Goal: Task Accomplishment & Management: Manage account settings

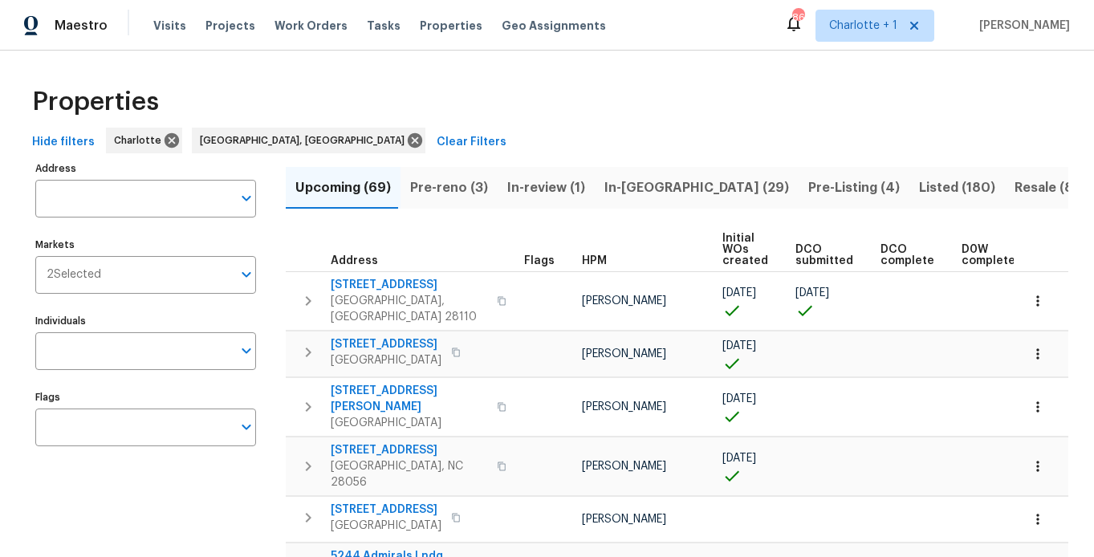
click at [598, 122] on div "Properties" at bounding box center [547, 101] width 1043 height 51
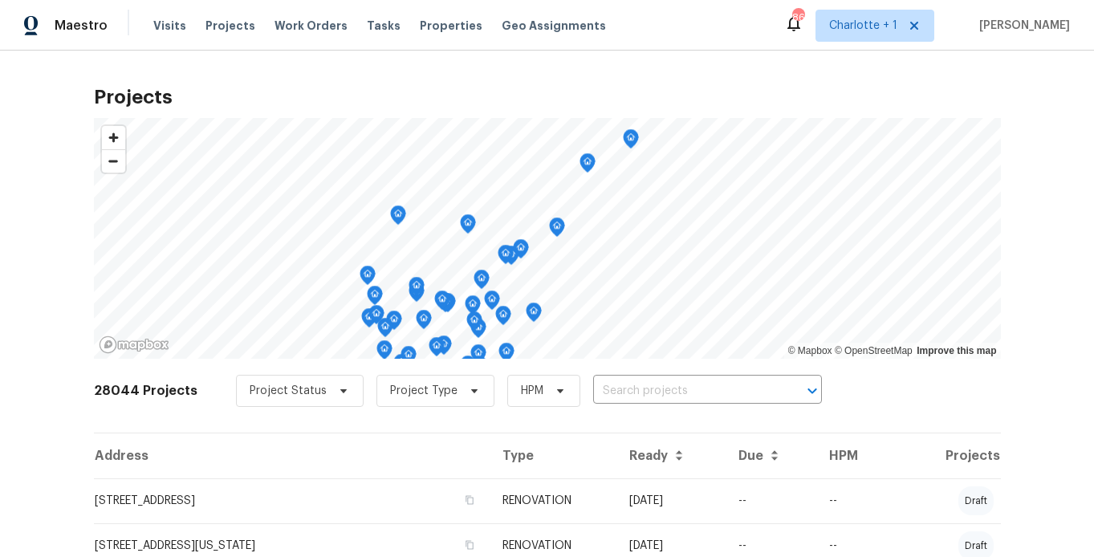
scroll to position [3, 0]
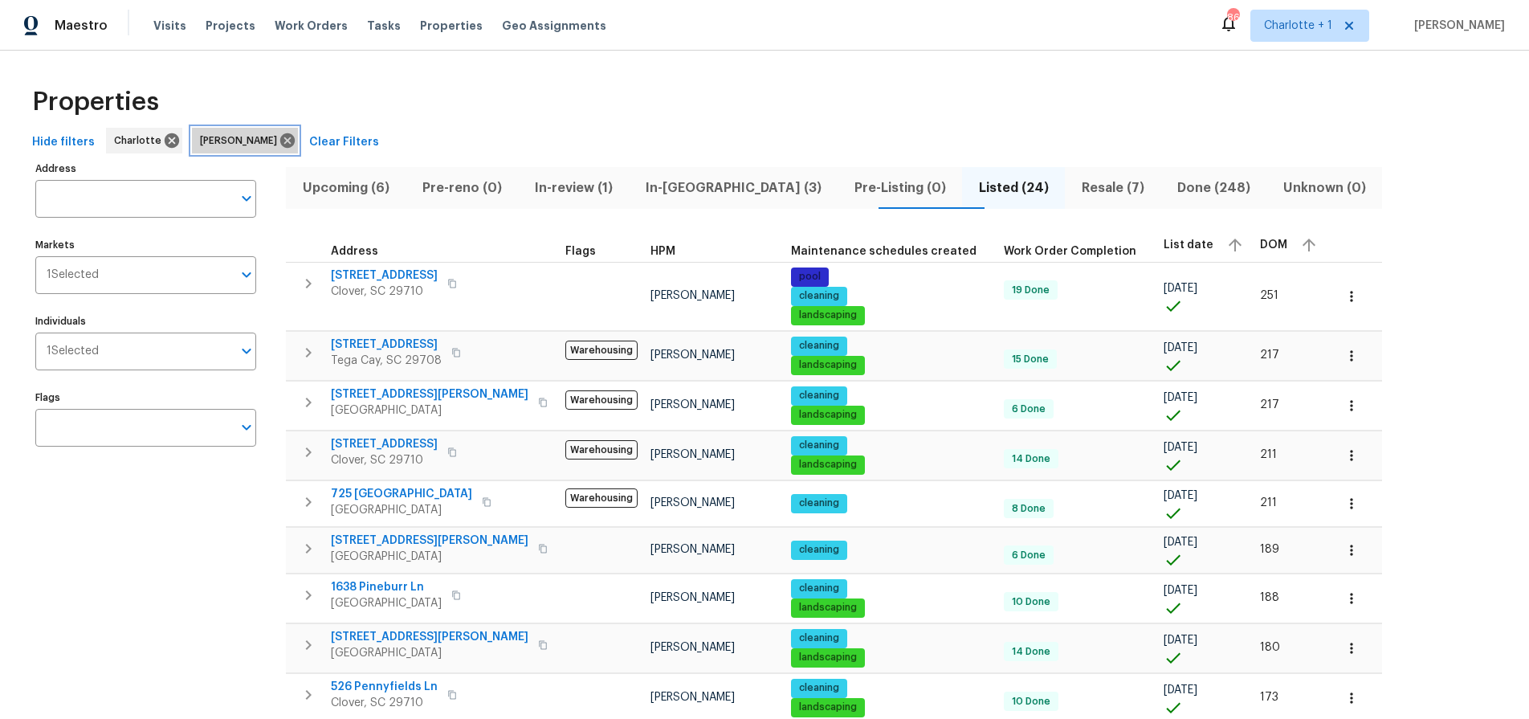
click at [279, 139] on icon at bounding box center [288, 141] width 18 height 18
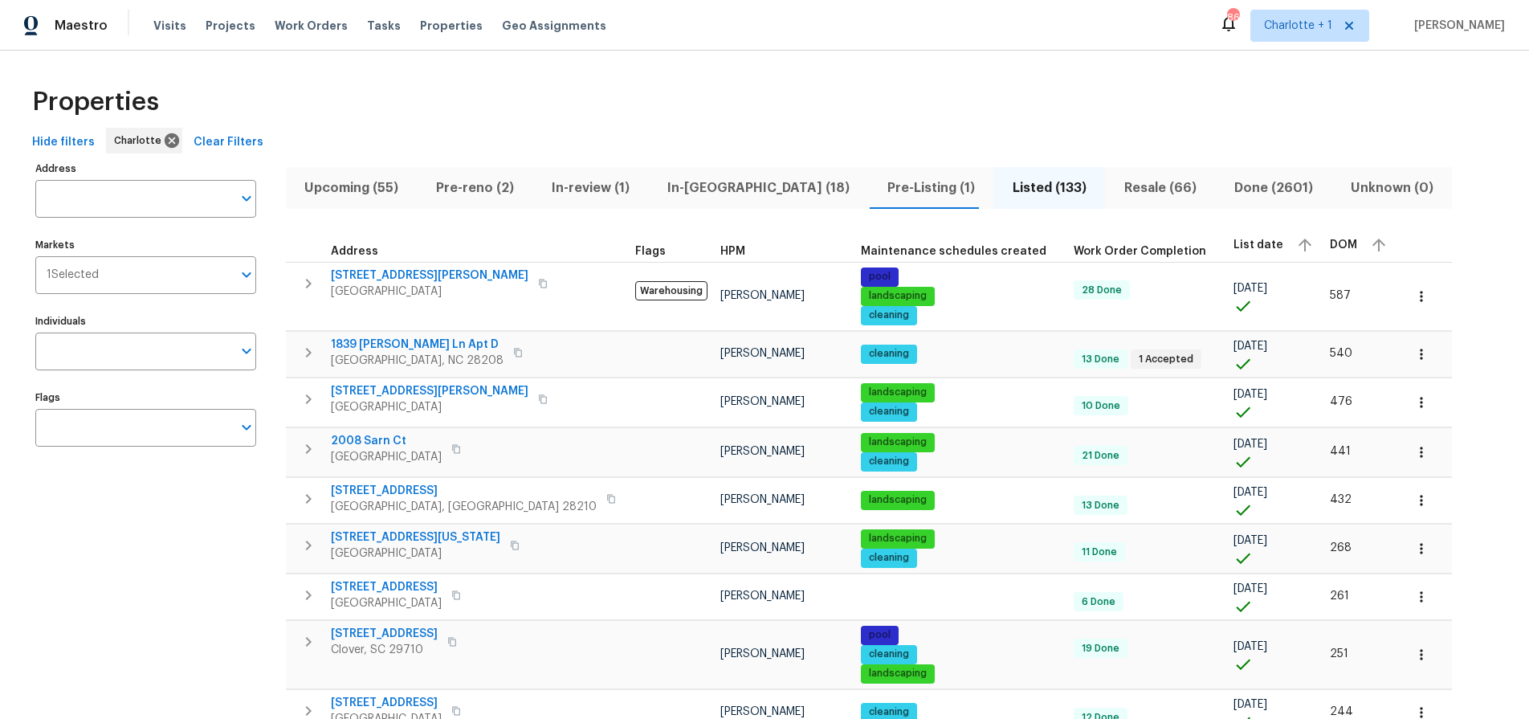
click at [1330, 245] on span "DOM" at bounding box center [1343, 244] width 27 height 11
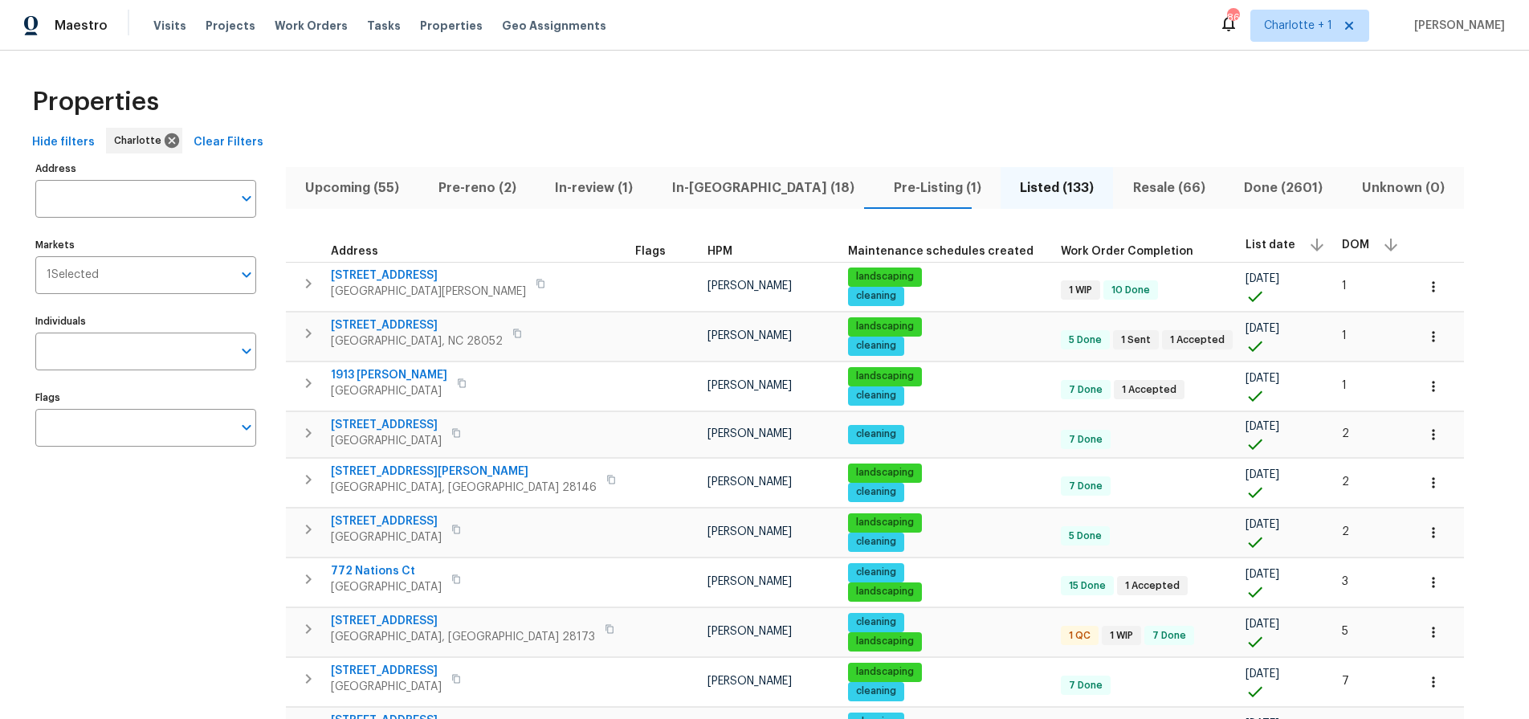
click at [1342, 239] on span "DOM" at bounding box center [1355, 244] width 27 height 11
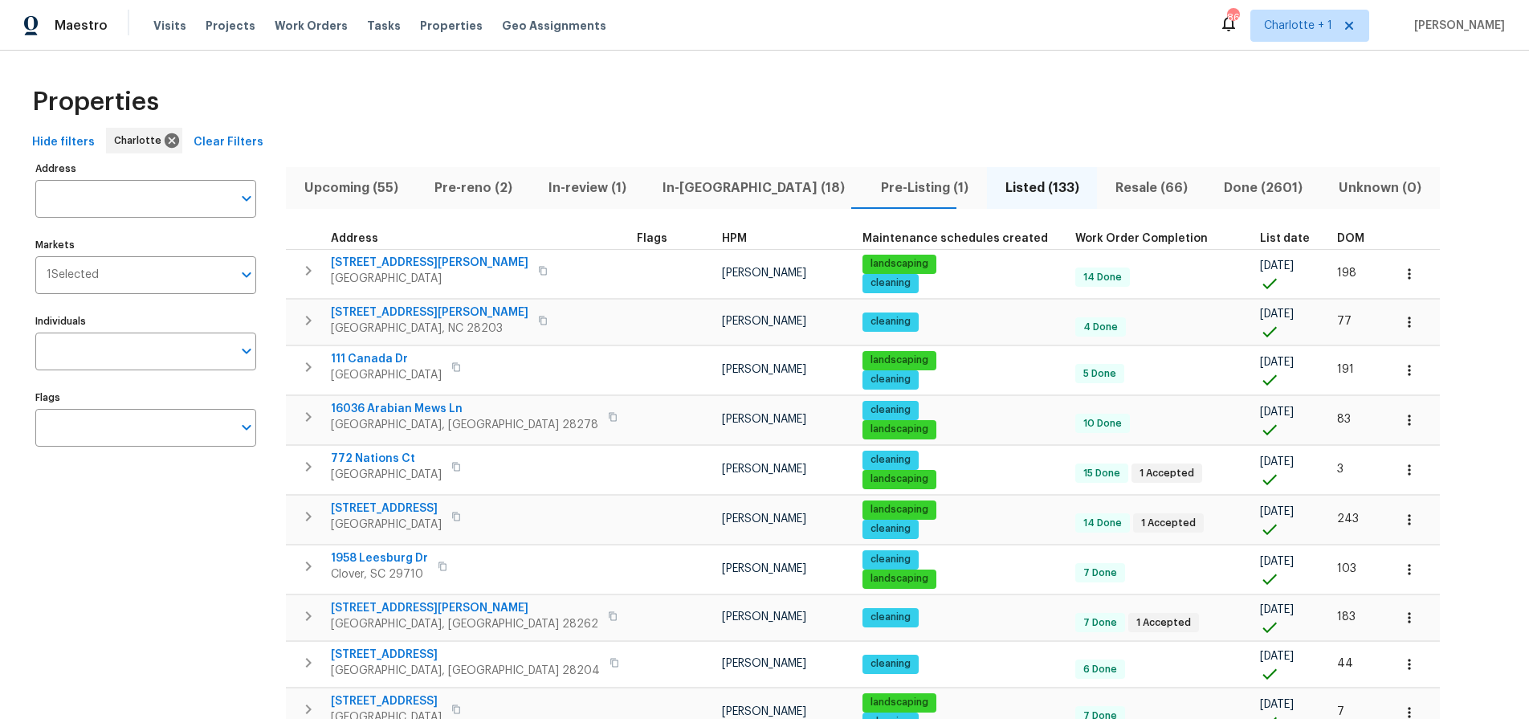
click at [1330, 239] on th "DOM" at bounding box center [1357, 239] width 55 height 22
click at [1337, 238] on span "DOM" at bounding box center [1350, 238] width 27 height 11
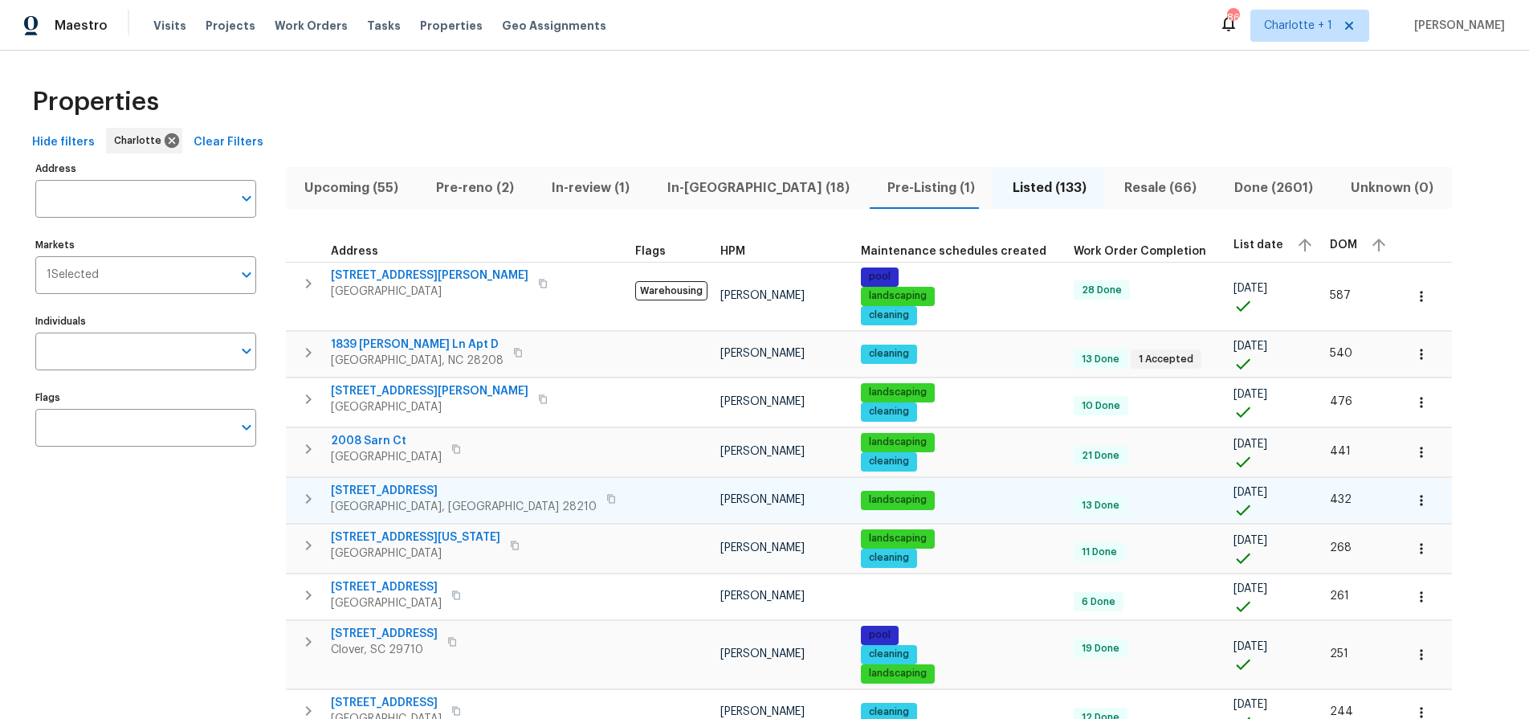
scroll to position [35, 0]
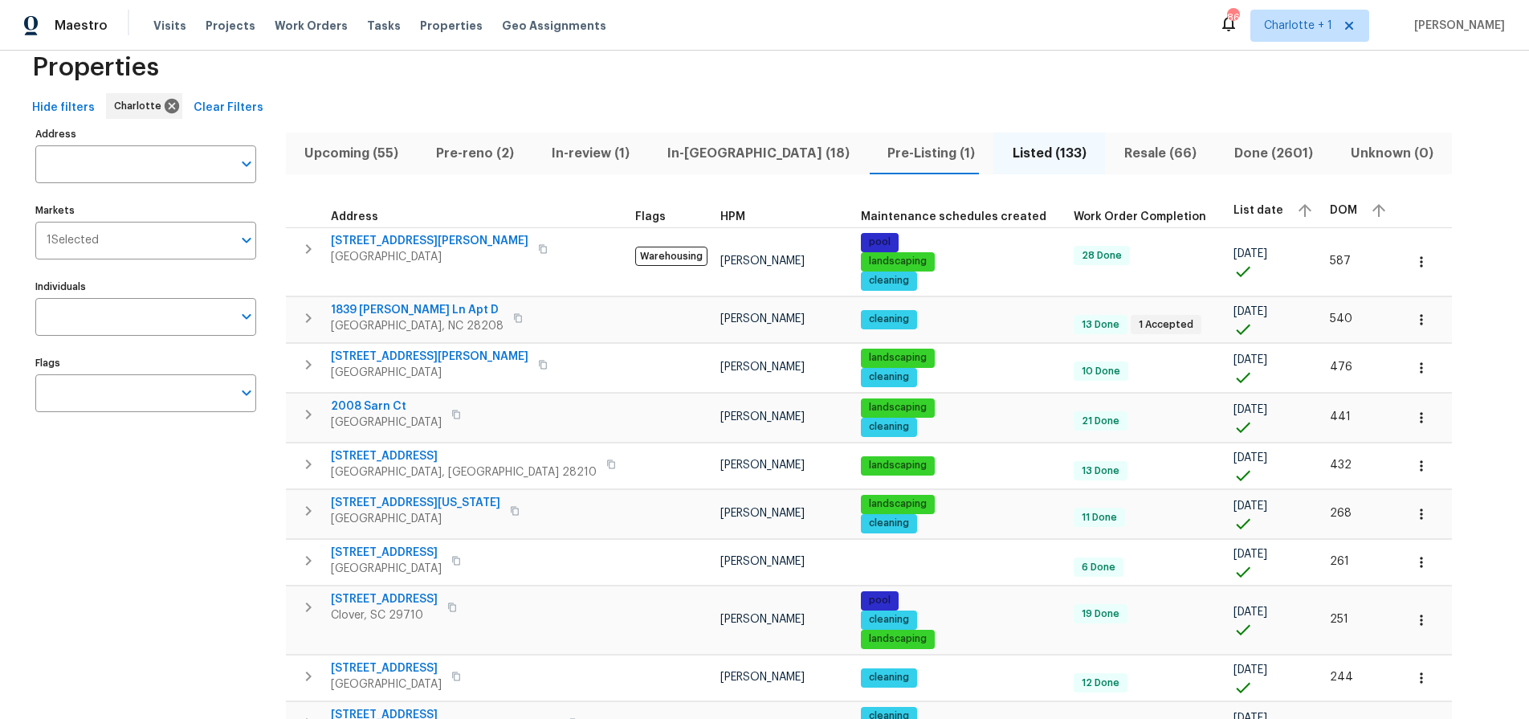
click at [878, 149] on span "Pre-Listing (1)" at bounding box center [931, 153] width 106 height 22
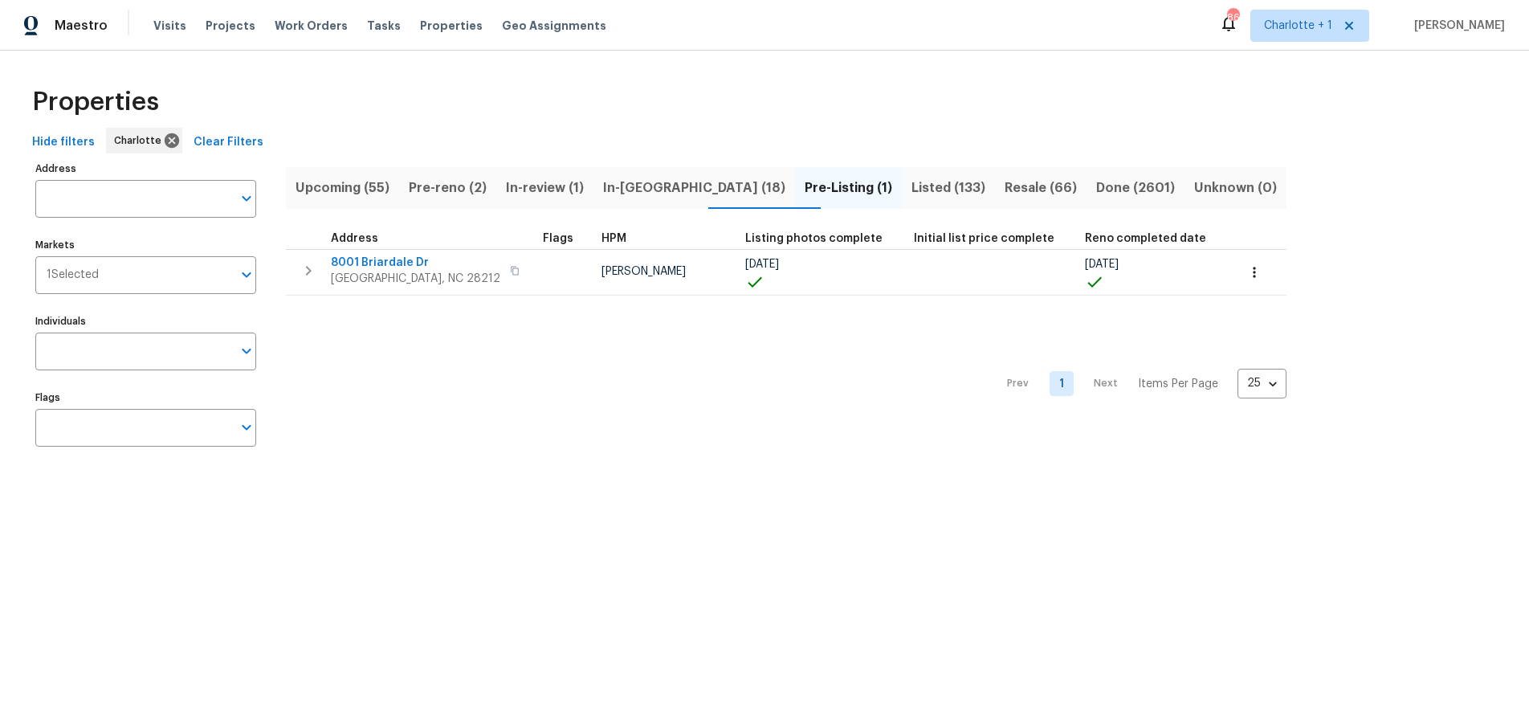
click at [278, 361] on div "Address Address Markets 1 Selected Markets Individuals Individuals Flags Flags …" at bounding box center [764, 309] width 1477 height 305
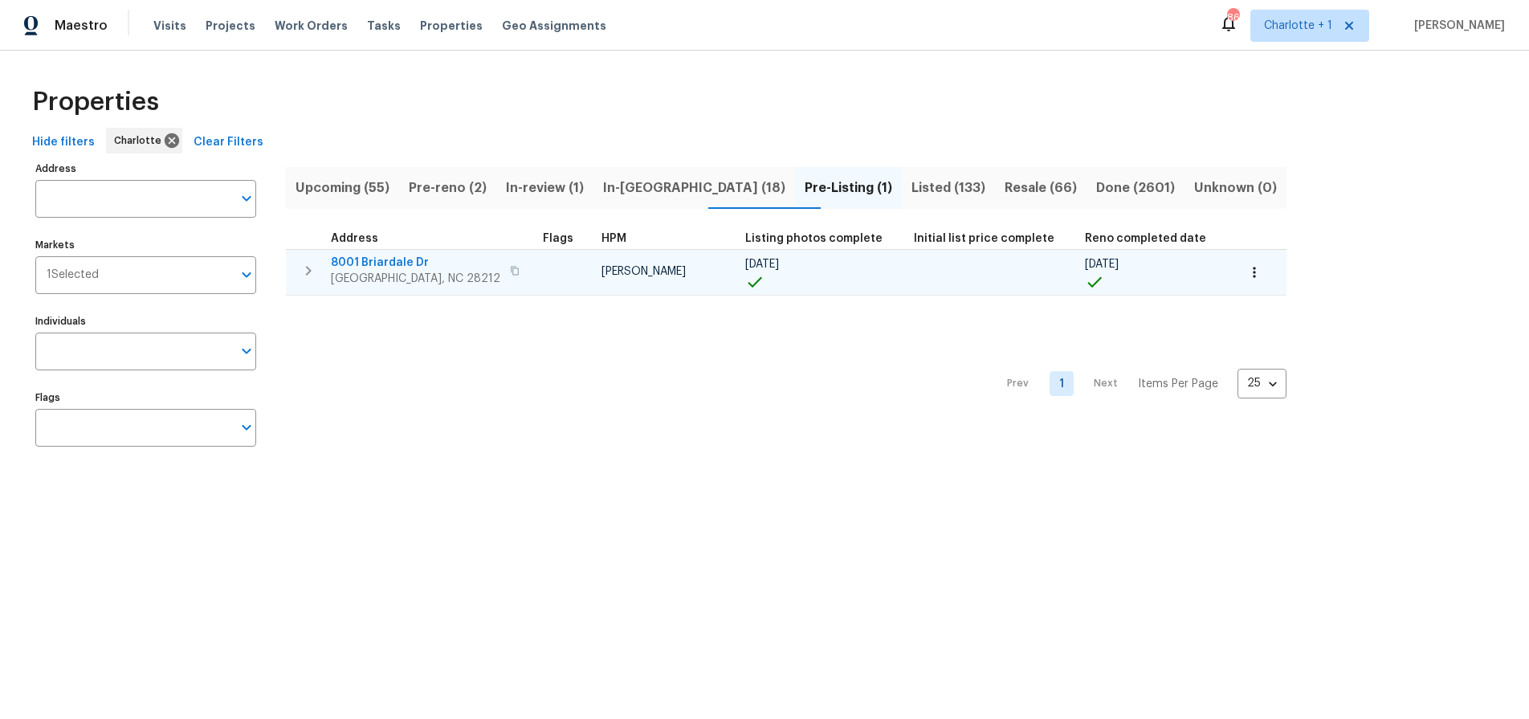
click at [363, 265] on span "8001 Briardale Dr" at bounding box center [415, 263] width 169 height 16
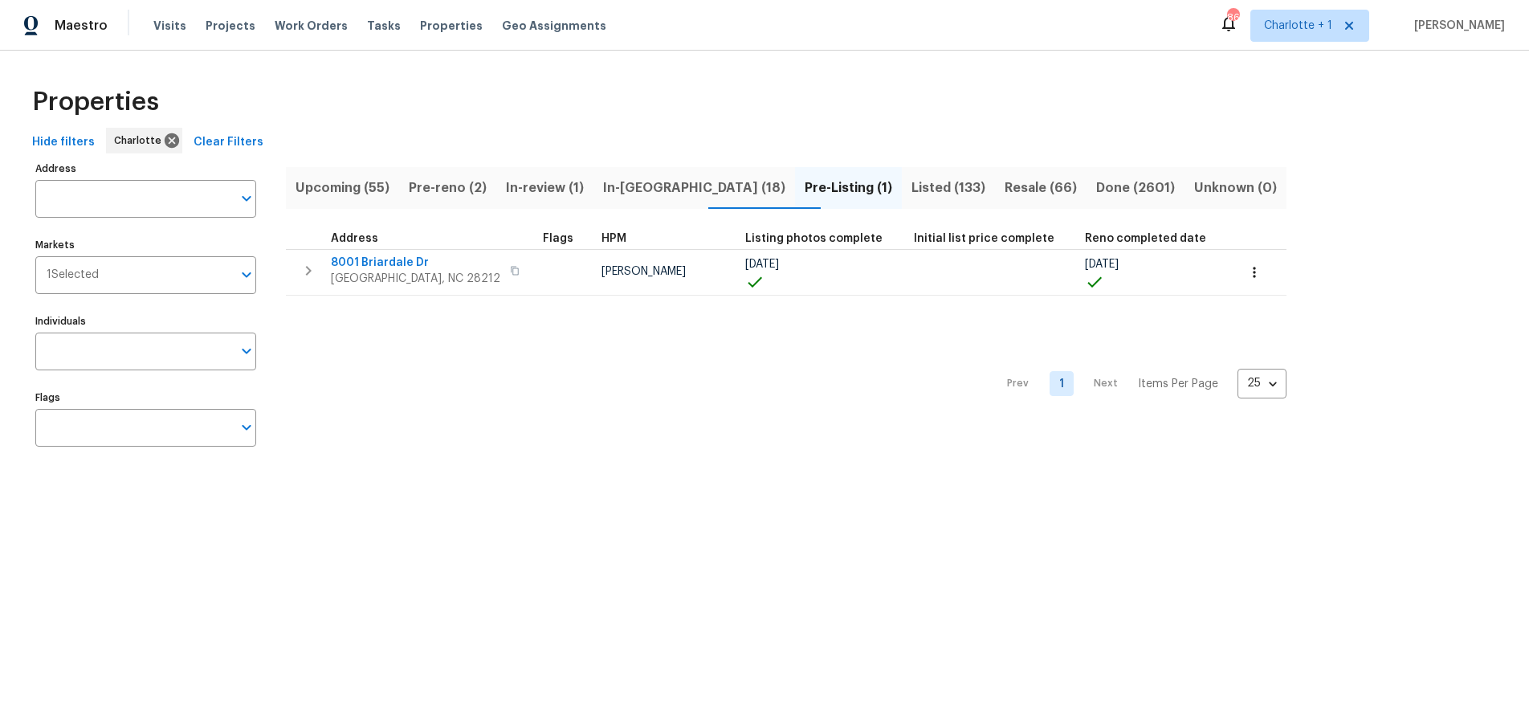
click at [539, 128] on div "Hide filters Charlotte Clear Filters" at bounding box center [764, 143] width 1477 height 30
click at [911, 181] on span "Listed (133)" at bounding box center [948, 188] width 74 height 22
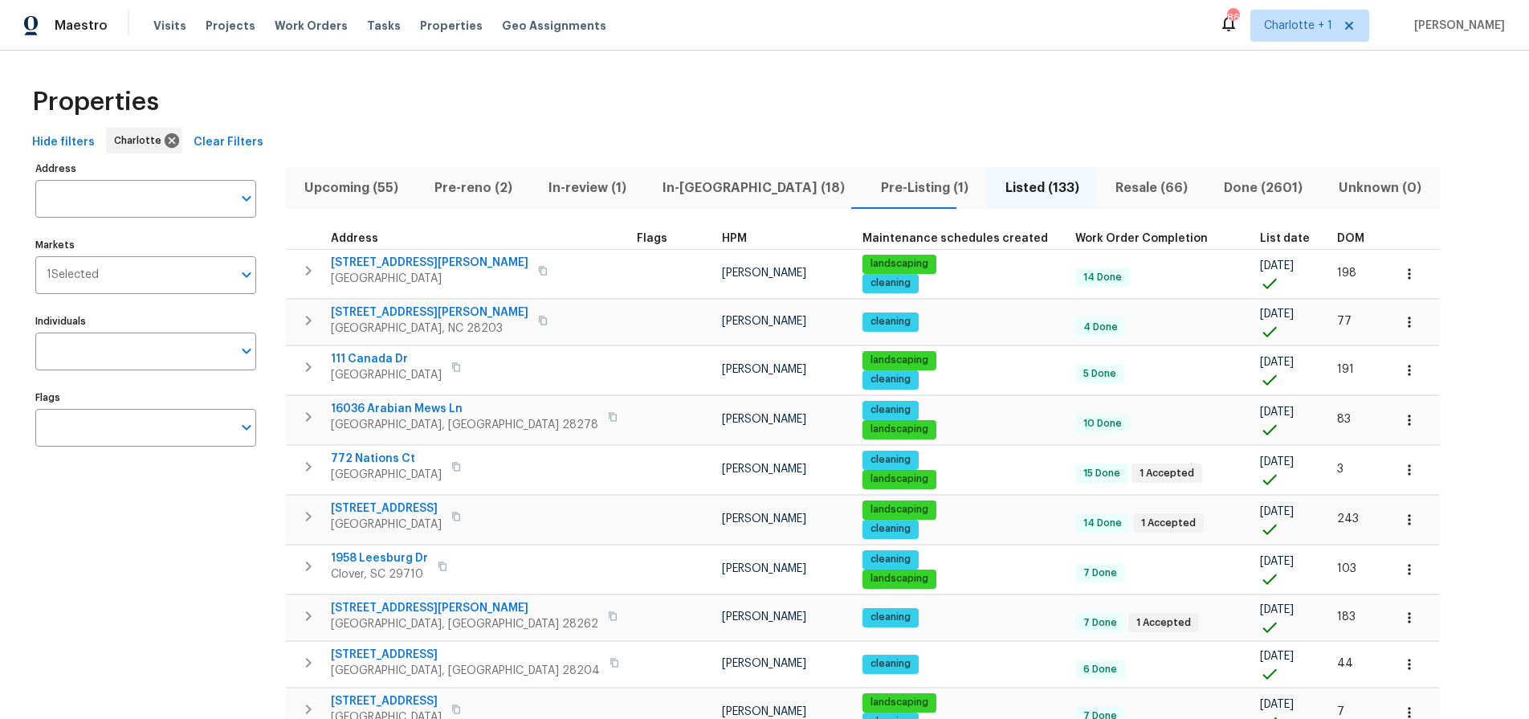
click at [1337, 234] on span "DOM" at bounding box center [1350, 238] width 27 height 11
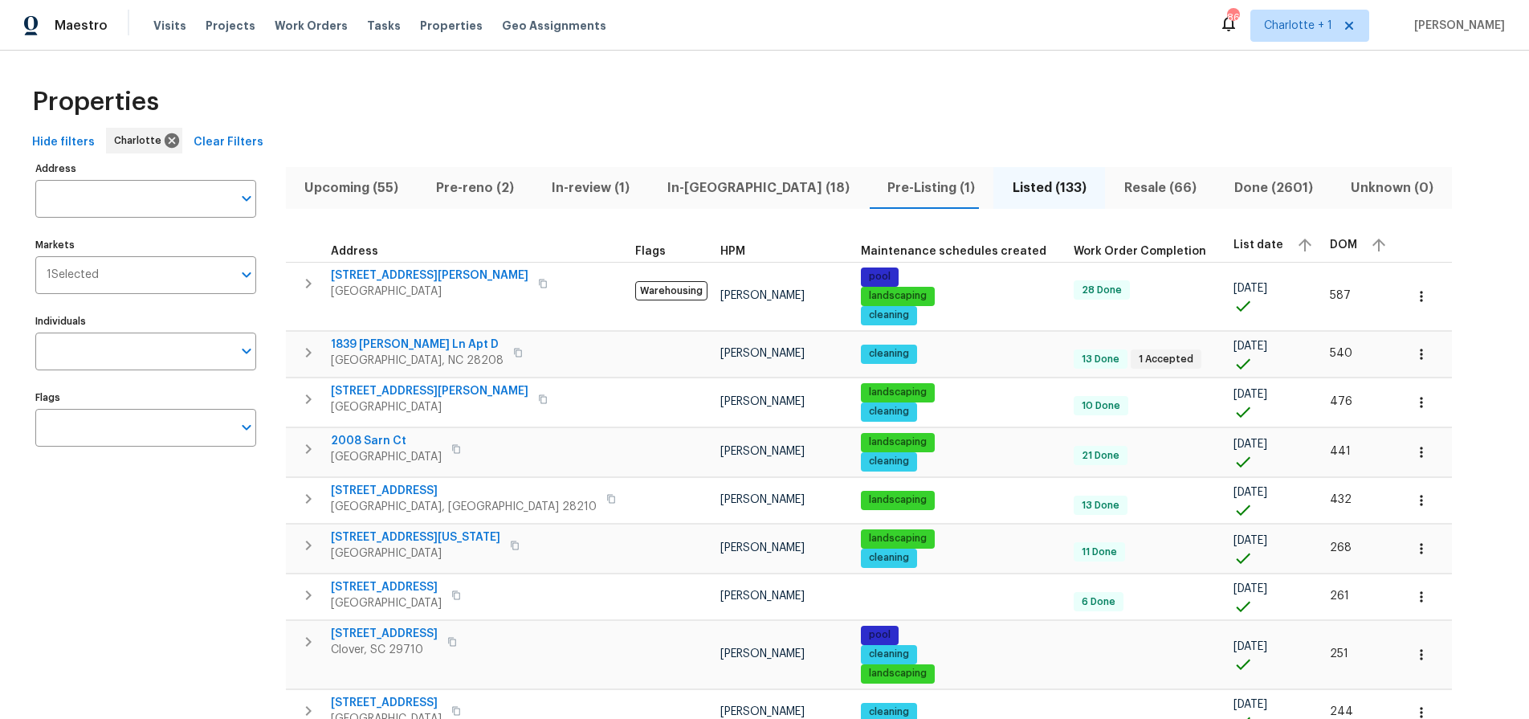
click at [1330, 234] on div "DOM" at bounding box center [1360, 245] width 61 height 24
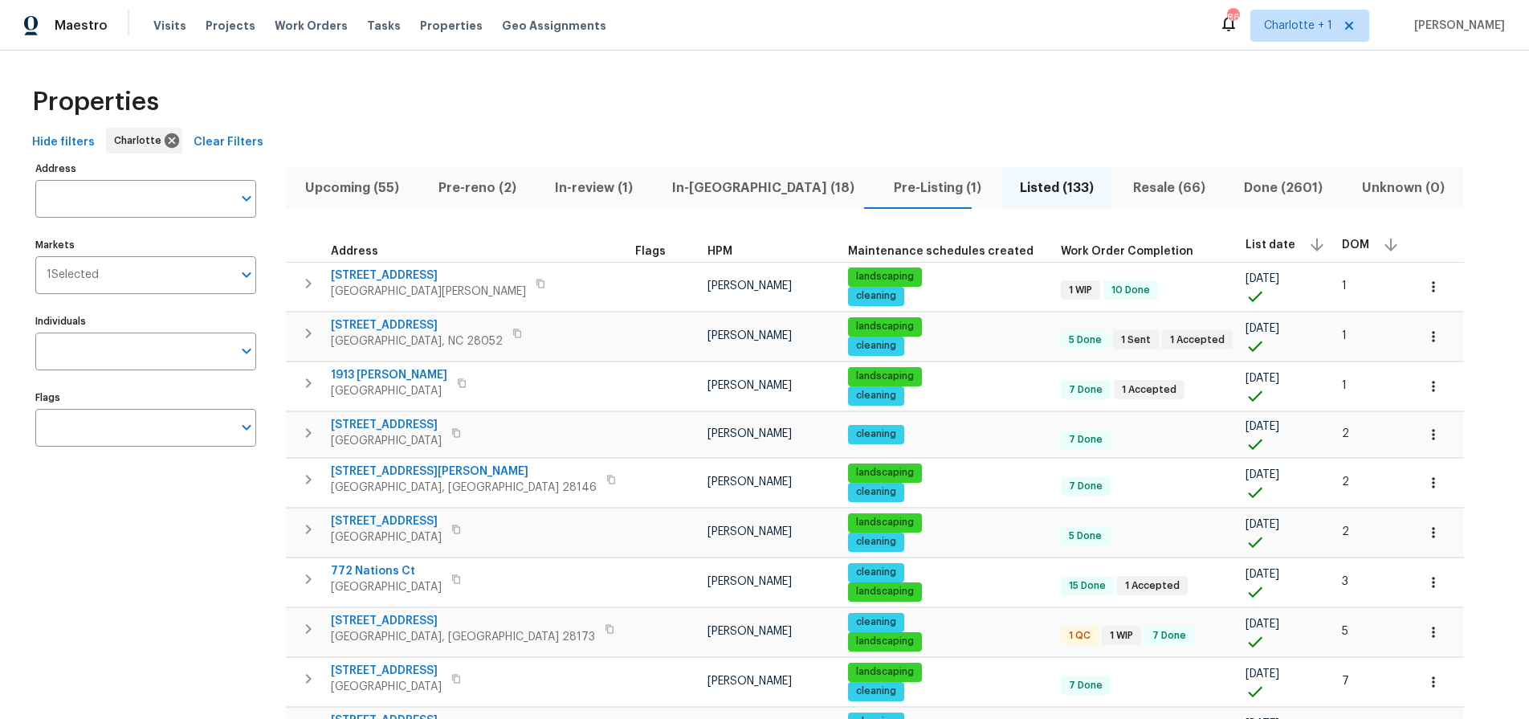
click at [510, 94] on div "Properties" at bounding box center [764, 101] width 1477 height 51
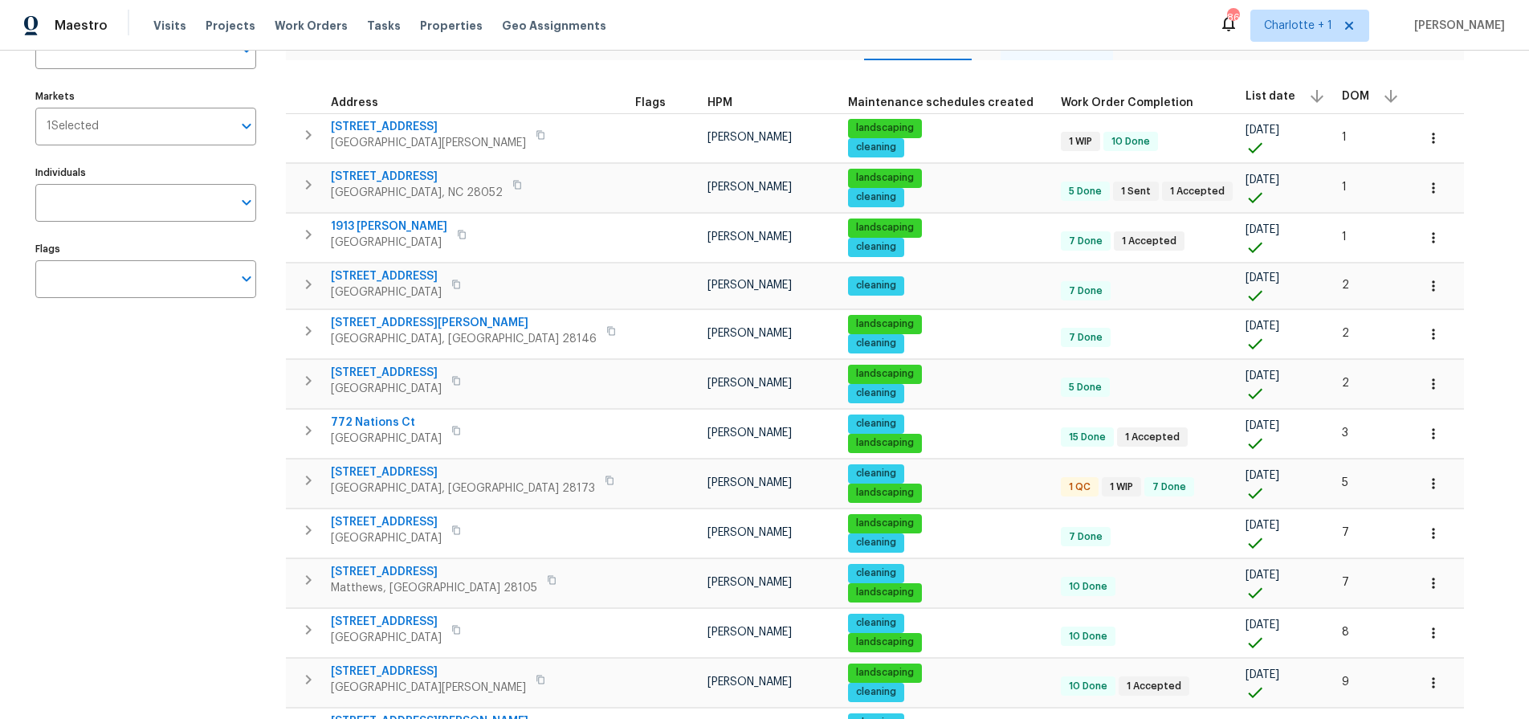
scroll to position [177, 0]
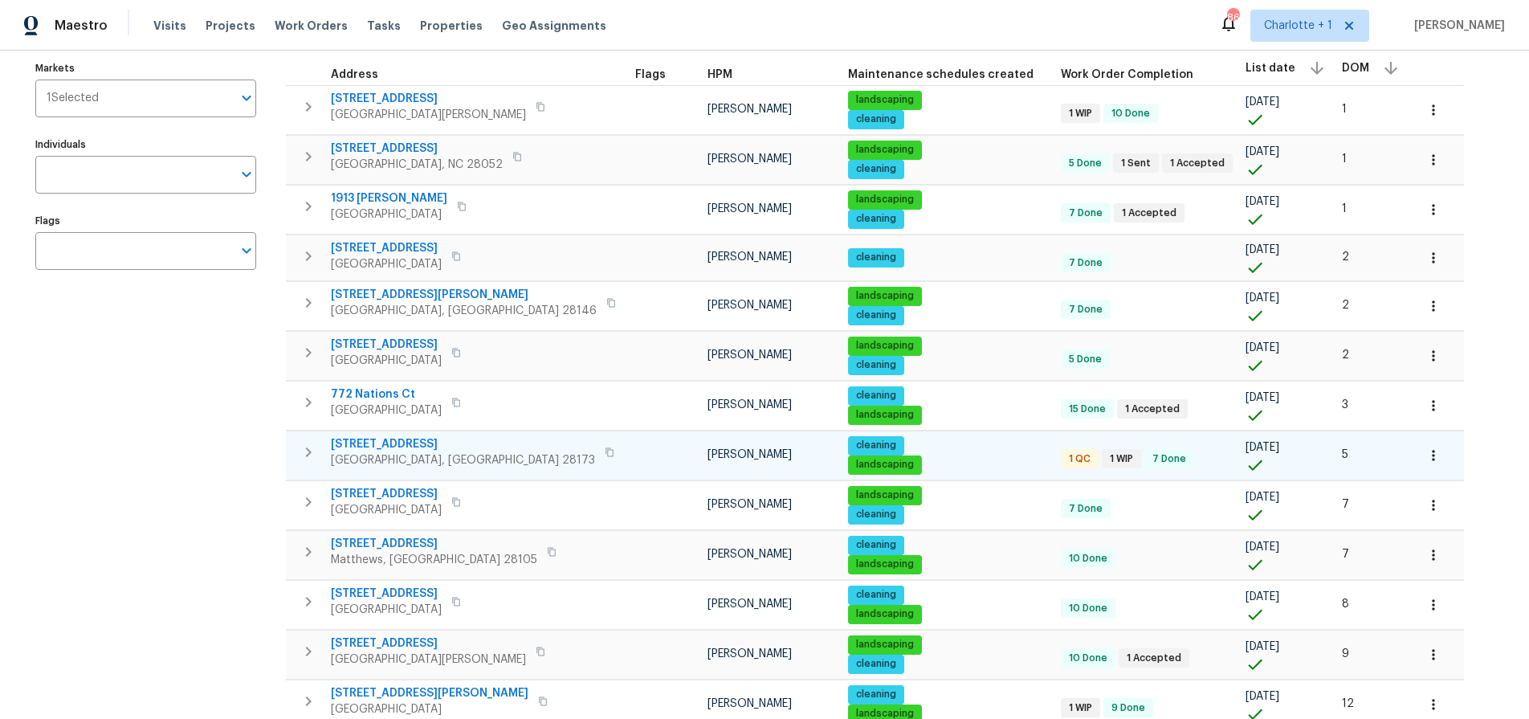
click at [495, 458] on div "431 Ranelagh Dr Waxhaw, NC 28173" at bounding box center [475, 452] width 288 height 32
click at [235, 450] on div "Address Address Markets 1 Selected Markets Individuals Individuals Flags Flags" at bounding box center [155, 672] width 241 height 1382
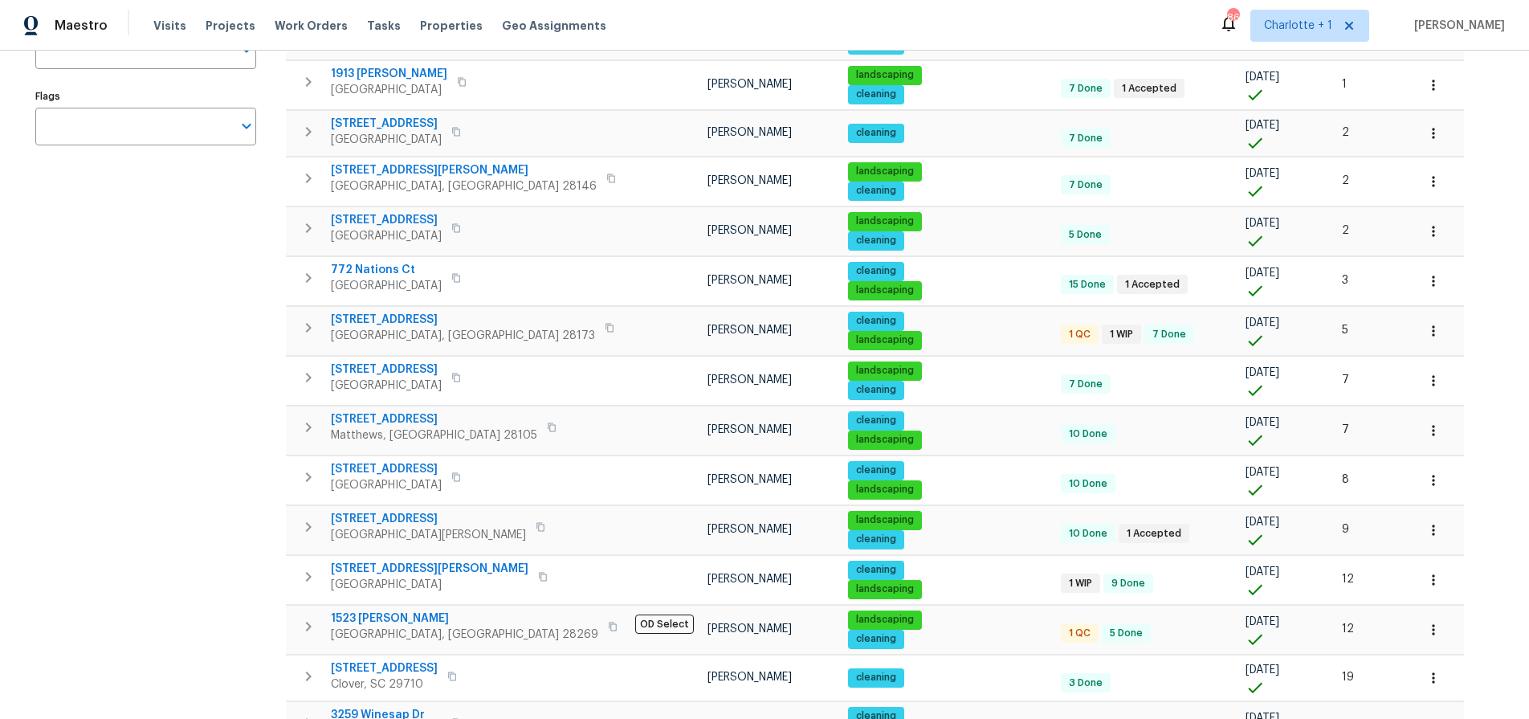
scroll to position [302, 0]
click at [365, 614] on span "1523 Callender Ln" at bounding box center [464, 617] width 267 height 16
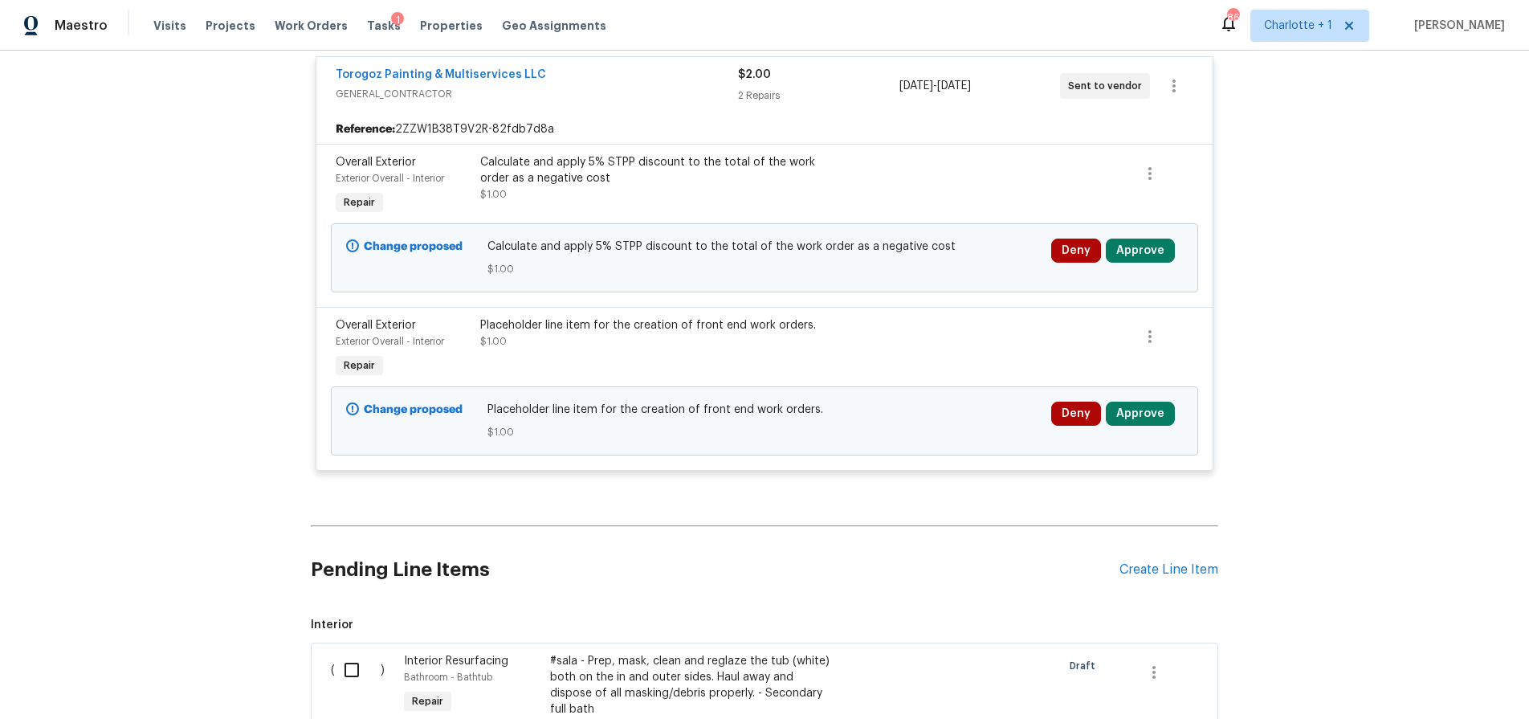
scroll to position [316, 0]
click at [1154, 252] on button "Approve" at bounding box center [1140, 248] width 69 height 24
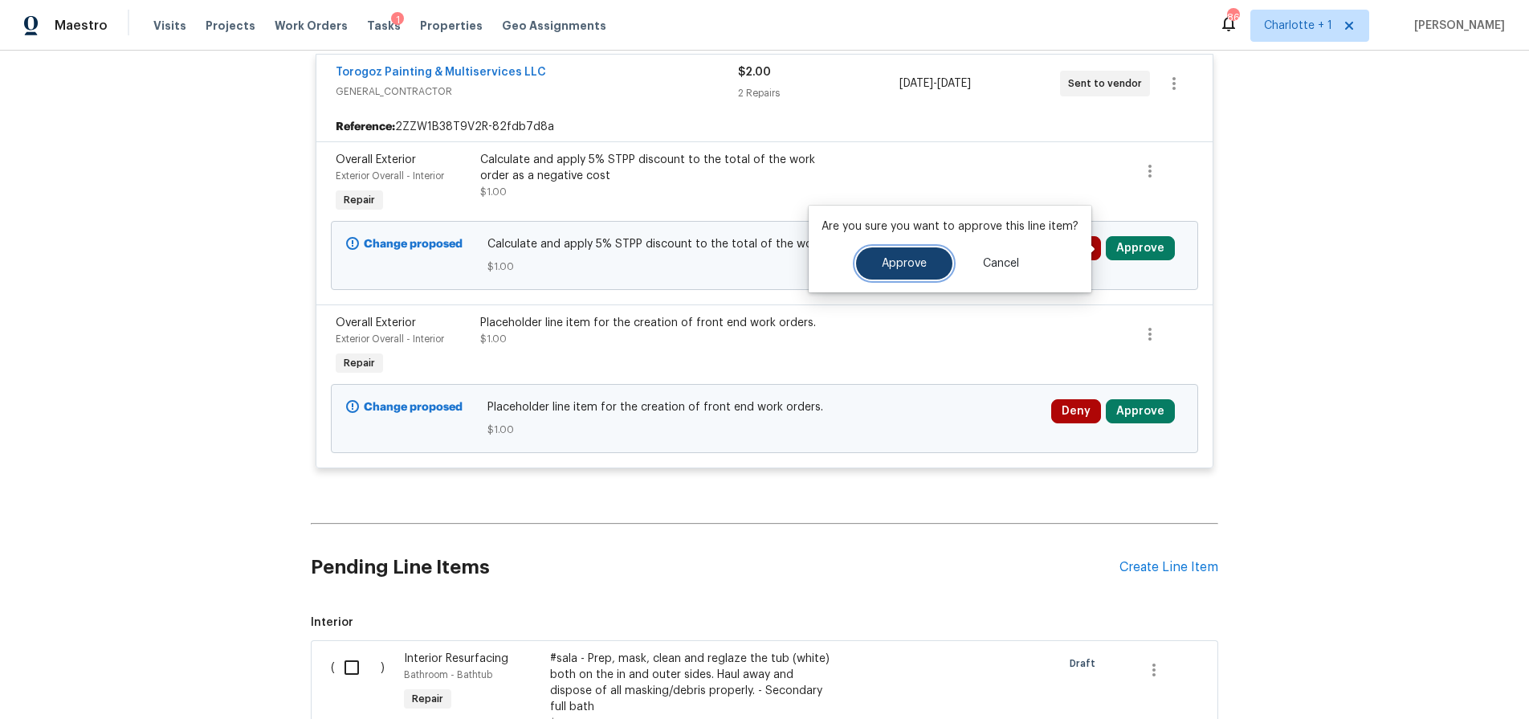
click at [922, 255] on button "Approve" at bounding box center [904, 263] width 96 height 32
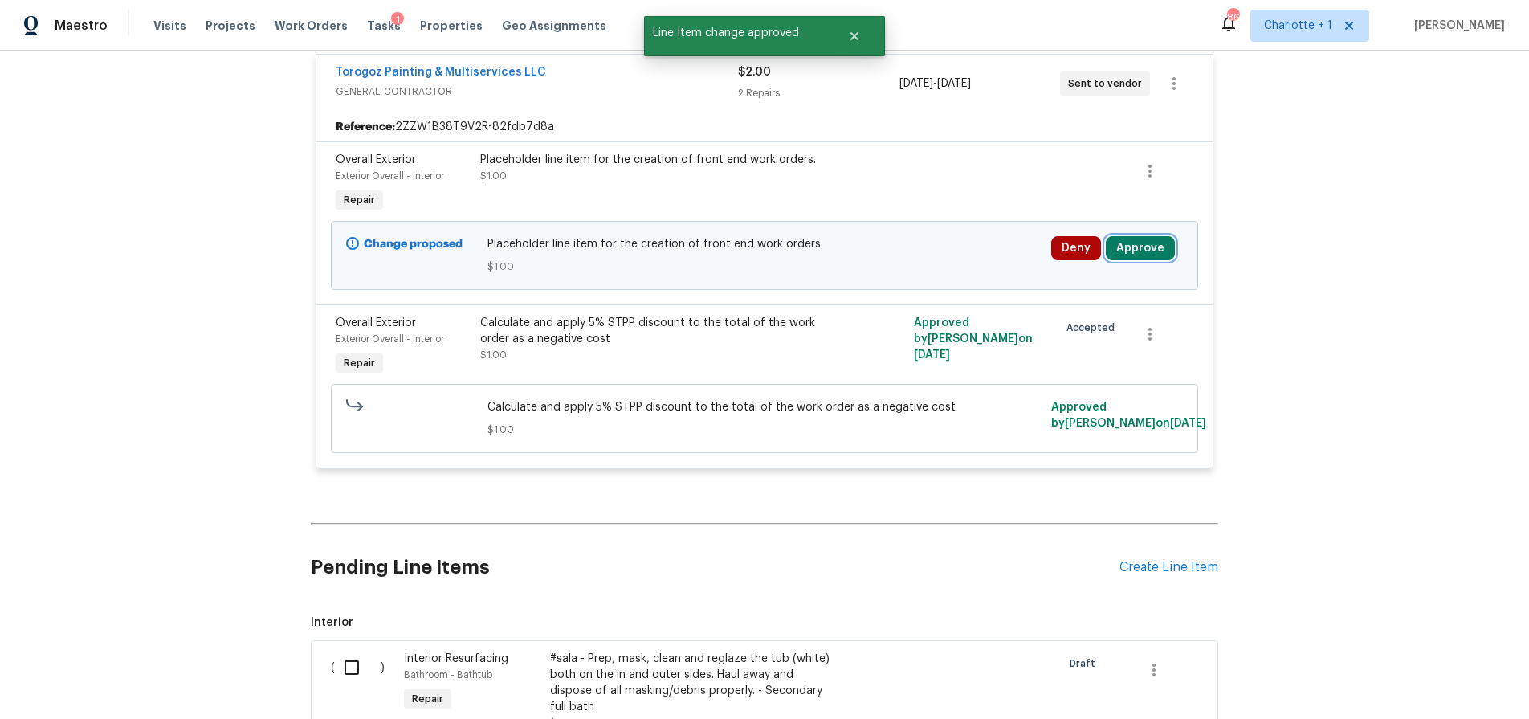
click at [1136, 251] on button "Approve" at bounding box center [1140, 248] width 69 height 24
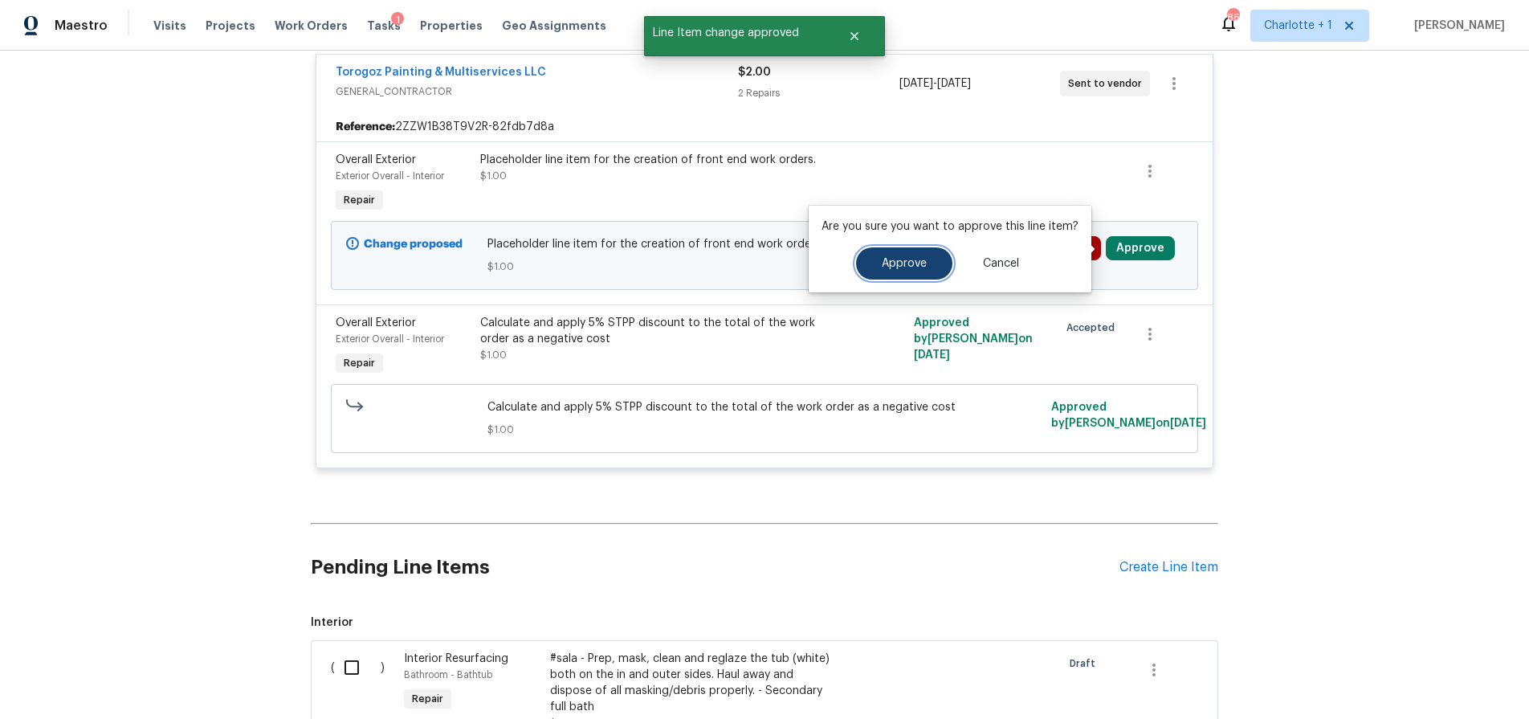
click at [936, 263] on button "Approve" at bounding box center [904, 263] width 96 height 32
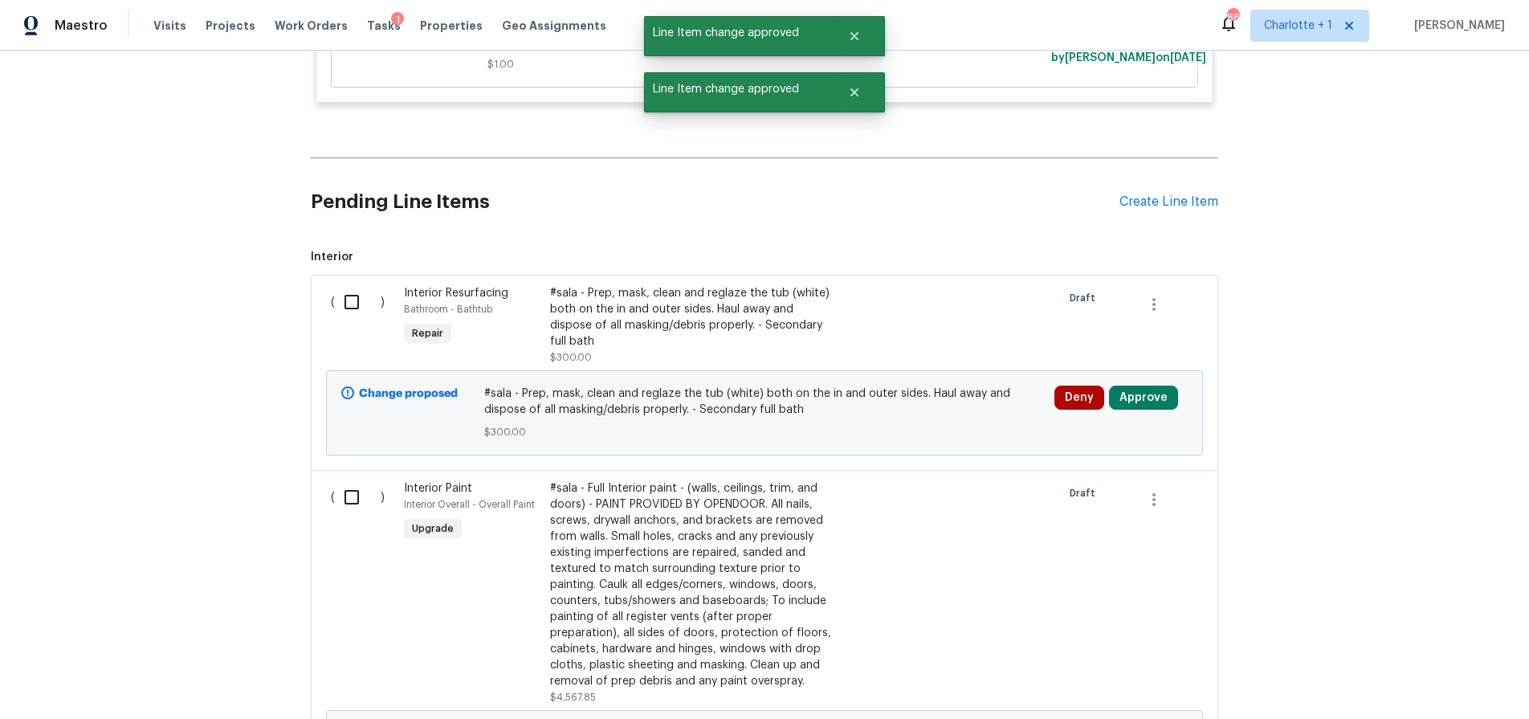
scroll to position [797, 0]
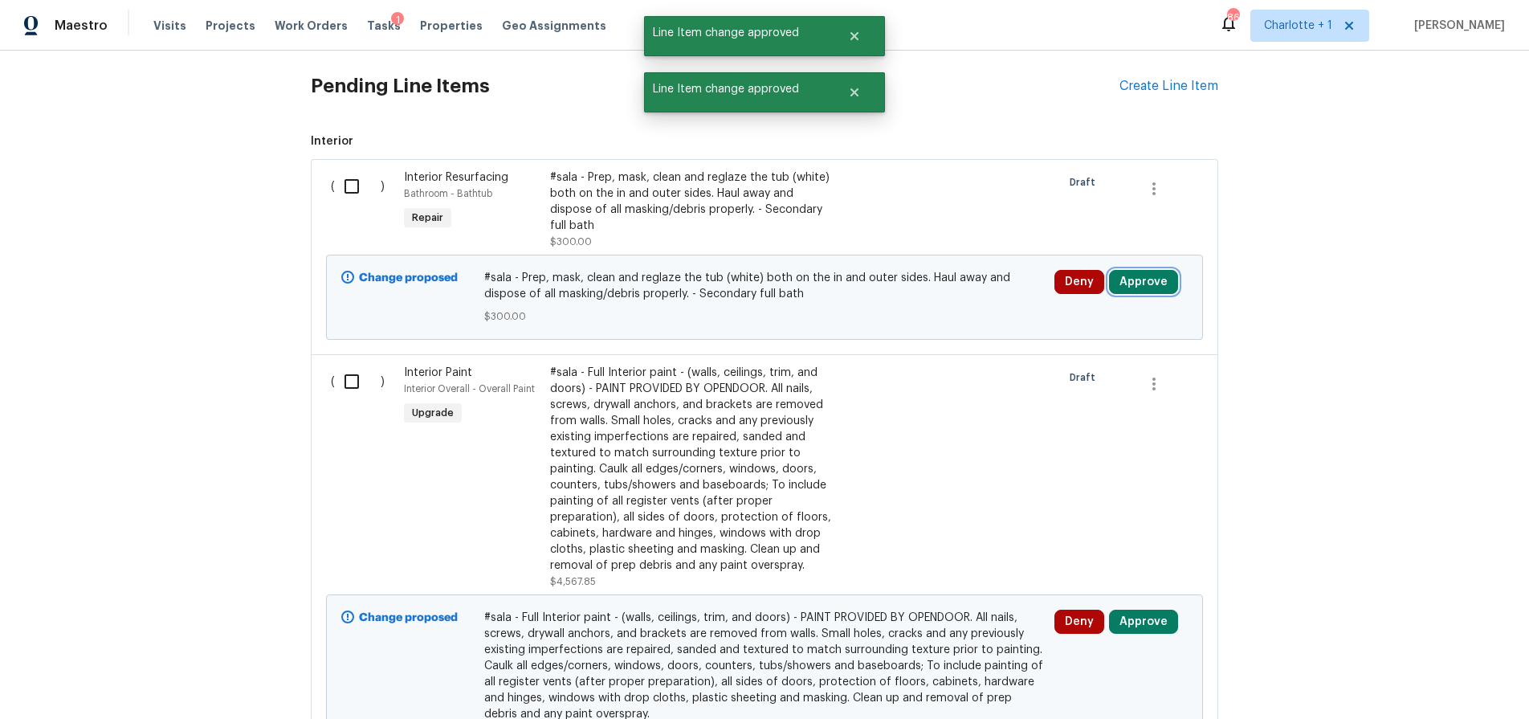
click at [1144, 280] on button "Approve" at bounding box center [1143, 282] width 69 height 24
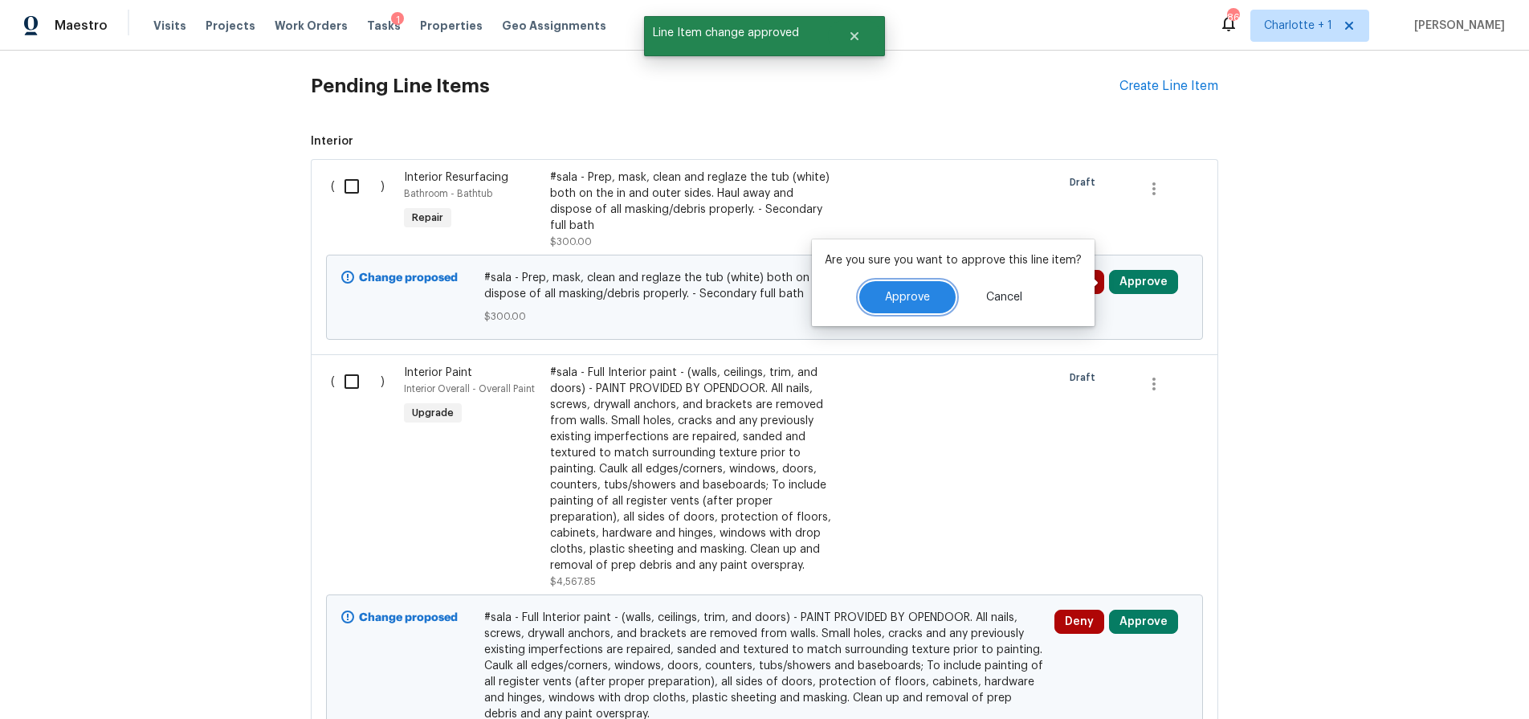
click at [931, 288] on button "Approve" at bounding box center [907, 297] width 96 height 32
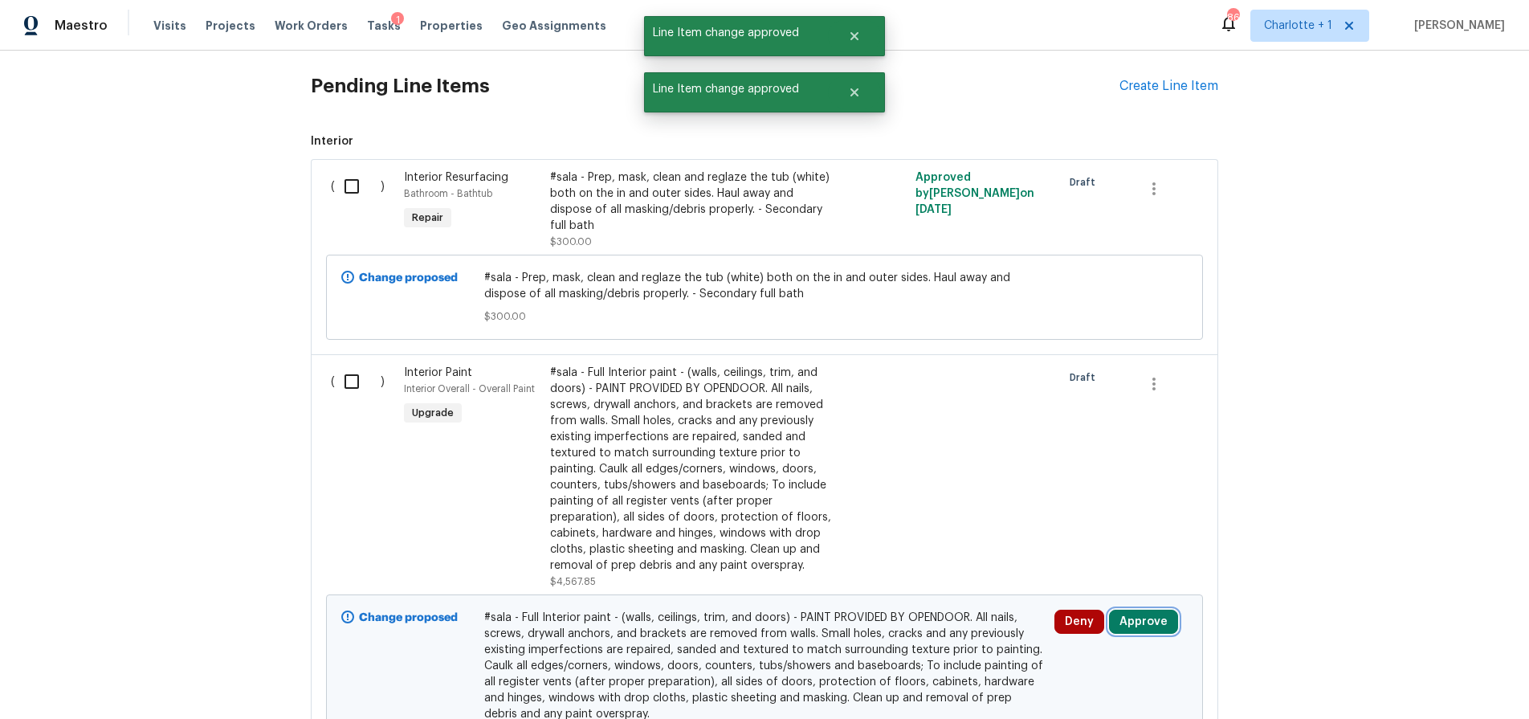
click at [1124, 629] on button "Approve" at bounding box center [1143, 621] width 69 height 24
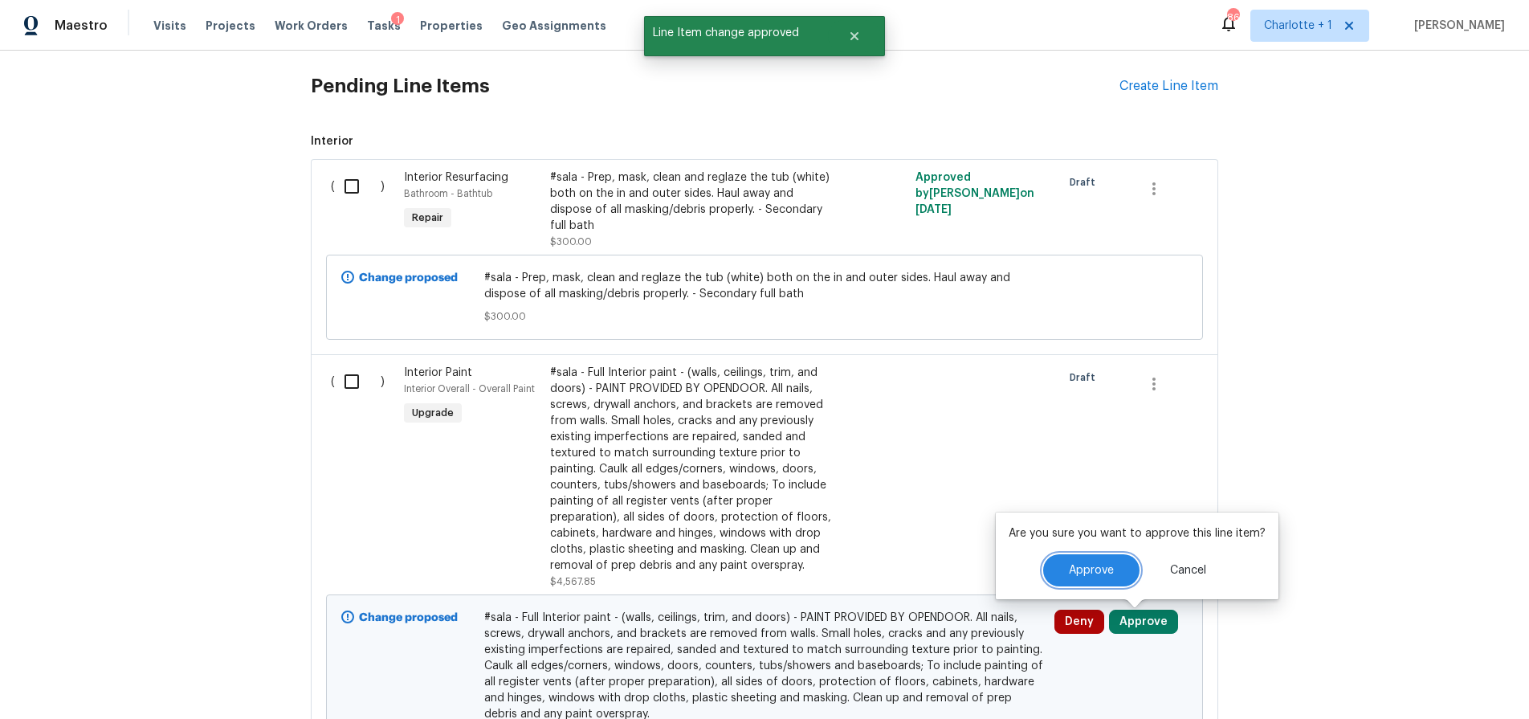
click at [1073, 576] on button "Approve" at bounding box center [1091, 570] width 96 height 32
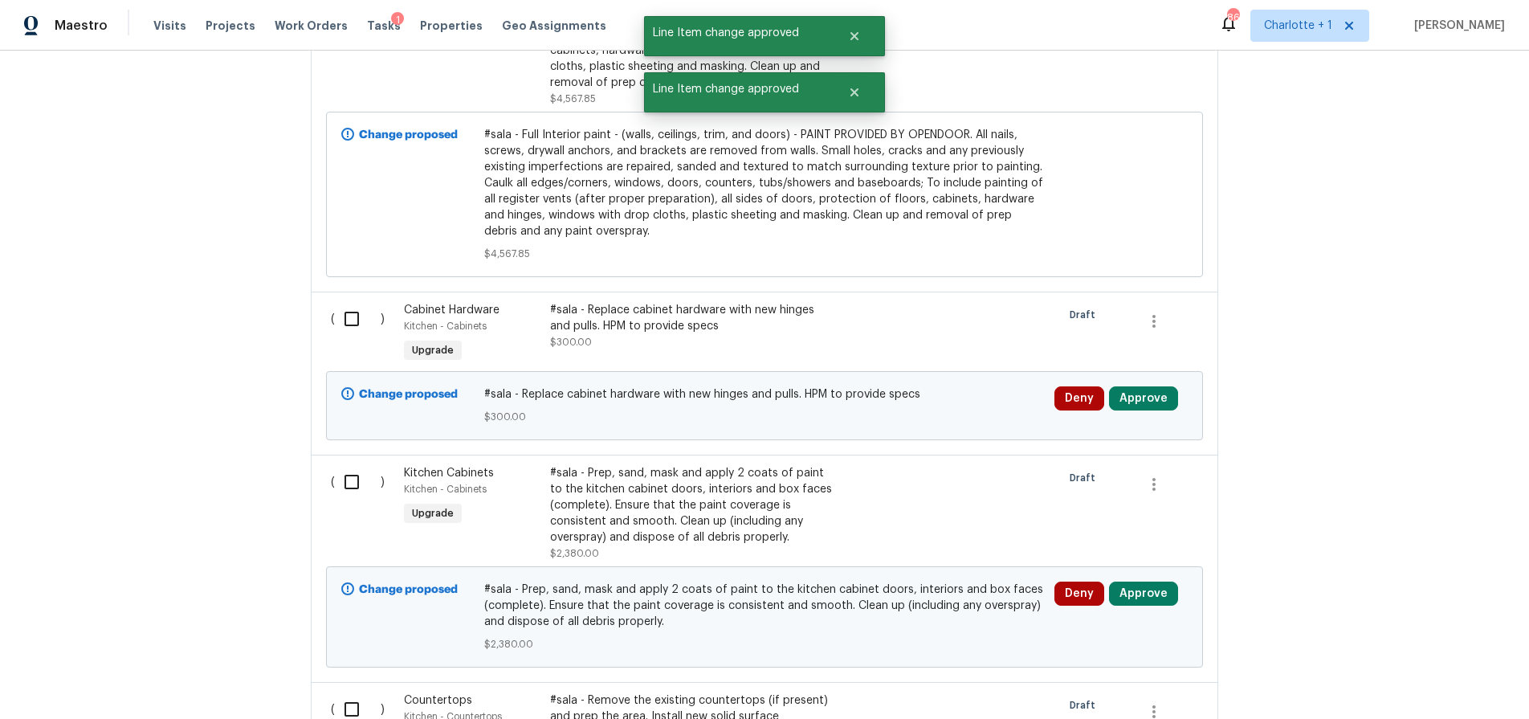
scroll to position [1294, 0]
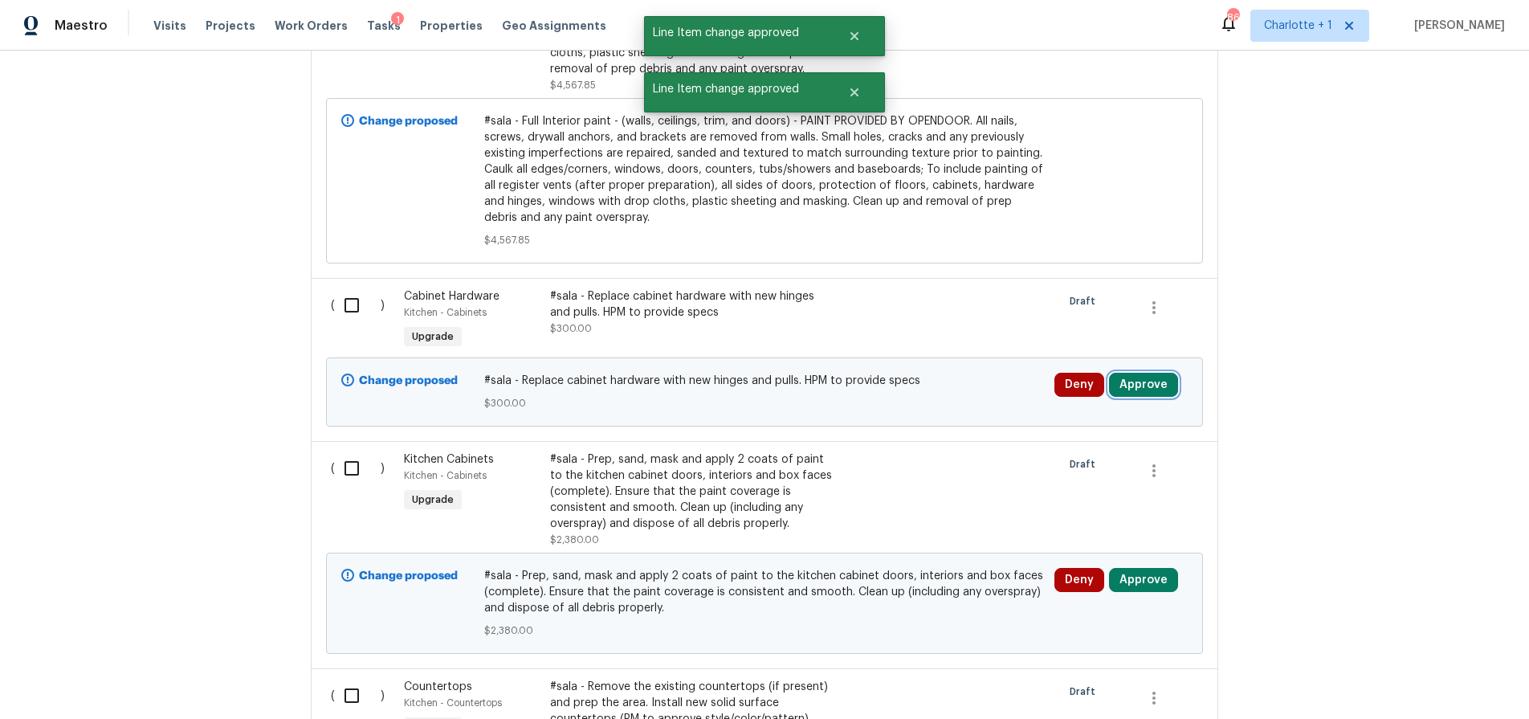
click at [1140, 380] on button "Approve" at bounding box center [1143, 385] width 69 height 24
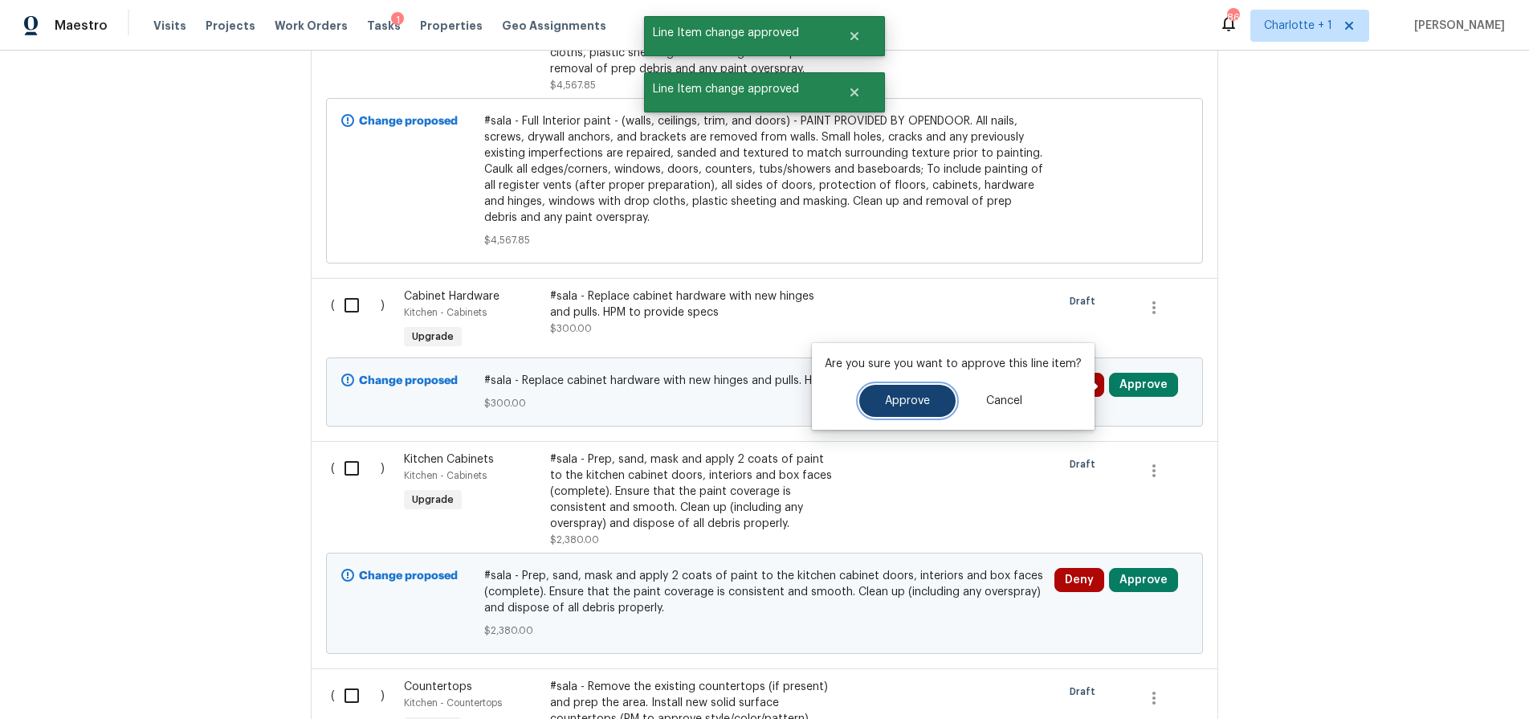
click at [926, 393] on button "Approve" at bounding box center [907, 401] width 96 height 32
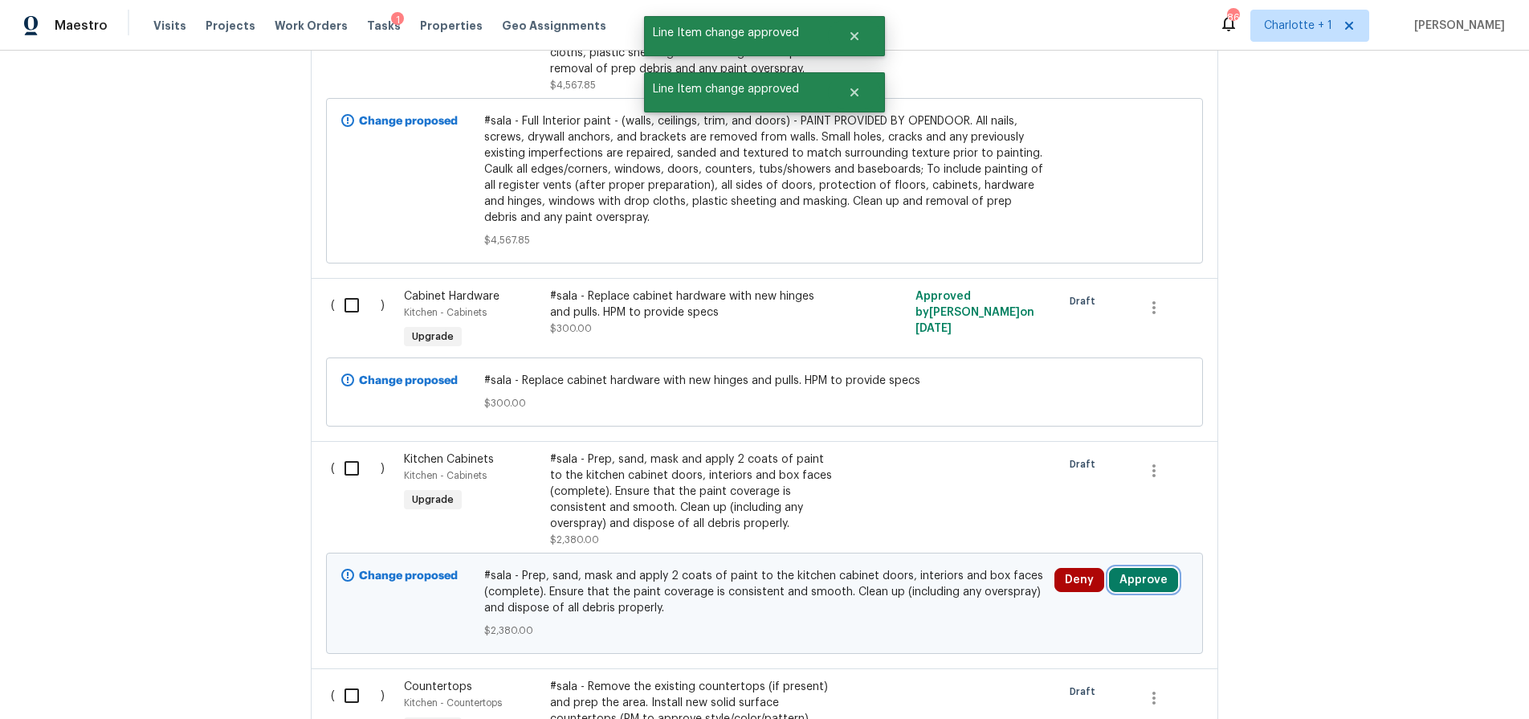
click at [1128, 576] on button "Approve" at bounding box center [1143, 580] width 69 height 24
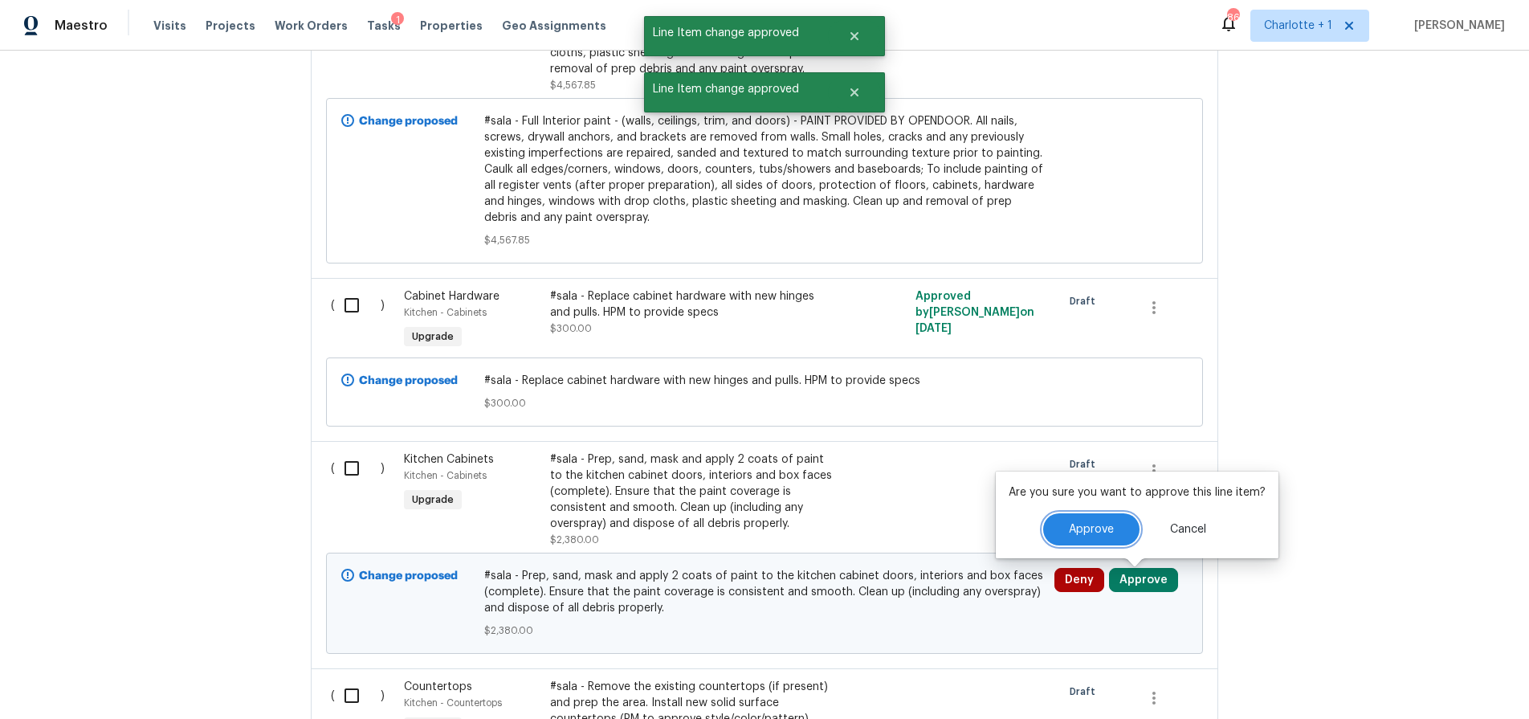
click at [1099, 524] on span "Approve" at bounding box center [1091, 530] width 45 height 12
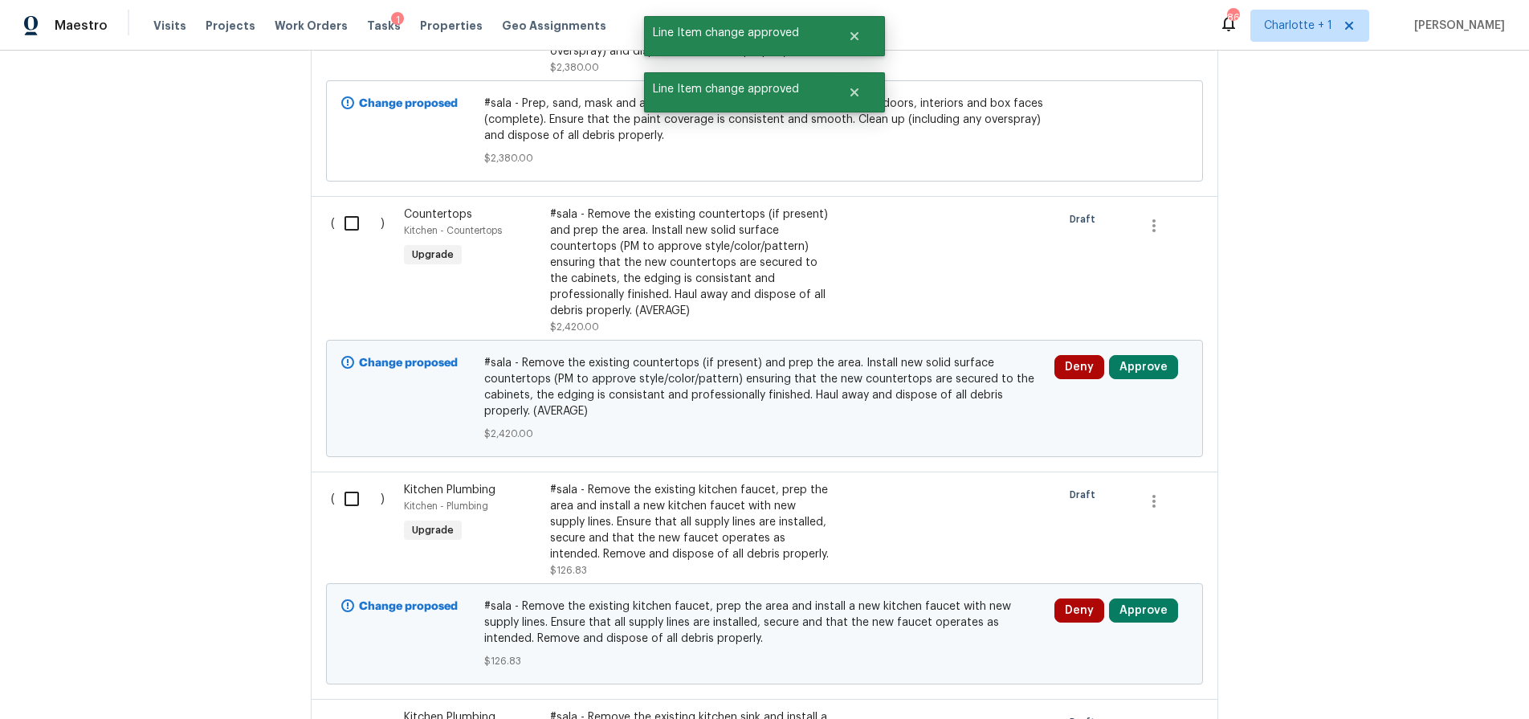
scroll to position [1771, 0]
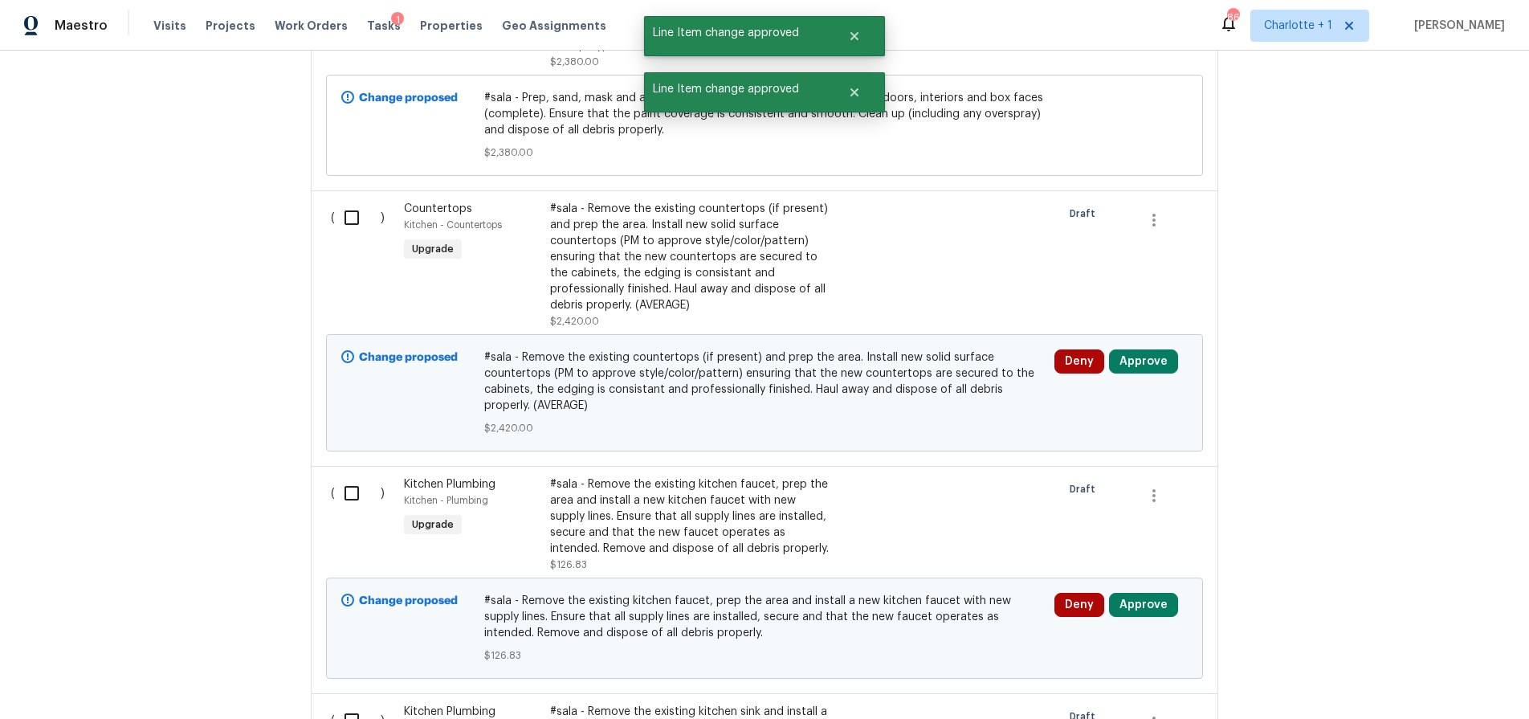
click at [1127, 349] on div "Deny Approve" at bounding box center [1120, 392] width 143 height 96
click at [1125, 361] on button "Approve" at bounding box center [1143, 361] width 69 height 24
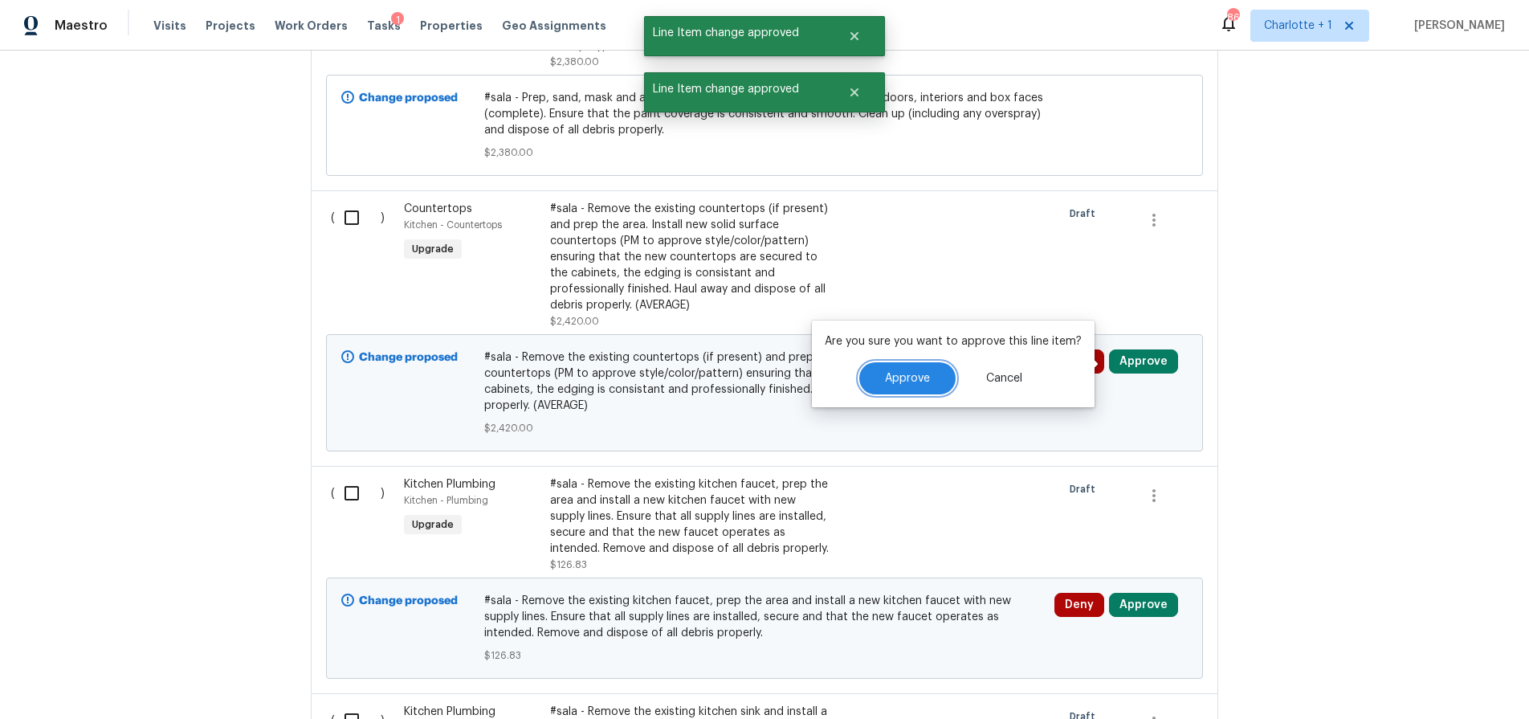
click at [933, 373] on button "Approve" at bounding box center [907, 378] width 96 height 32
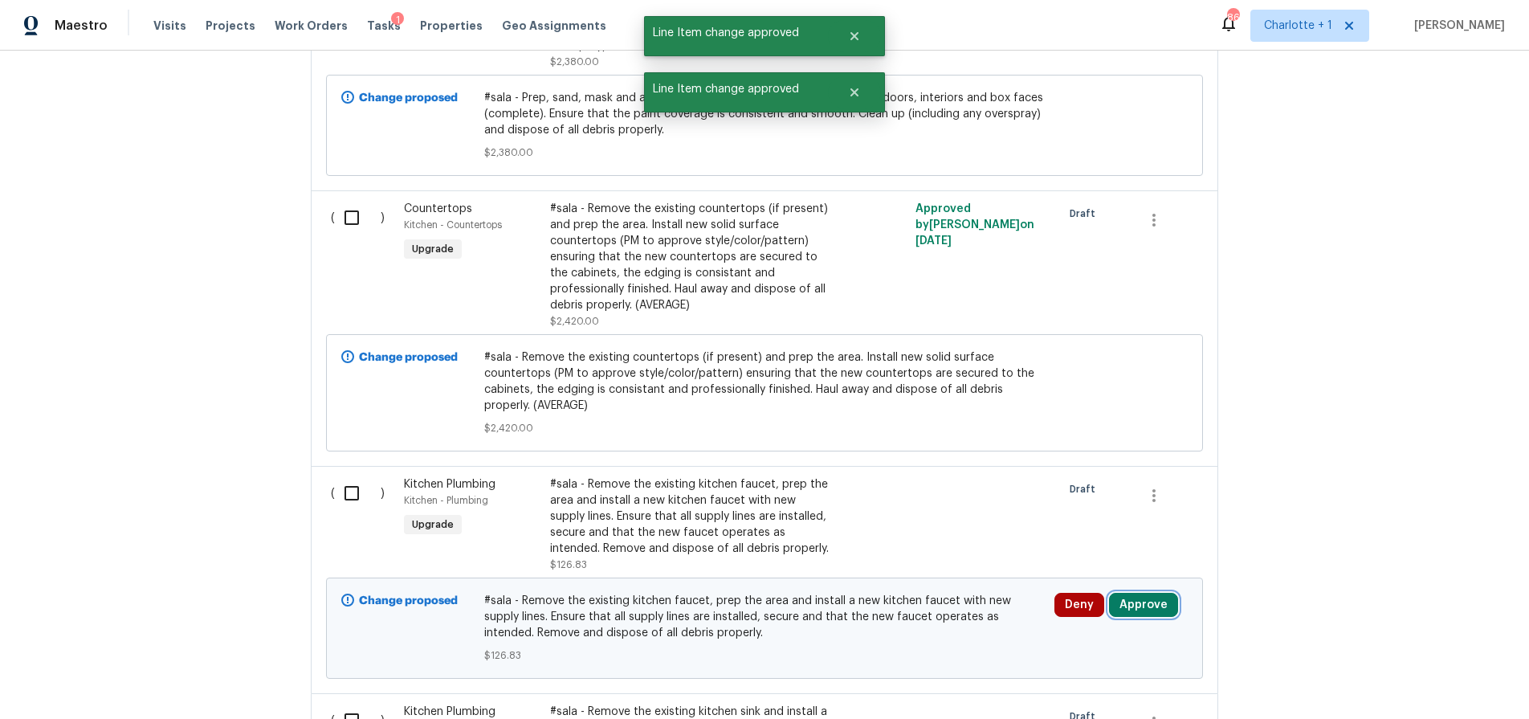
click at [1134, 609] on button "Approve" at bounding box center [1143, 605] width 69 height 24
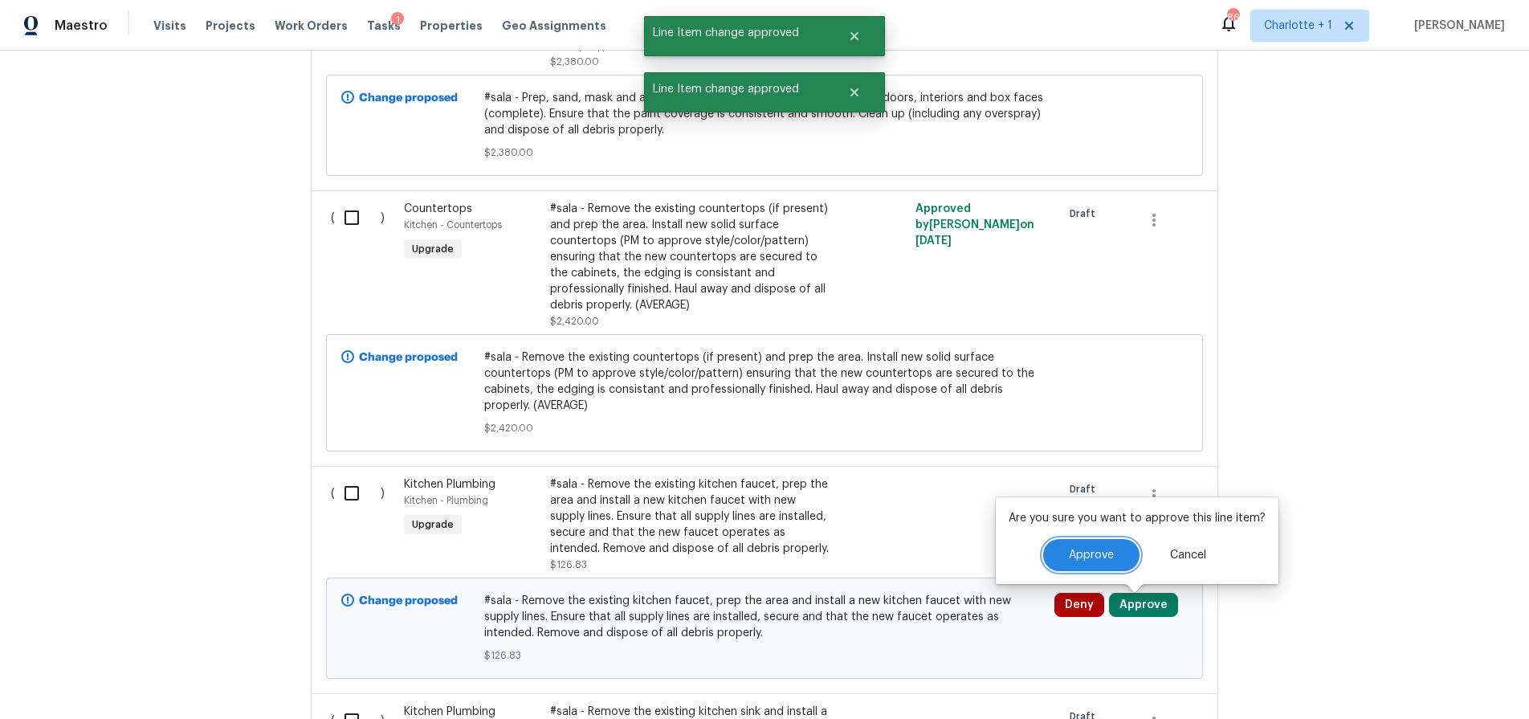
click at [1073, 564] on button "Approve" at bounding box center [1091, 555] width 96 height 32
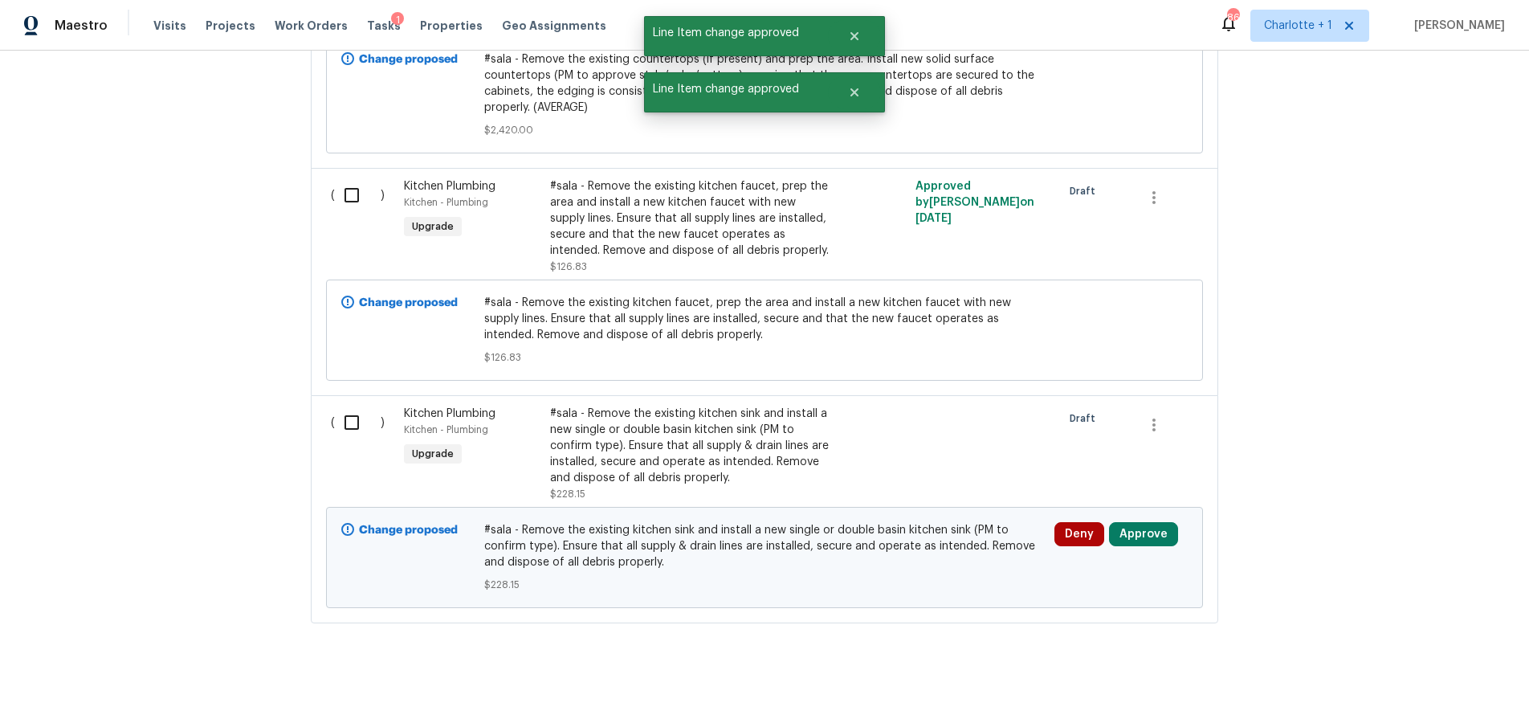
scroll to position [2098, 0]
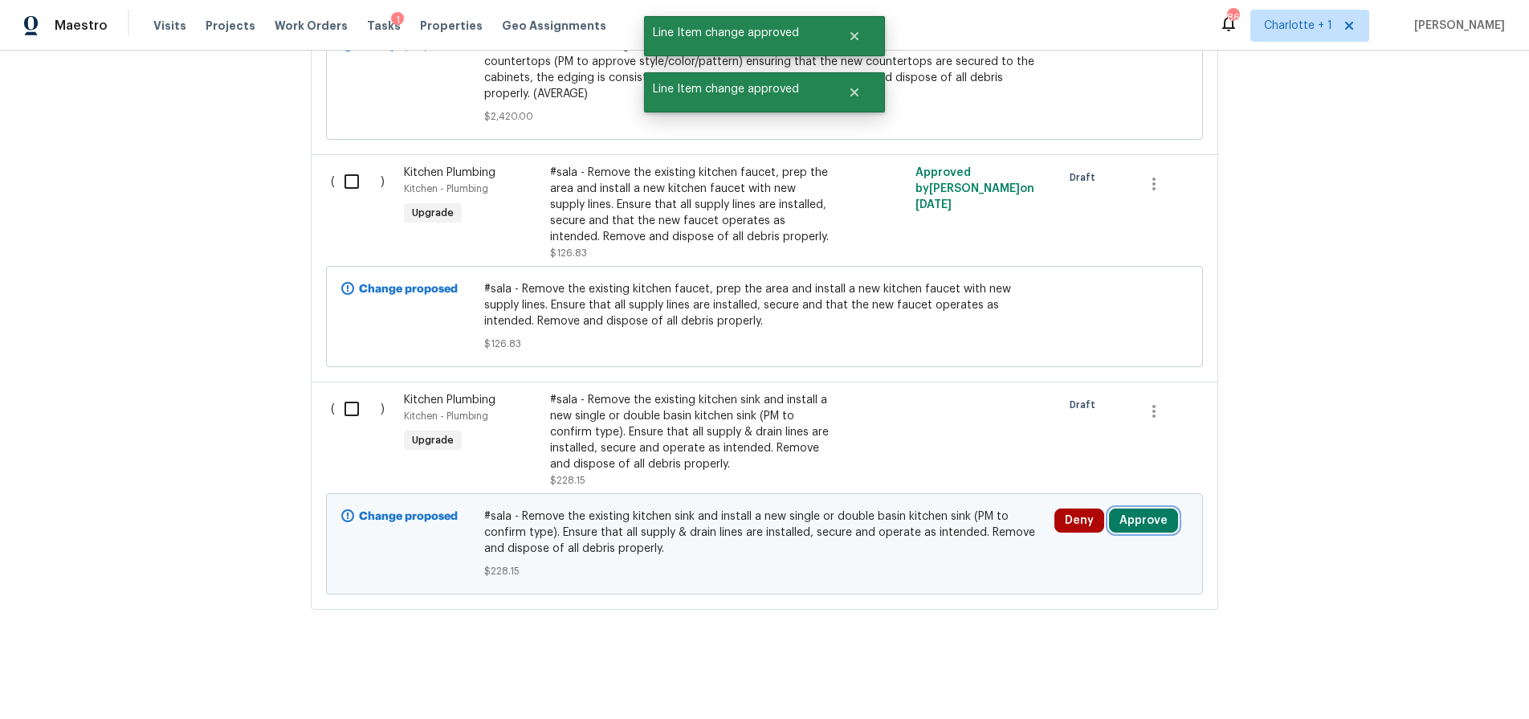
click at [1133, 519] on button "Approve" at bounding box center [1143, 520] width 69 height 24
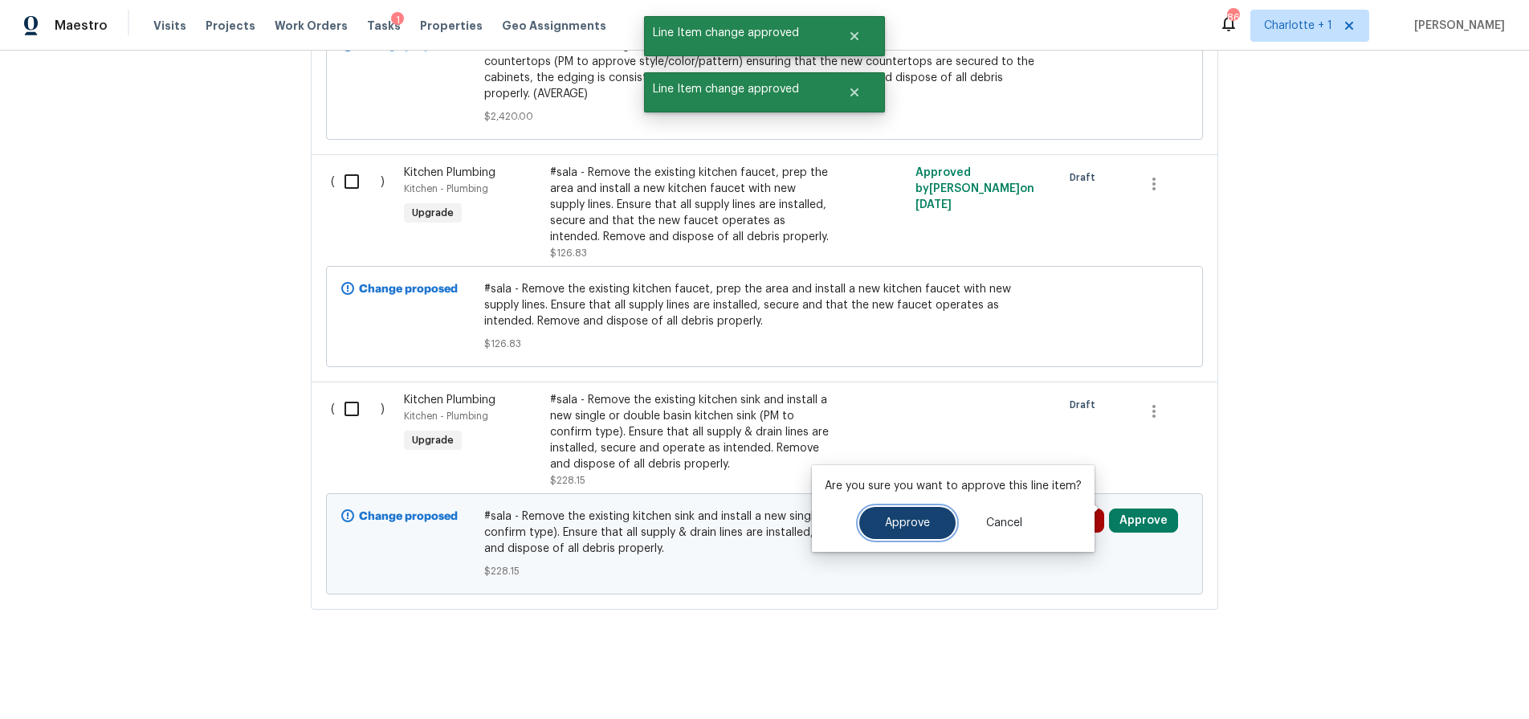
click at [939, 515] on button "Approve" at bounding box center [907, 523] width 96 height 32
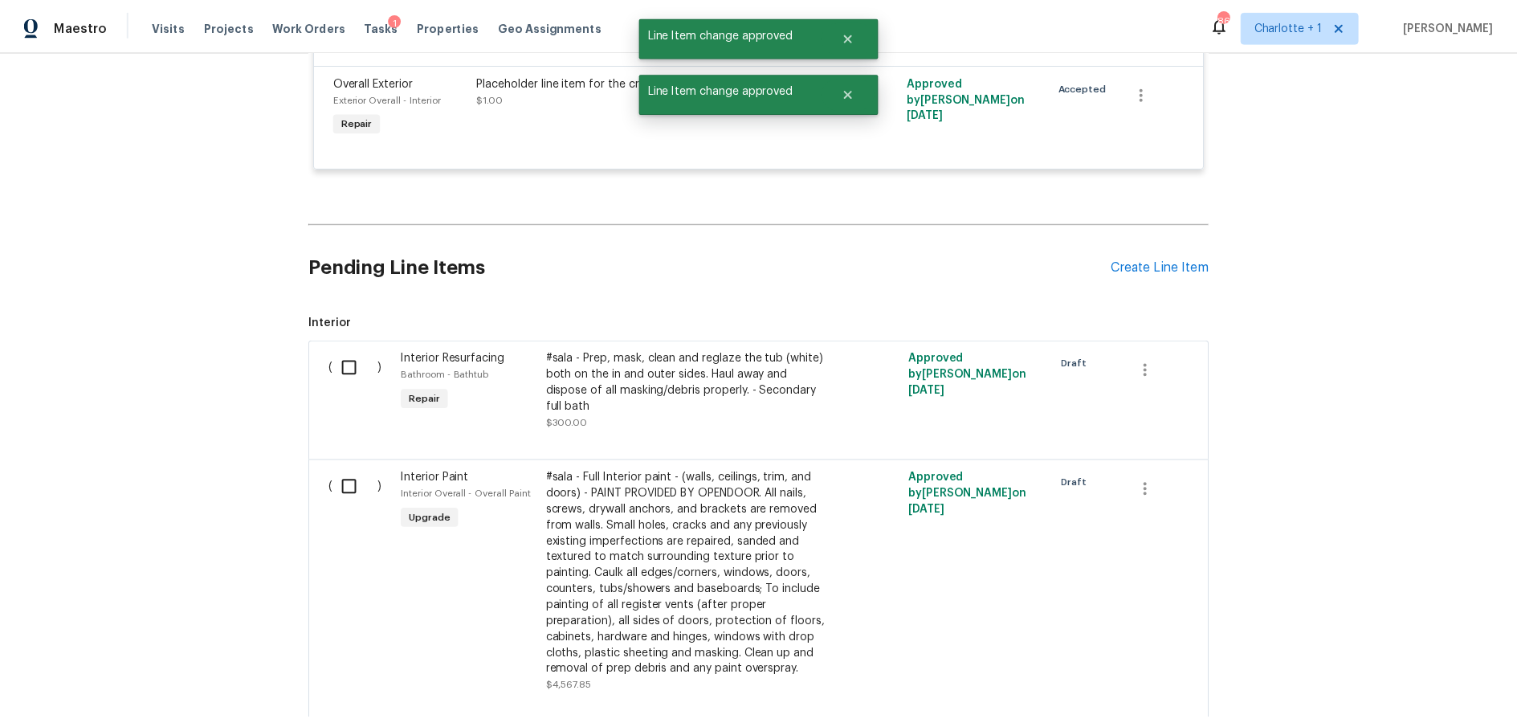
scroll to position [0, 0]
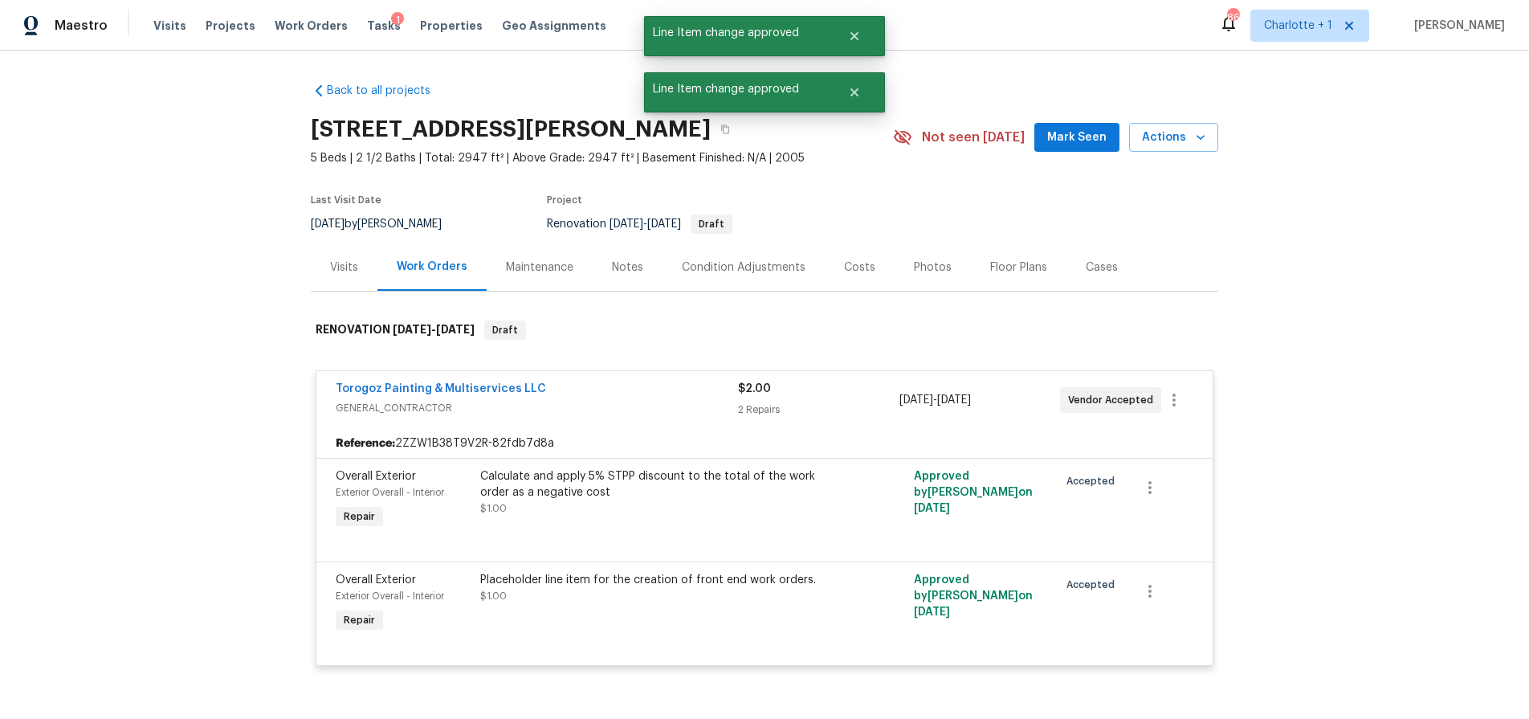
click at [855, 257] on div "Costs" at bounding box center [860, 266] width 70 height 47
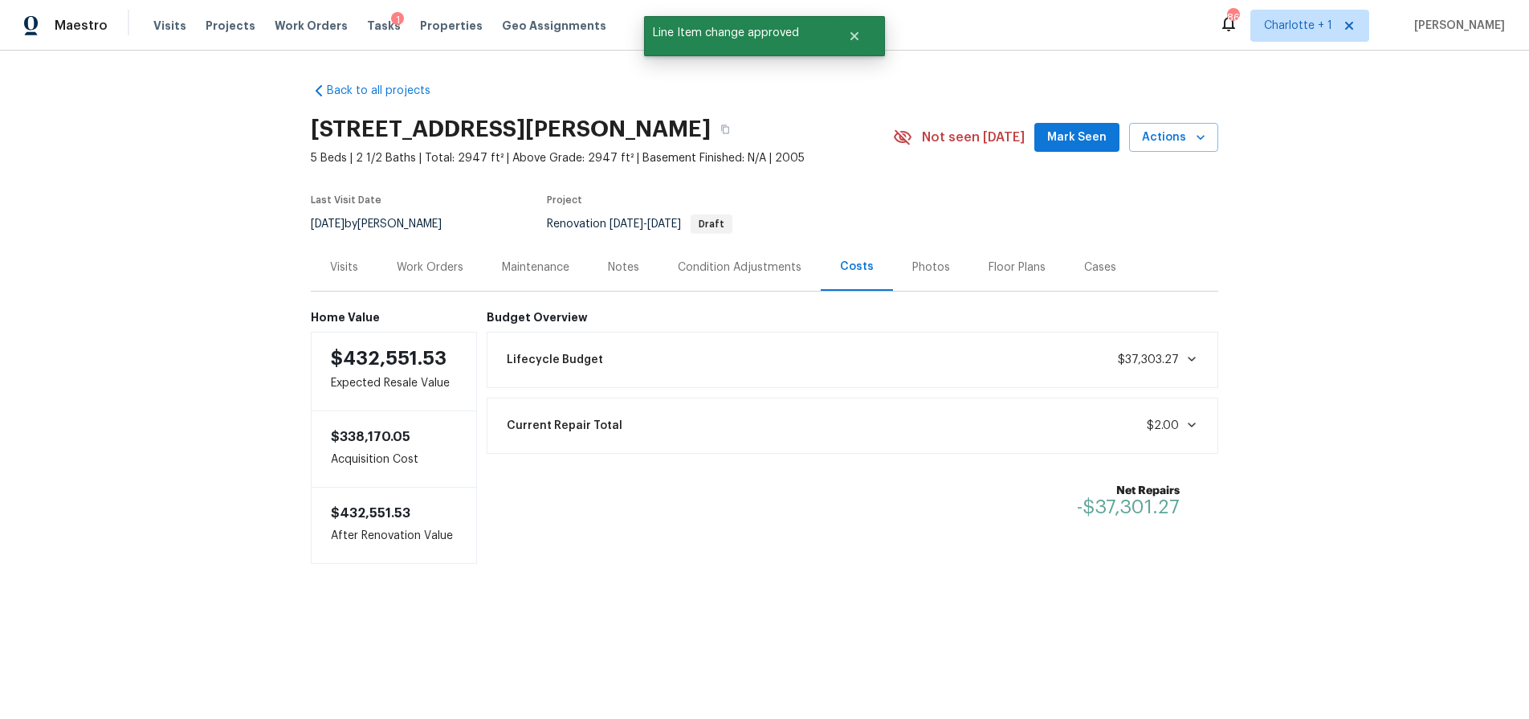
click at [642, 267] on div "Notes" at bounding box center [624, 266] width 70 height 47
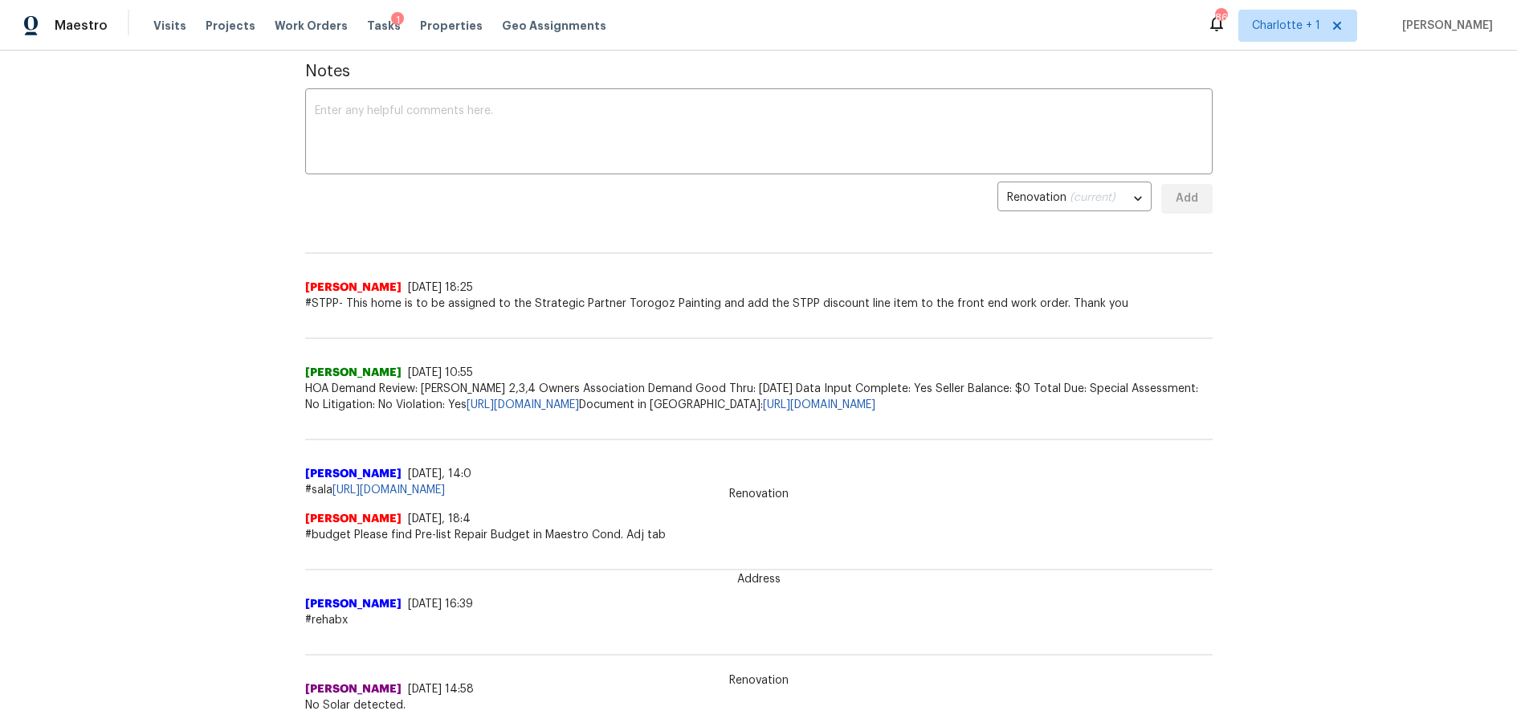
scroll to position [259, 0]
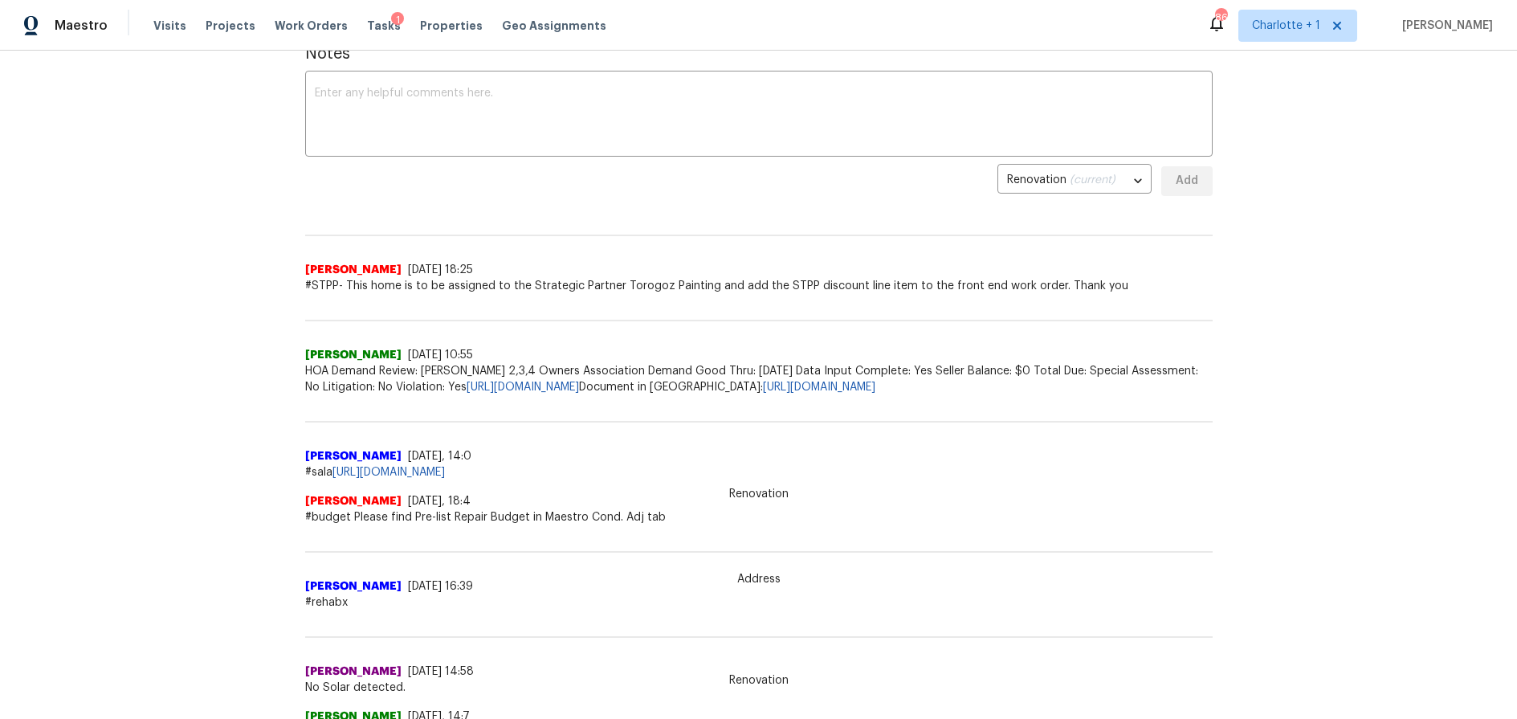
click at [177, 298] on div "Back to all projects 163 Scanlon Rd, Mooresville, NC 28115 5 Beds | 2 1/2 Baths…" at bounding box center [758, 385] width 1517 height 668
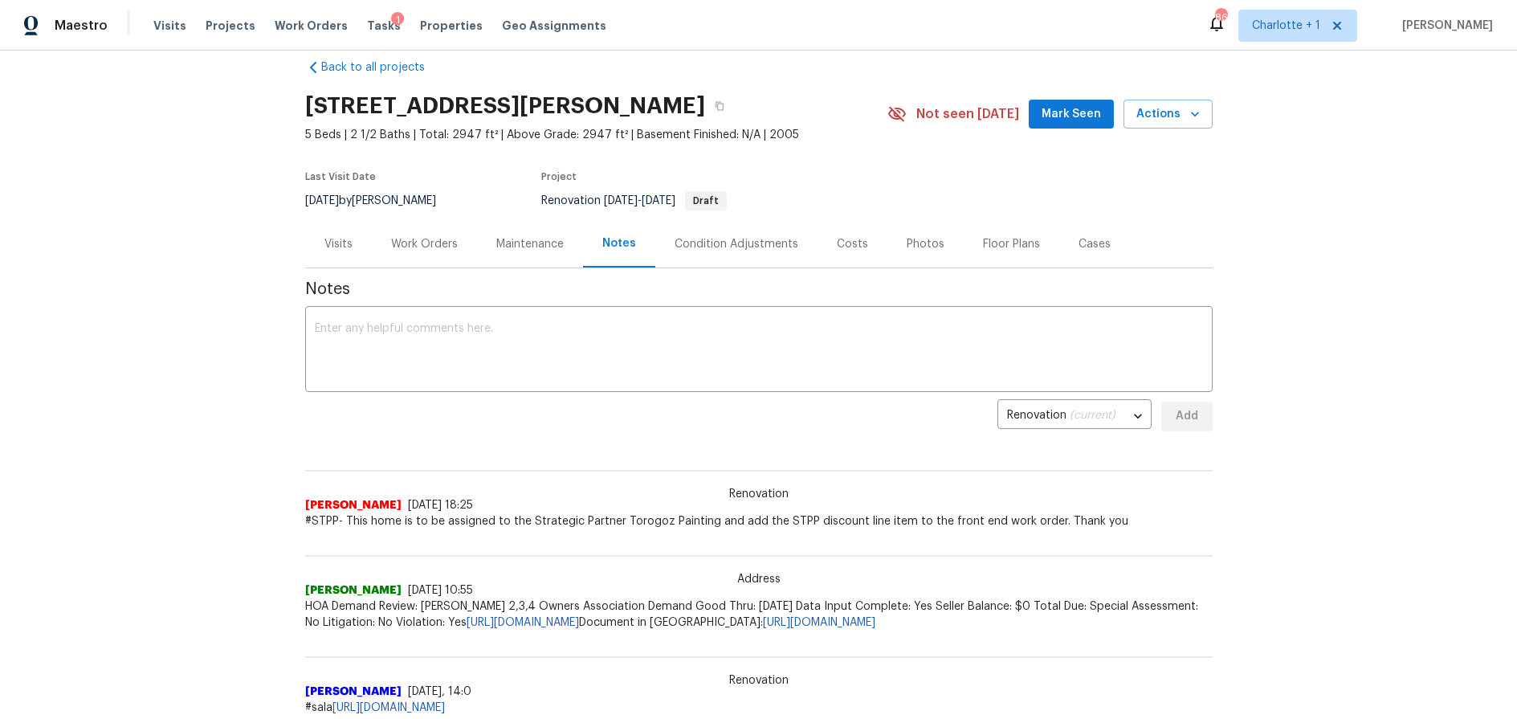
scroll to position [0, 0]
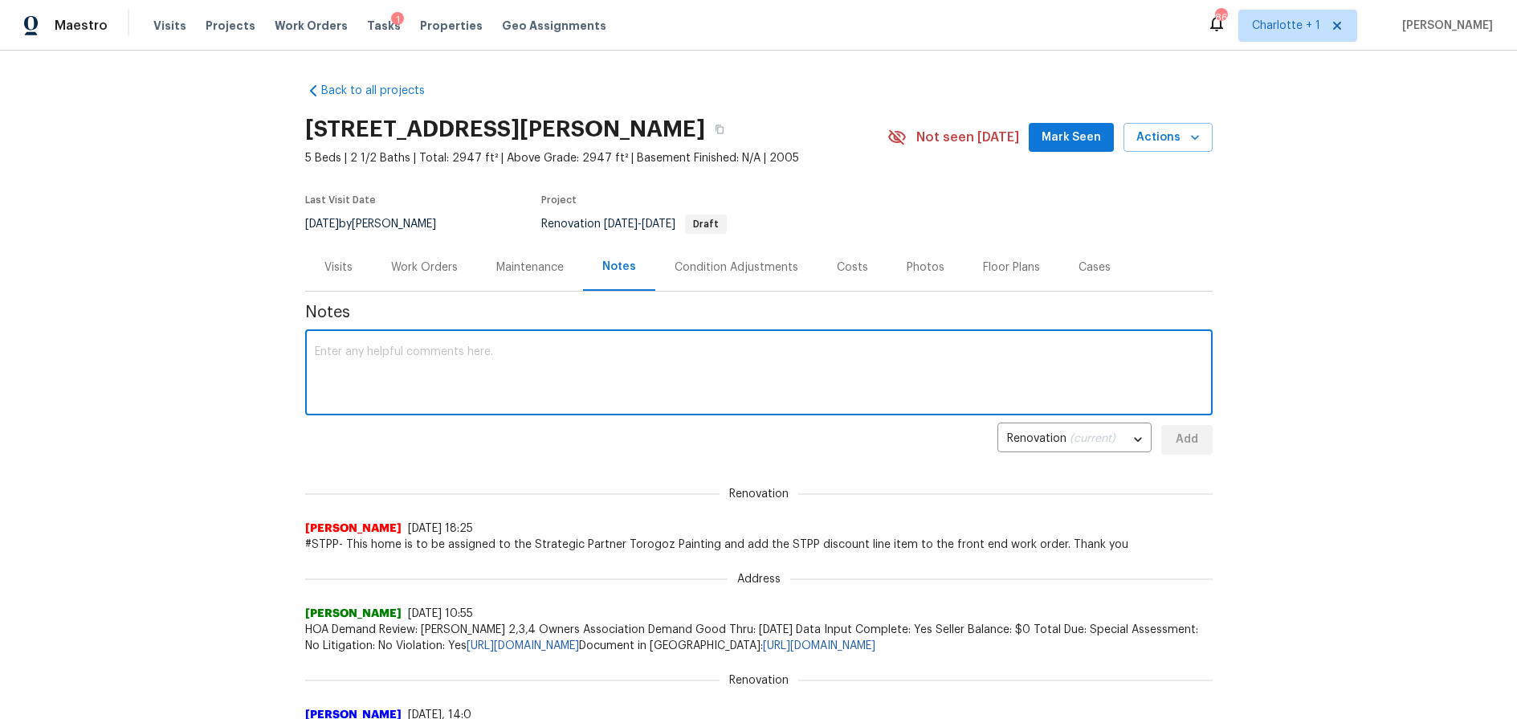
click at [518, 363] on textarea at bounding box center [759, 374] width 888 height 56
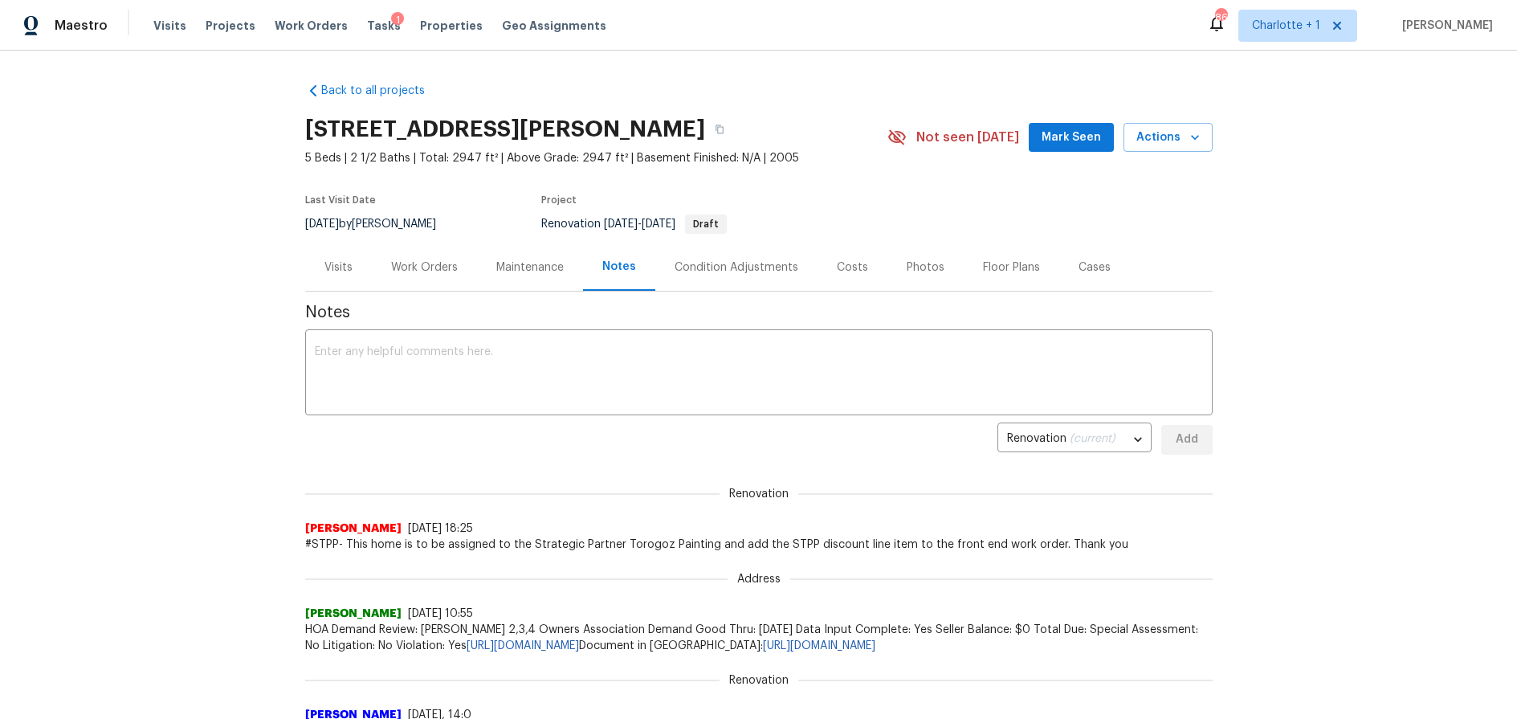
drag, startPoint x: 1369, startPoint y: 271, endPoint x: 1247, endPoint y: 283, distance: 122.6
click at [1369, 271] on div "Back to all projects 163 Scanlon Rd, Mooresville, NC 28115 5 Beds | 2 1/2 Baths…" at bounding box center [758, 385] width 1517 height 668
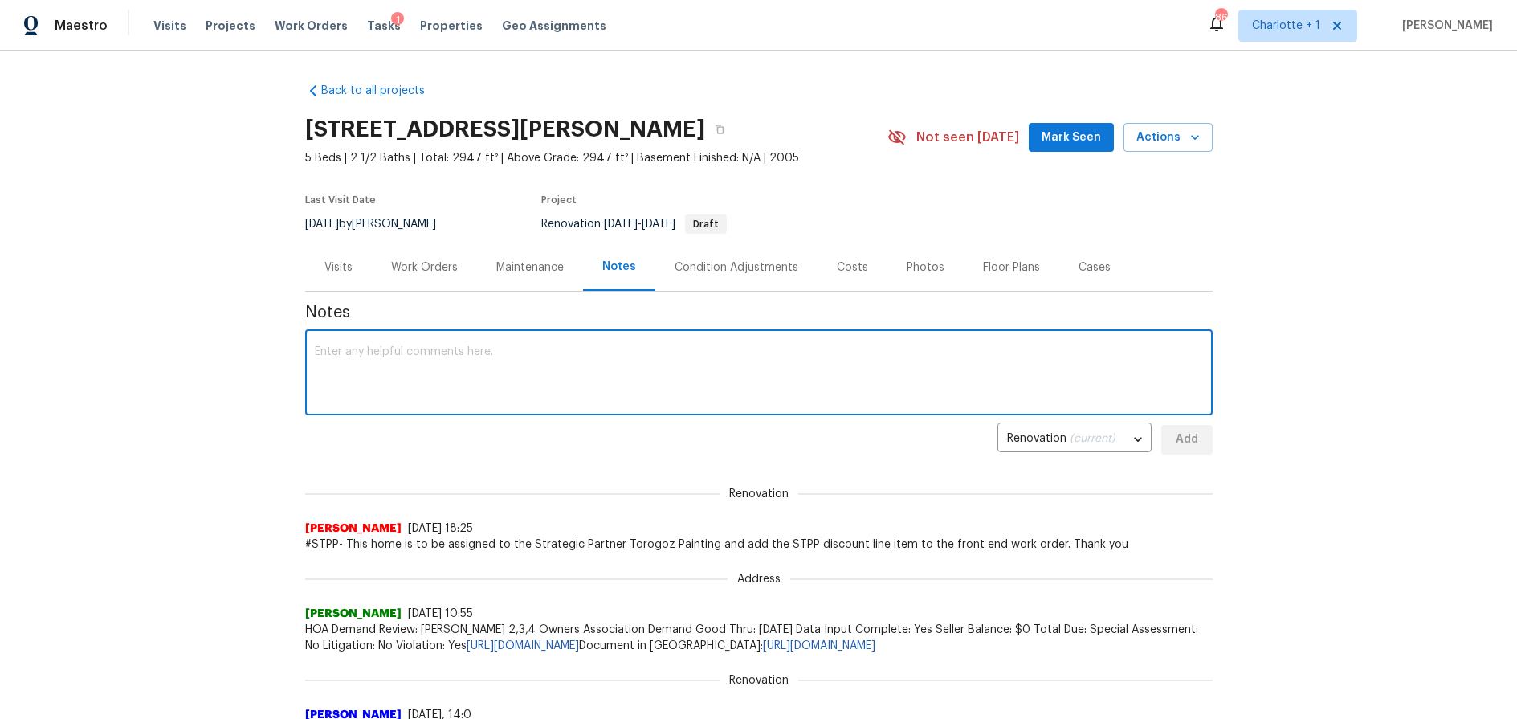
click at [473, 354] on textarea at bounding box center [759, 374] width 888 height 56
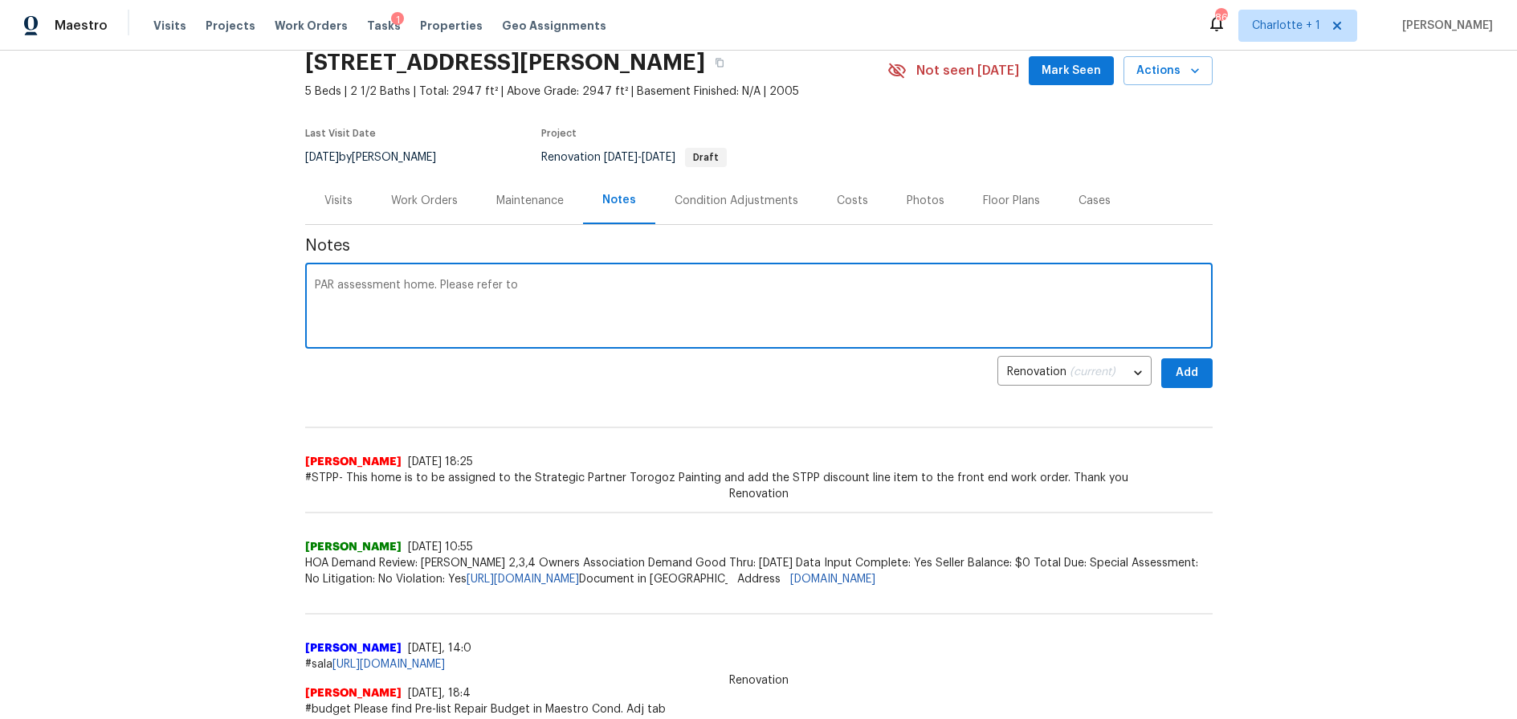
scroll to position [64, 0]
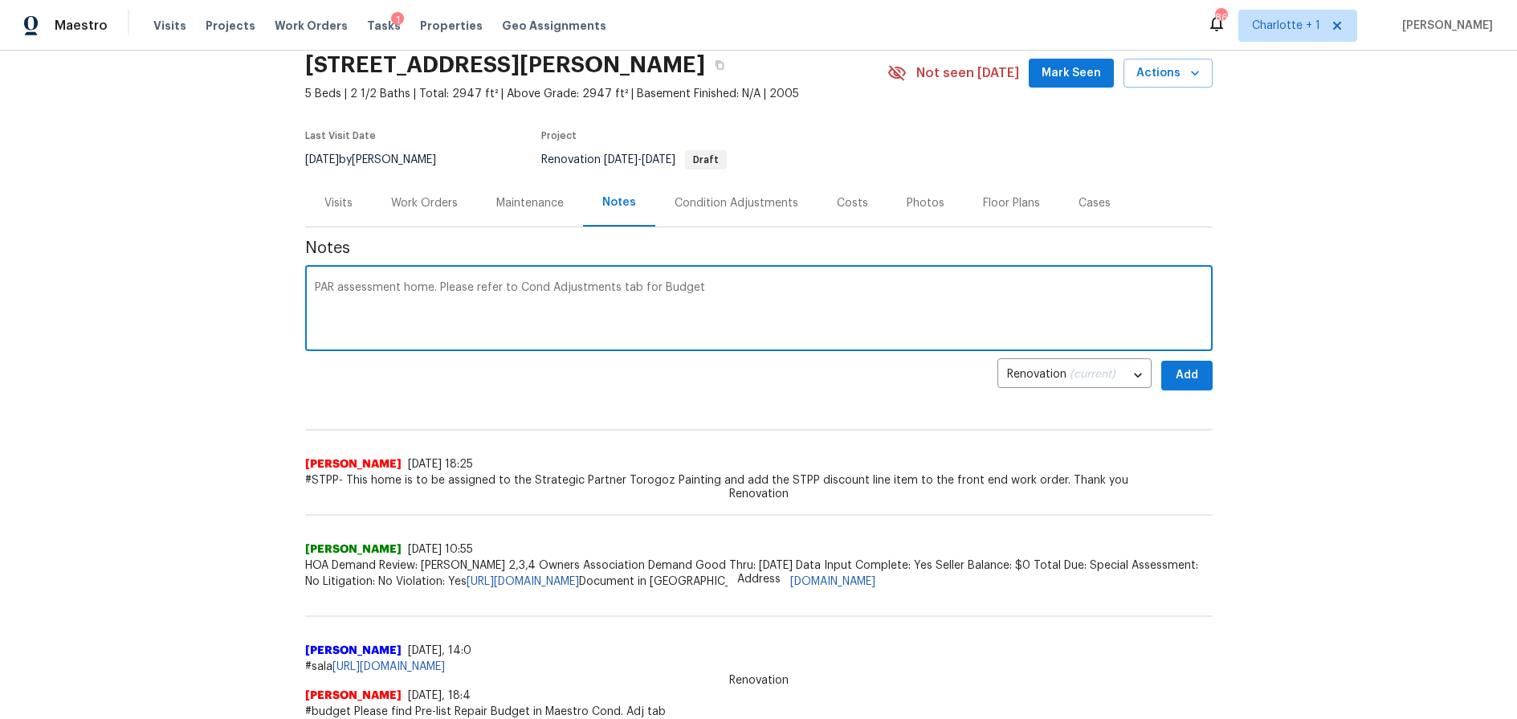
type textarea "PAR assessment home. Please refer to Cond Adjustments tab for Budget"
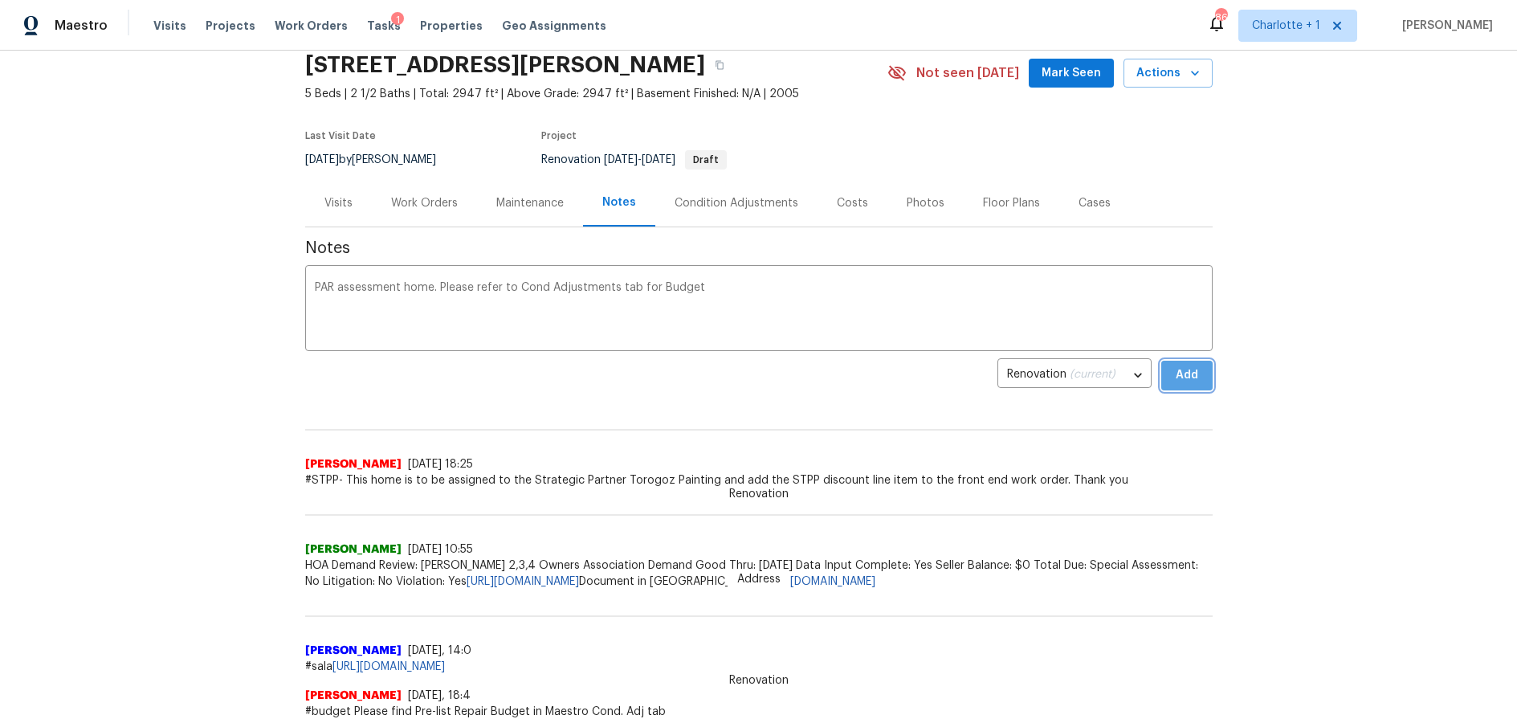
click at [1189, 368] on span "Add" at bounding box center [1187, 375] width 26 height 20
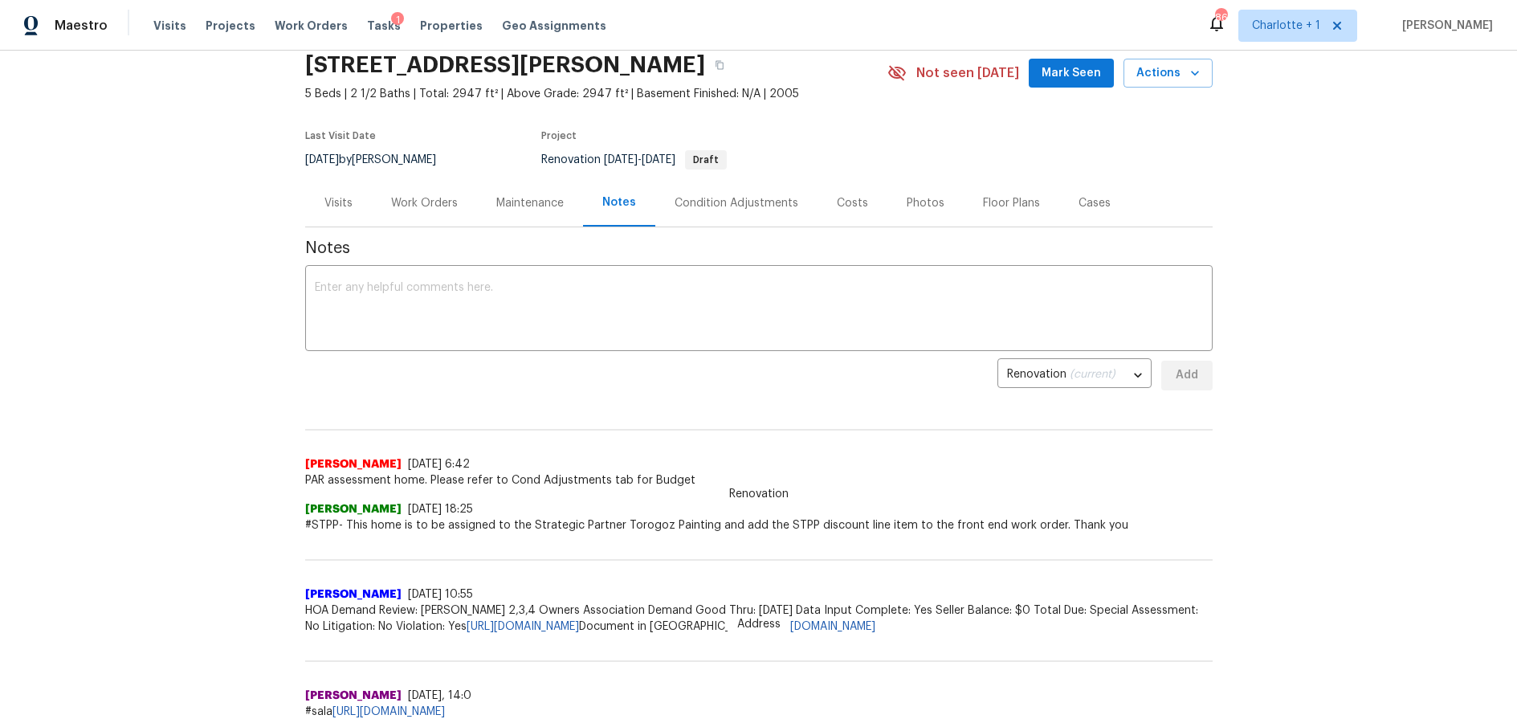
scroll to position [0, 0]
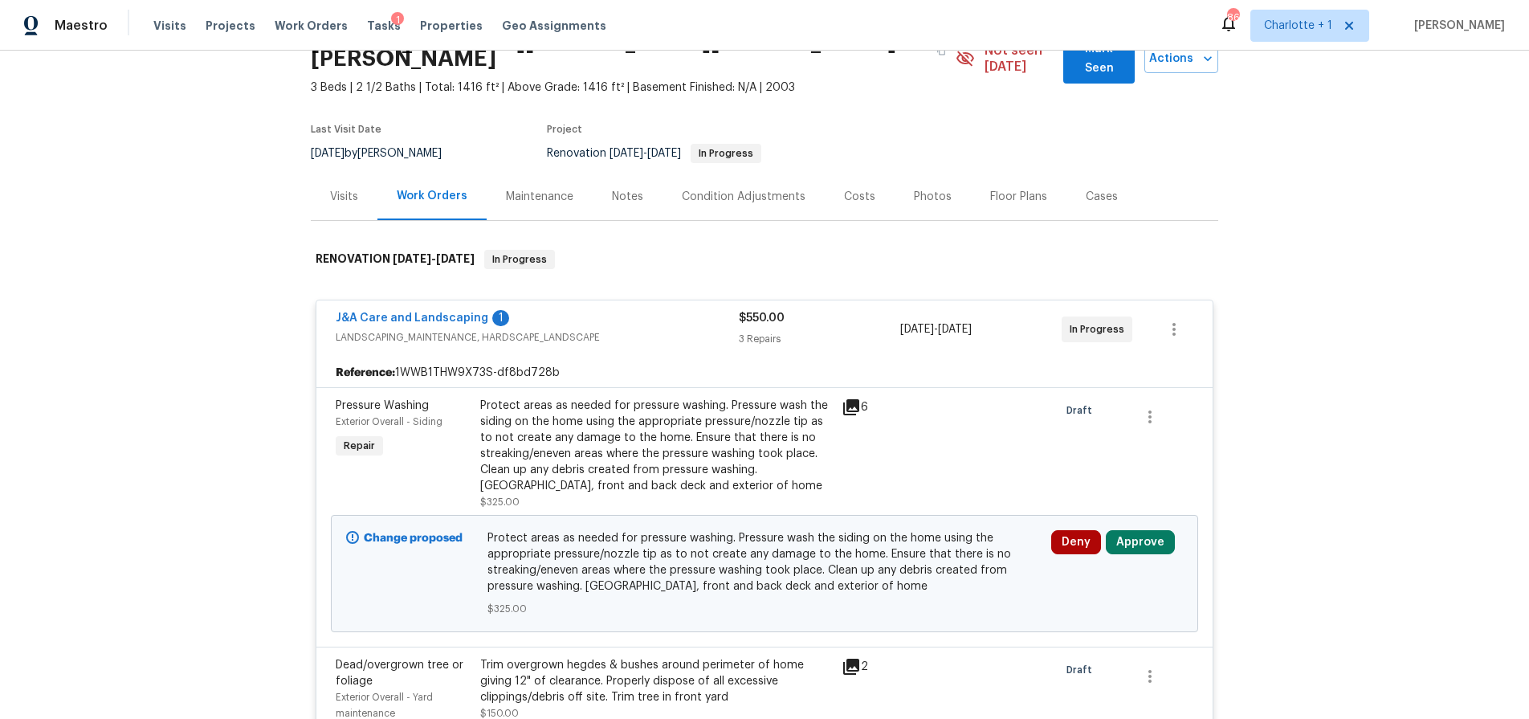
scroll to position [88, 0]
click at [1159, 532] on button "Approve" at bounding box center [1140, 541] width 69 height 24
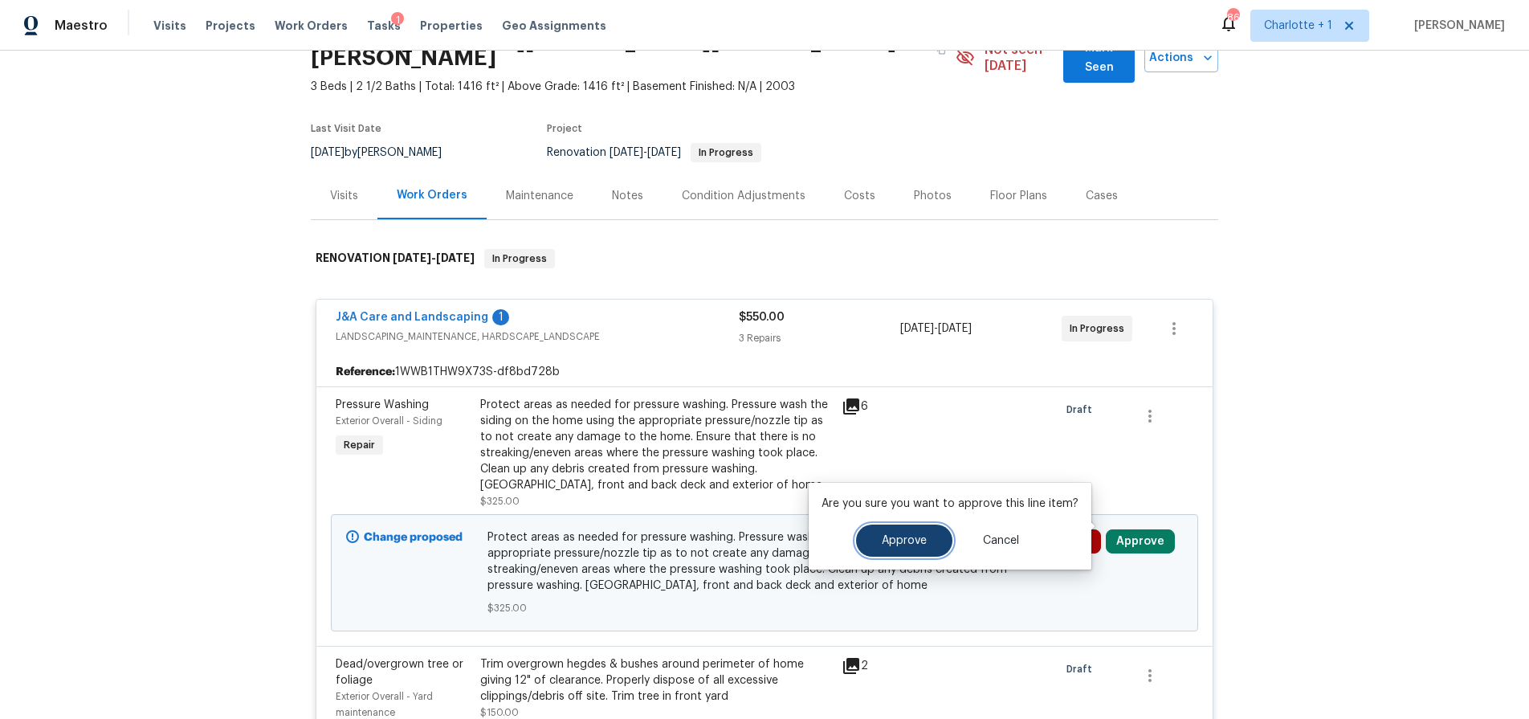
click at [871, 536] on button "Approve" at bounding box center [904, 540] width 96 height 32
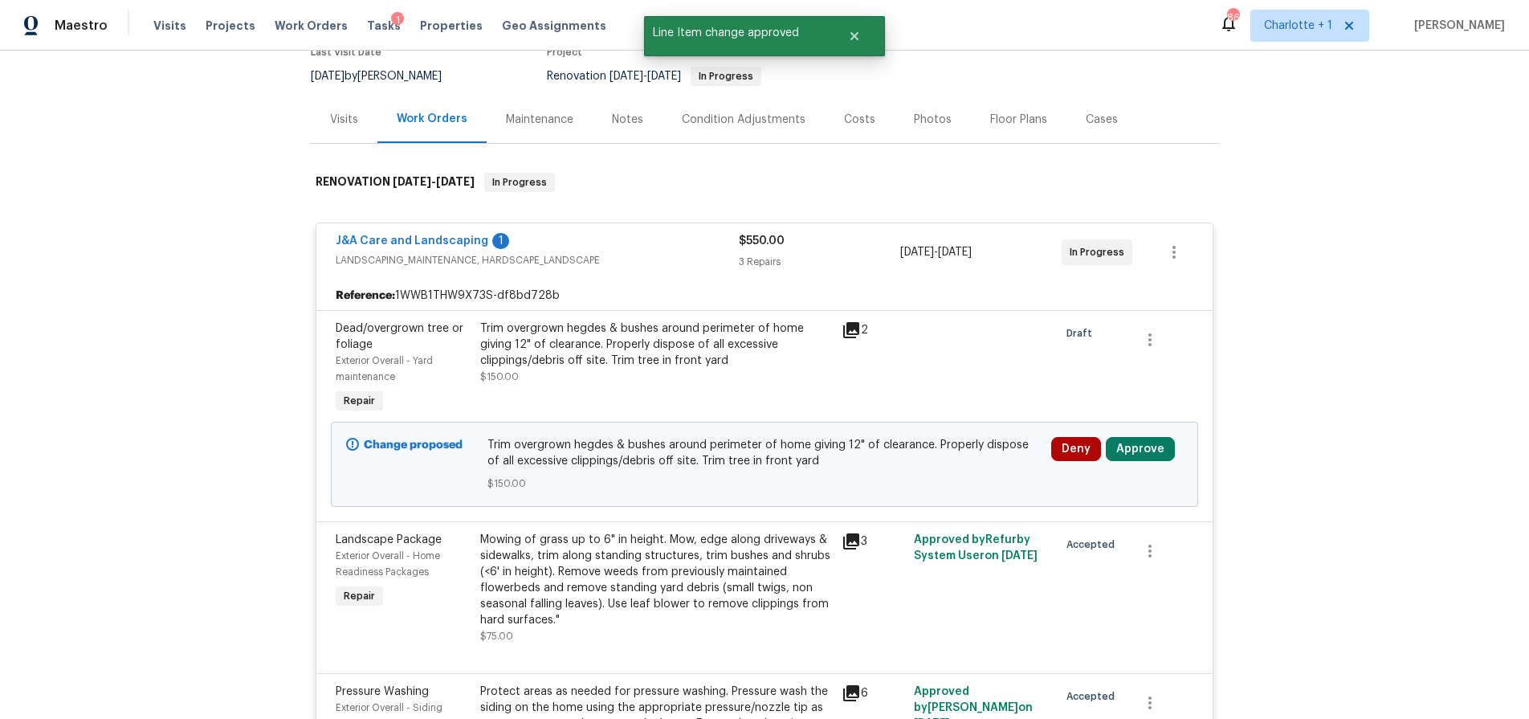
scroll to position [179, 0]
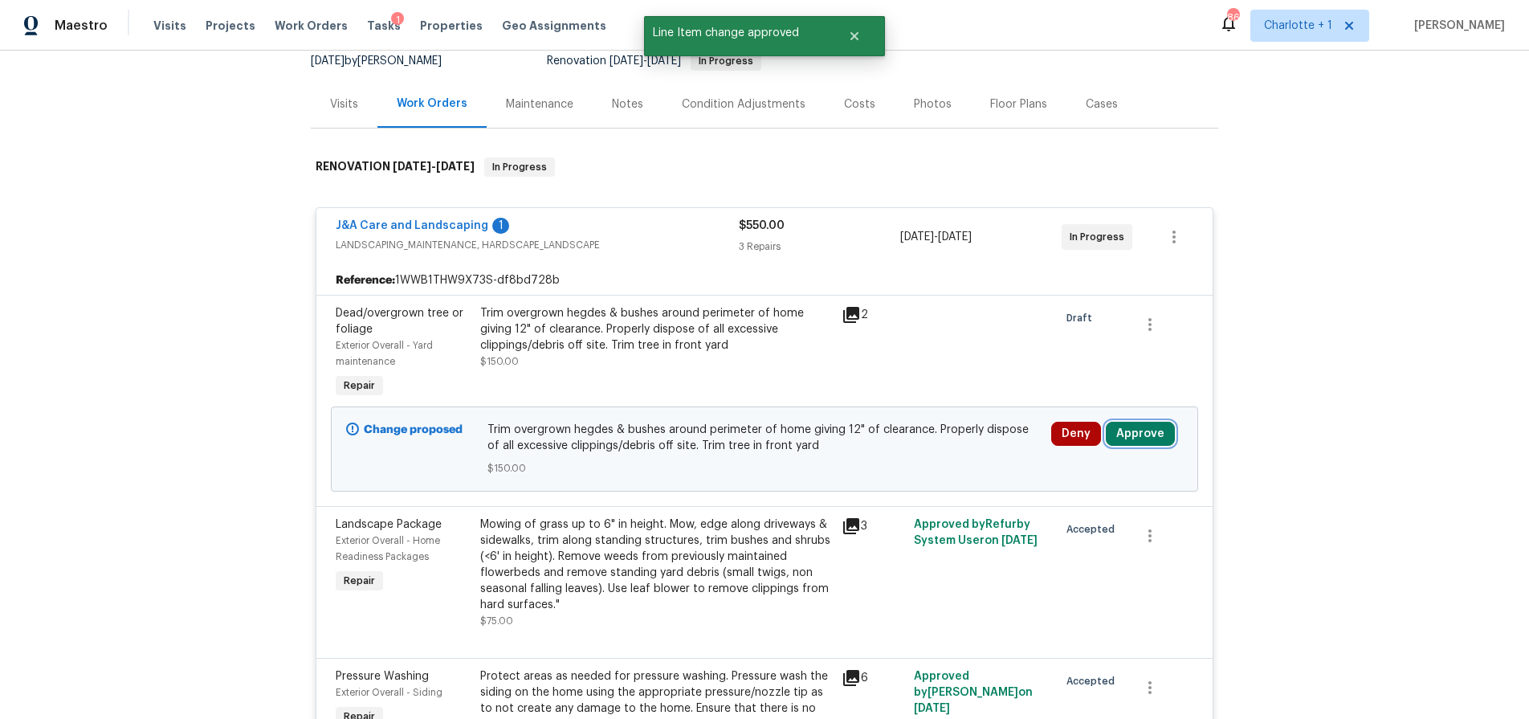
click at [1118, 422] on button "Approve" at bounding box center [1140, 434] width 69 height 24
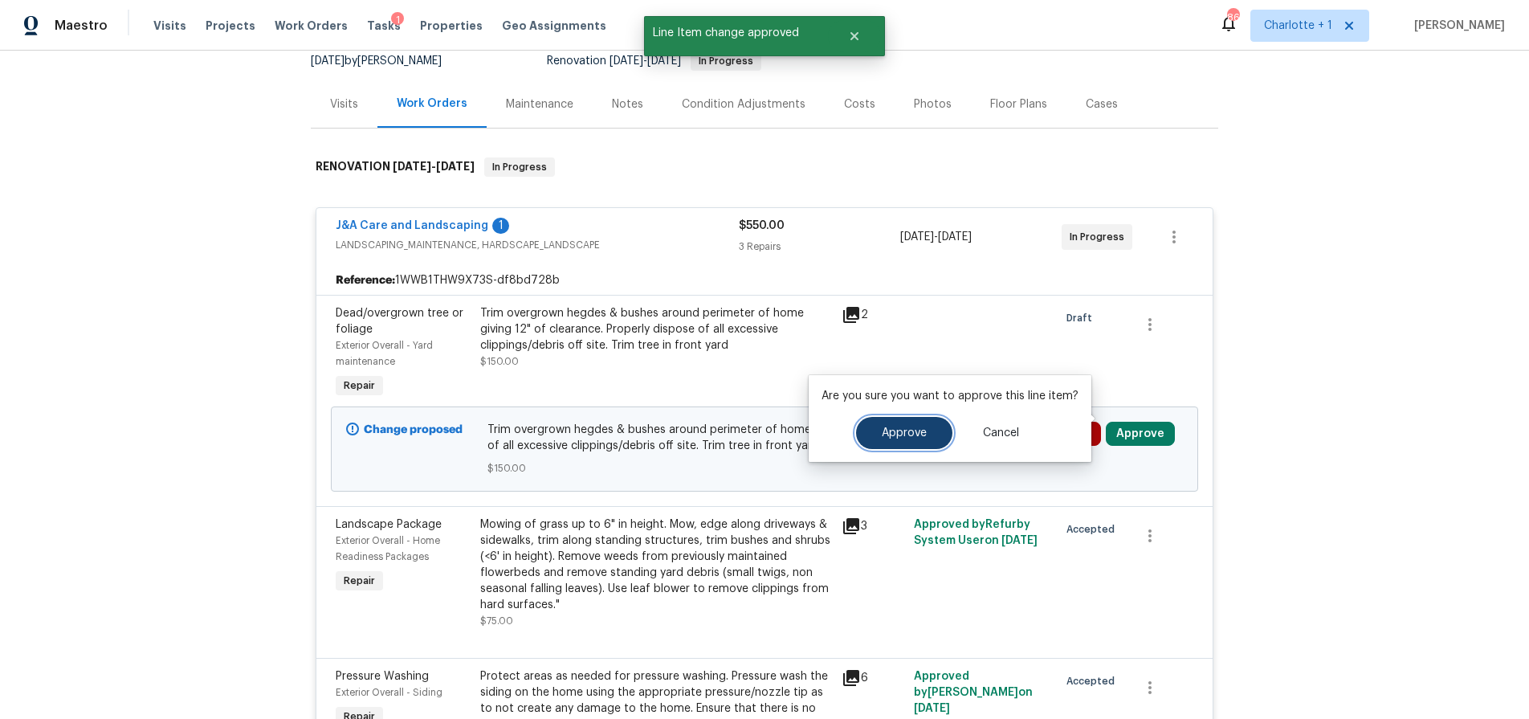
click at [882, 419] on button "Approve" at bounding box center [904, 433] width 96 height 32
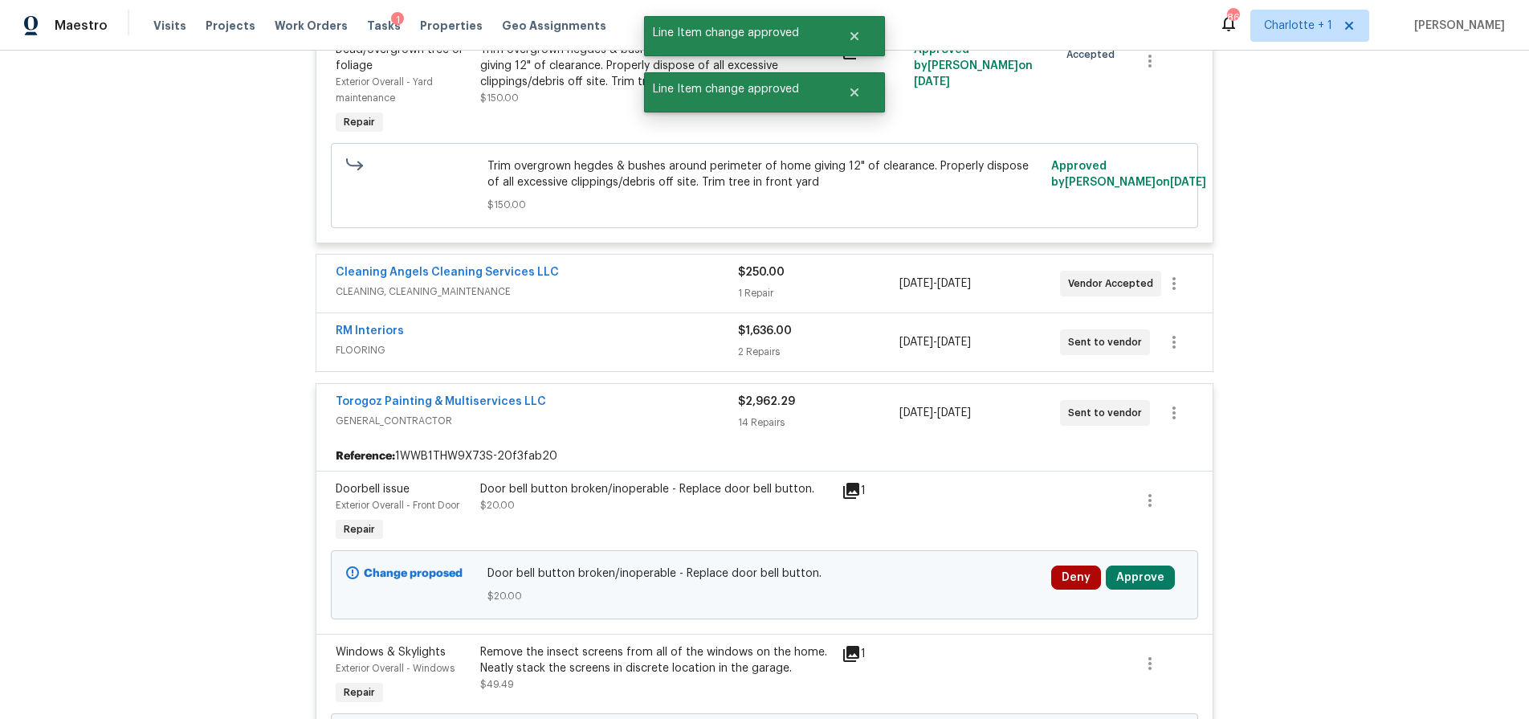
scroll to position [856, 0]
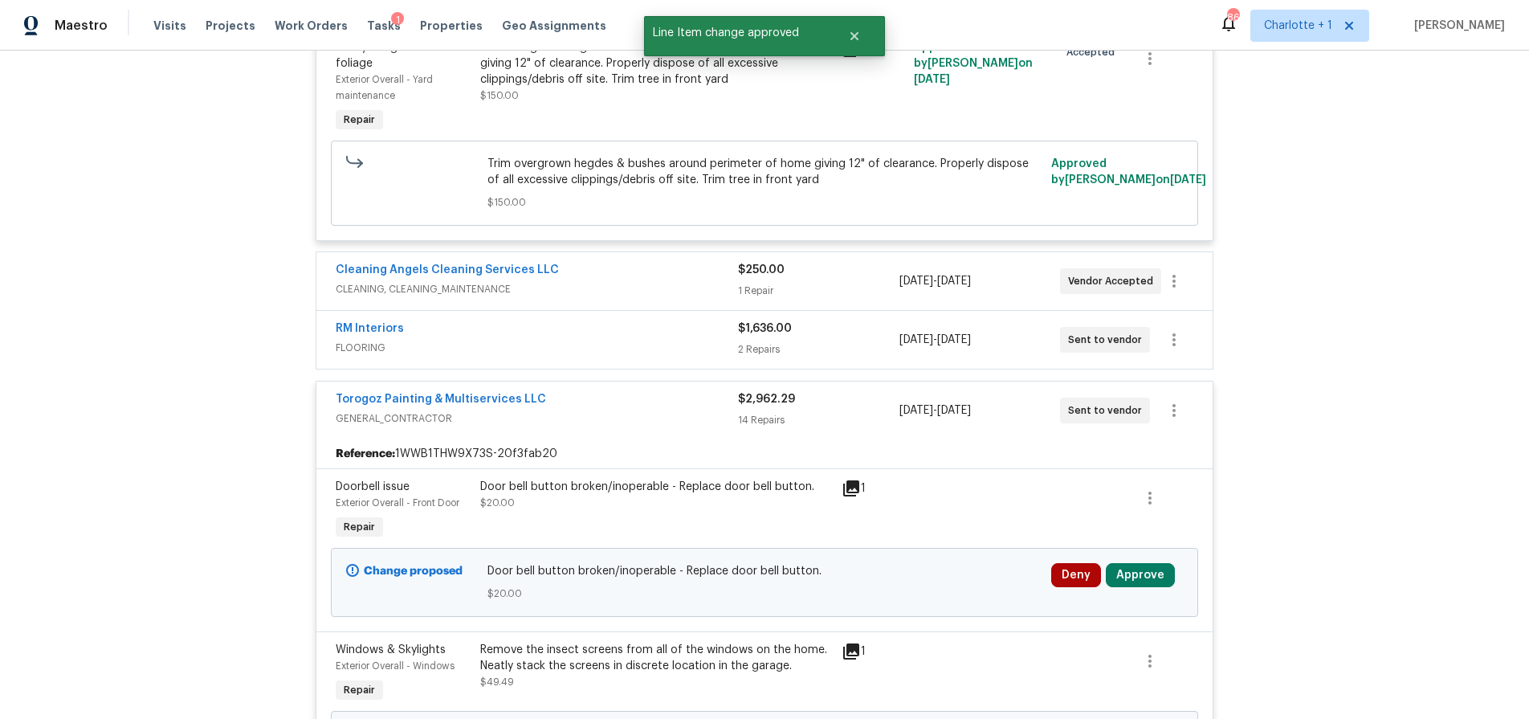
click at [1135, 573] on div "Deny Approve" at bounding box center [1116, 582] width 141 height 48
click at [1135, 563] on button "Approve" at bounding box center [1140, 575] width 69 height 24
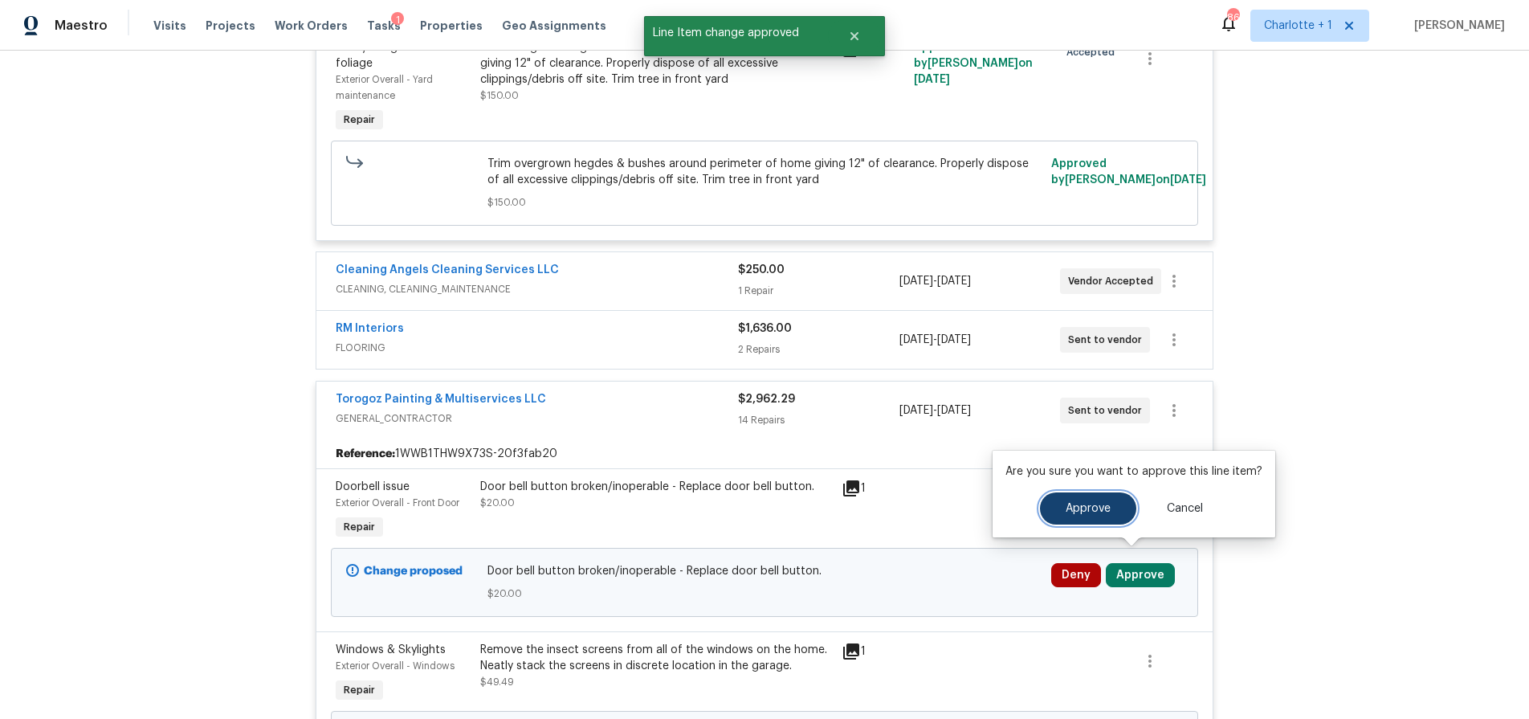
click at [1051, 510] on button "Approve" at bounding box center [1088, 508] width 96 height 32
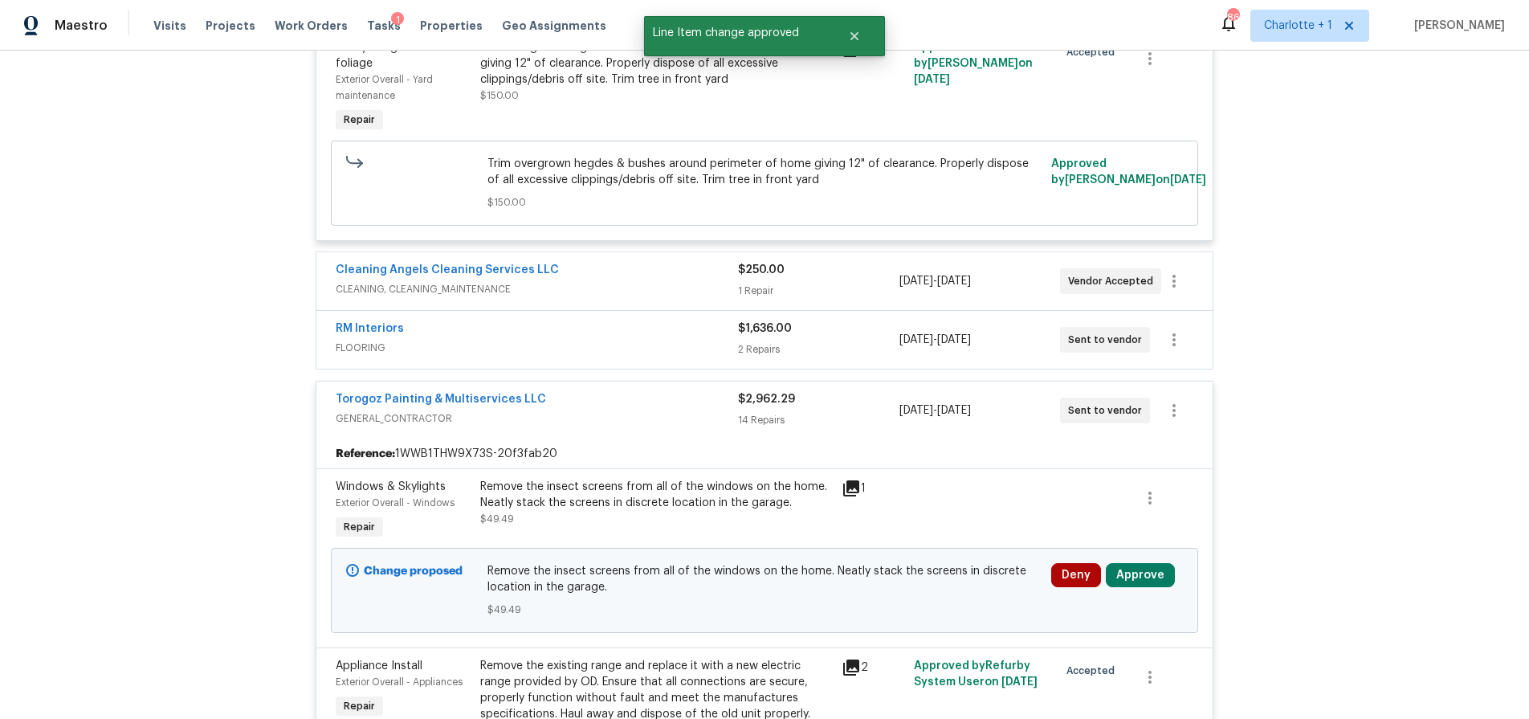
scroll to position [1032, 0]
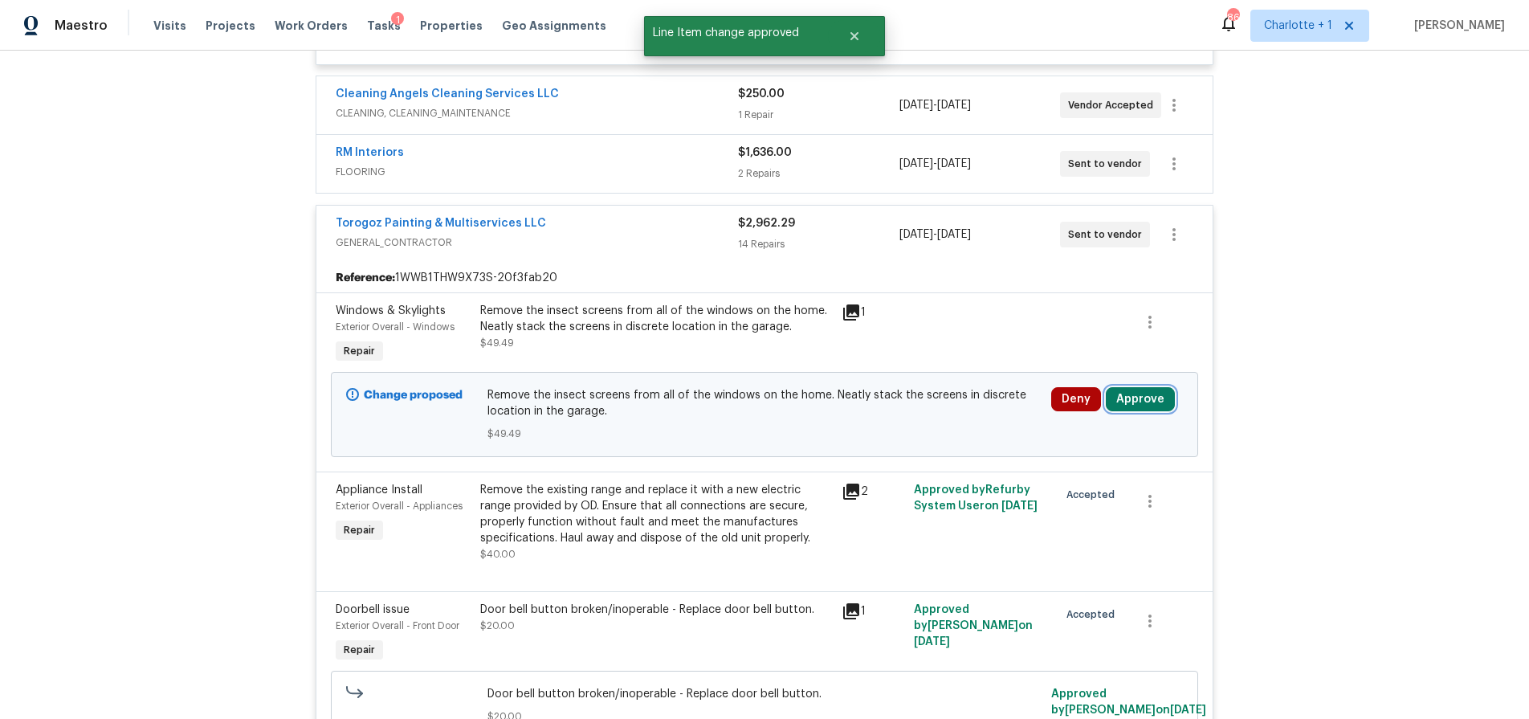
click at [1127, 387] on button "Approve" at bounding box center [1140, 399] width 69 height 24
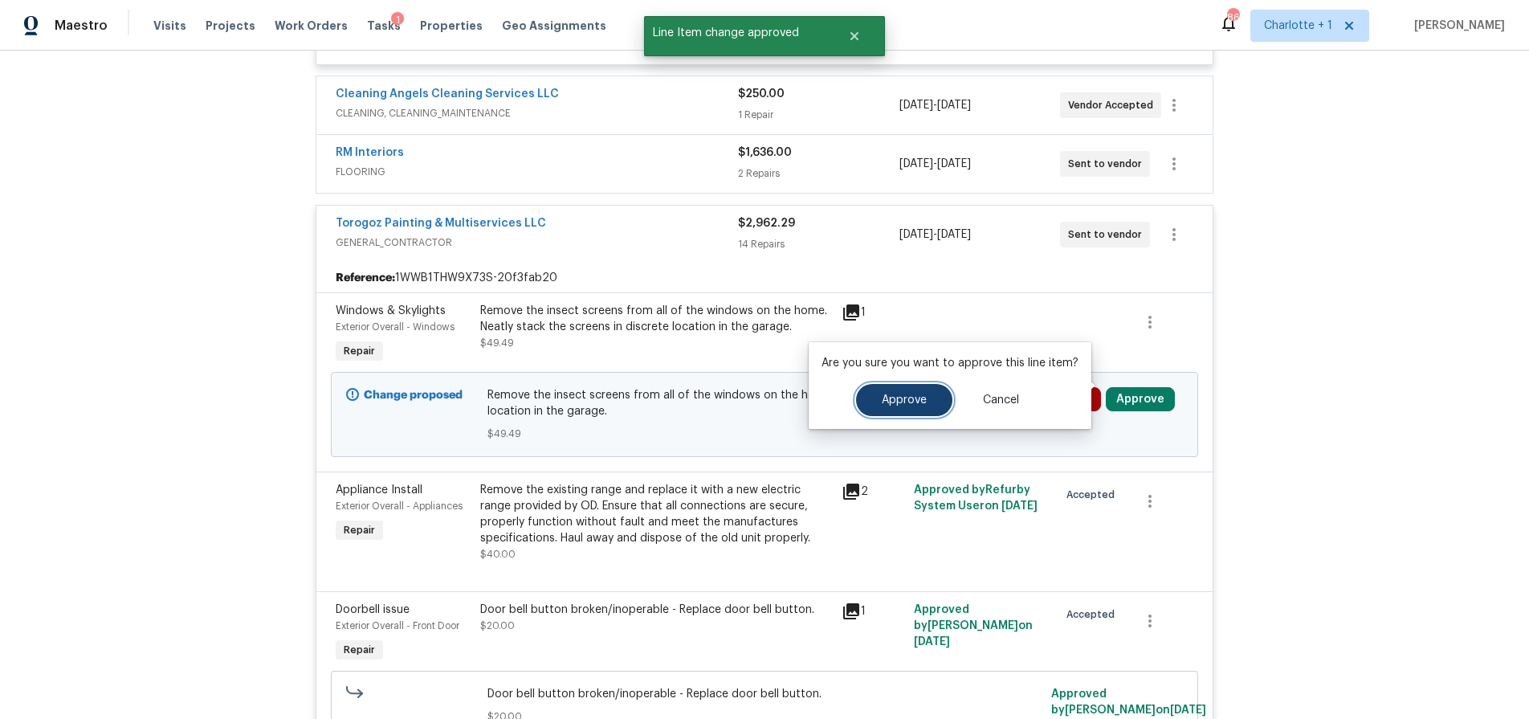
click at [911, 396] on span "Approve" at bounding box center [904, 400] width 45 height 12
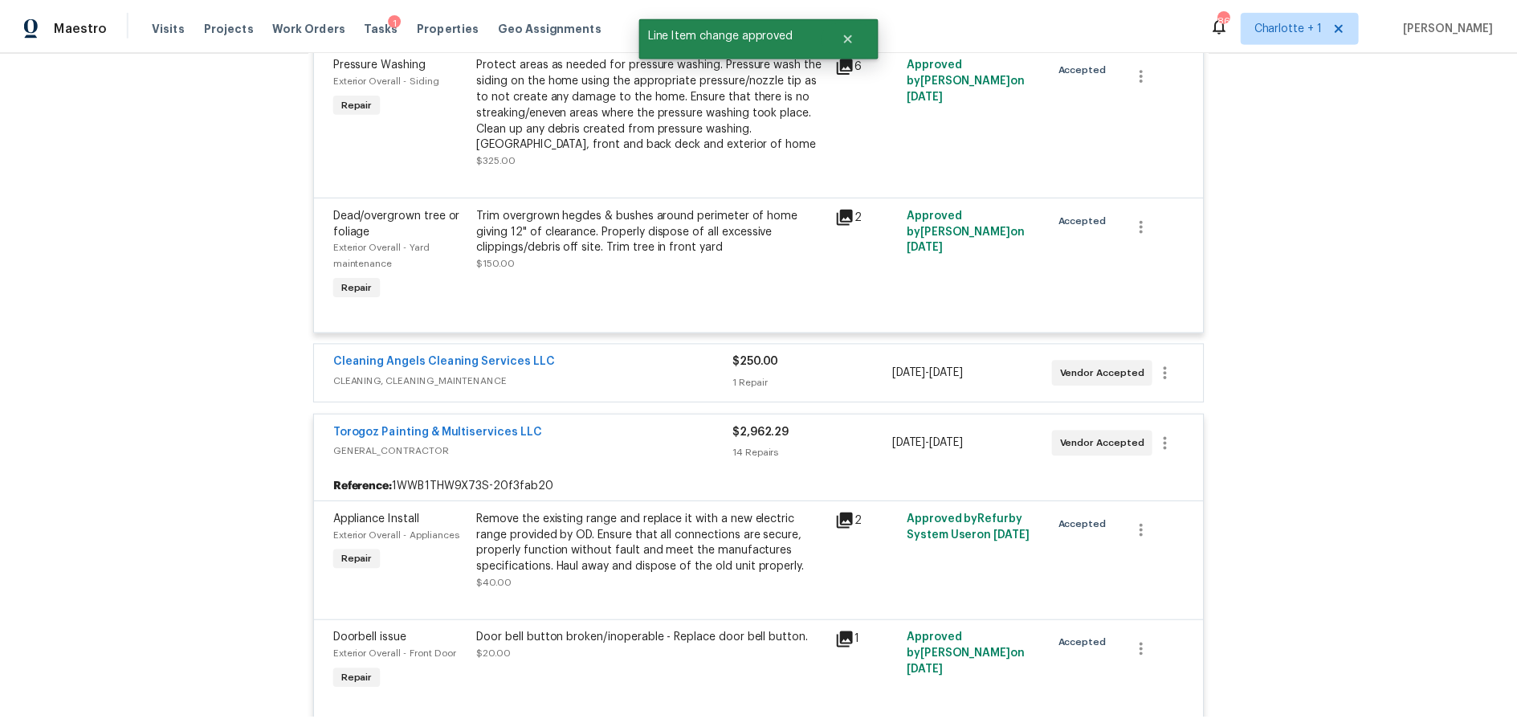
scroll to position [0, 0]
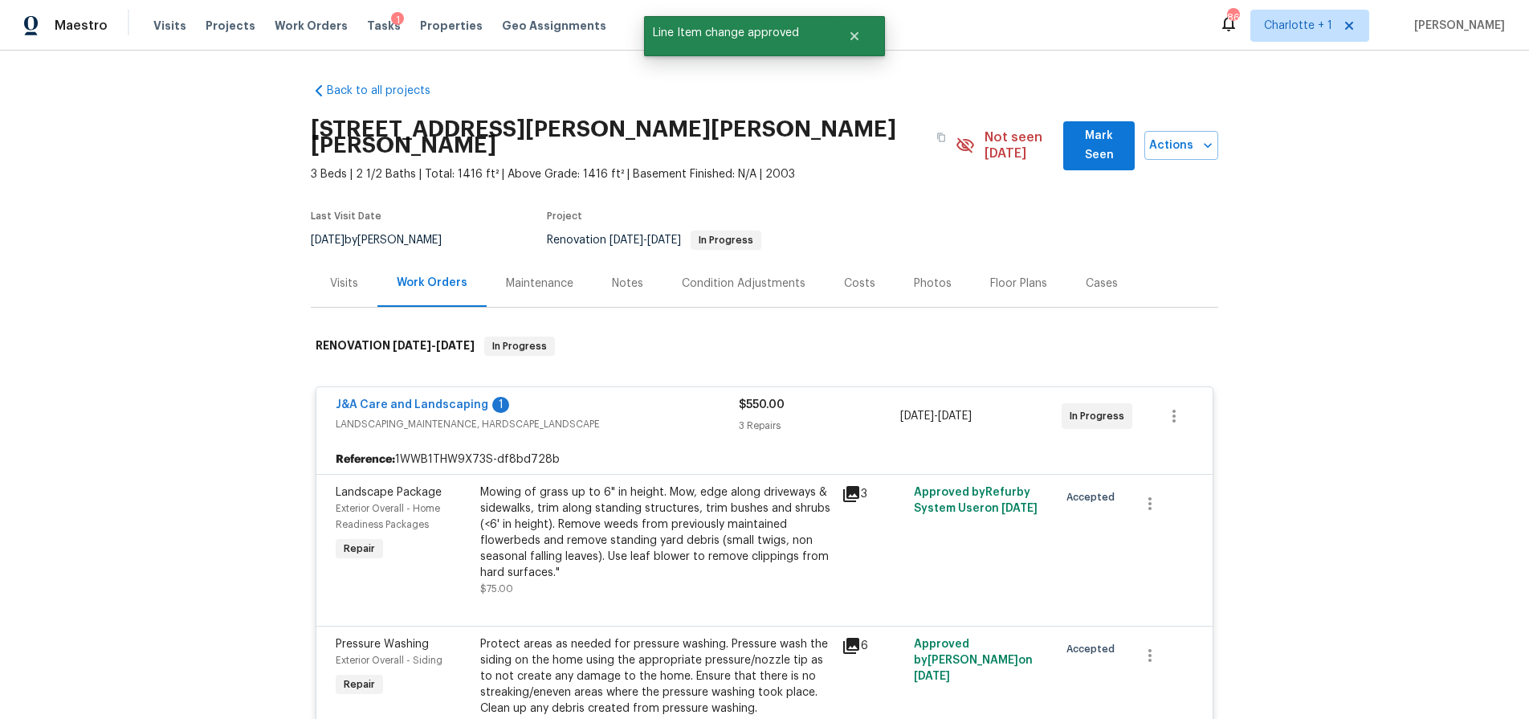
click at [857, 275] on div "Costs" at bounding box center [859, 283] width 31 height 16
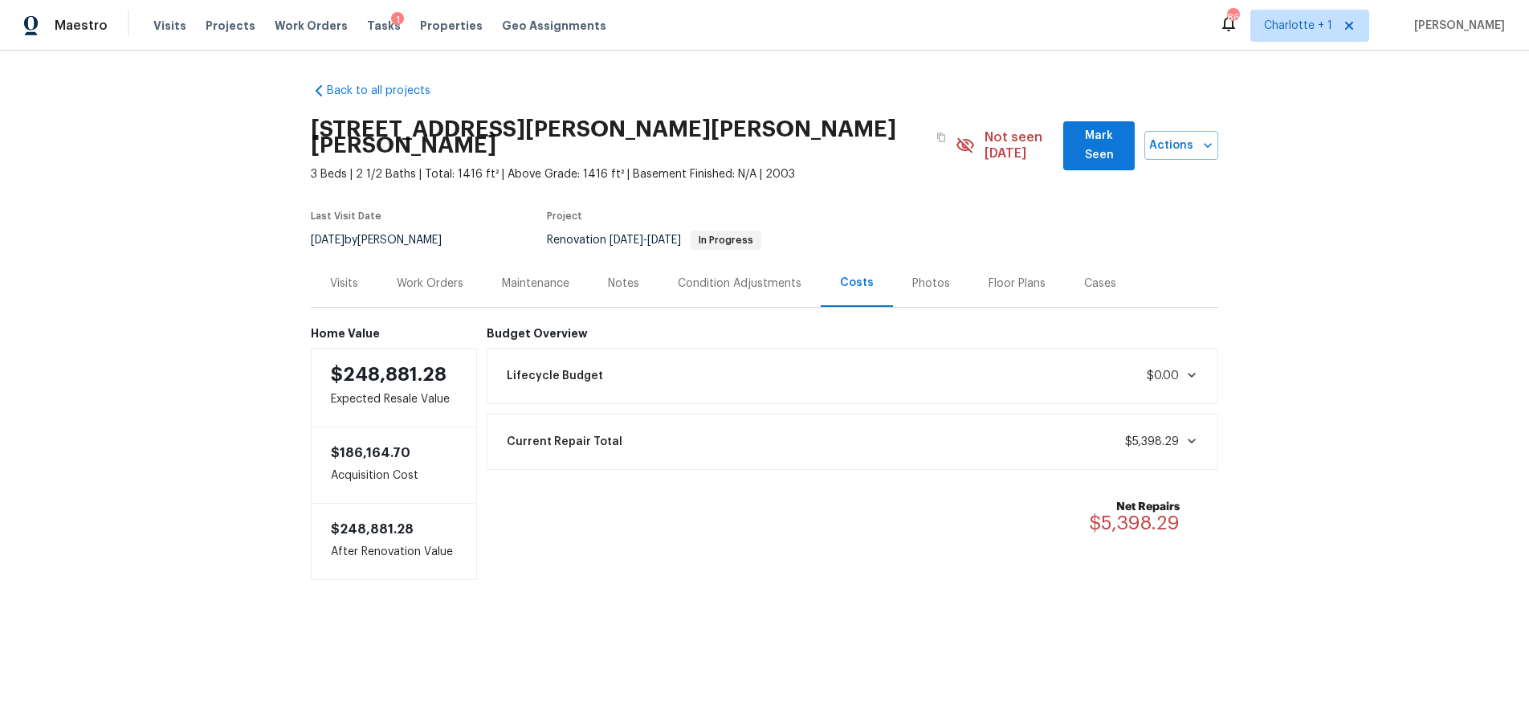
click at [629, 275] on div "Notes" at bounding box center [623, 283] width 31 height 16
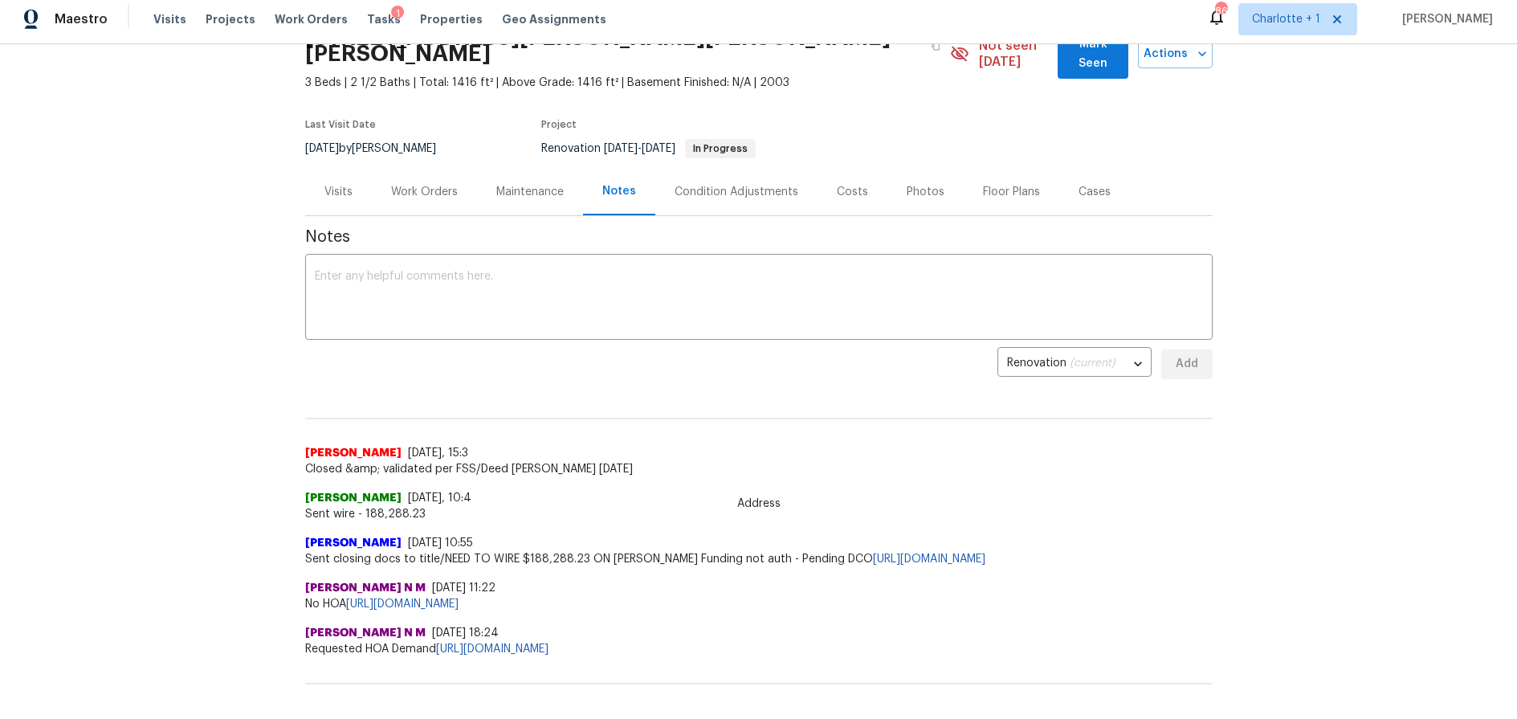
scroll to position [55, 0]
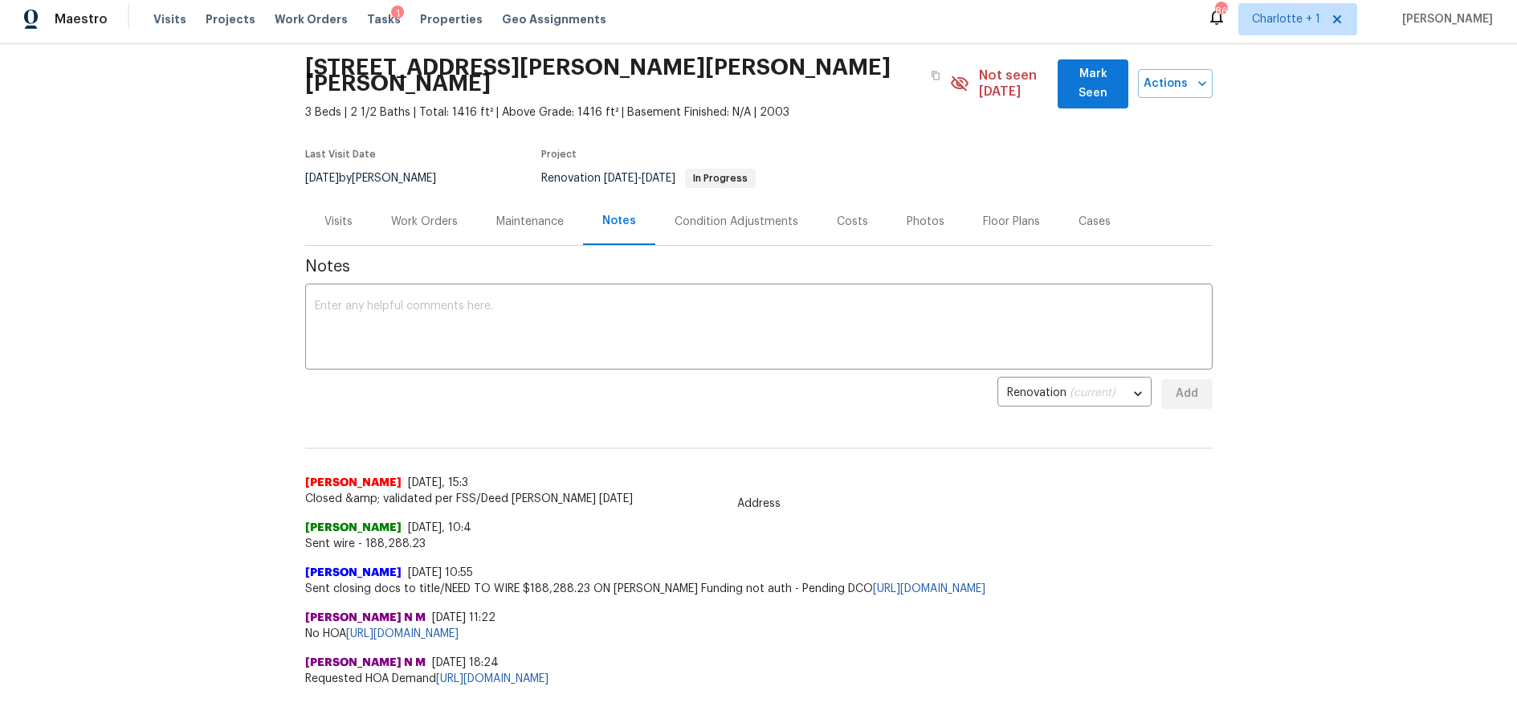
click at [748, 214] on div "Condition Adjustments" at bounding box center [736, 222] width 124 height 16
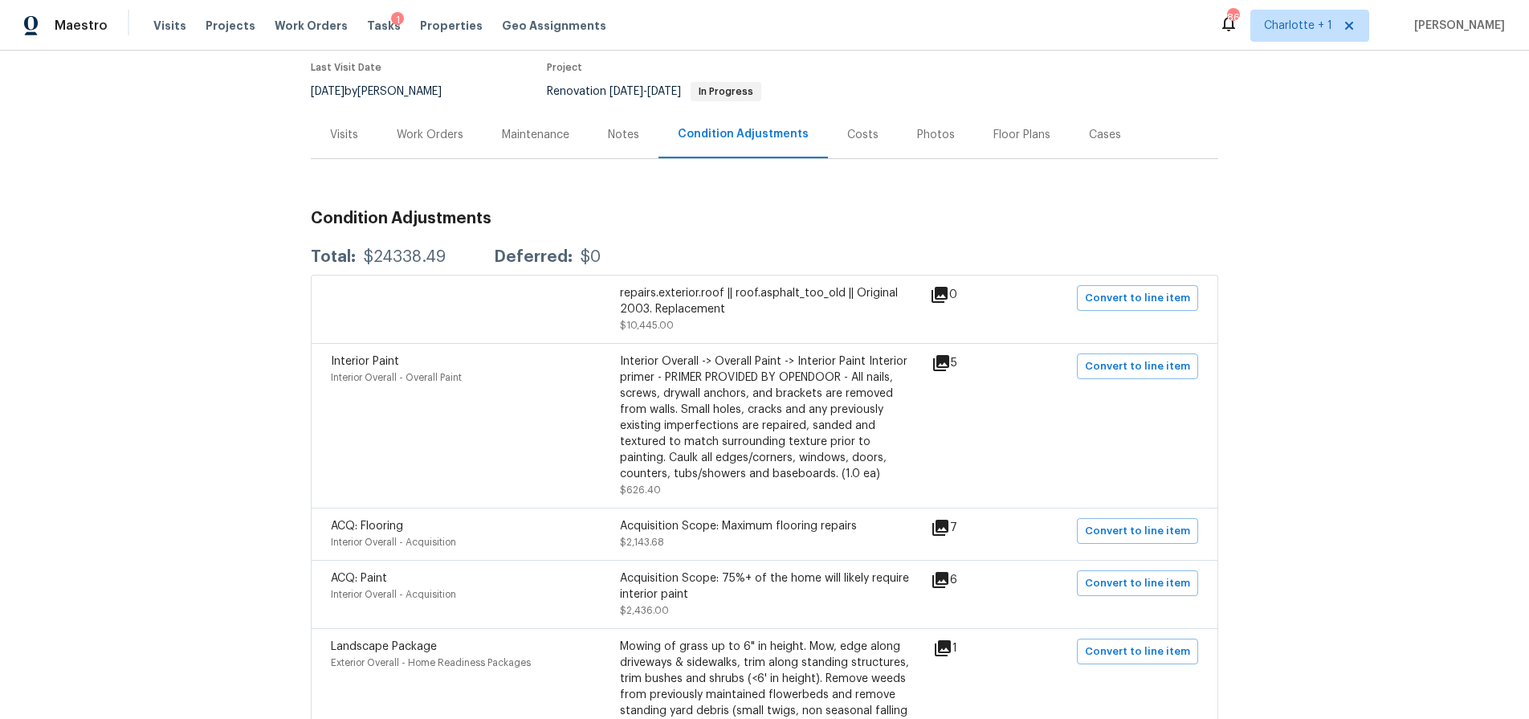
scroll to position [149, 0]
click at [943, 519] on icon at bounding box center [940, 527] width 16 height 16
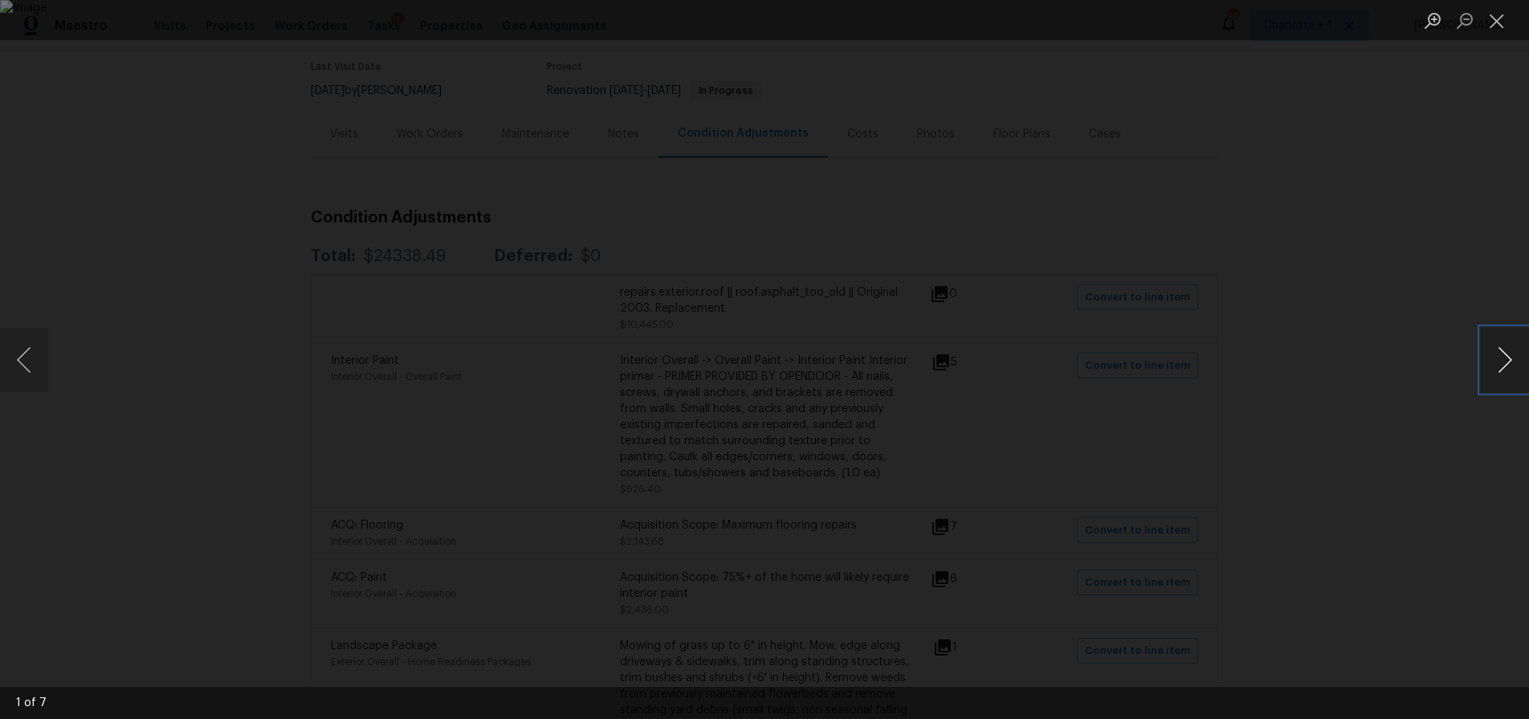
click at [1526, 371] on button "Next image" at bounding box center [1505, 360] width 48 height 64
click at [1513, 369] on button "Next image" at bounding box center [1505, 360] width 48 height 64
click at [1331, 107] on div "Lightbox" at bounding box center [764, 359] width 1529 height 719
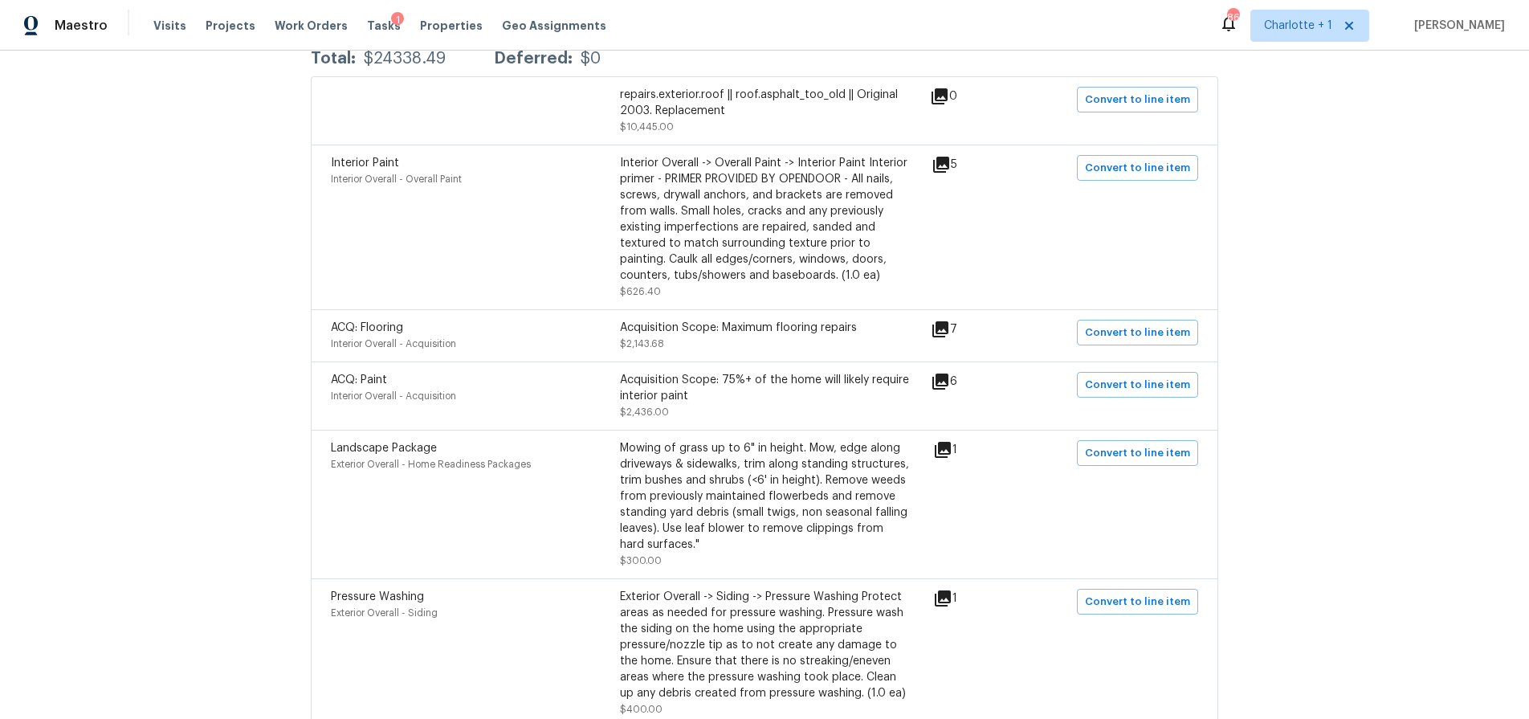
scroll to position [519, 0]
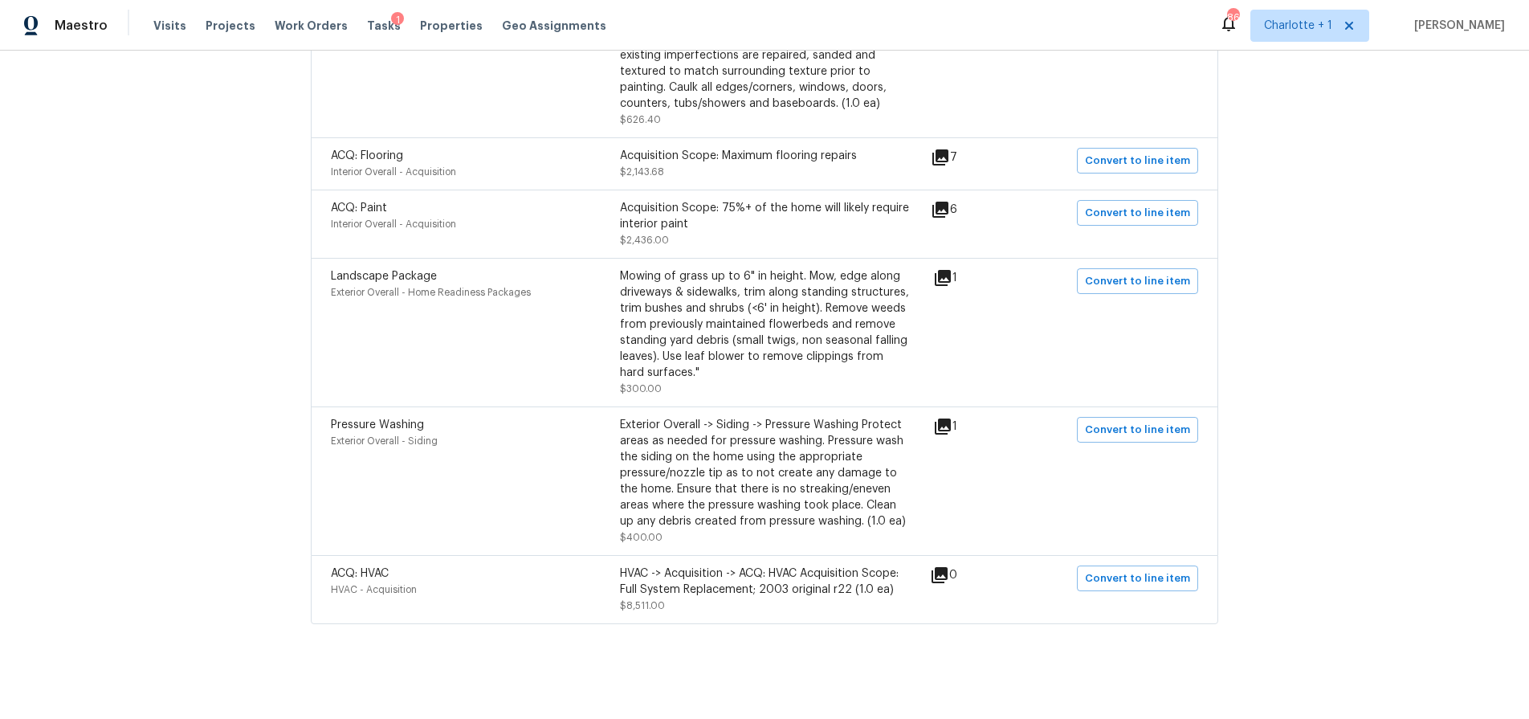
click at [940, 565] on icon at bounding box center [939, 574] width 19 height 19
click at [757, 348] on div "Mowing of grass up to 6" in height. Mow, edge along driveways & sidewalks, trim…" at bounding box center [764, 324] width 289 height 112
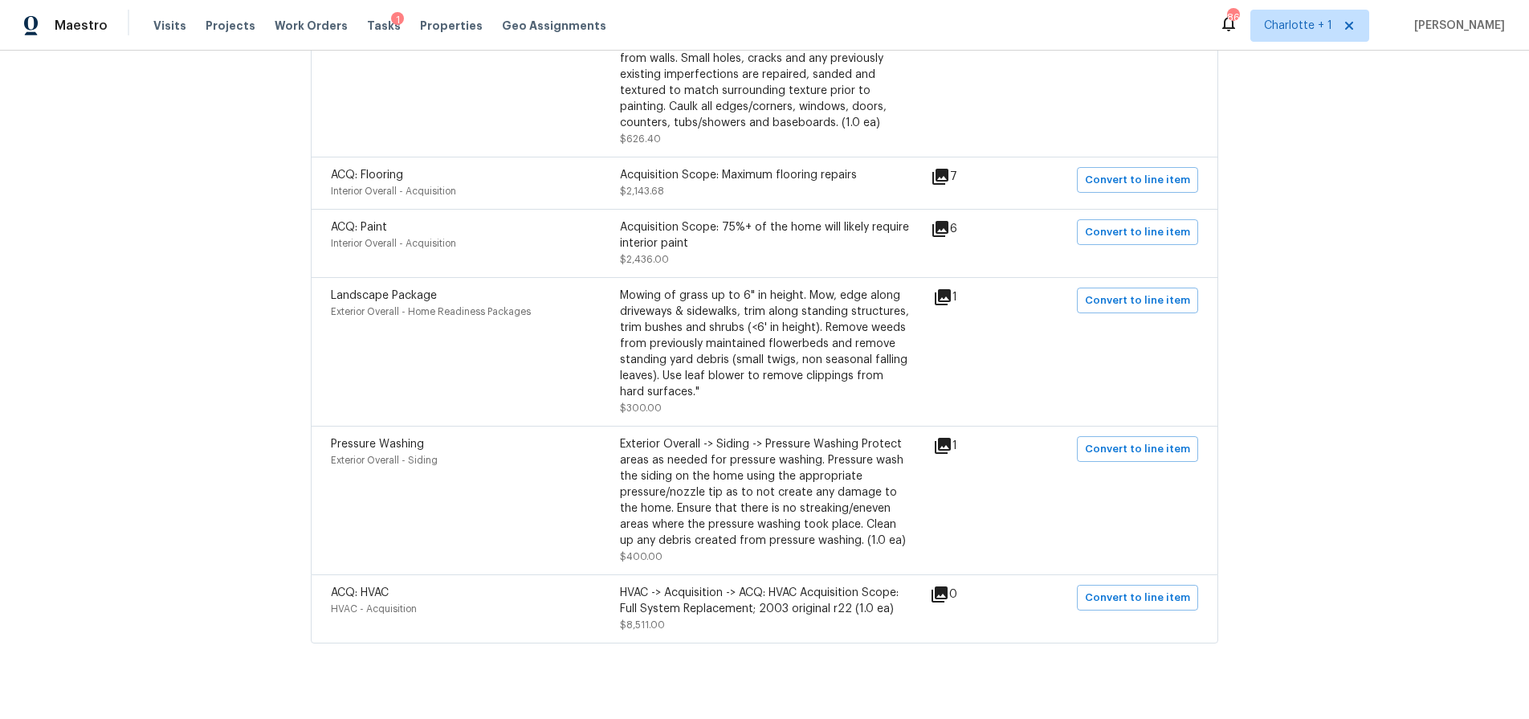
scroll to position [505, 0]
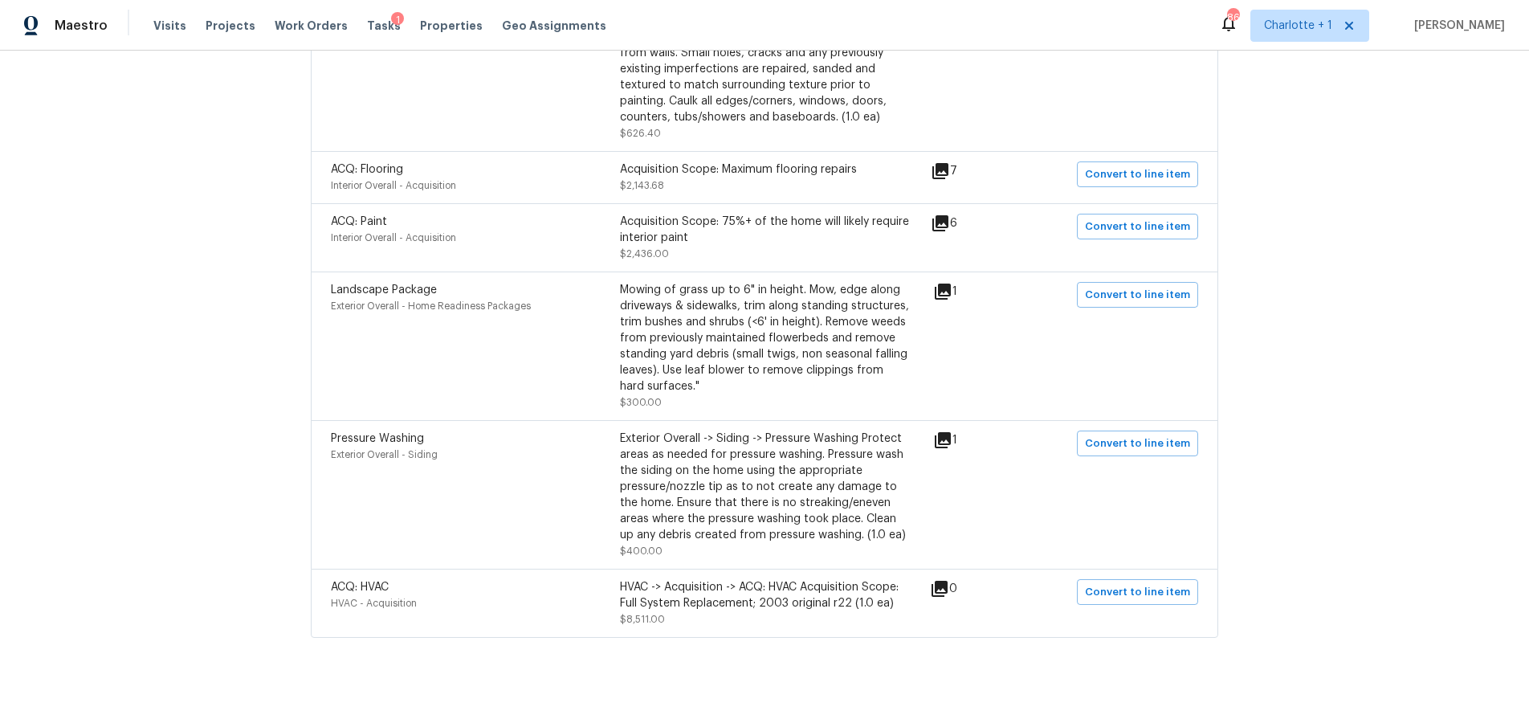
click at [951, 430] on icon at bounding box center [942, 439] width 19 height 19
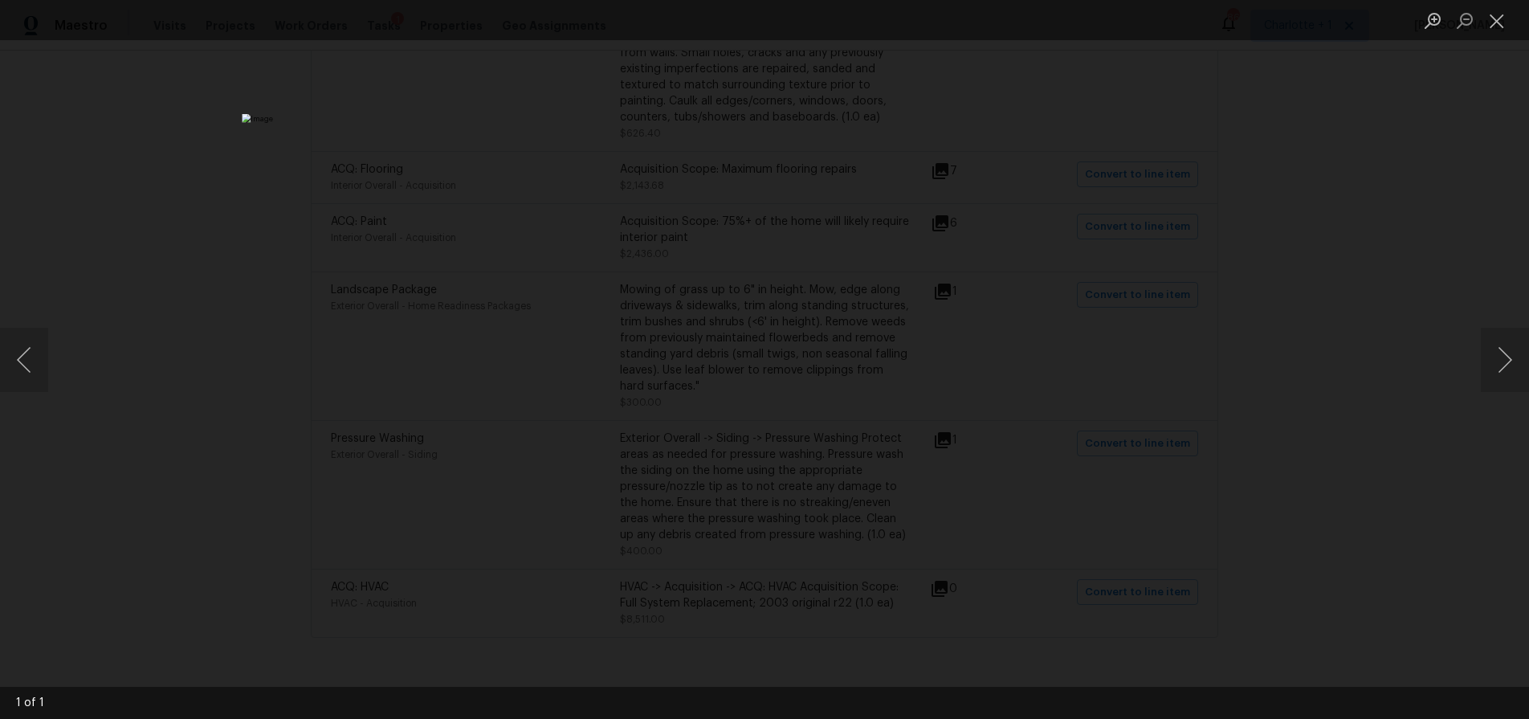
drag, startPoint x: 361, startPoint y: 224, endPoint x: 409, endPoint y: 241, distance: 51.8
click at [364, 224] on div "Lightbox" at bounding box center [764, 359] width 1529 height 719
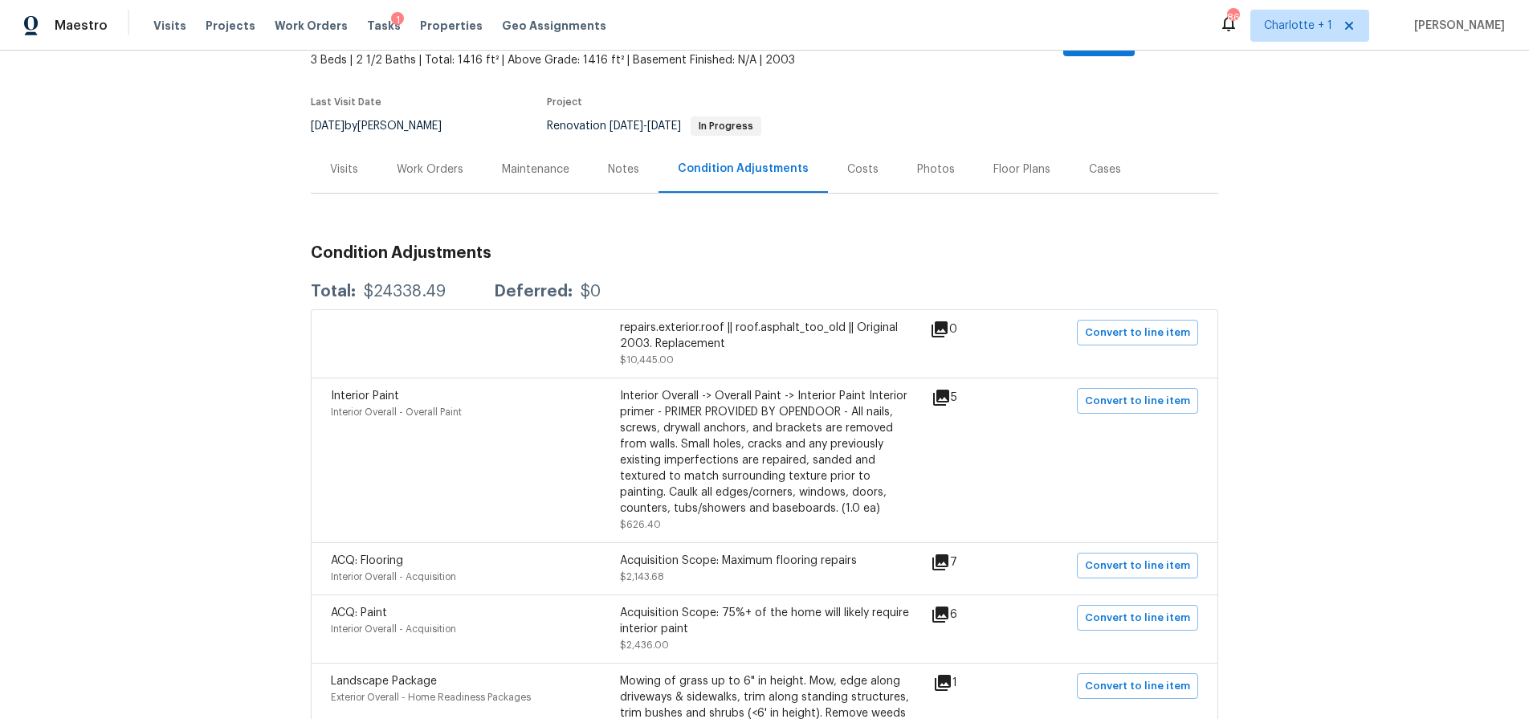
scroll to position [108, 0]
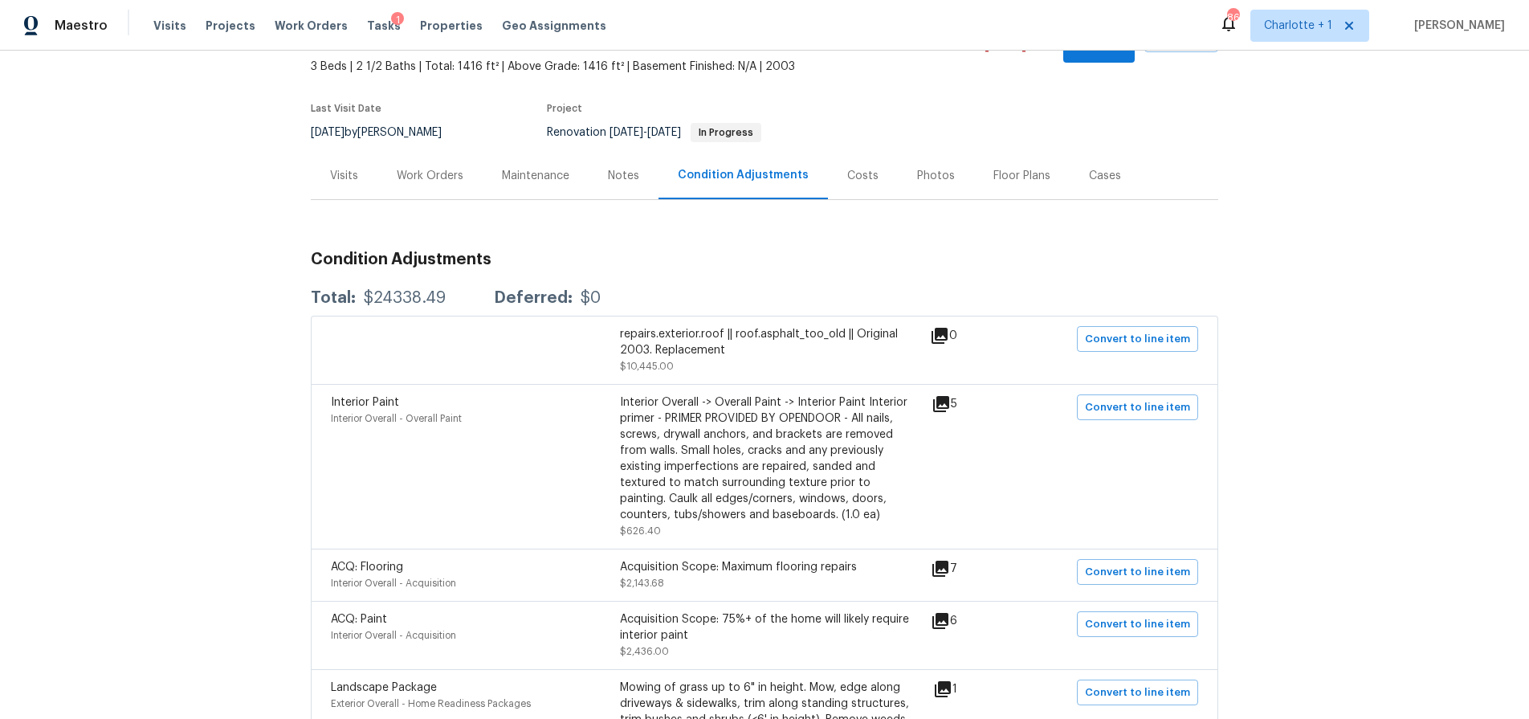
click at [768, 326] on div "repairs.exterior.roof || roof.asphalt_too_old || Original 2003. Replacement" at bounding box center [764, 342] width 289 height 32
click at [721, 494] on div "Interior Overall -> Overall Paint -> Interior Paint Interior primer - PRIMER PR…" at bounding box center [764, 458] width 289 height 128
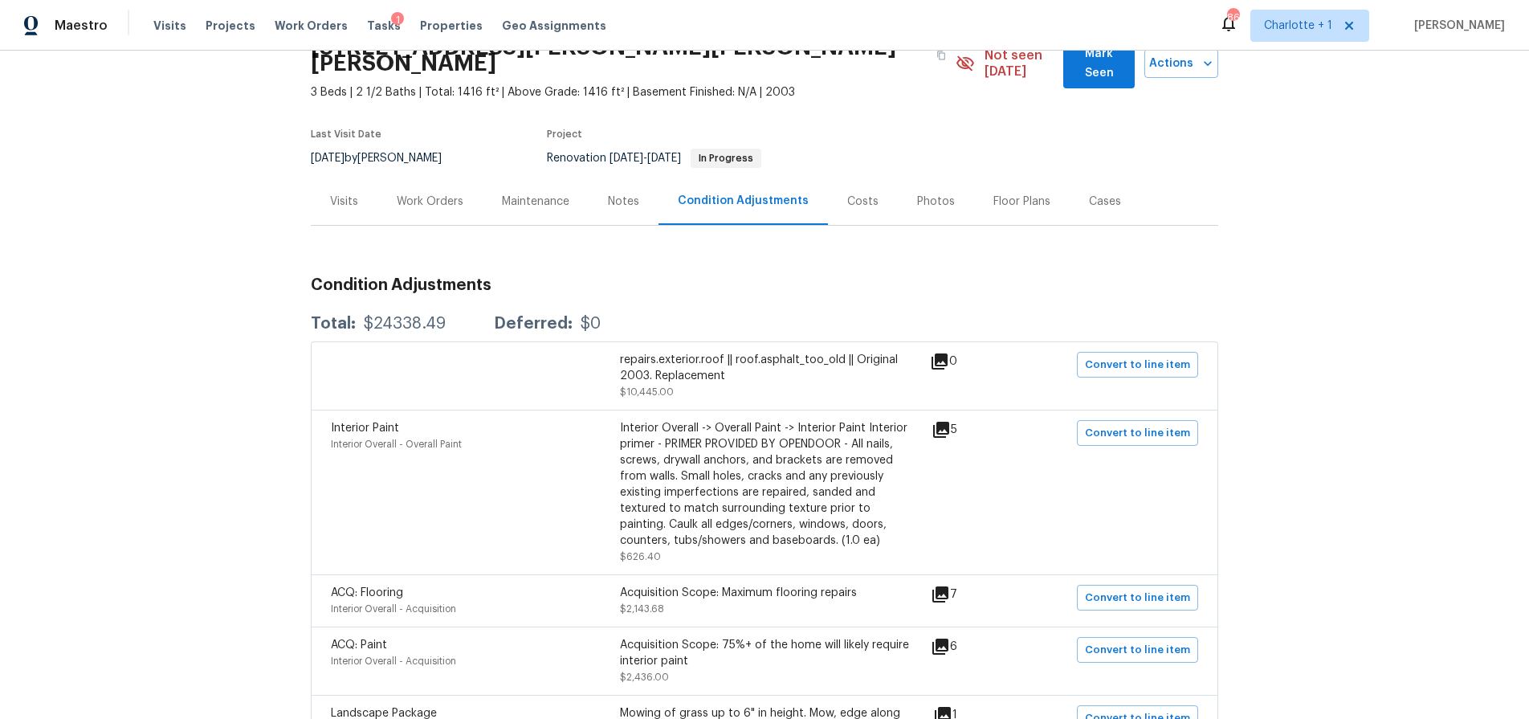
scroll to position [84, 0]
click at [422, 192] on div "Work Orders" at bounding box center [430, 200] width 67 height 16
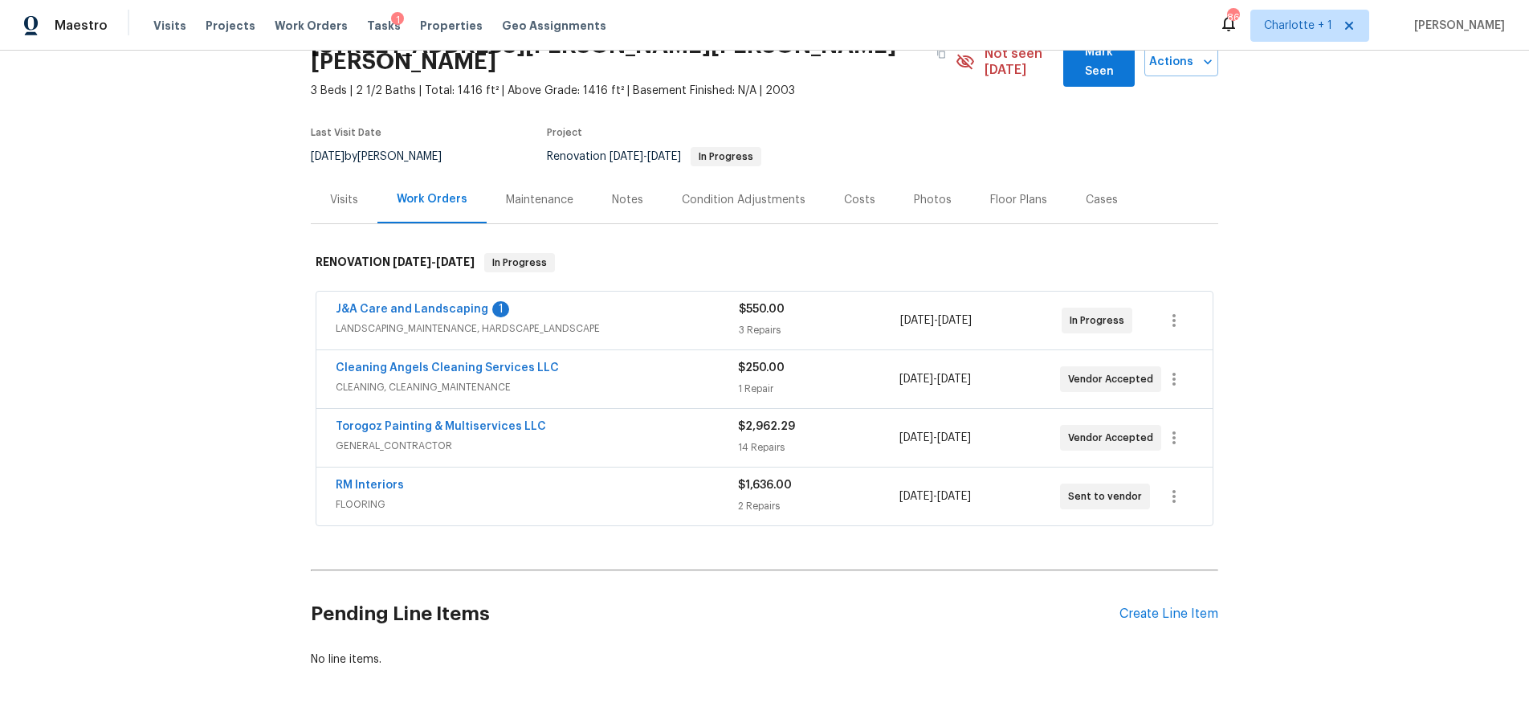
click at [601, 187] on div "Notes" at bounding box center [628, 199] width 70 height 47
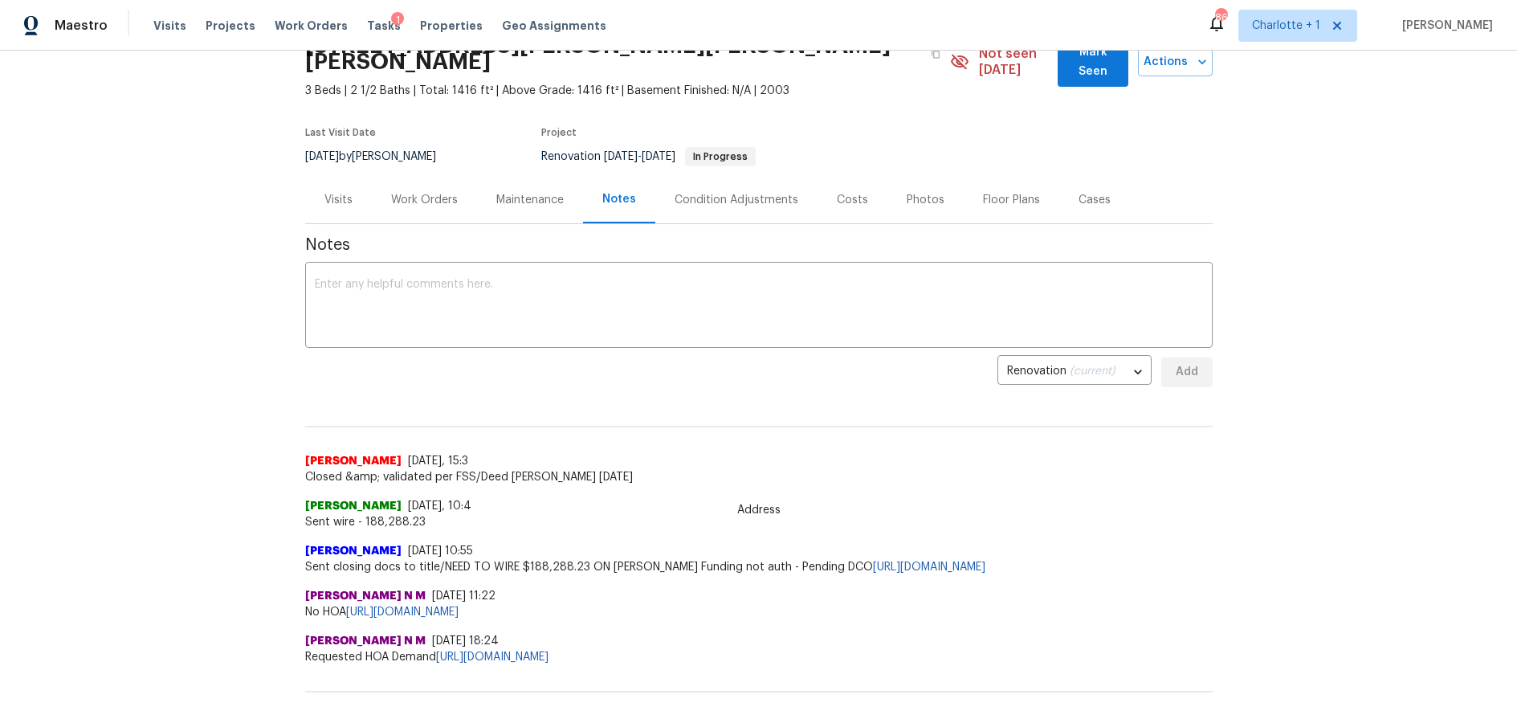
drag, startPoint x: 109, startPoint y: 333, endPoint x: 144, endPoint y: 328, distance: 35.0
click at [109, 333] on div "Back to all projects 3100 Glen Laurel Ln, Winston Salem, NC 27107 3 Beds | 2 1/…" at bounding box center [758, 385] width 1517 height 668
click at [315, 189] on div "Visits" at bounding box center [338, 199] width 67 height 47
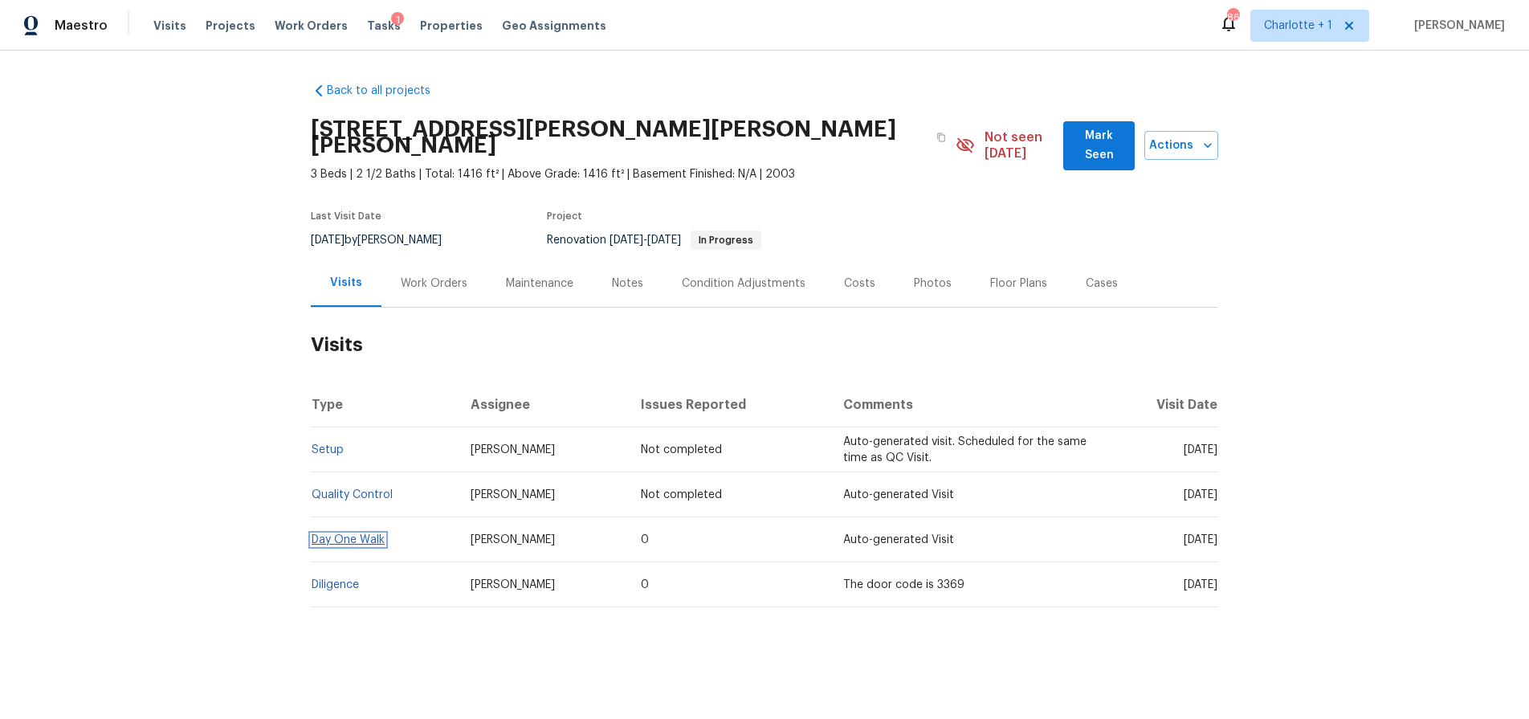
click at [356, 534] on link "Day One Walk" at bounding box center [348, 539] width 73 height 11
click at [124, 359] on div "Back to all projects [STREET_ADDRESS][PERSON_NAME][PERSON_NAME][PERSON_NAME] 3 …" at bounding box center [764, 384] width 1529 height 666
click at [224, 487] on div "Back to all projects [STREET_ADDRESS][PERSON_NAME][PERSON_NAME][PERSON_NAME] 3 …" at bounding box center [764, 384] width 1529 height 666
click at [342, 534] on link "Day One Walk" at bounding box center [348, 539] width 73 height 11
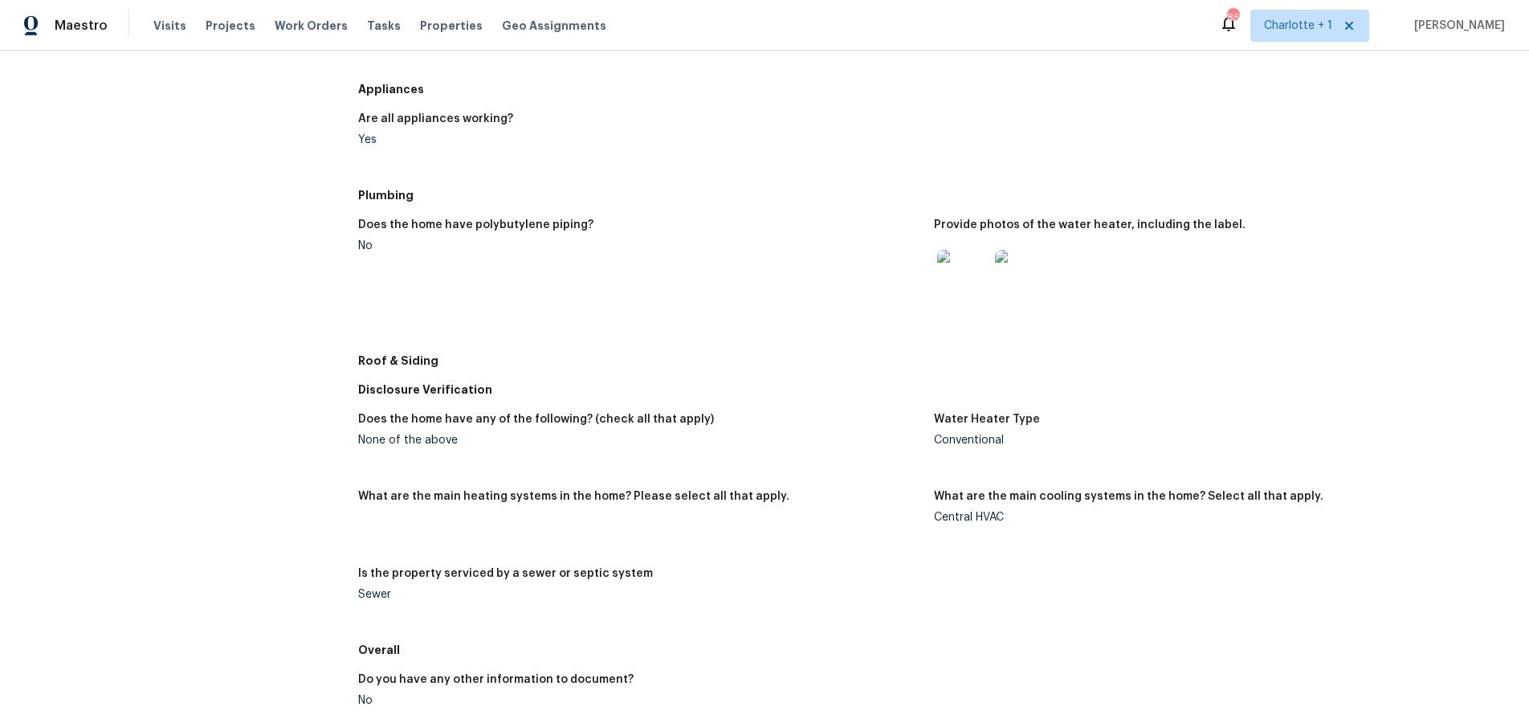
scroll to position [584, 0]
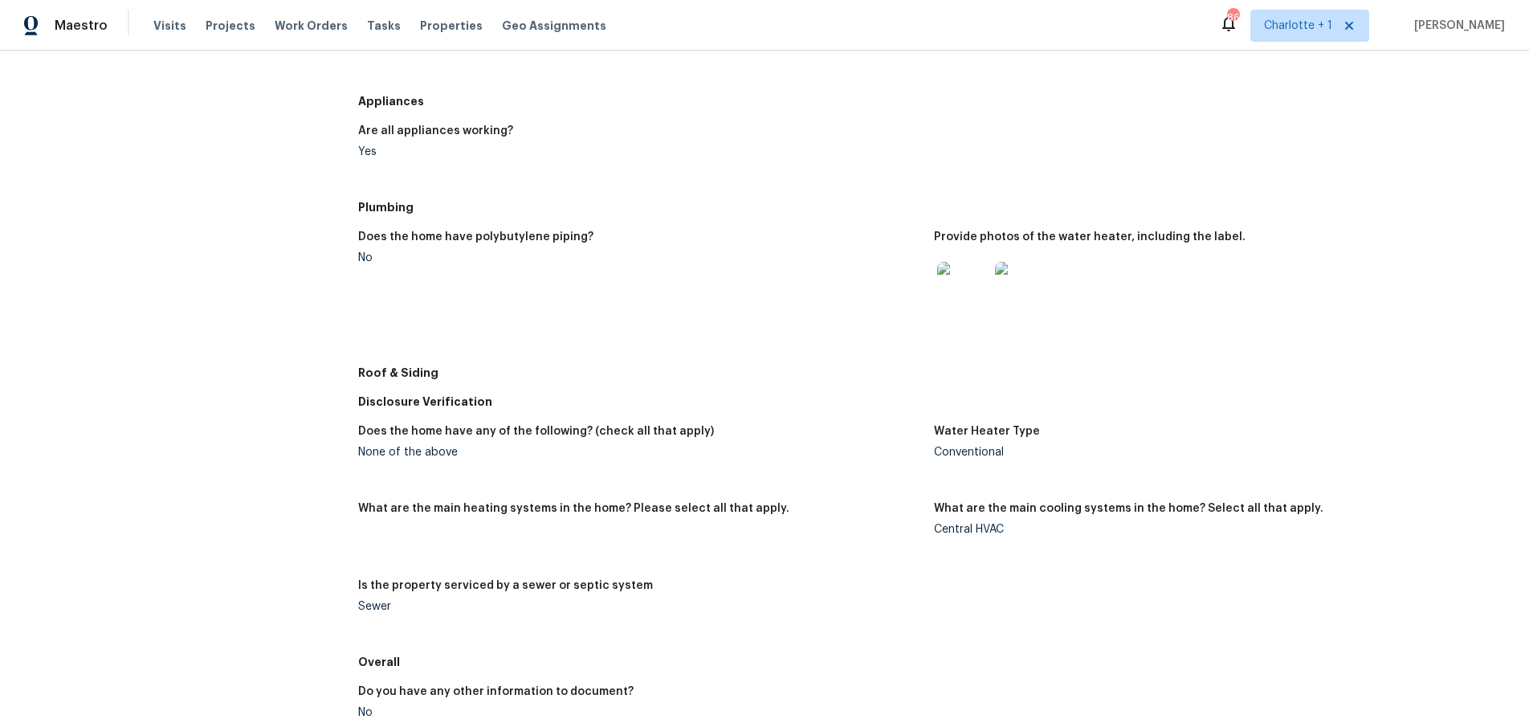
click at [996, 290] on img at bounding box center [1020, 287] width 51 height 51
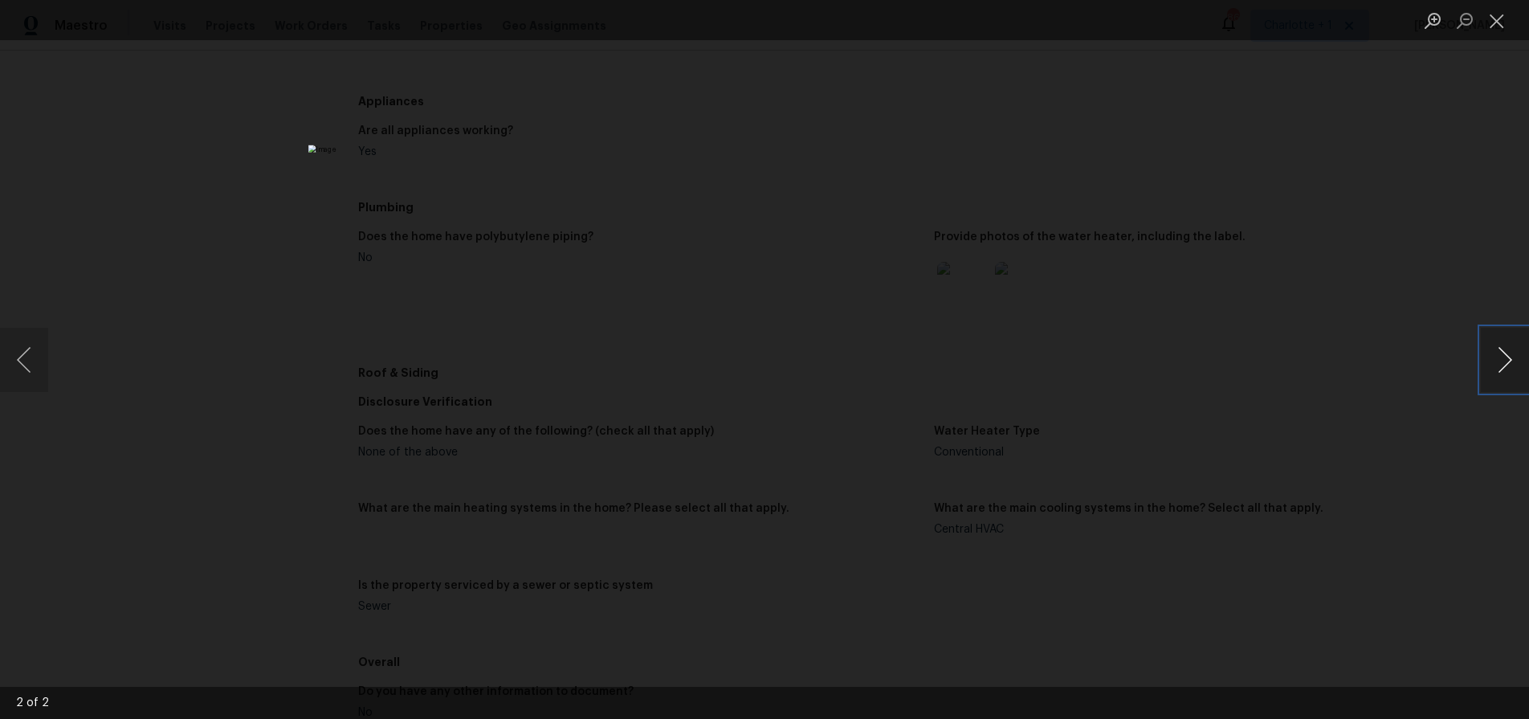
click at [1507, 359] on button "Next image" at bounding box center [1505, 360] width 48 height 64
click at [1447, 353] on div "Lightbox" at bounding box center [764, 359] width 1529 height 719
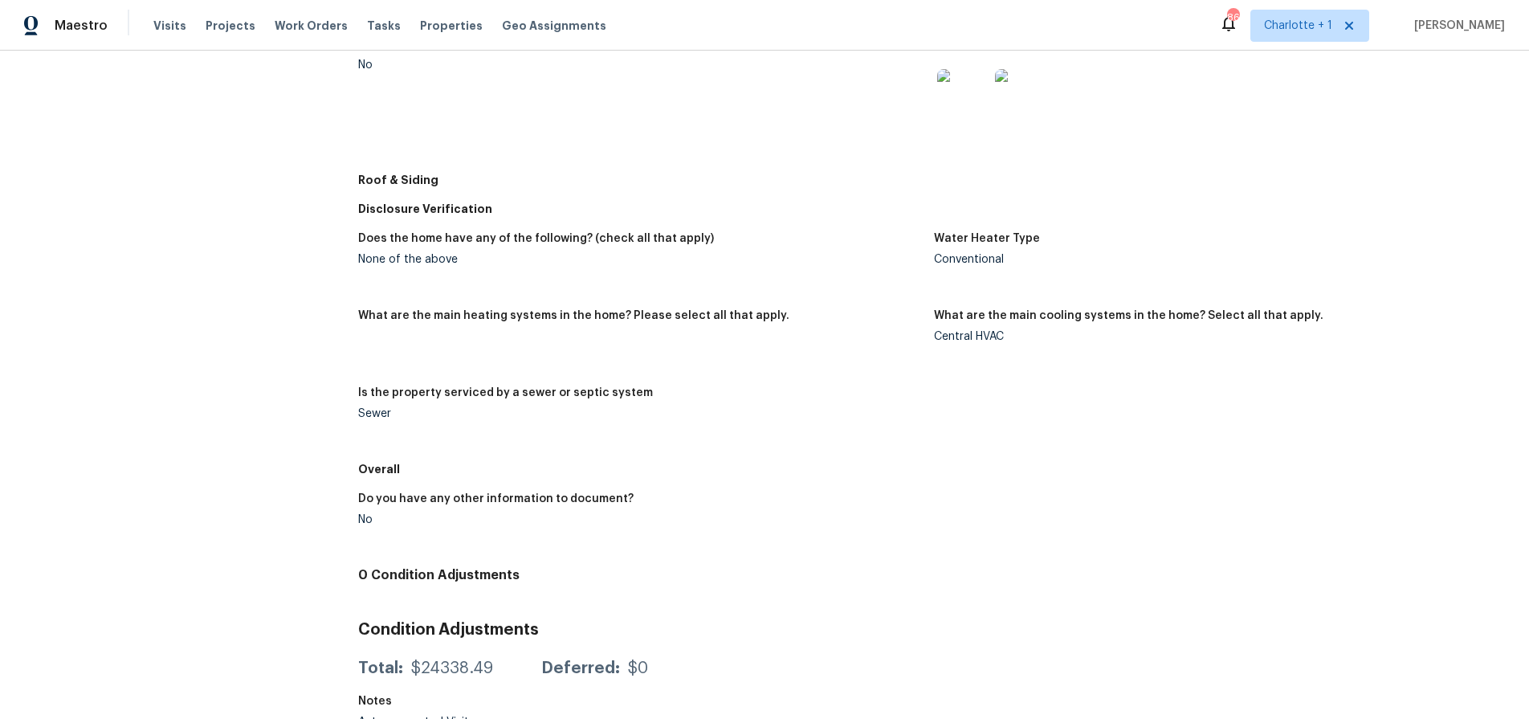
scroll to position [807, 0]
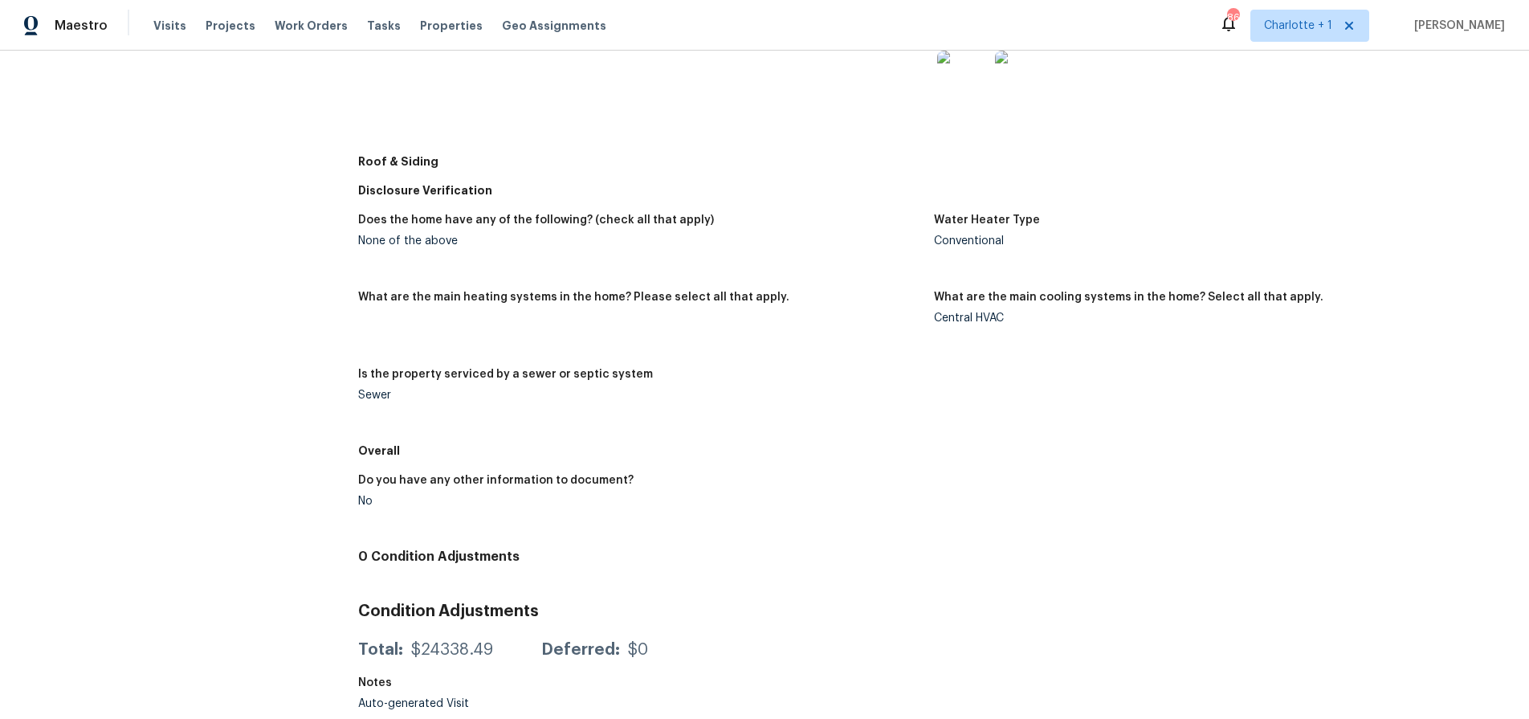
click at [225, 455] on div "All visits [STREET_ADDRESS][PERSON_NAME][PERSON_NAME][PERSON_NAME] Home details…" at bounding box center [162, 3] width 287 height 1431
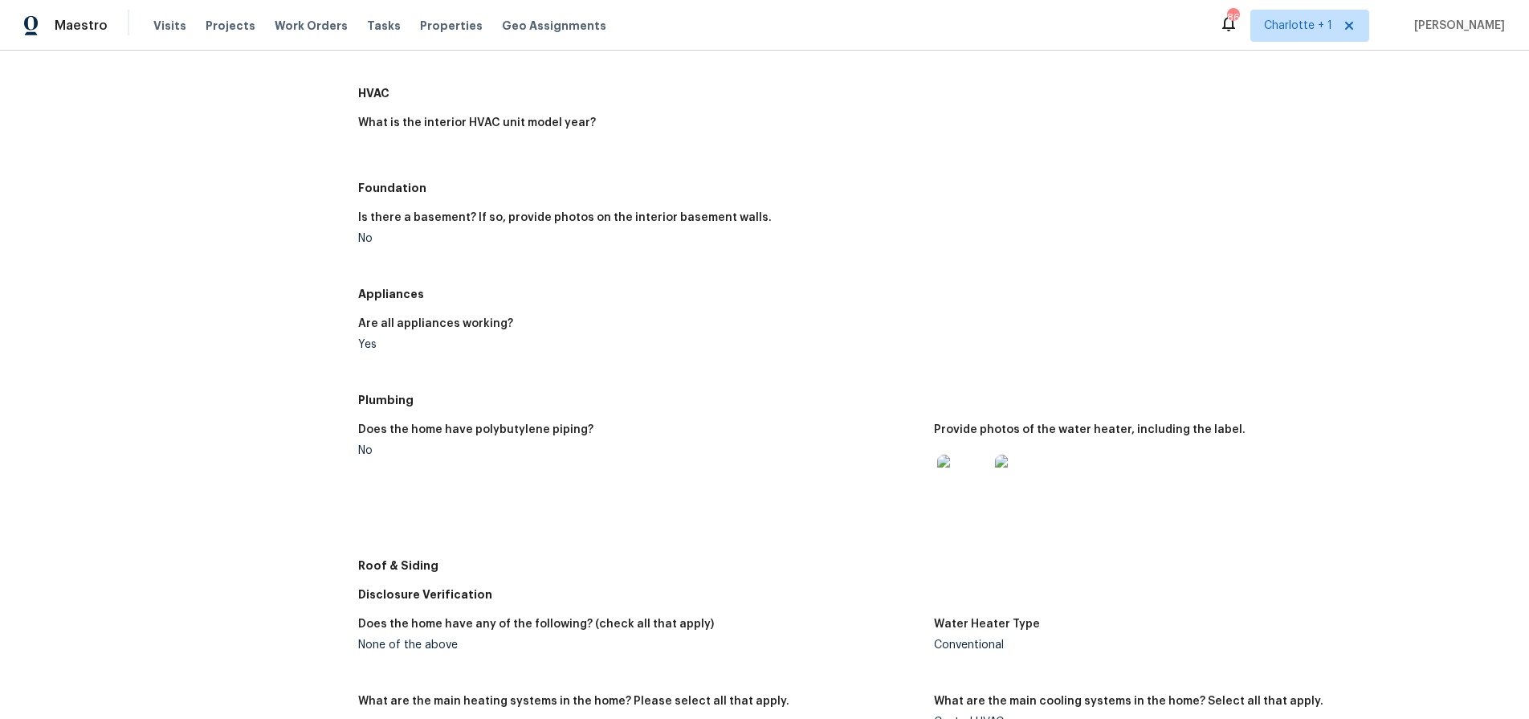
scroll to position [0, 0]
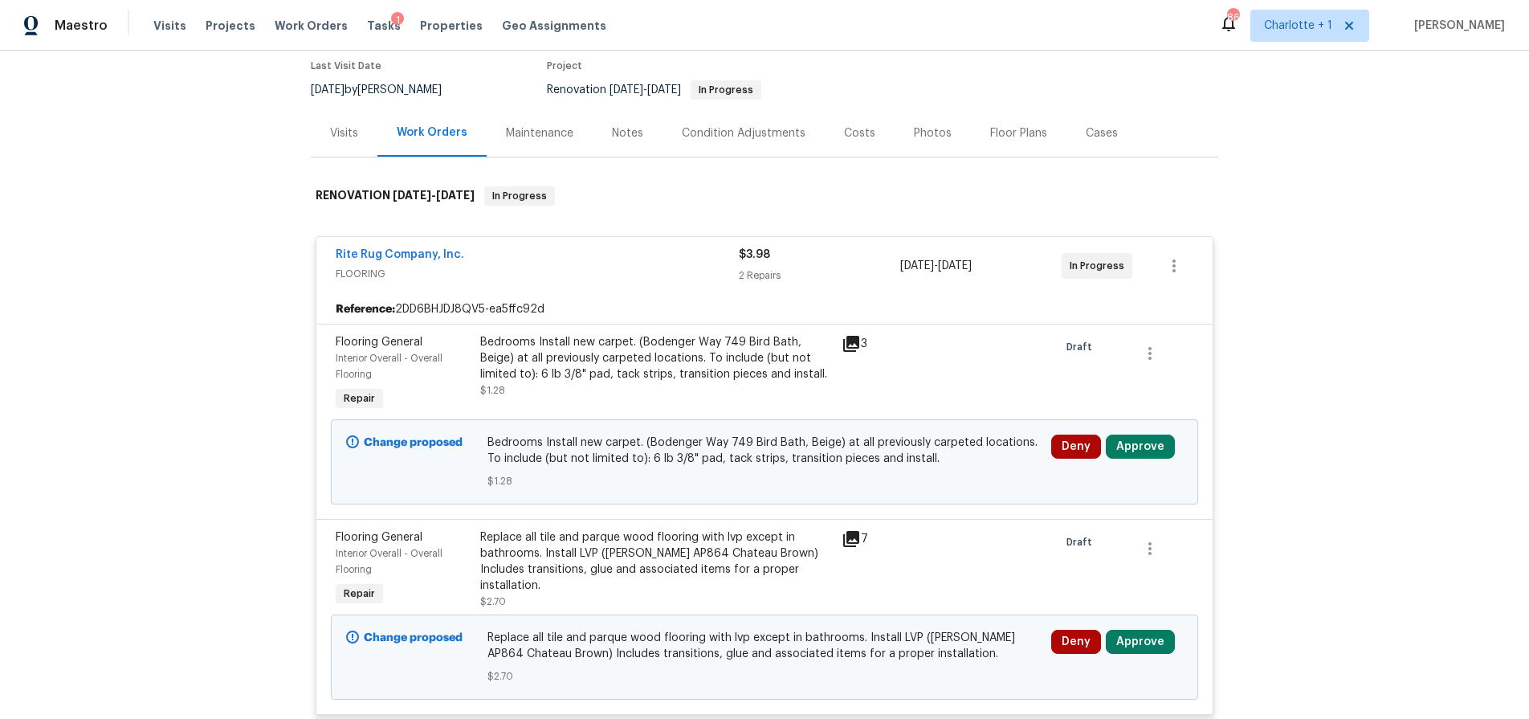
scroll to position [138, 0]
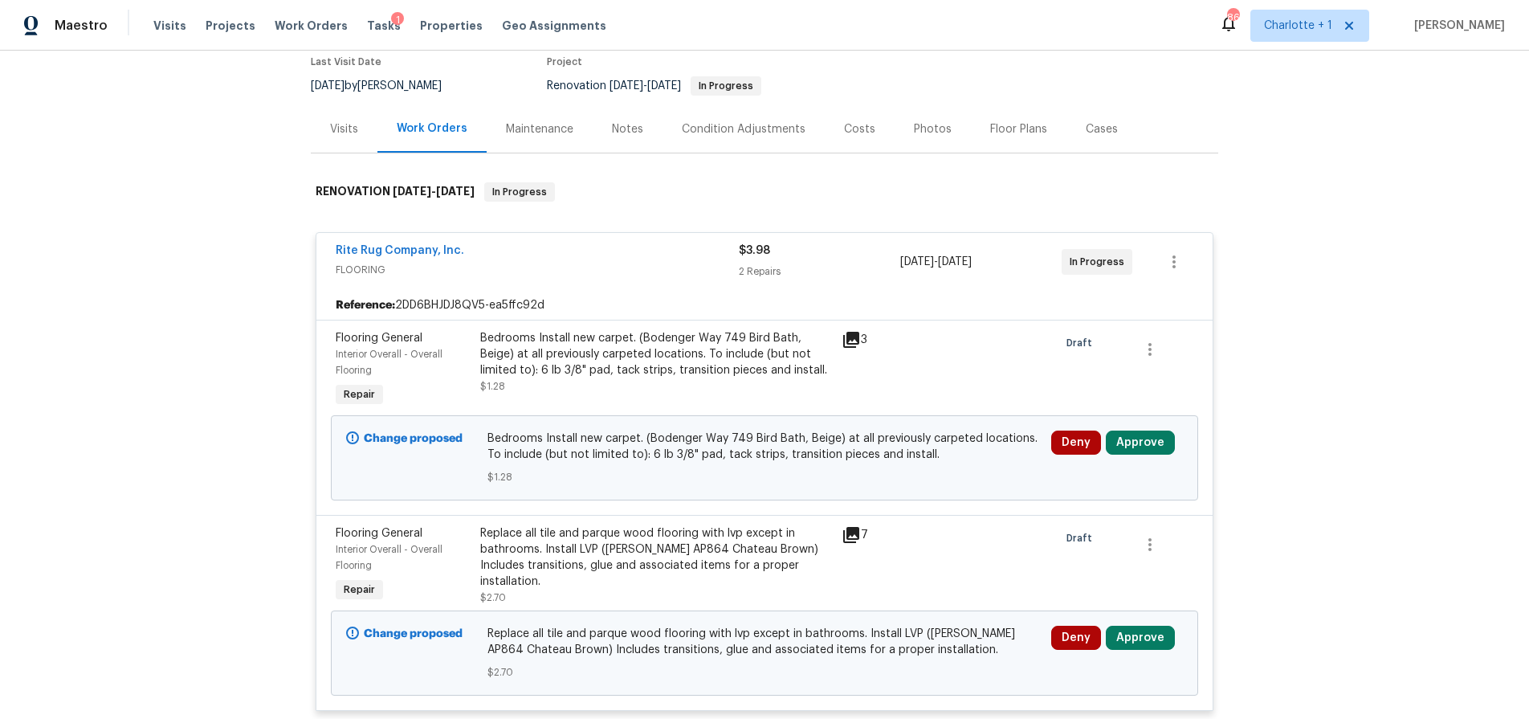
click at [1166, 445] on div "Deny Approve" at bounding box center [1117, 442] width 132 height 24
click at [1153, 445] on button "Approve" at bounding box center [1140, 442] width 69 height 24
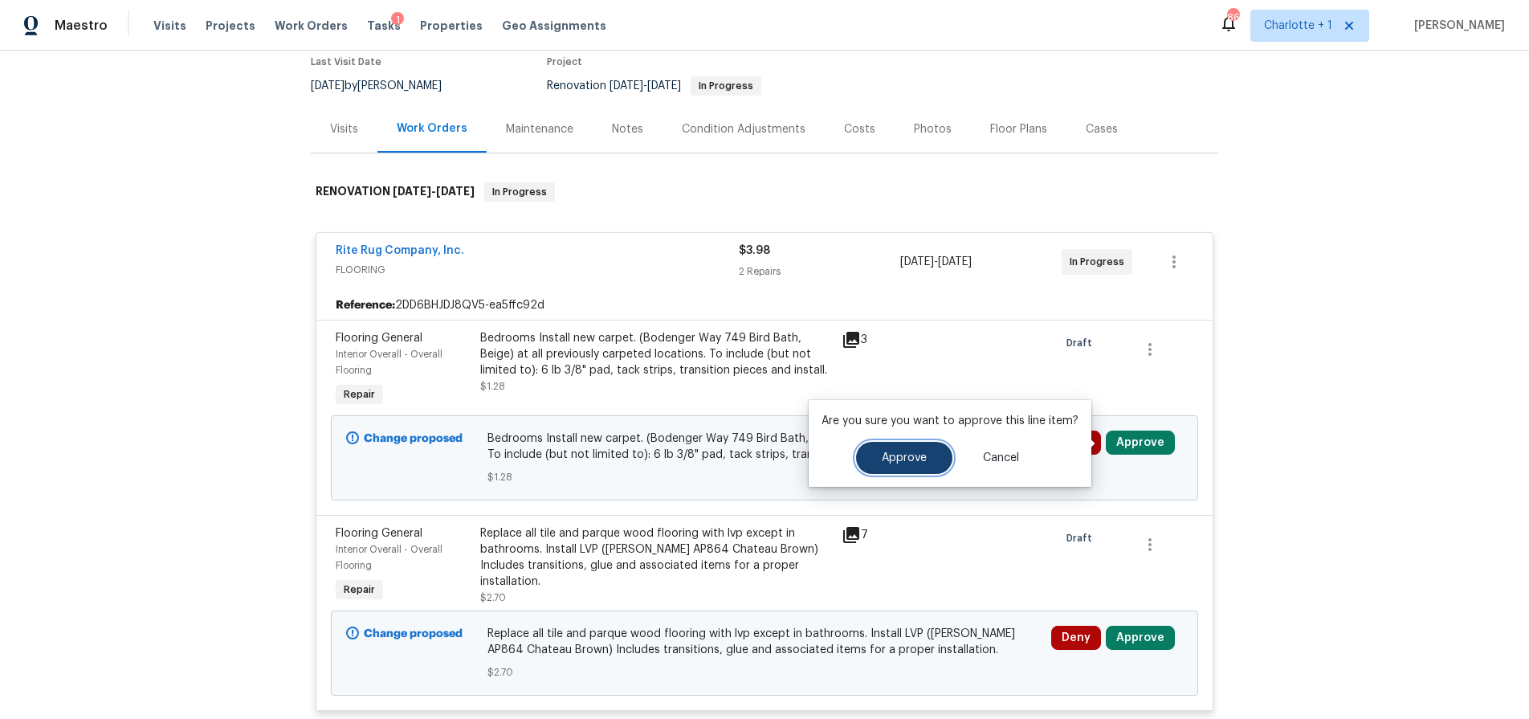
click at [902, 462] on span "Approve" at bounding box center [904, 458] width 45 height 12
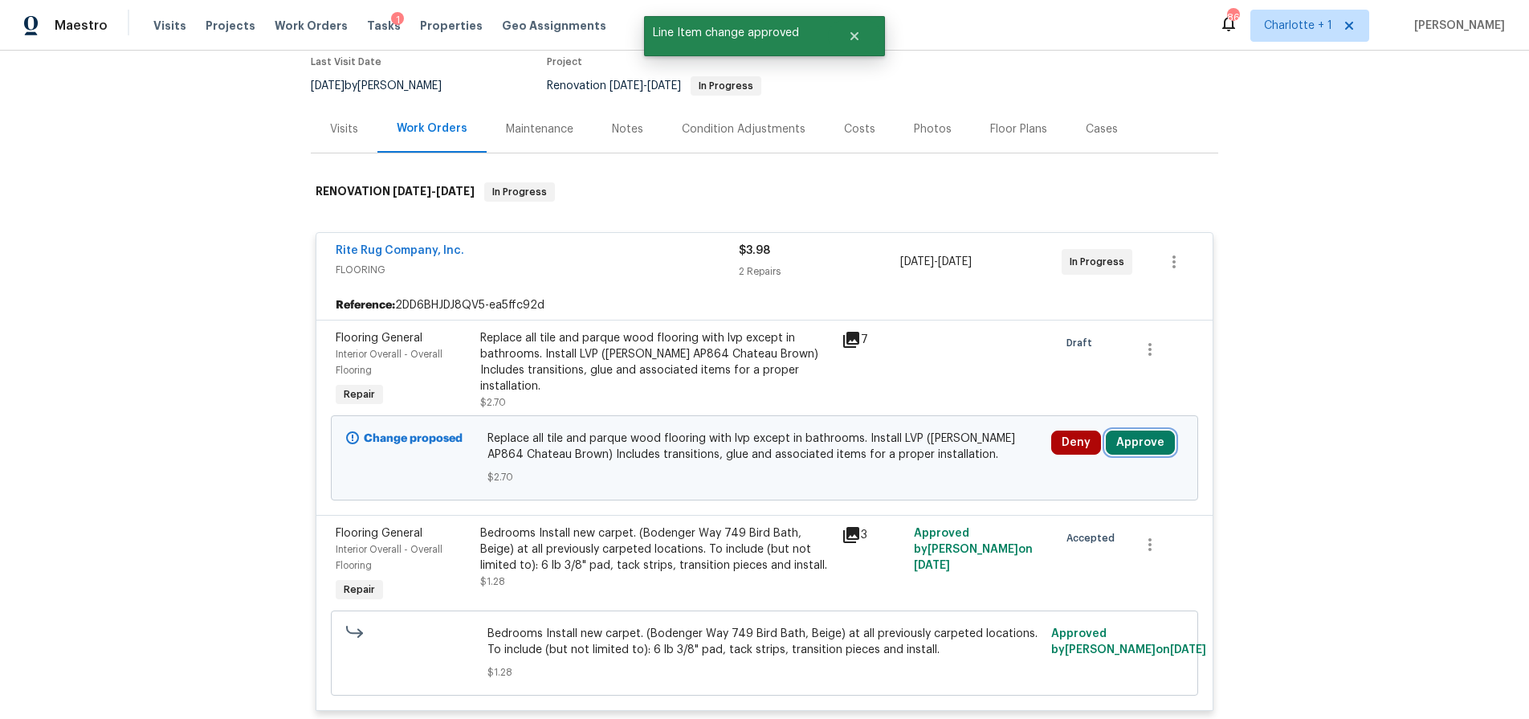
click at [1143, 443] on button "Approve" at bounding box center [1140, 442] width 69 height 24
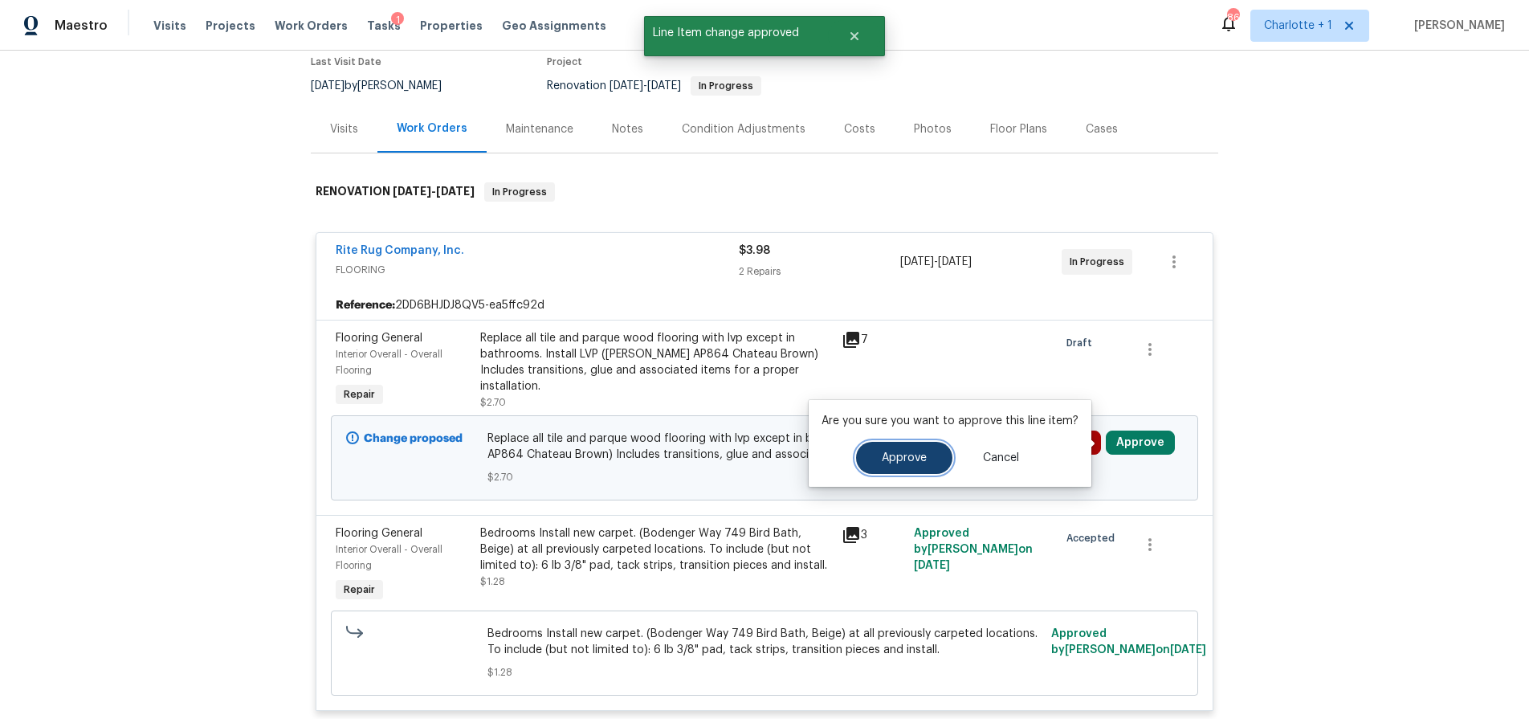
click at [893, 458] on span "Approve" at bounding box center [904, 458] width 45 height 12
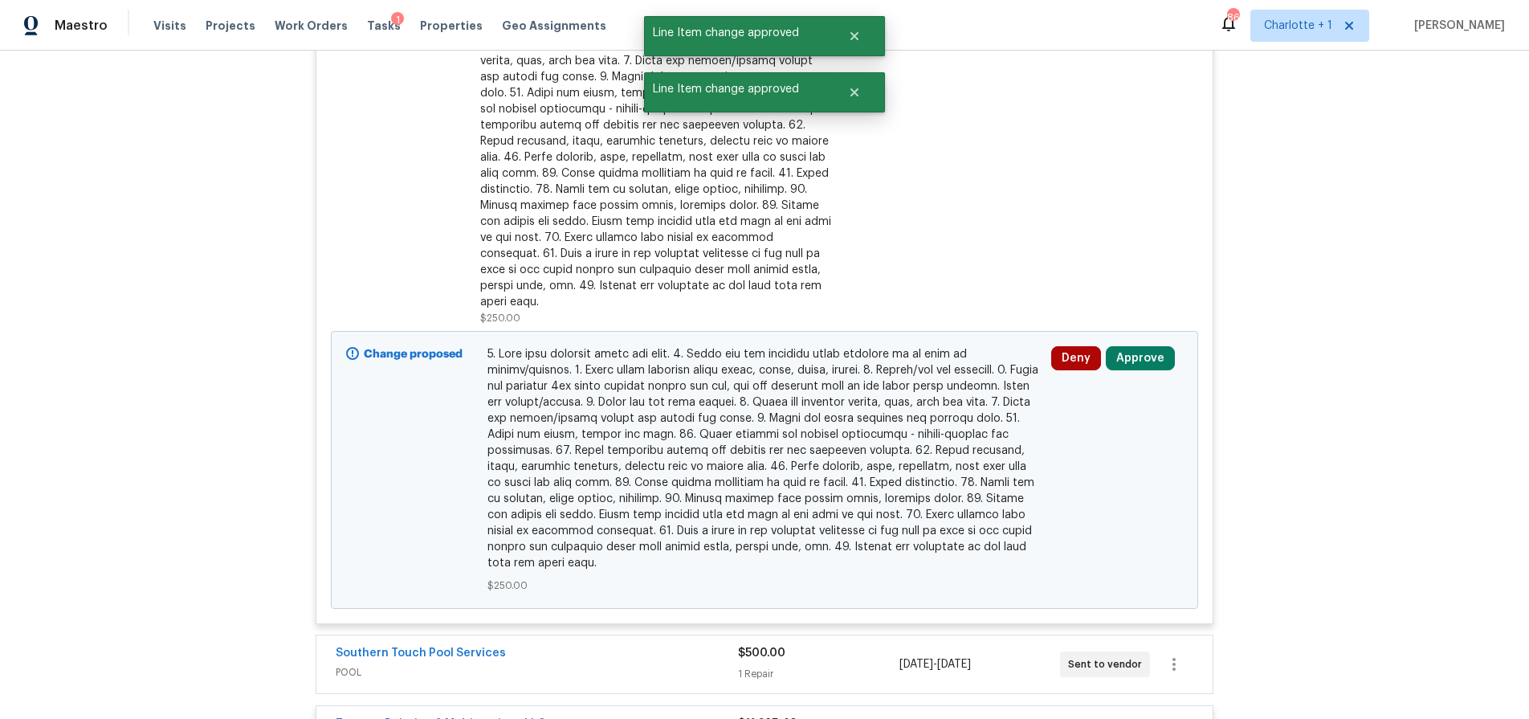
scroll to position [1003, 0]
click at [1124, 344] on button "Approve" at bounding box center [1140, 356] width 69 height 24
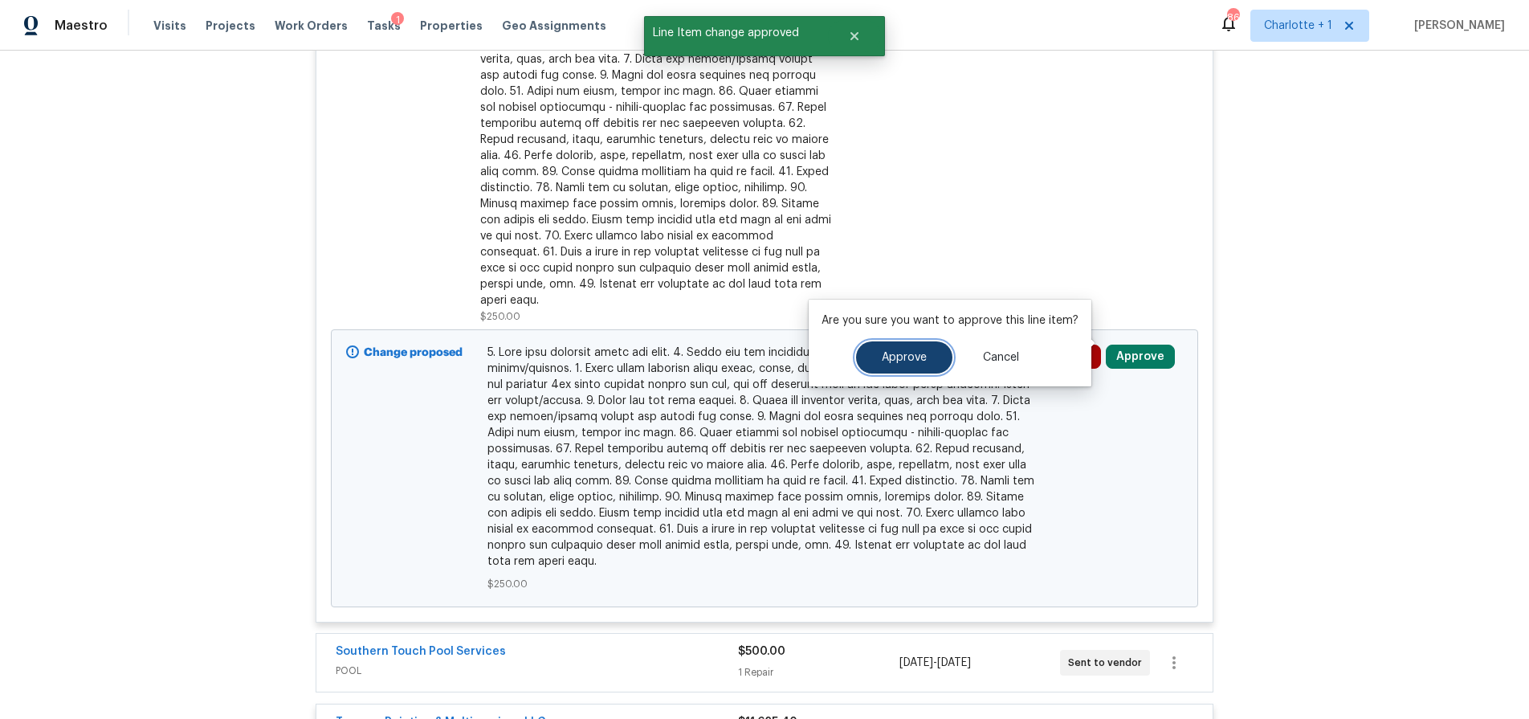
click at [923, 348] on button "Approve" at bounding box center [904, 357] width 96 height 32
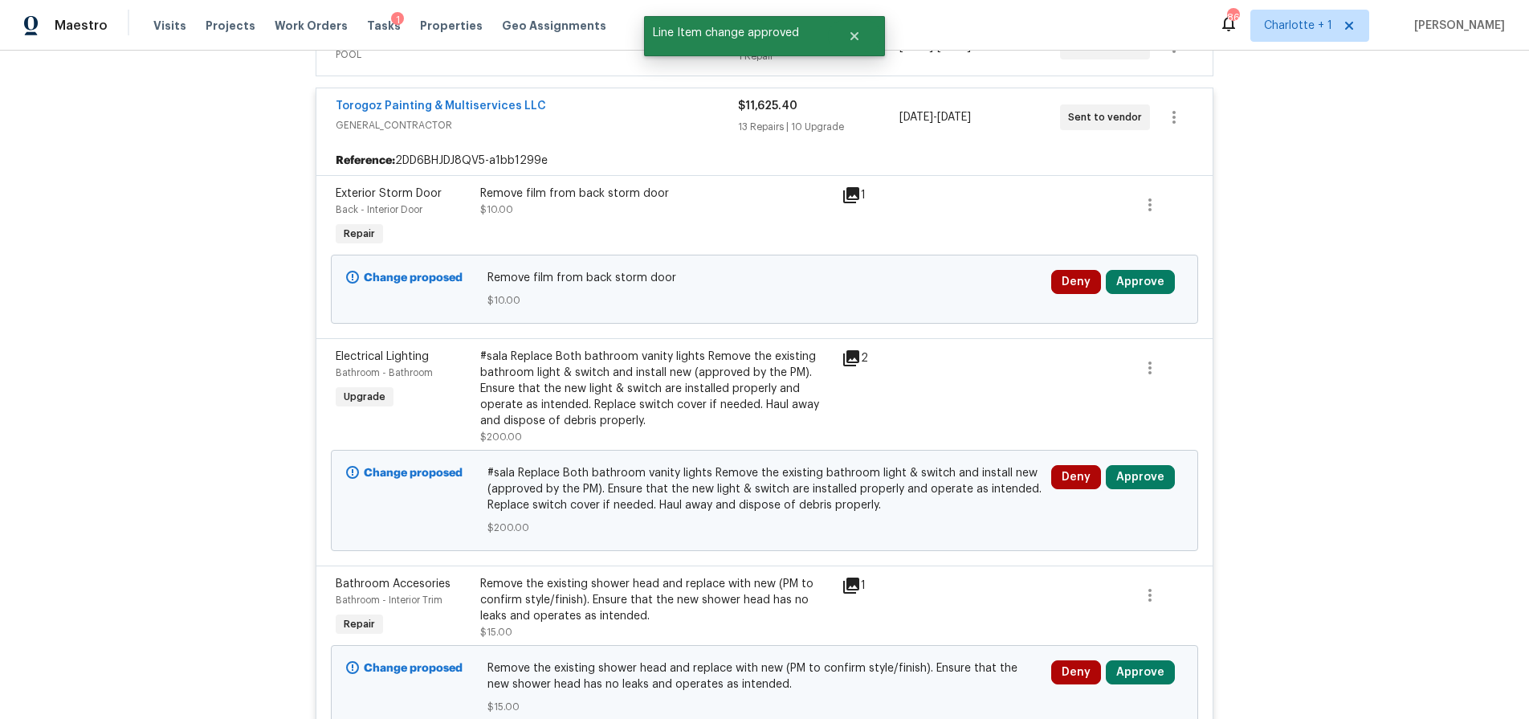
scroll to position [1686, 0]
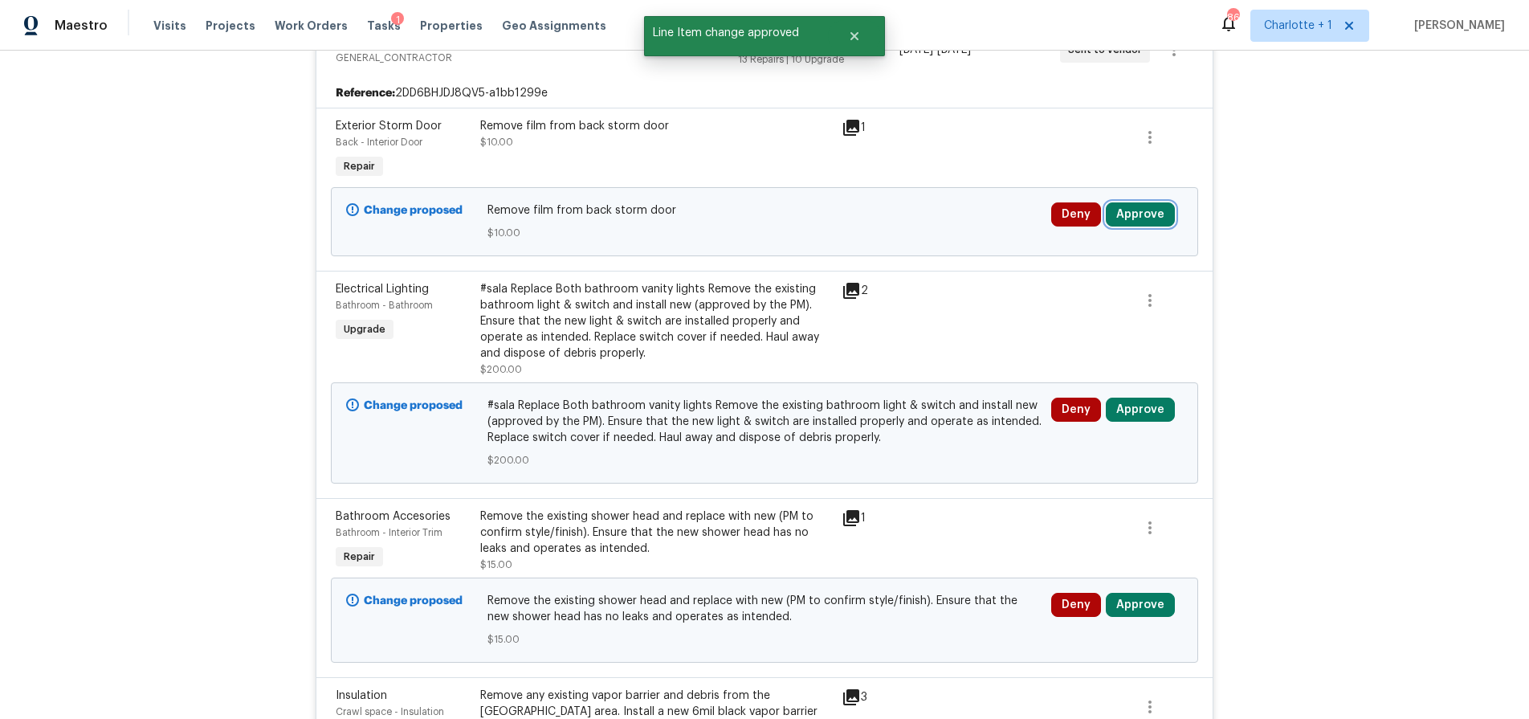
click at [1133, 202] on button "Approve" at bounding box center [1140, 214] width 69 height 24
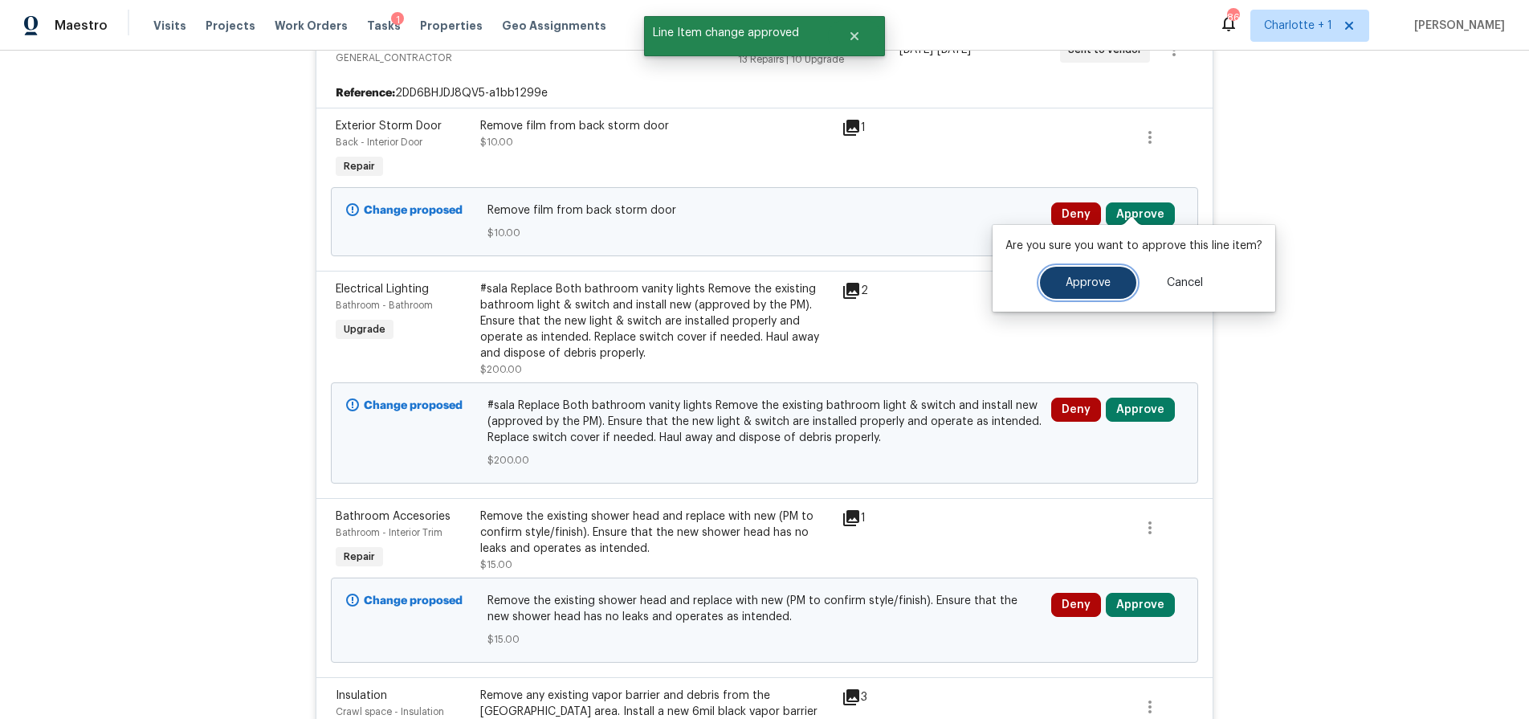
click at [1056, 276] on button "Approve" at bounding box center [1088, 283] width 96 height 32
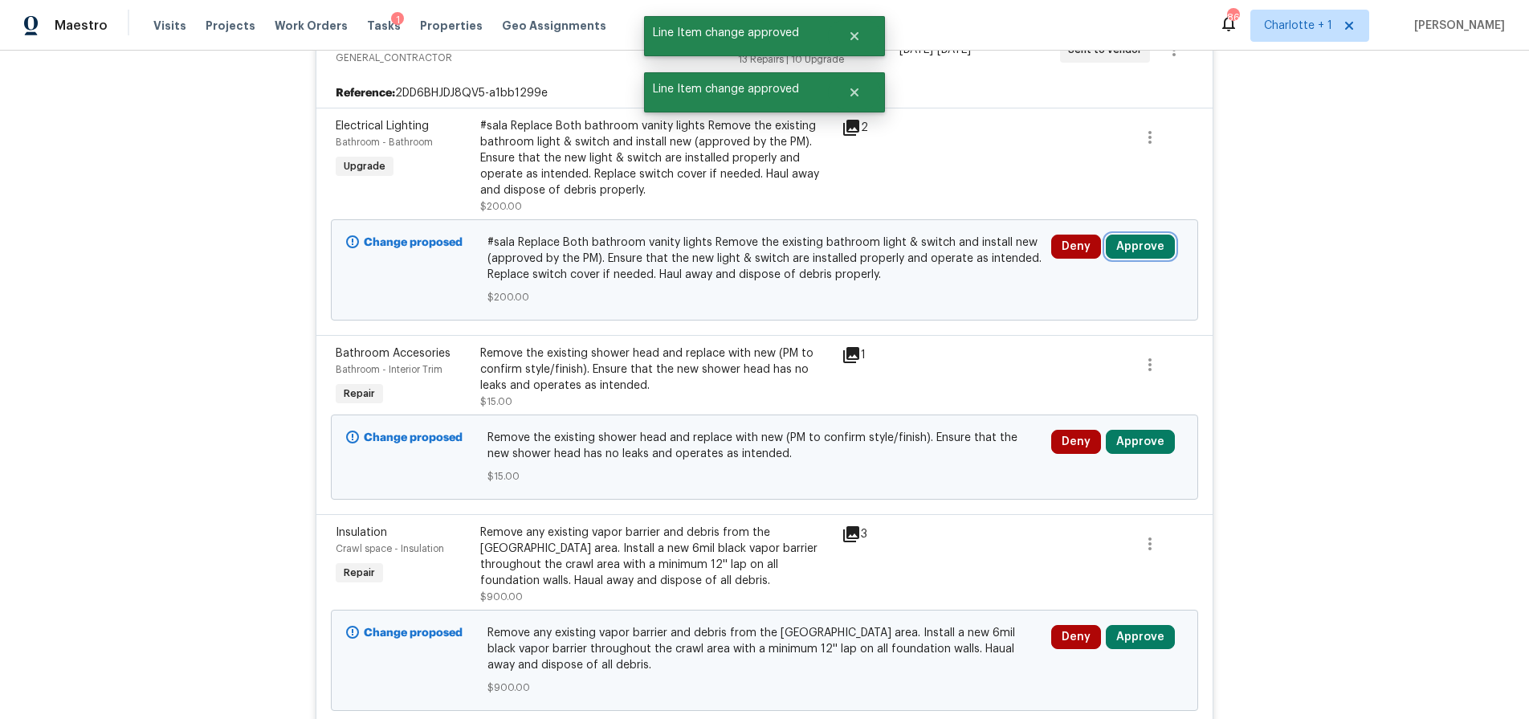
click at [1126, 235] on button "Approve" at bounding box center [1140, 246] width 69 height 24
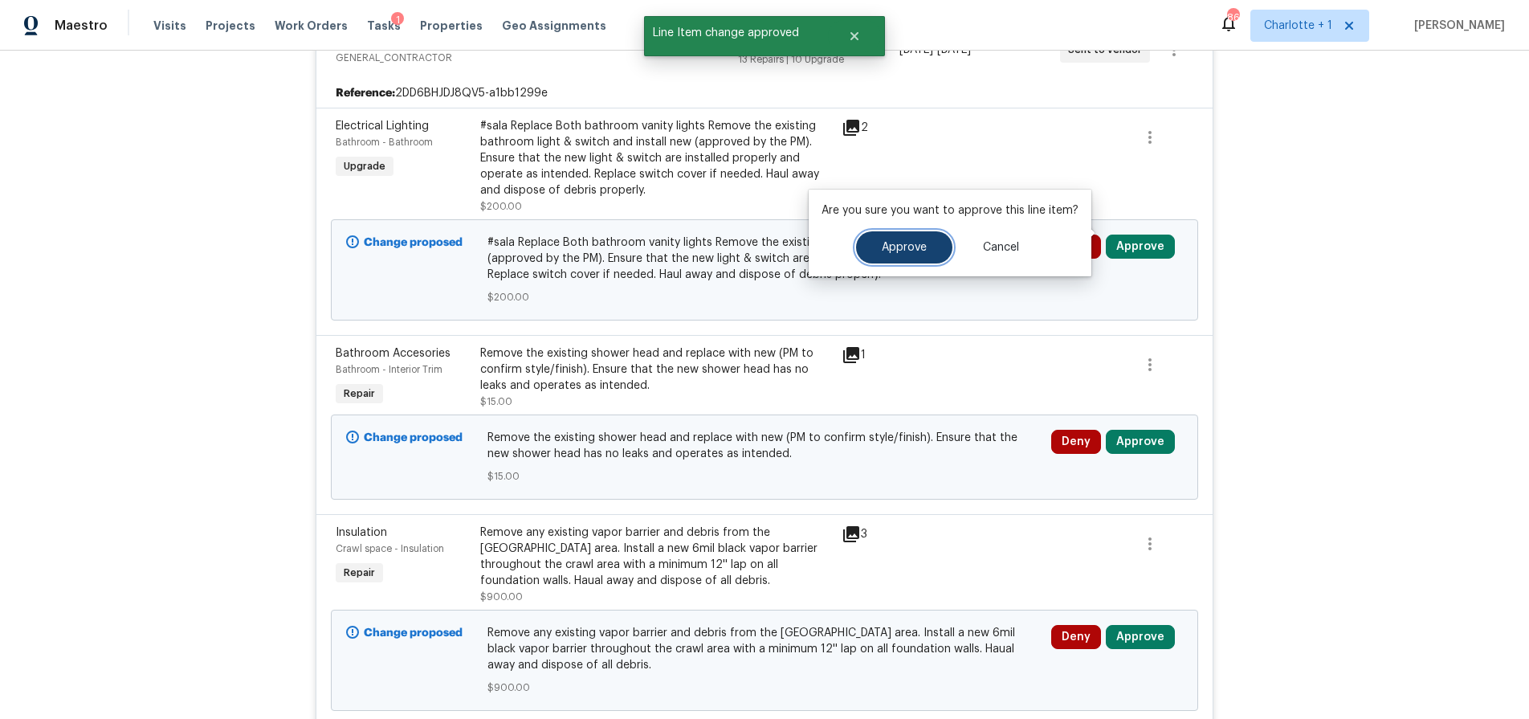
click at [934, 240] on button "Approve" at bounding box center [904, 247] width 96 height 32
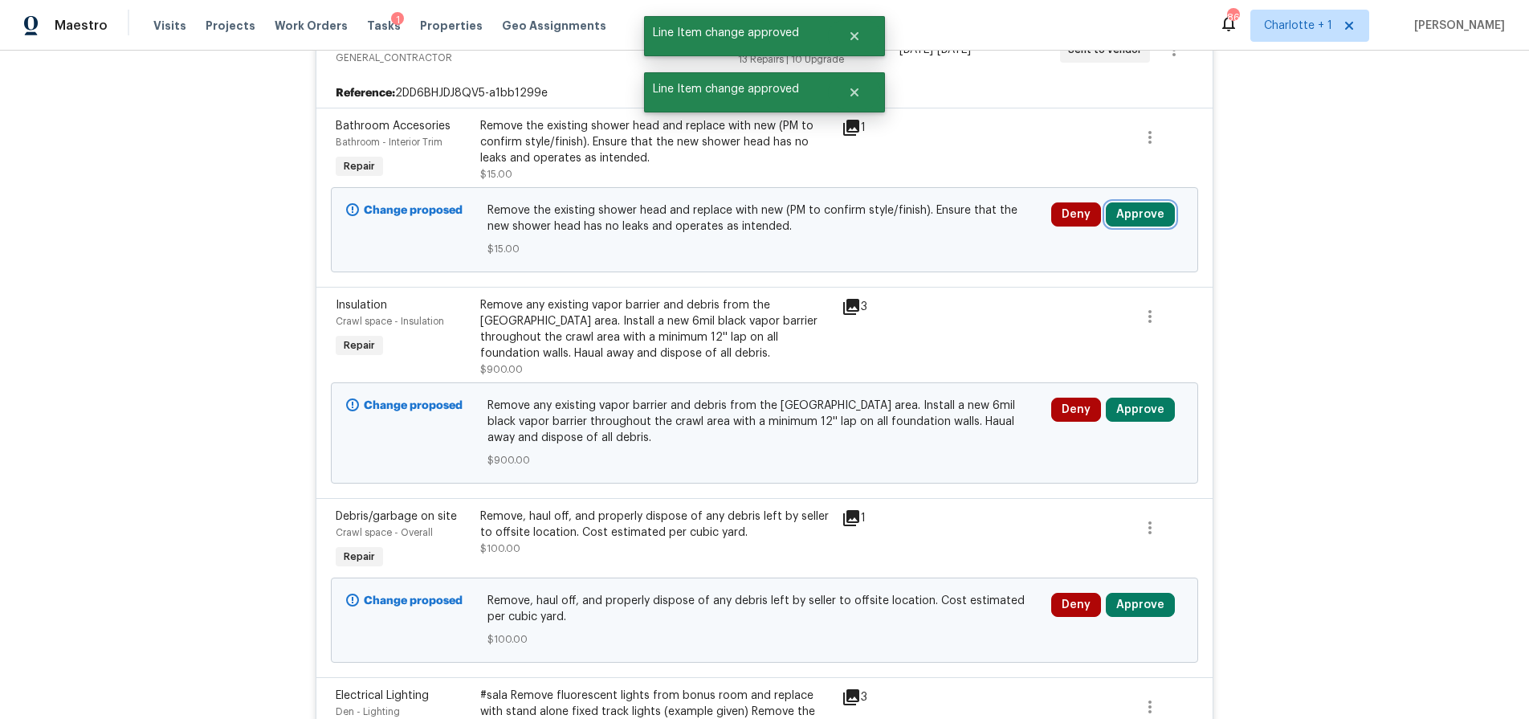
click at [1143, 204] on button "Approve" at bounding box center [1140, 214] width 69 height 24
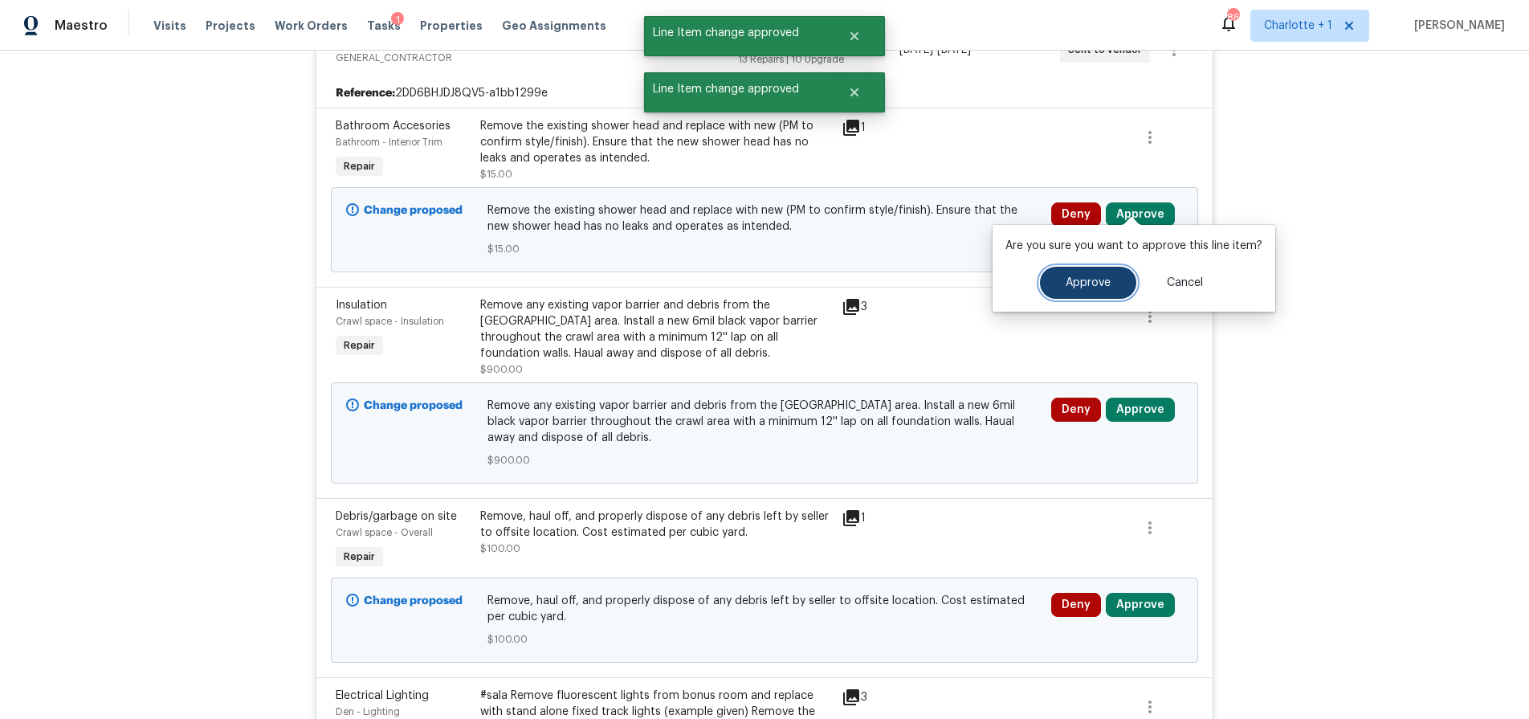
click at [1073, 280] on span "Approve" at bounding box center [1087, 283] width 45 height 12
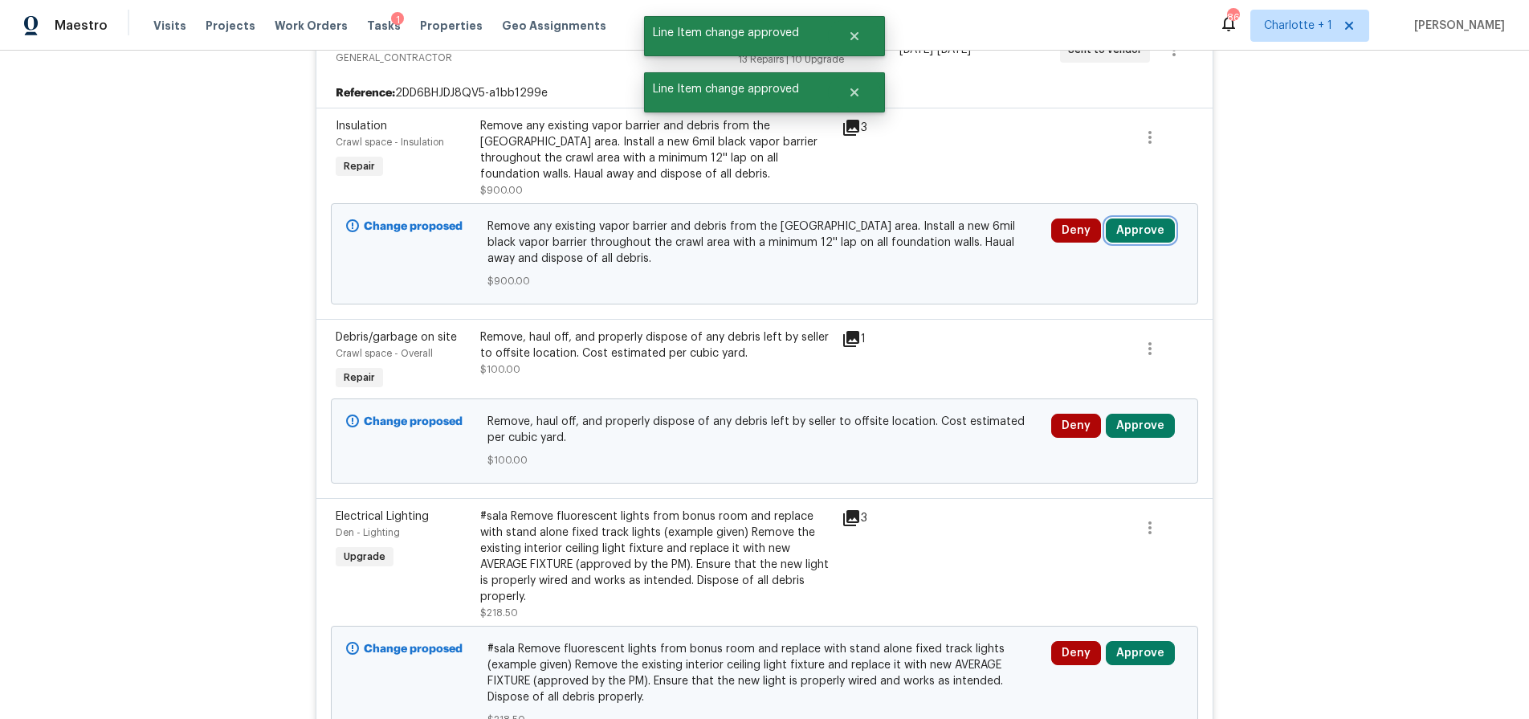
click at [1139, 218] on button "Approve" at bounding box center [1140, 230] width 69 height 24
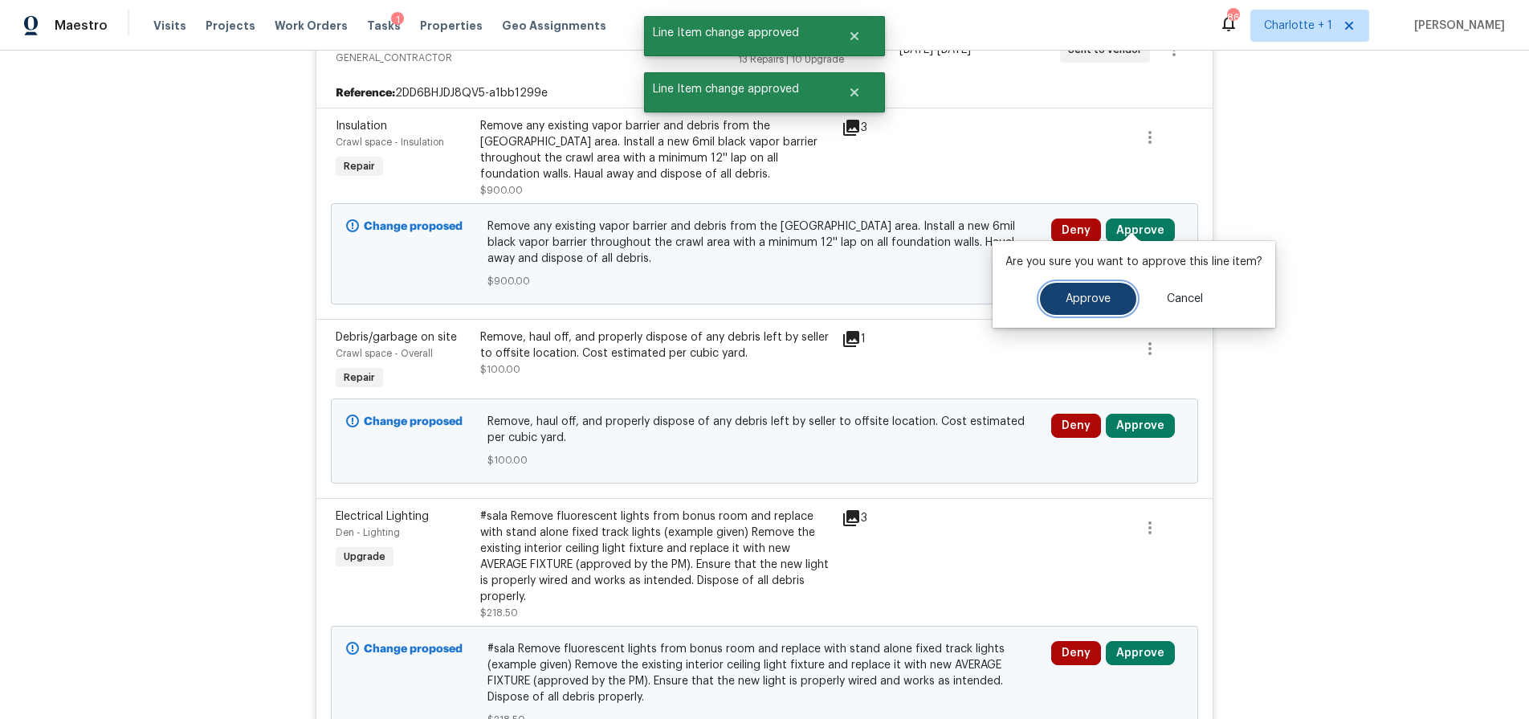
click at [1081, 300] on span "Approve" at bounding box center [1087, 299] width 45 height 12
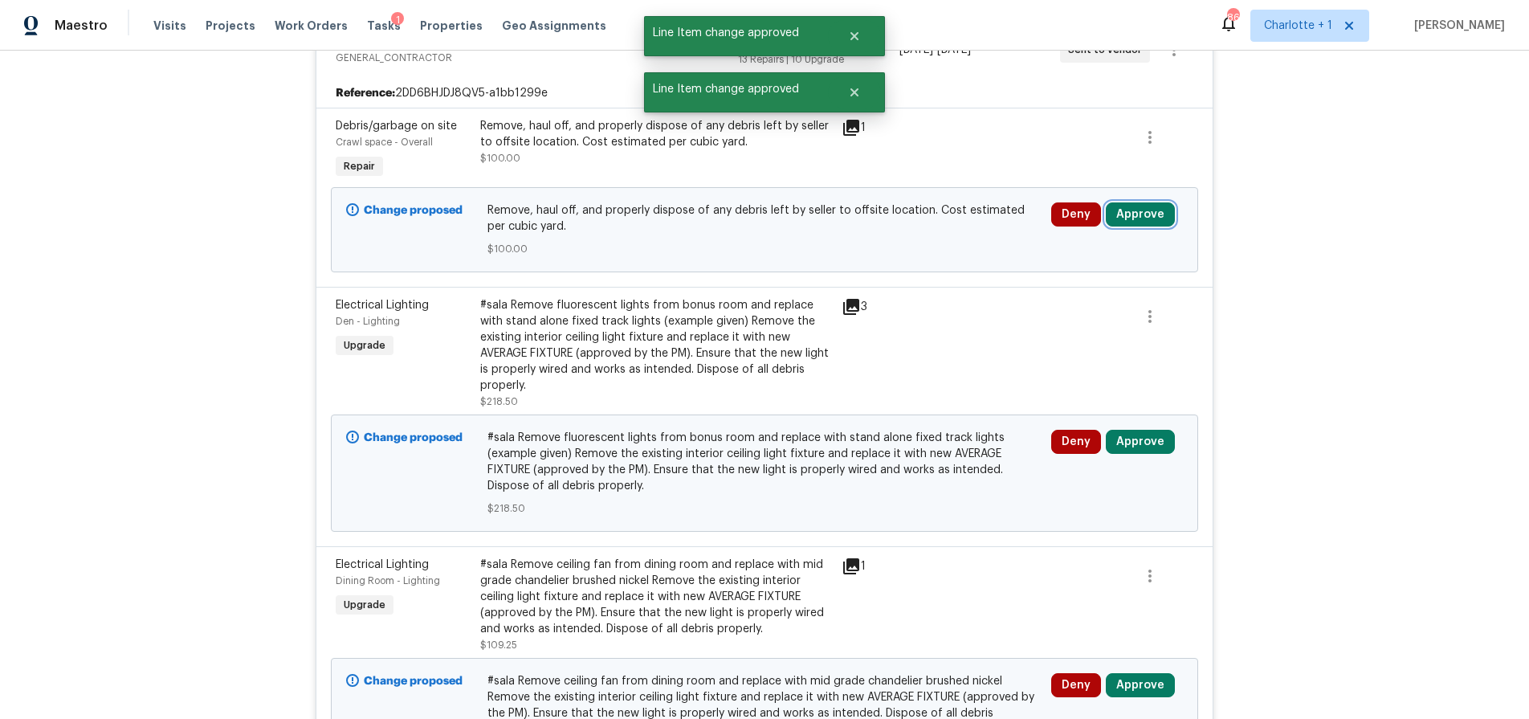
click at [1143, 202] on button "Approve" at bounding box center [1140, 214] width 69 height 24
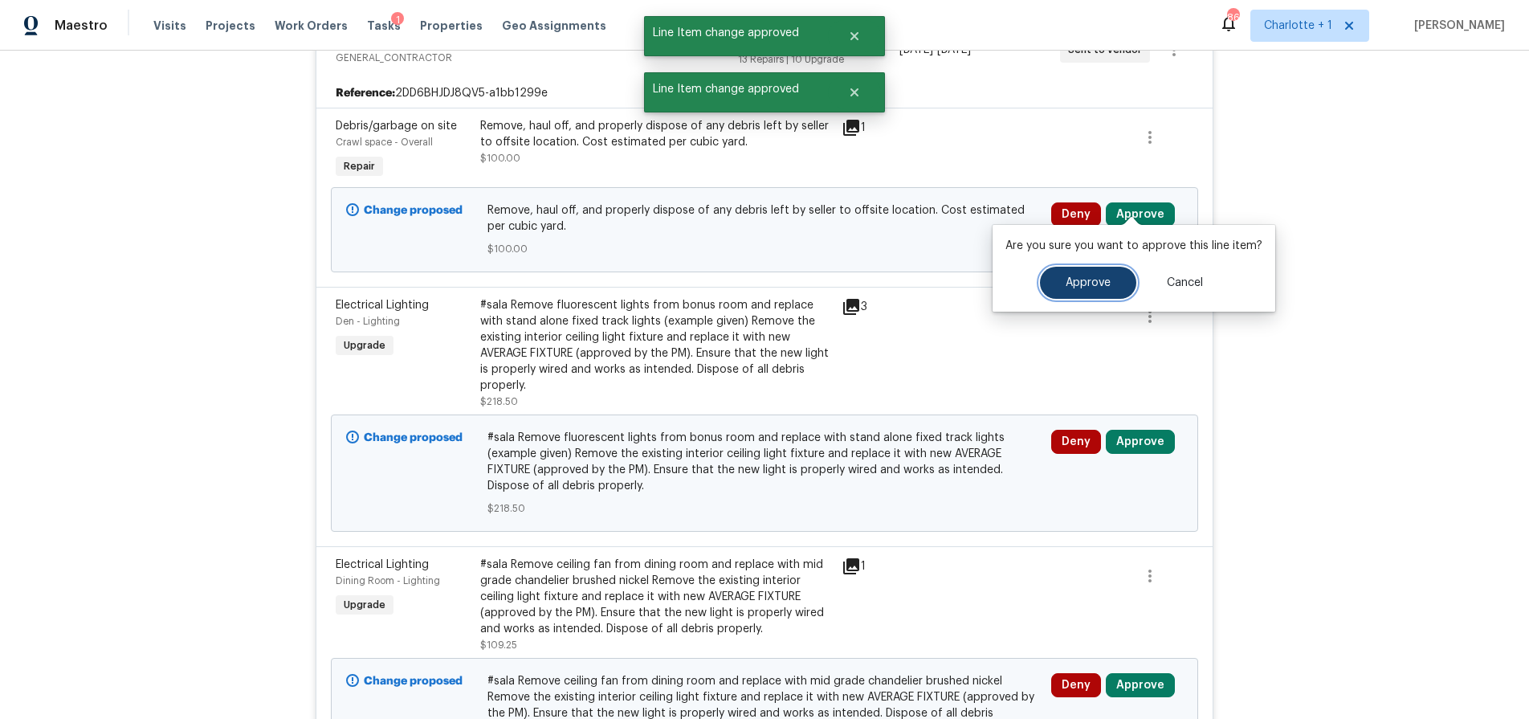
click at [1092, 275] on button "Approve" at bounding box center [1088, 283] width 96 height 32
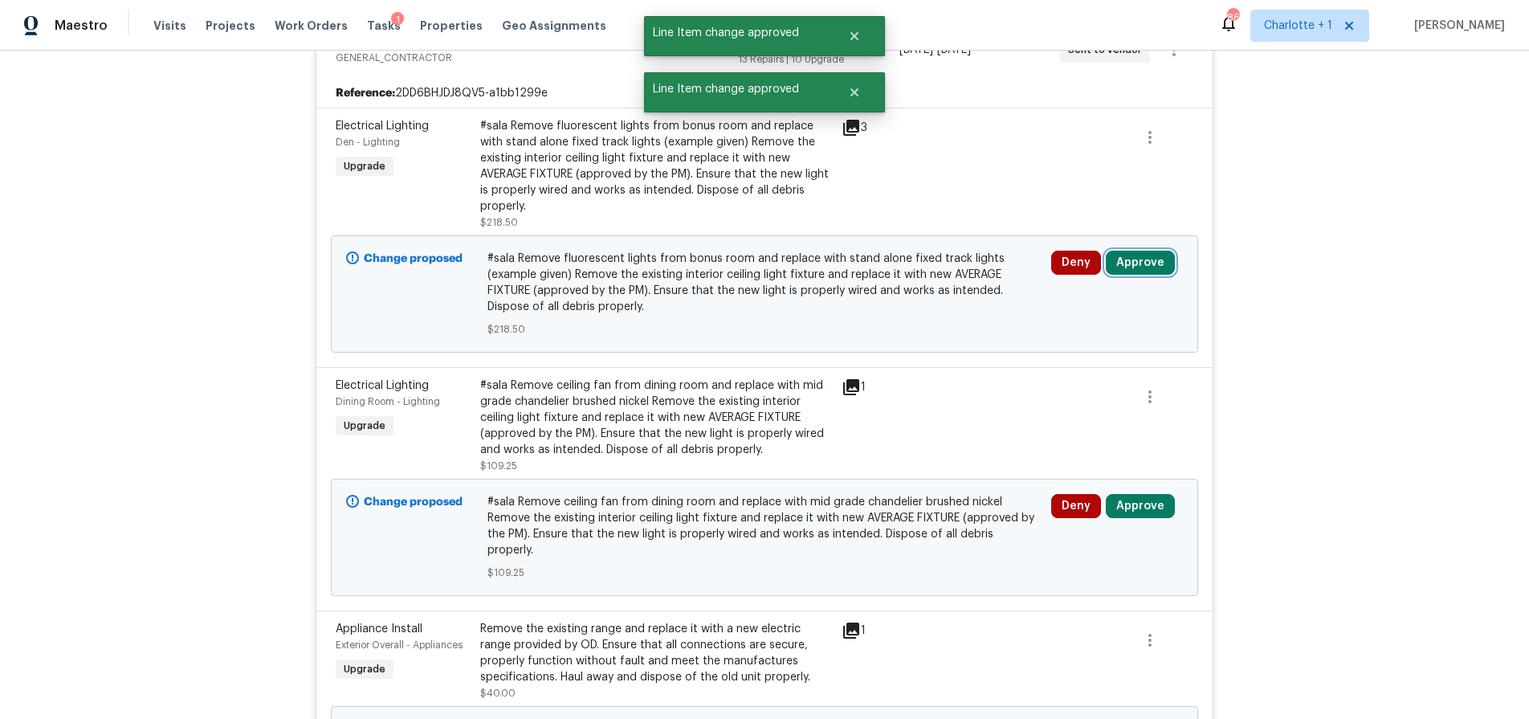
click at [1137, 251] on button "Approve" at bounding box center [1140, 263] width 69 height 24
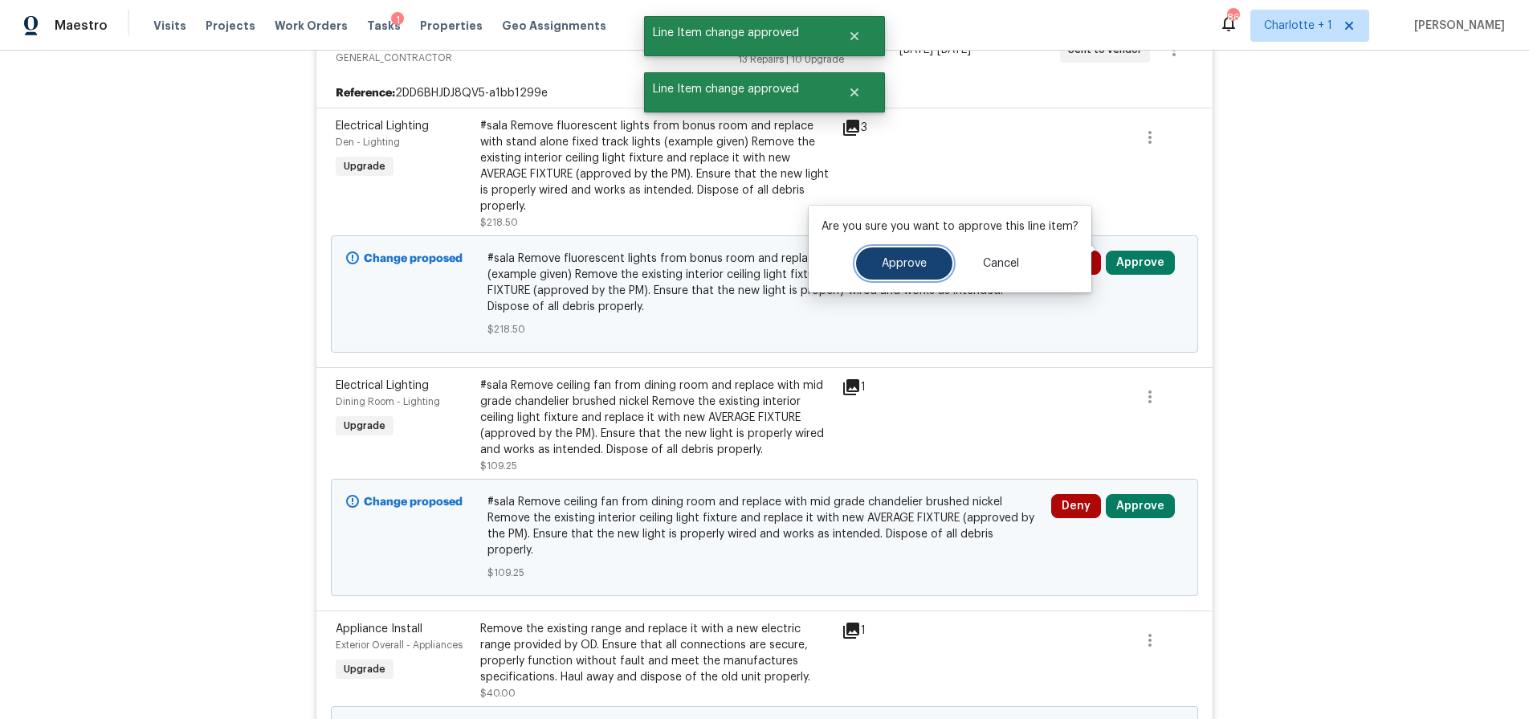
click at [931, 259] on button "Approve" at bounding box center [904, 263] width 96 height 32
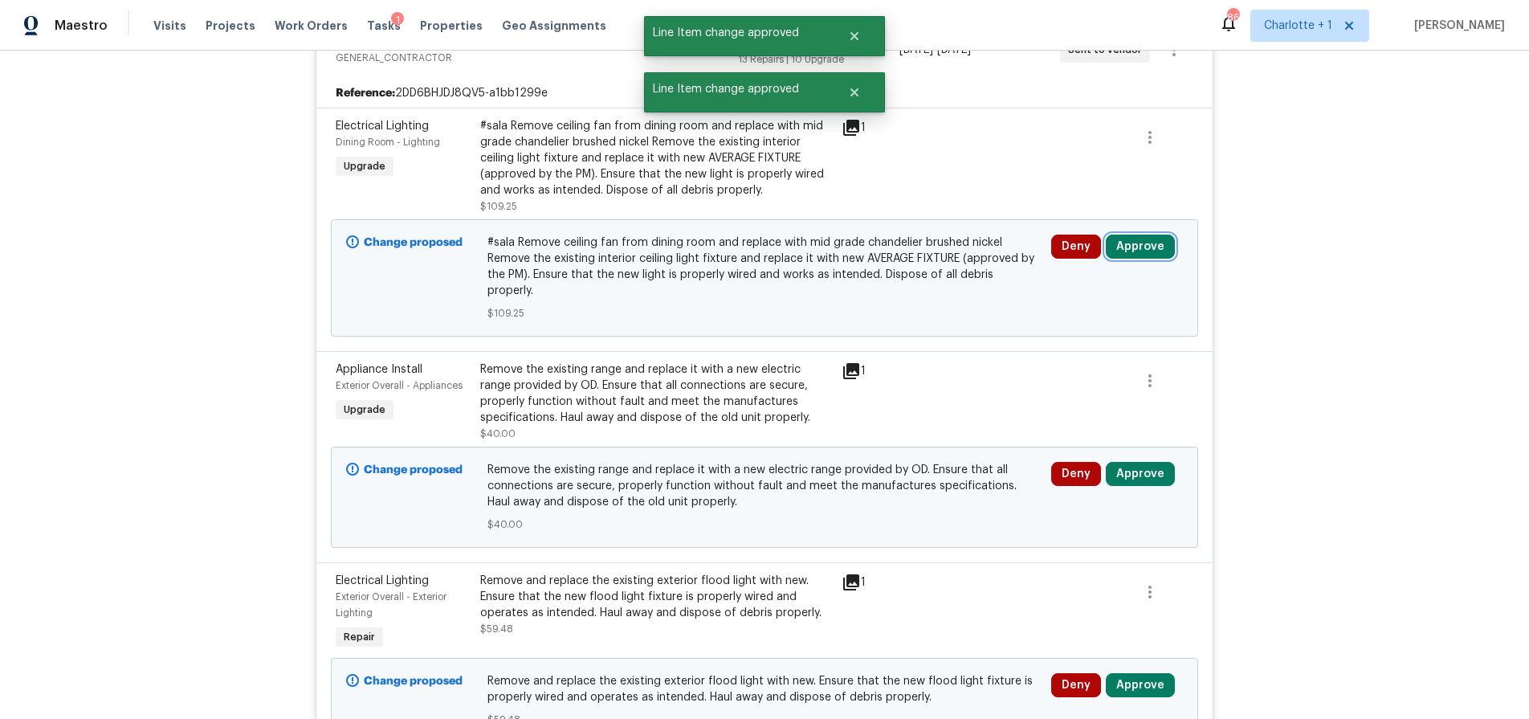
click at [1143, 237] on button "Approve" at bounding box center [1140, 246] width 69 height 24
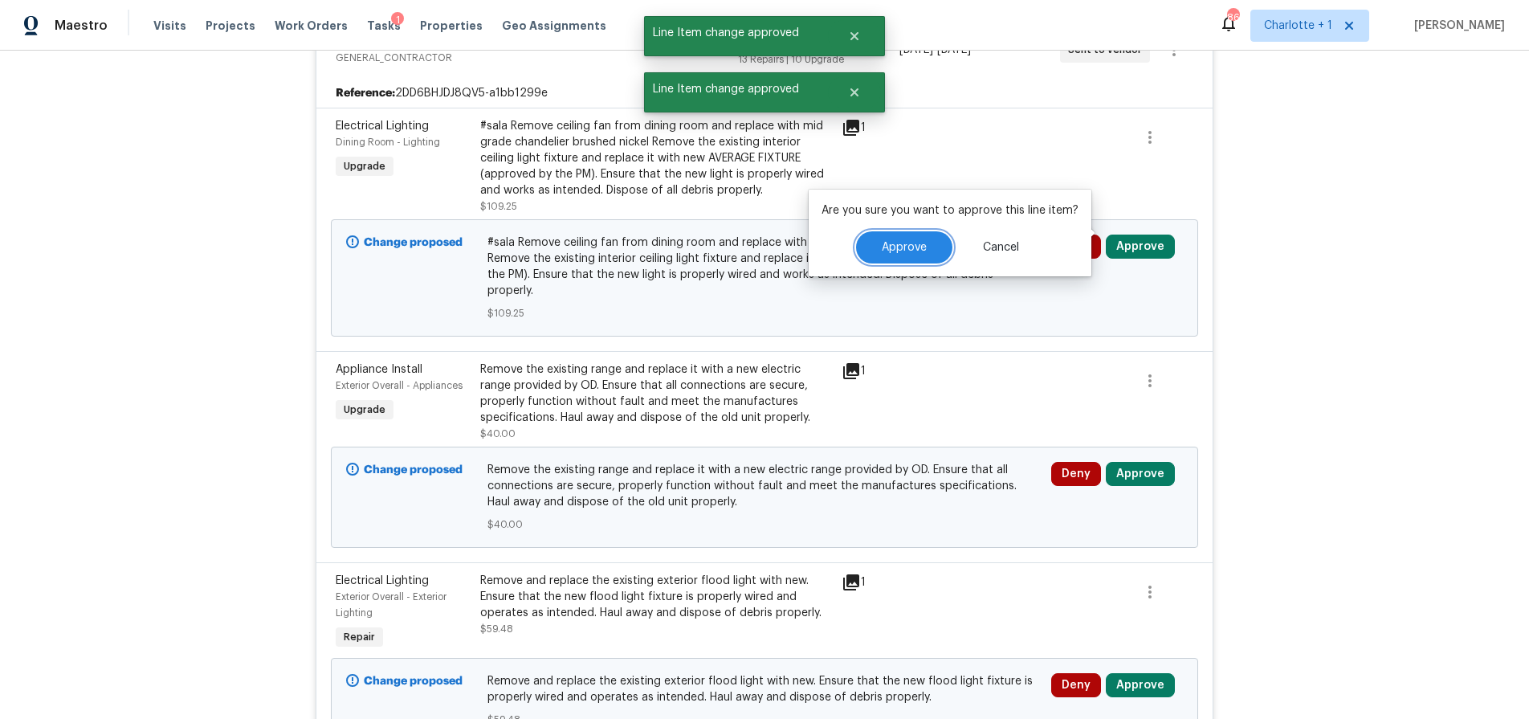
click at [916, 253] on span "Approve" at bounding box center [904, 248] width 45 height 12
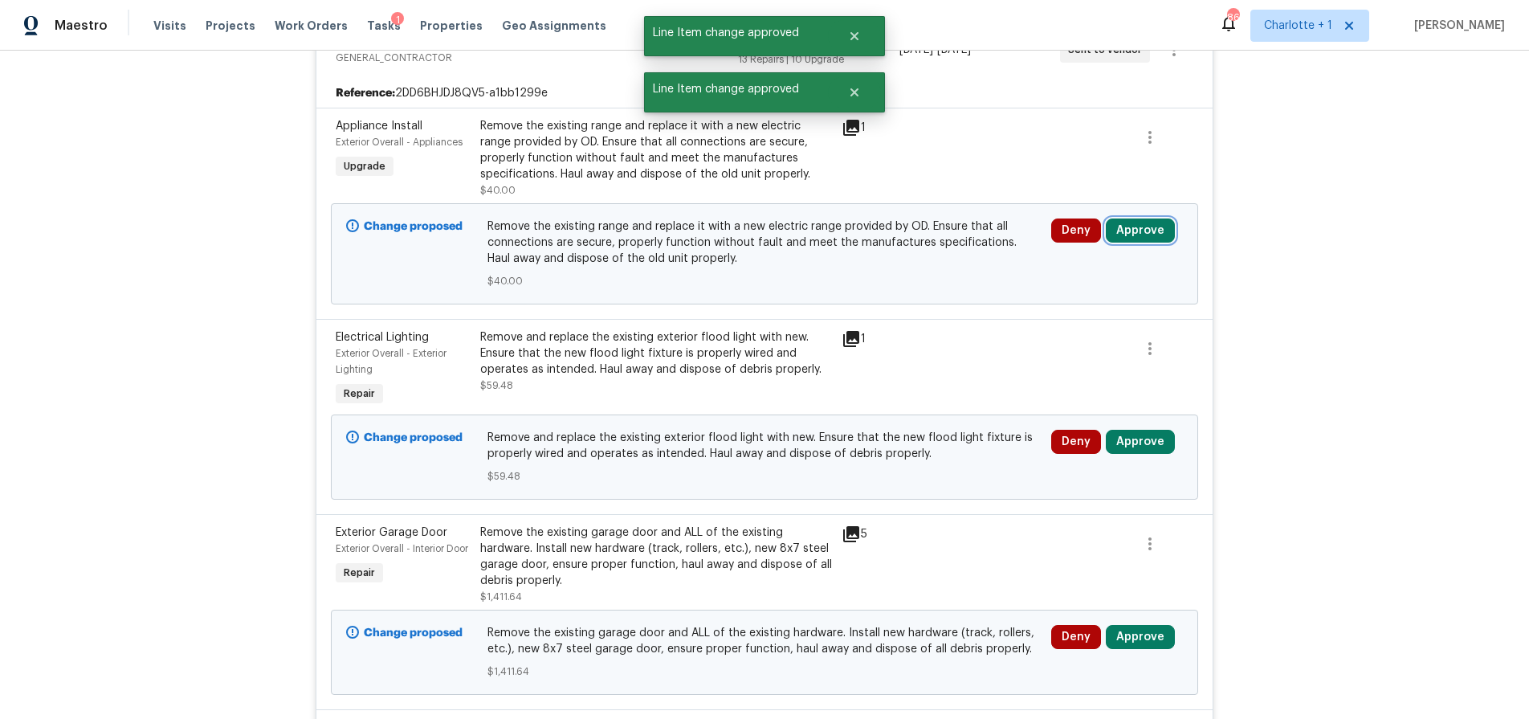
click at [1126, 226] on button "Approve" at bounding box center [1140, 230] width 69 height 24
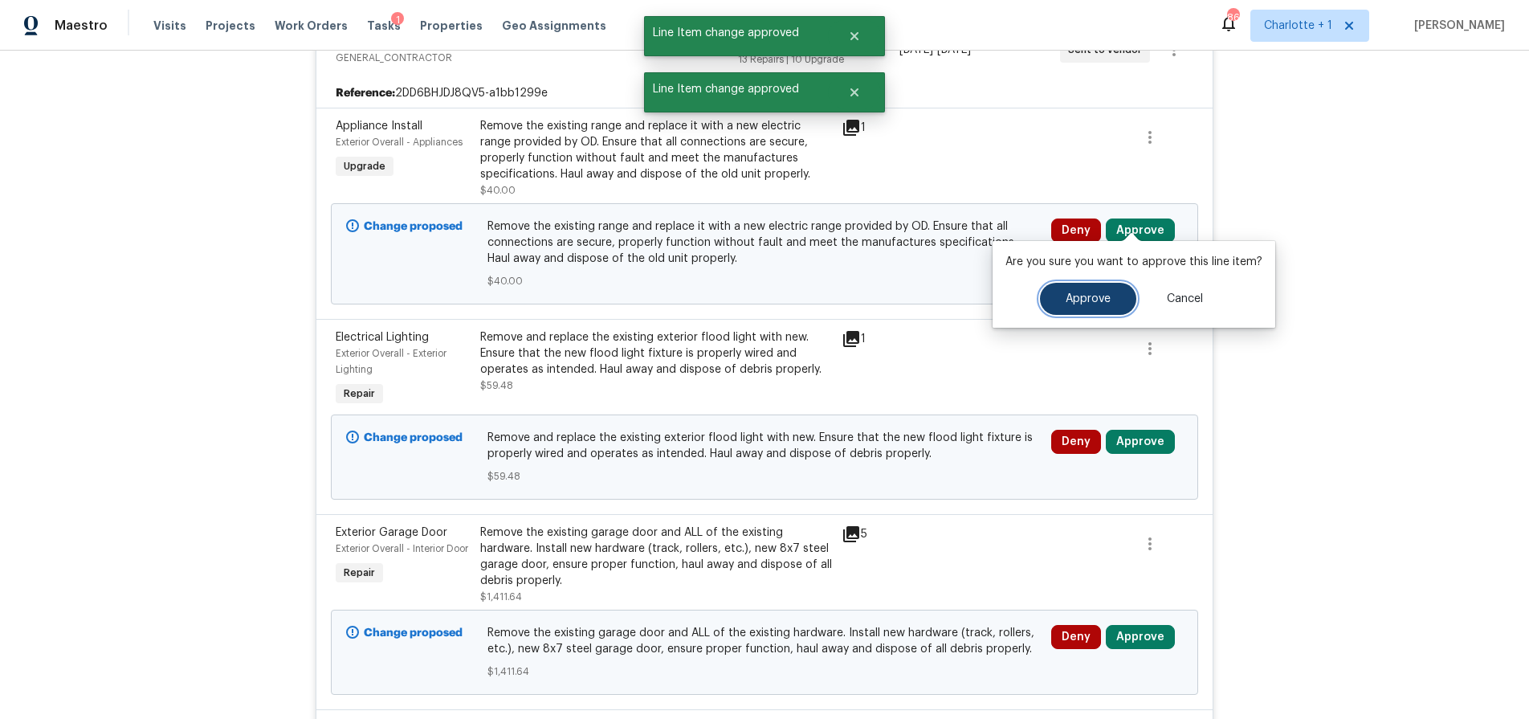
click at [1071, 301] on span "Approve" at bounding box center [1087, 299] width 45 height 12
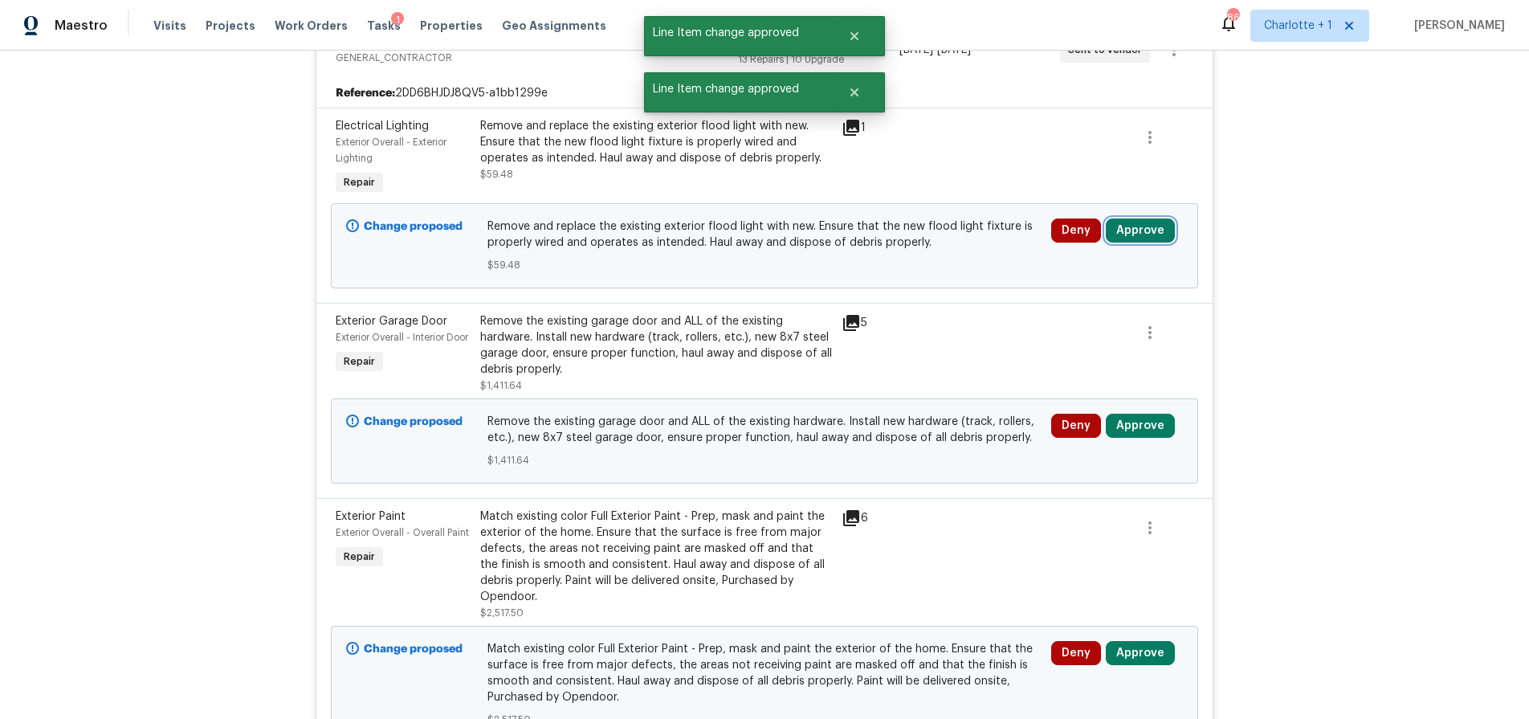
click at [1136, 218] on button "Approve" at bounding box center [1140, 230] width 69 height 24
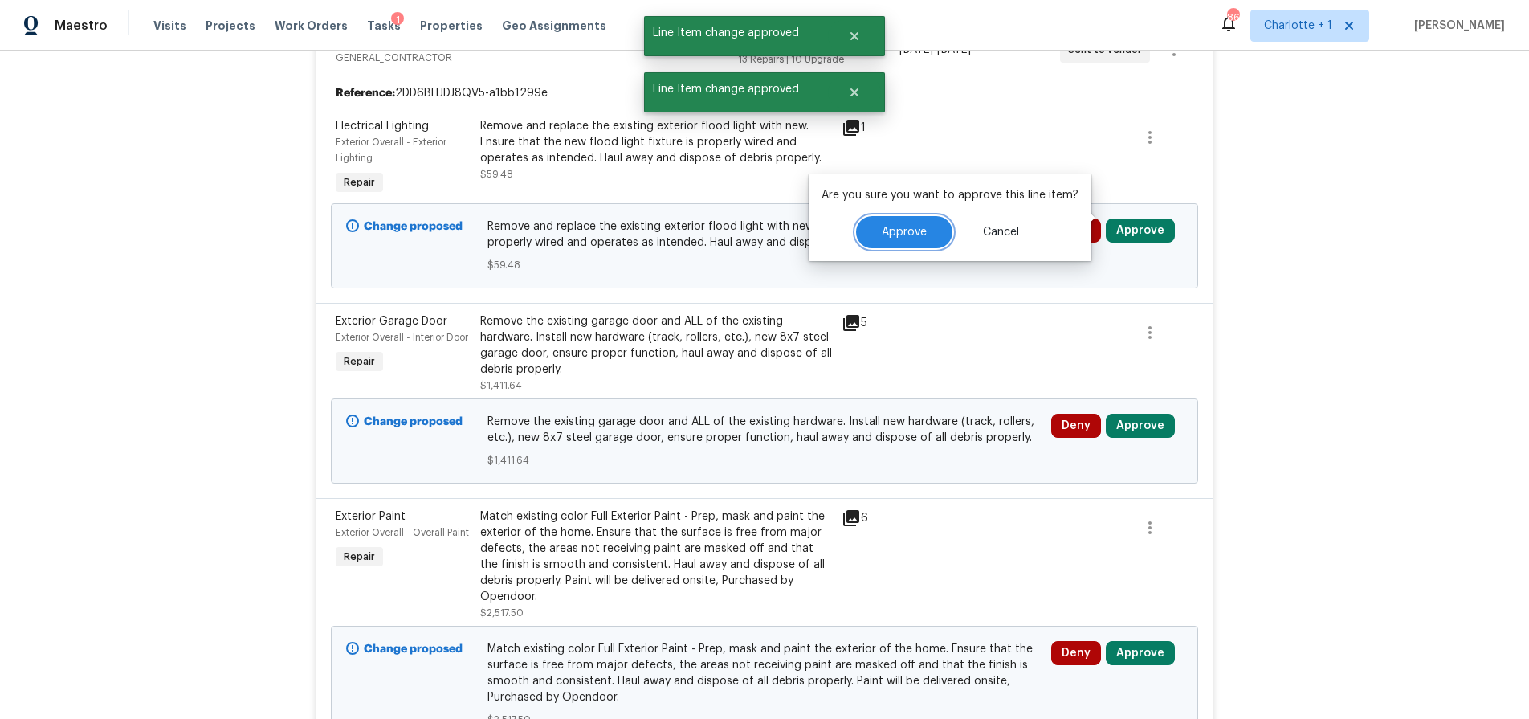
click at [911, 240] on button "Approve" at bounding box center [904, 232] width 96 height 32
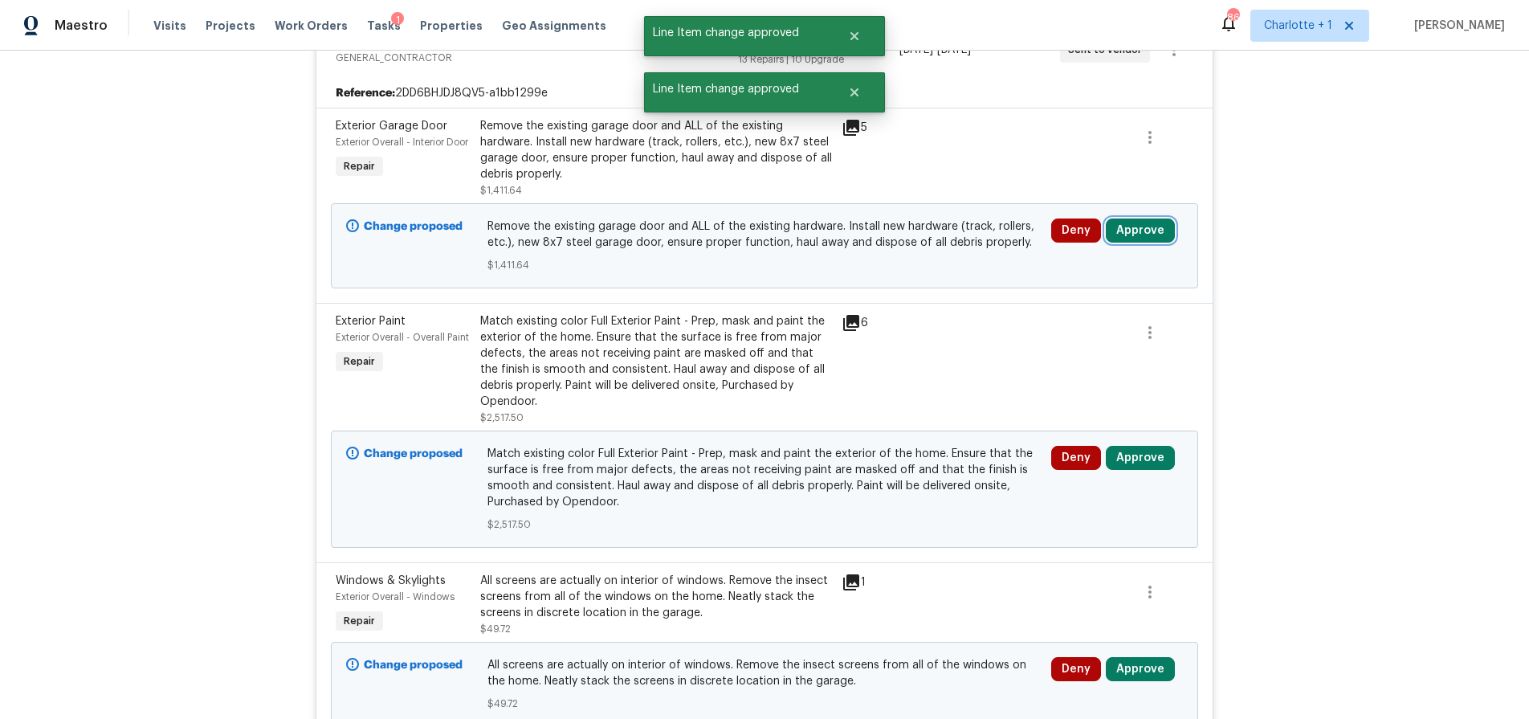
click at [1132, 223] on button "Approve" at bounding box center [1140, 230] width 69 height 24
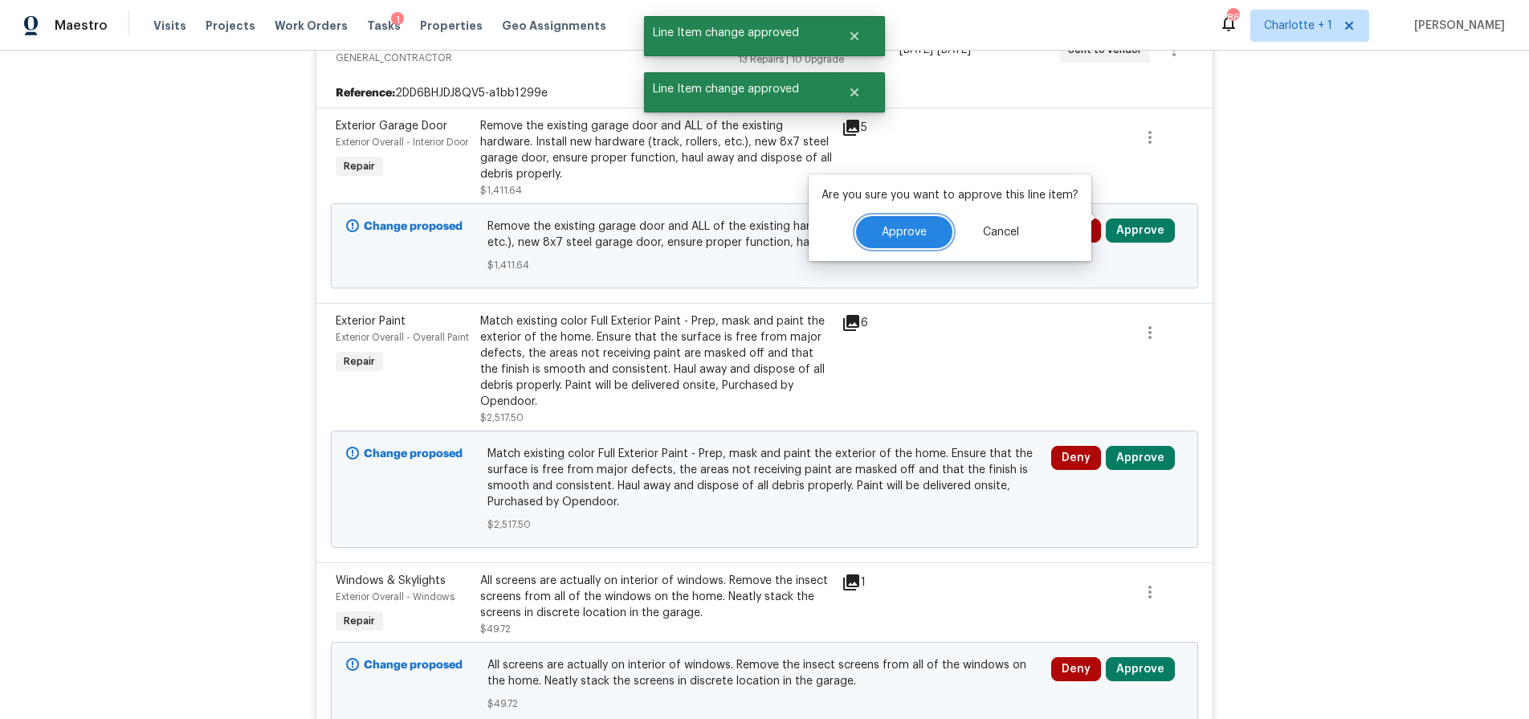
drag, startPoint x: 889, startPoint y: 231, endPoint x: 910, endPoint y: 233, distance: 20.9
click at [888, 231] on span "Approve" at bounding box center [904, 232] width 45 height 12
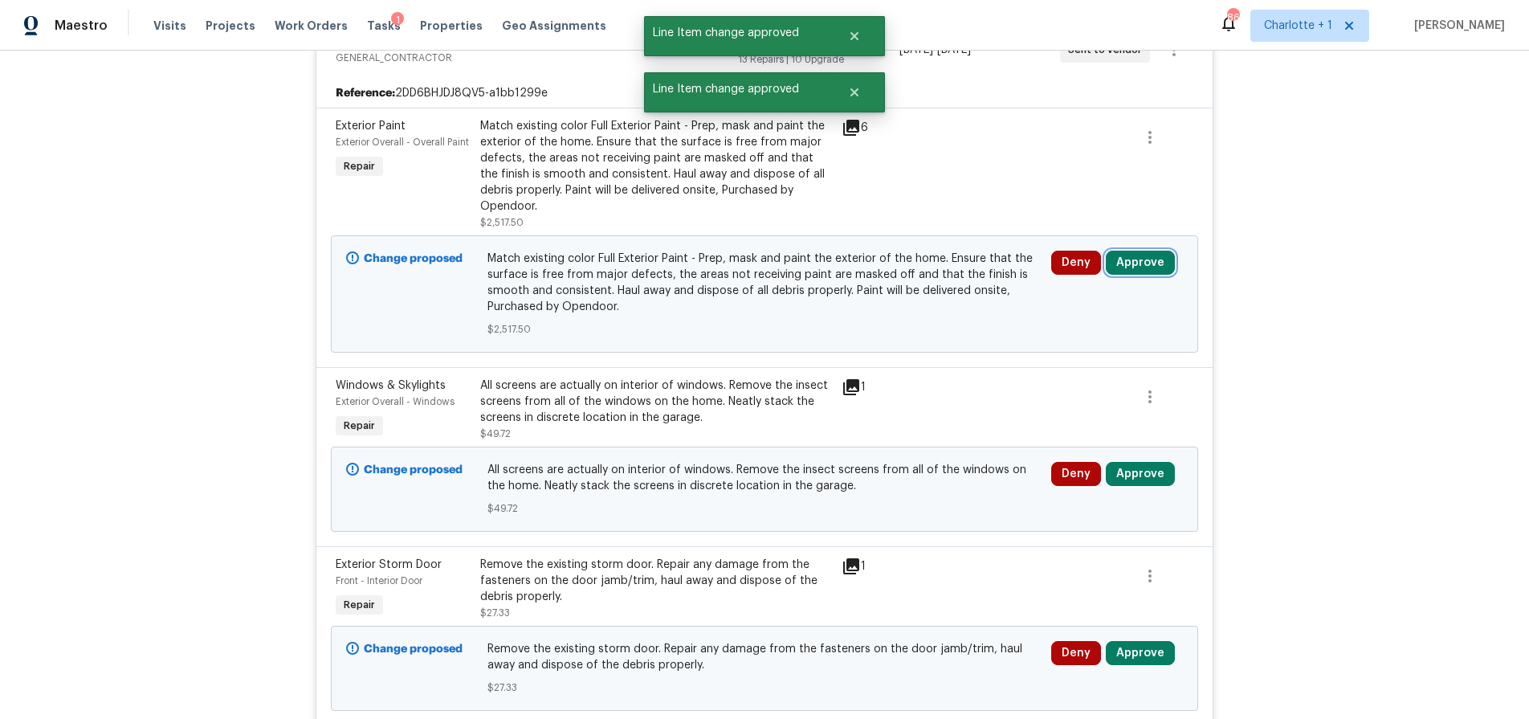
click at [1137, 253] on button "Approve" at bounding box center [1140, 263] width 69 height 24
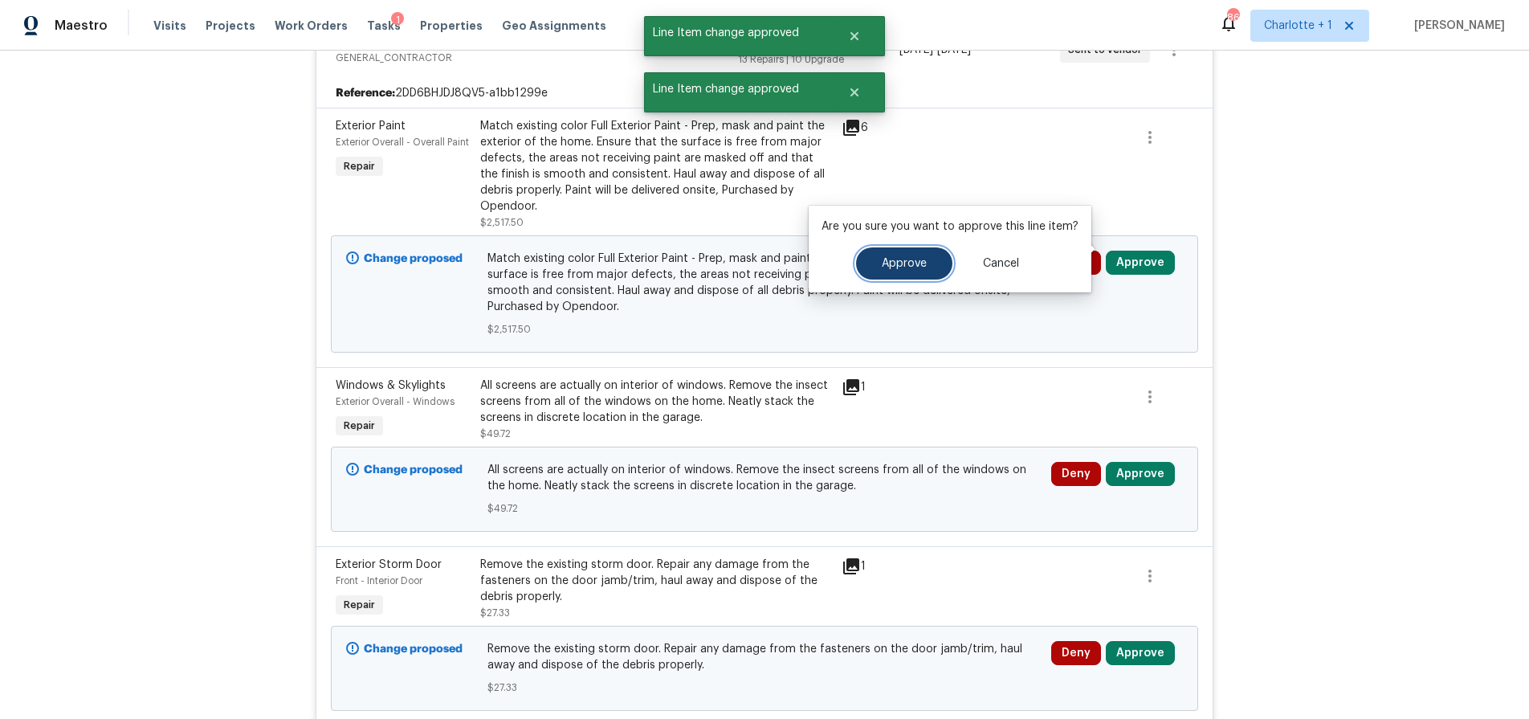
click at [897, 270] on button "Approve" at bounding box center [904, 263] width 96 height 32
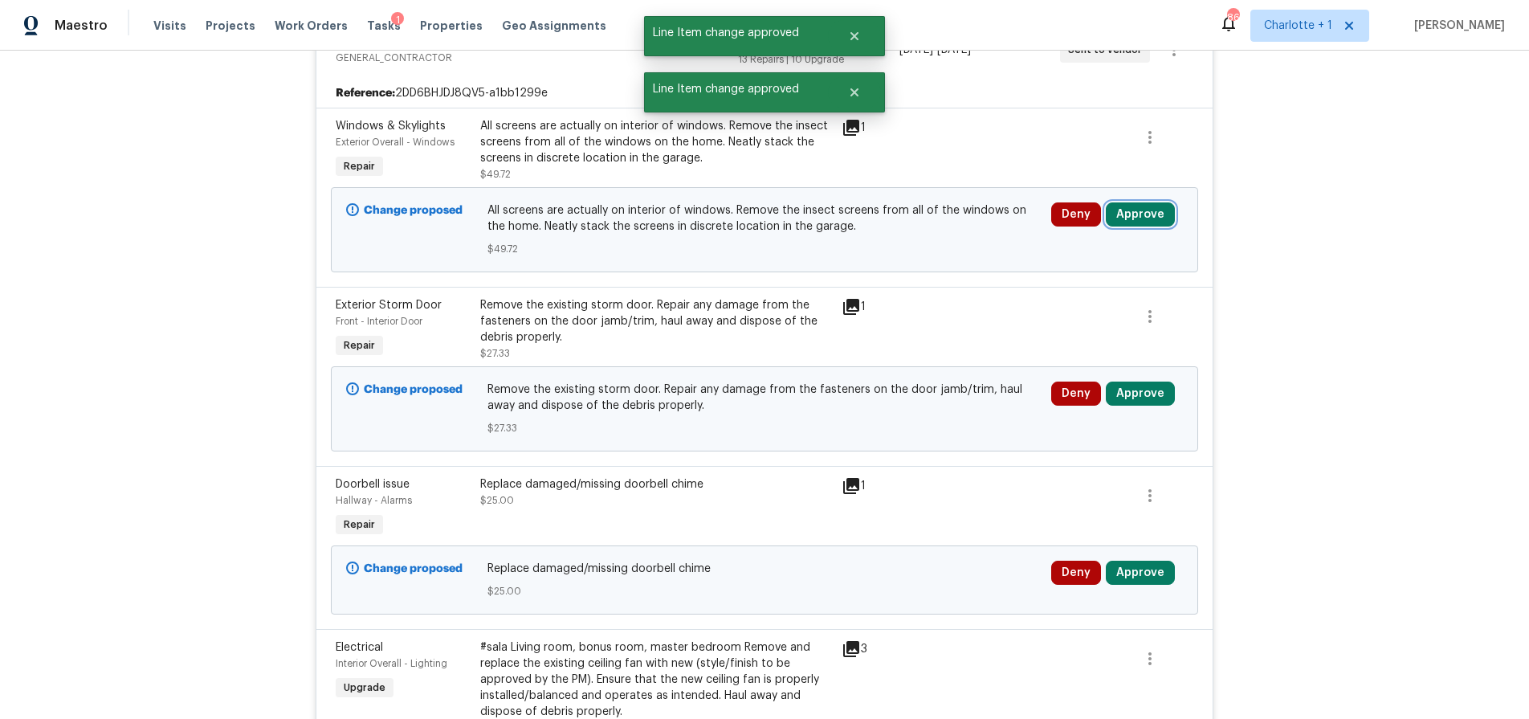
click at [1142, 203] on button "Approve" at bounding box center [1140, 214] width 69 height 24
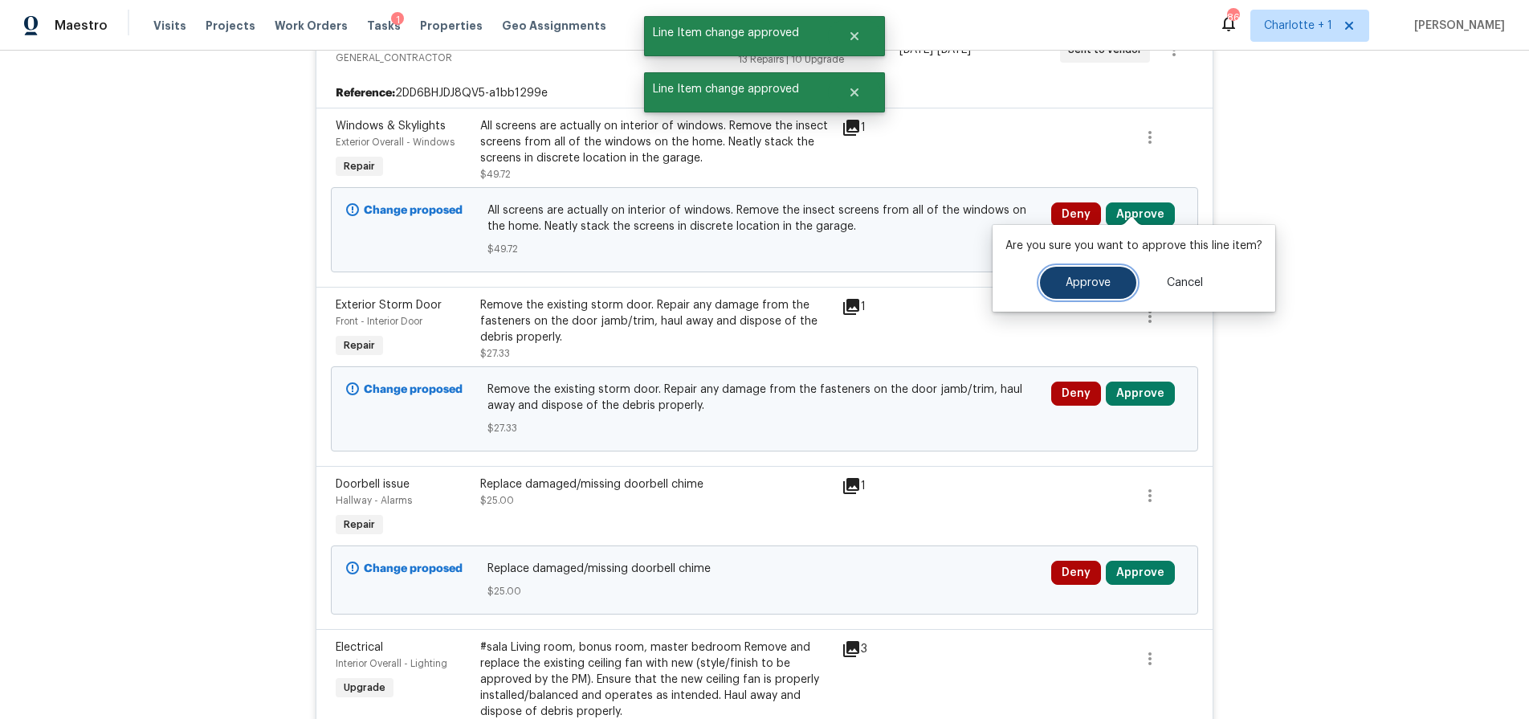
click at [1075, 286] on span "Approve" at bounding box center [1087, 283] width 45 height 12
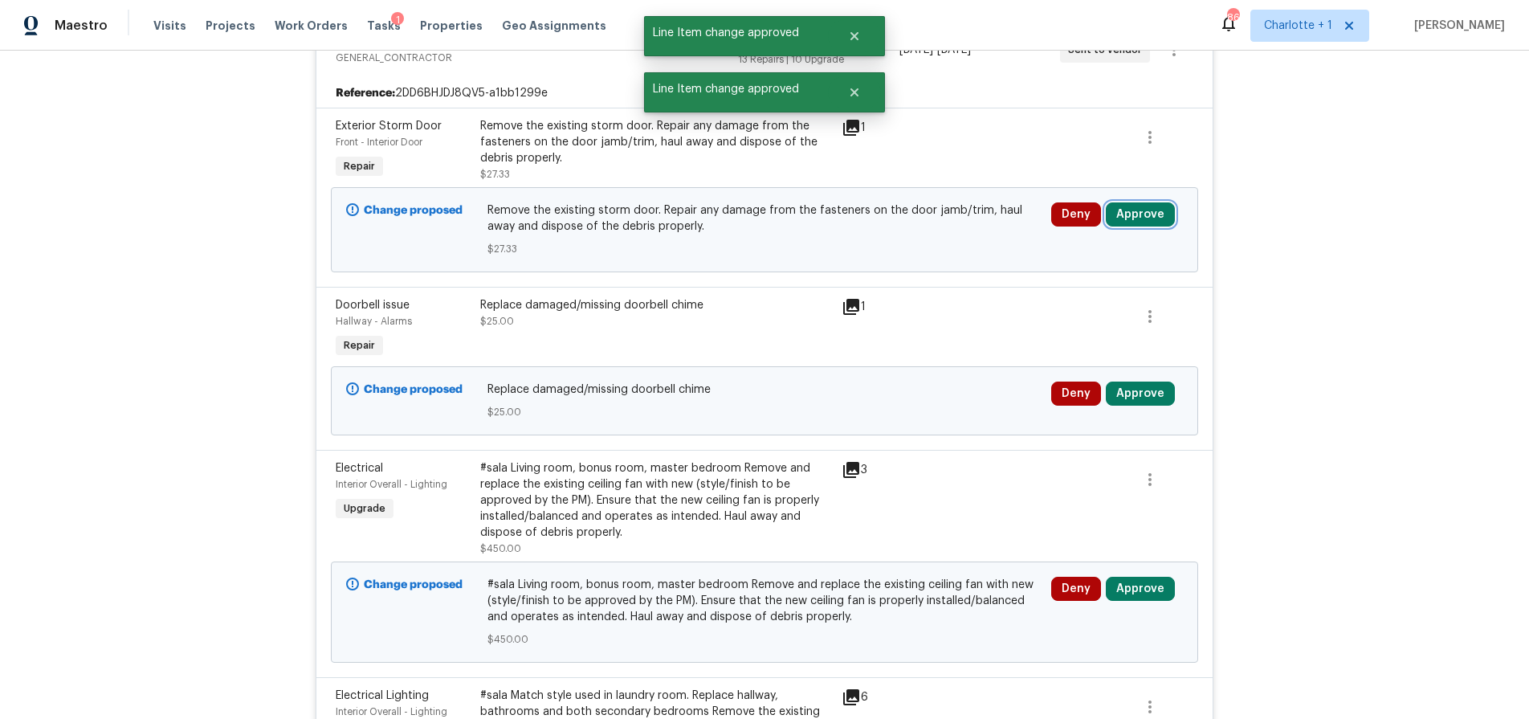
click at [1140, 205] on button "Approve" at bounding box center [1140, 214] width 69 height 24
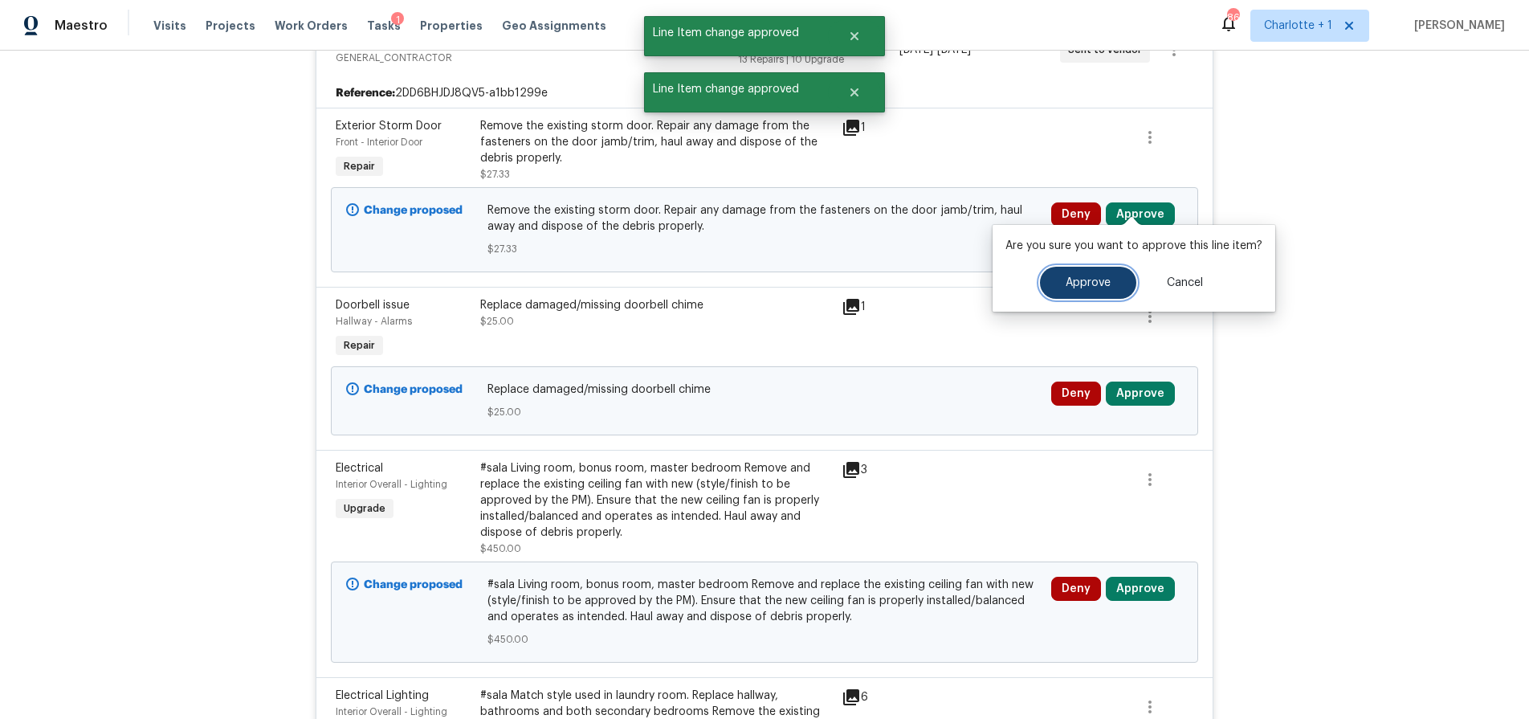
click at [1099, 274] on button "Approve" at bounding box center [1088, 283] width 96 height 32
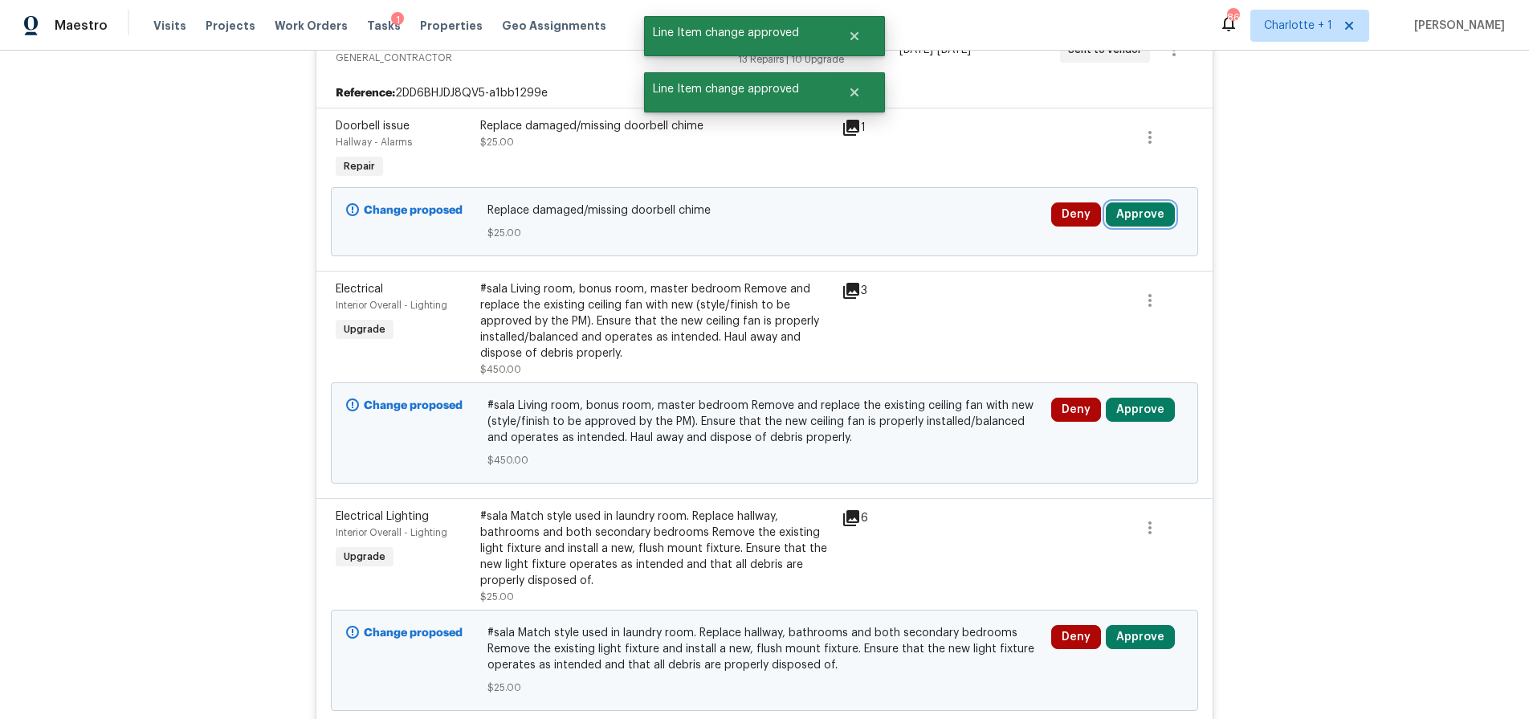
click at [1147, 202] on button "Approve" at bounding box center [1140, 214] width 69 height 24
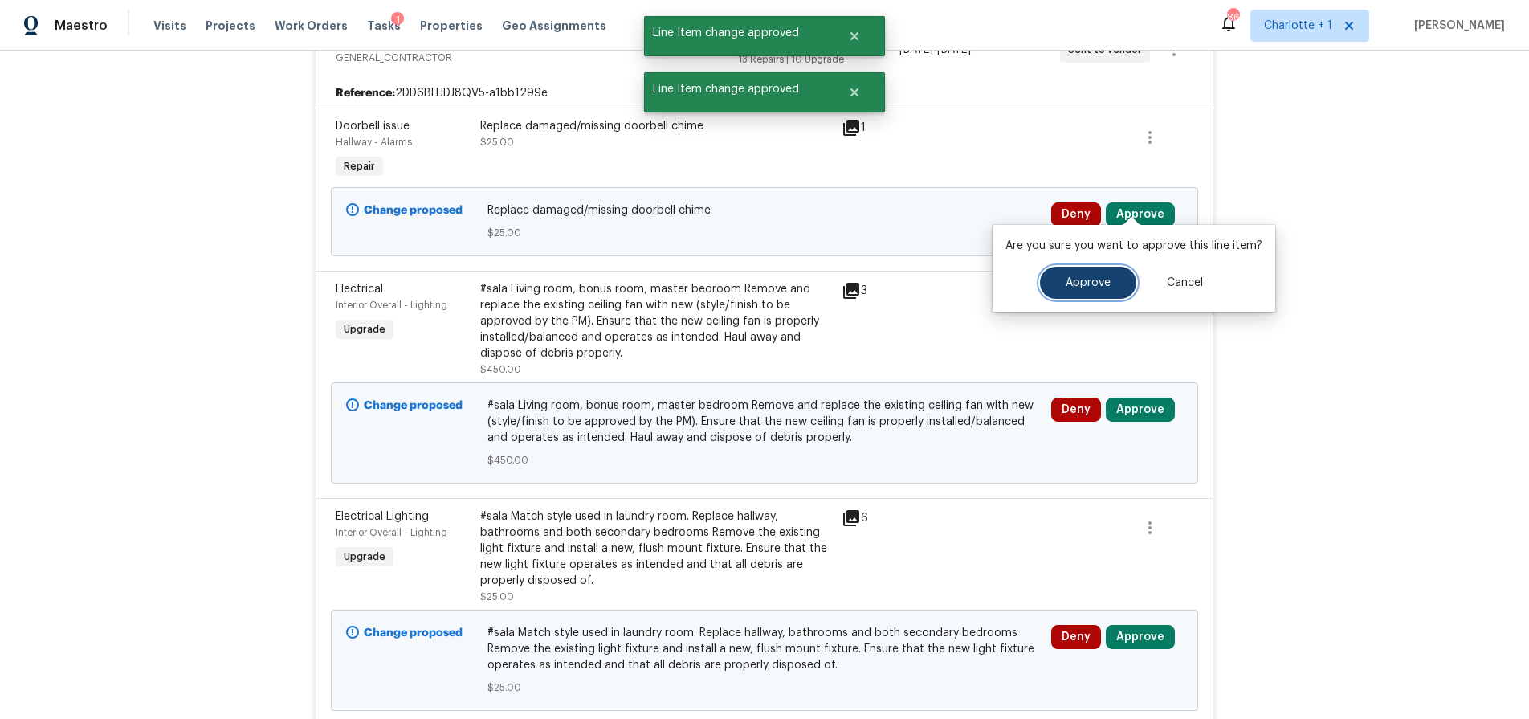
click at [1089, 274] on button "Approve" at bounding box center [1088, 283] width 96 height 32
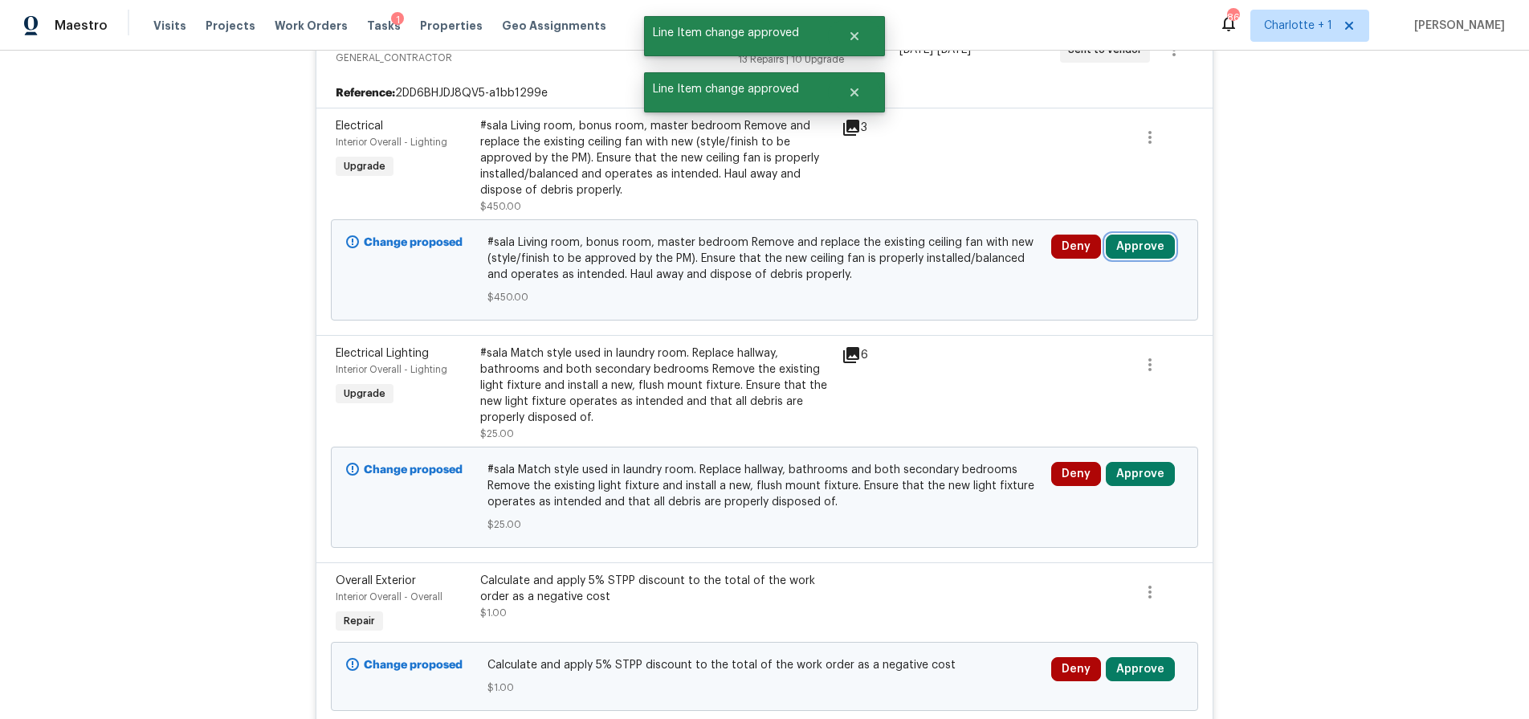
click at [1134, 234] on button "Approve" at bounding box center [1140, 246] width 69 height 24
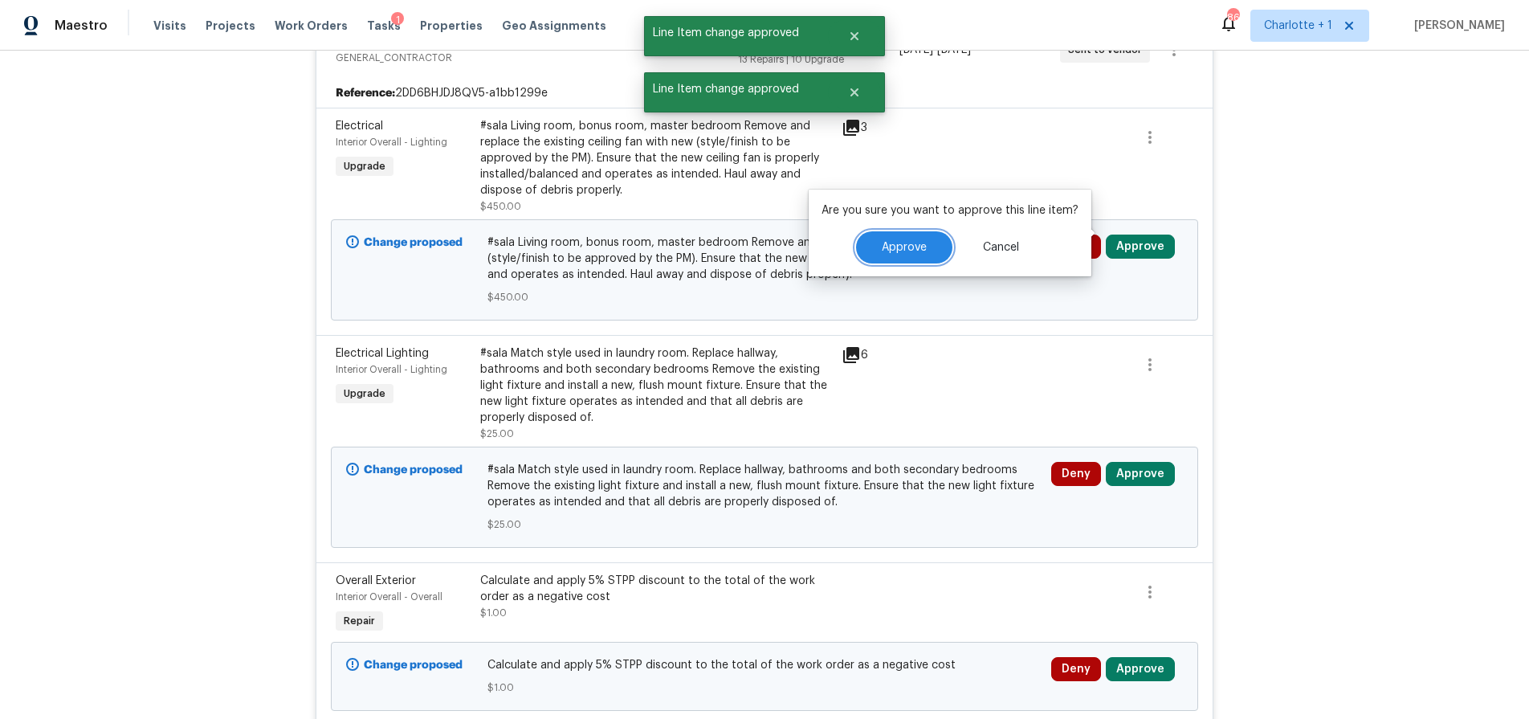
click at [901, 247] on span "Approve" at bounding box center [904, 248] width 45 height 12
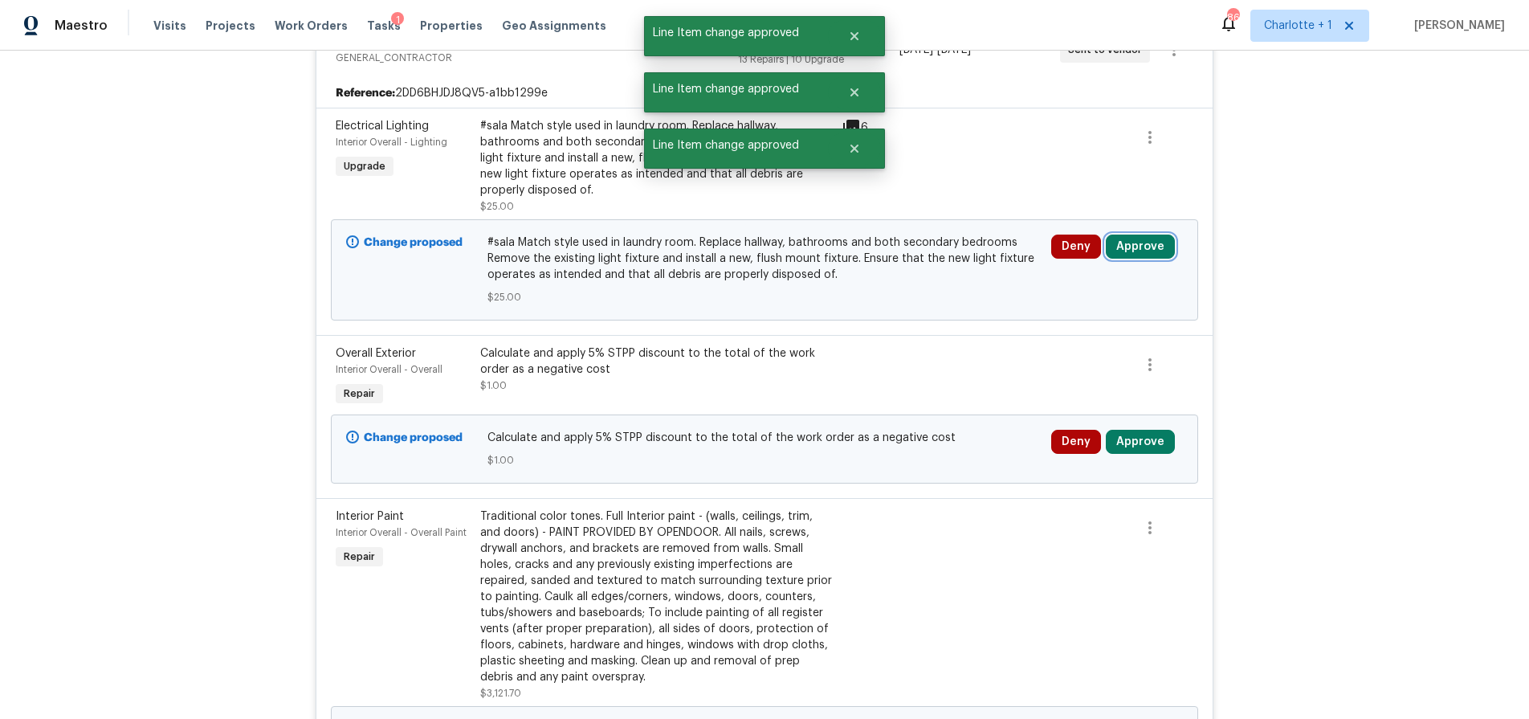
click at [1147, 234] on button "Approve" at bounding box center [1140, 246] width 69 height 24
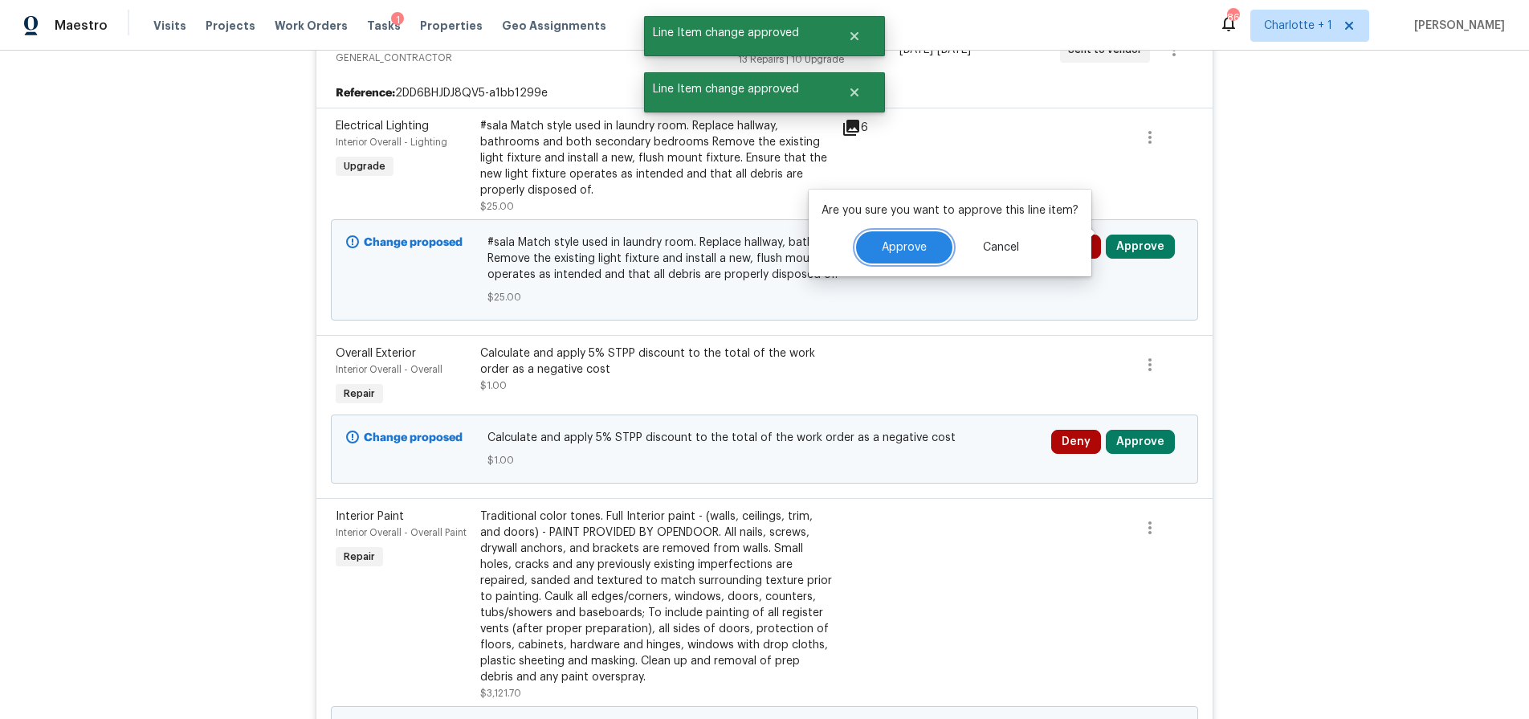
click at [911, 251] on span "Approve" at bounding box center [904, 248] width 45 height 12
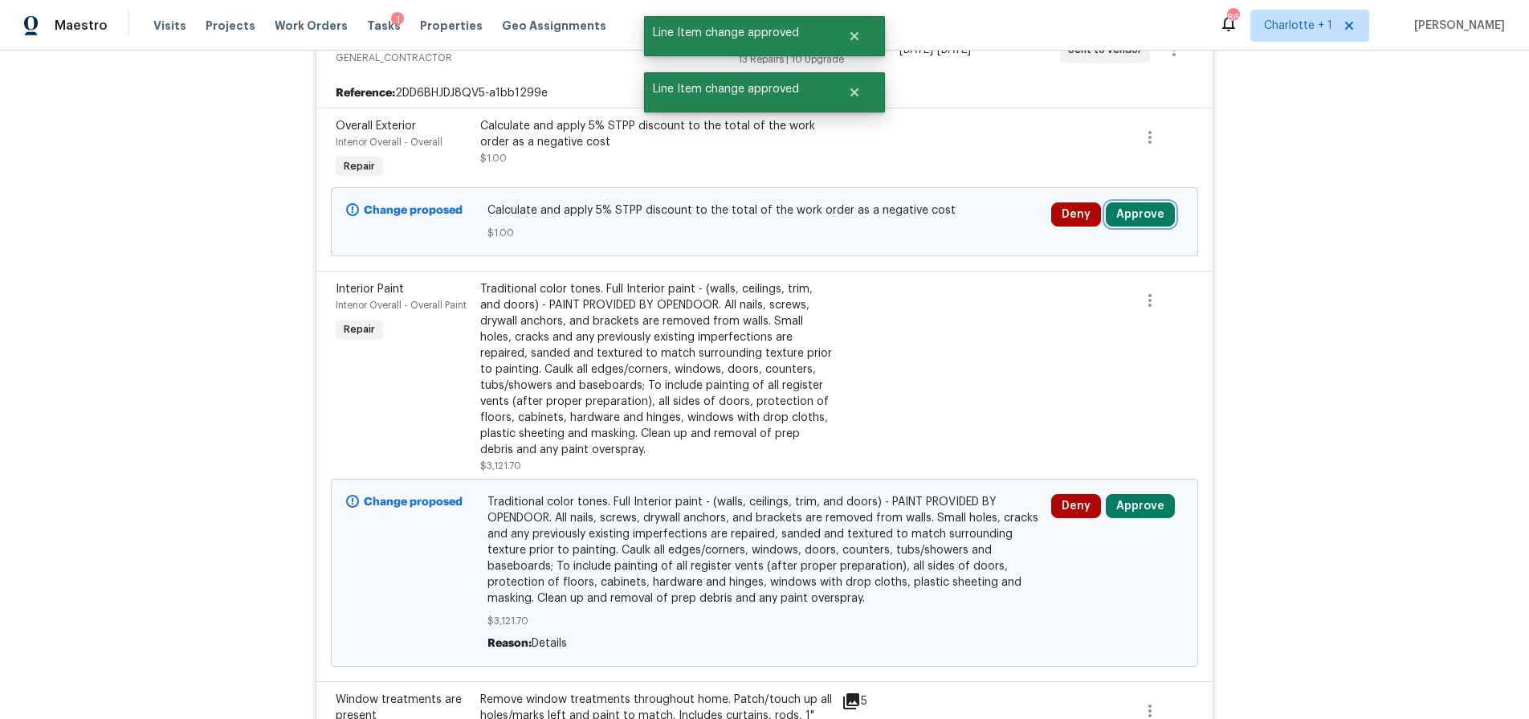
click at [1155, 210] on button "Approve" at bounding box center [1140, 214] width 69 height 24
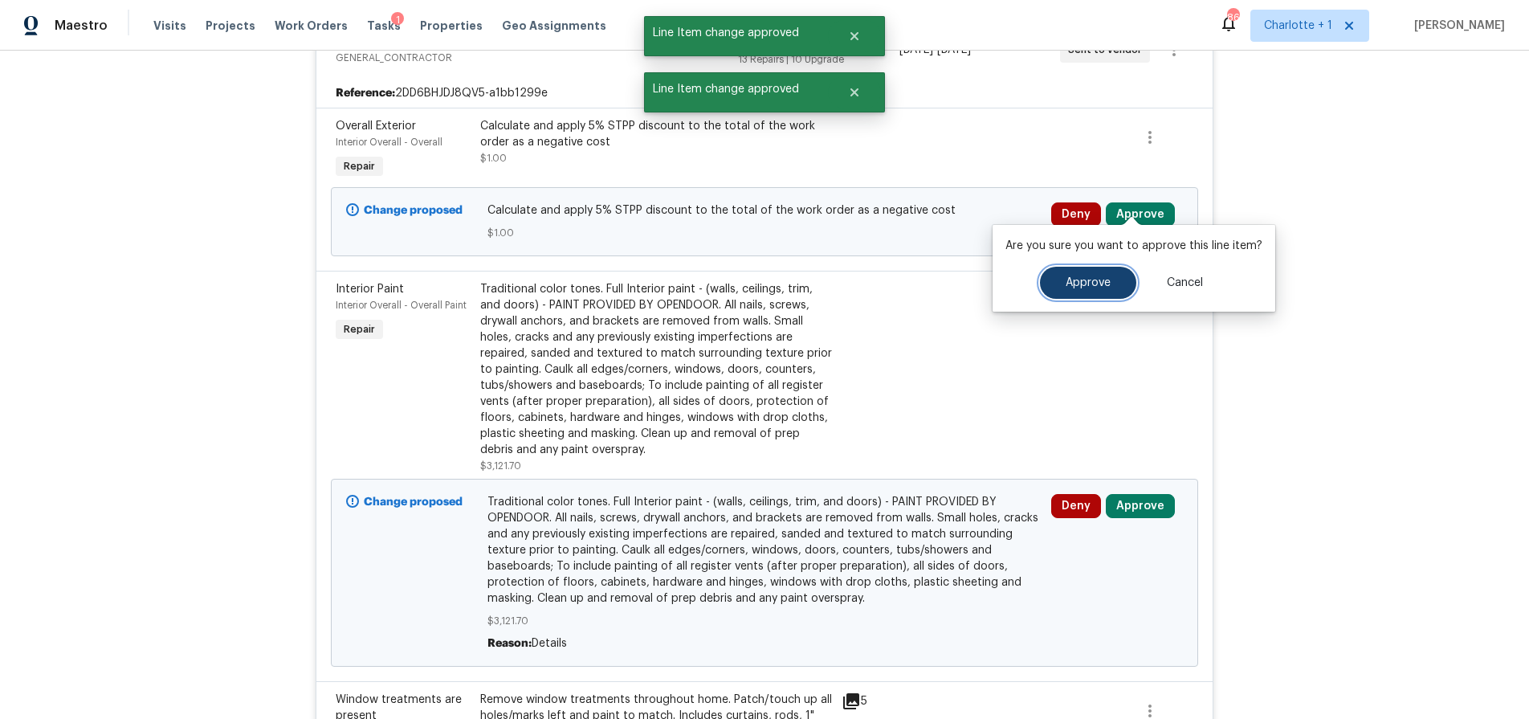
click at [1088, 282] on span "Approve" at bounding box center [1087, 283] width 45 height 12
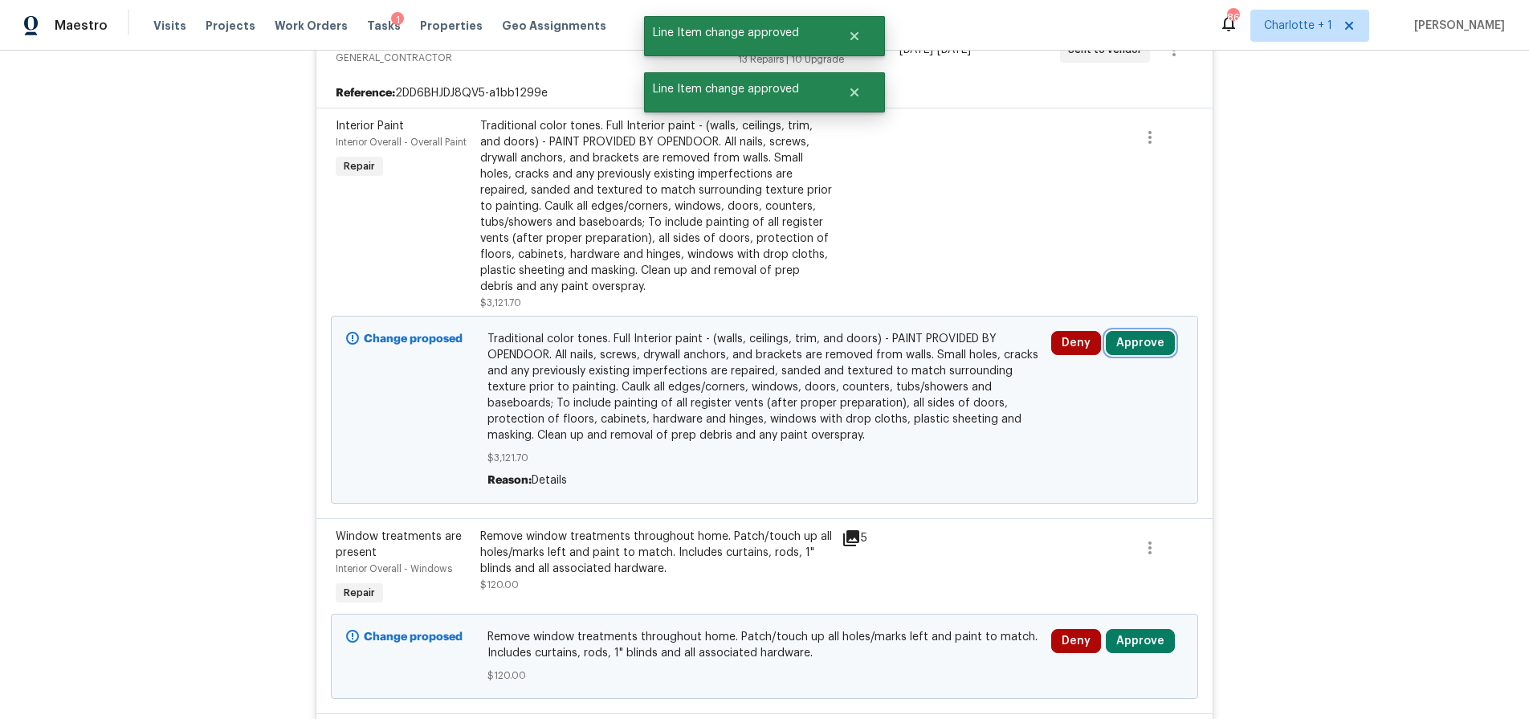
click at [1135, 331] on button "Approve" at bounding box center [1140, 343] width 69 height 24
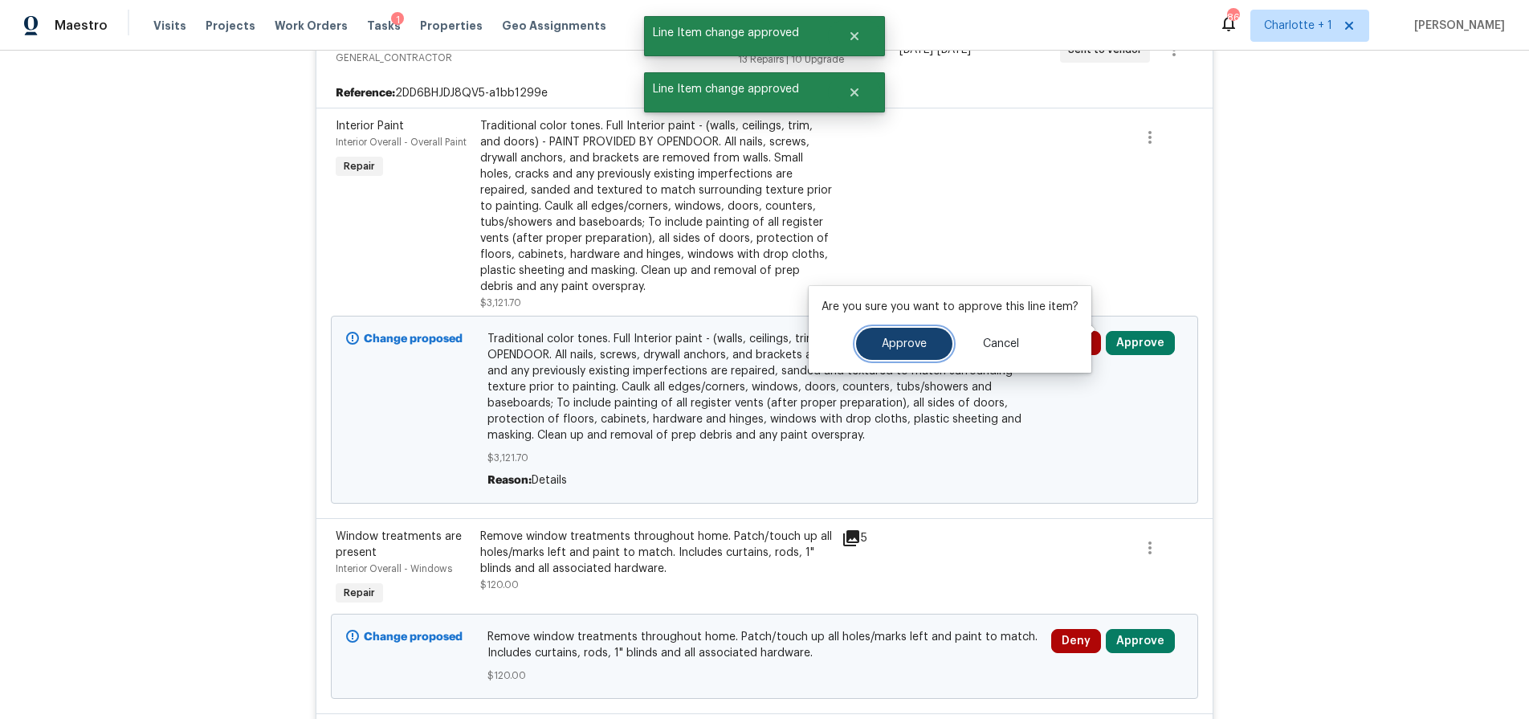
click at [887, 338] on span "Approve" at bounding box center [904, 344] width 45 height 12
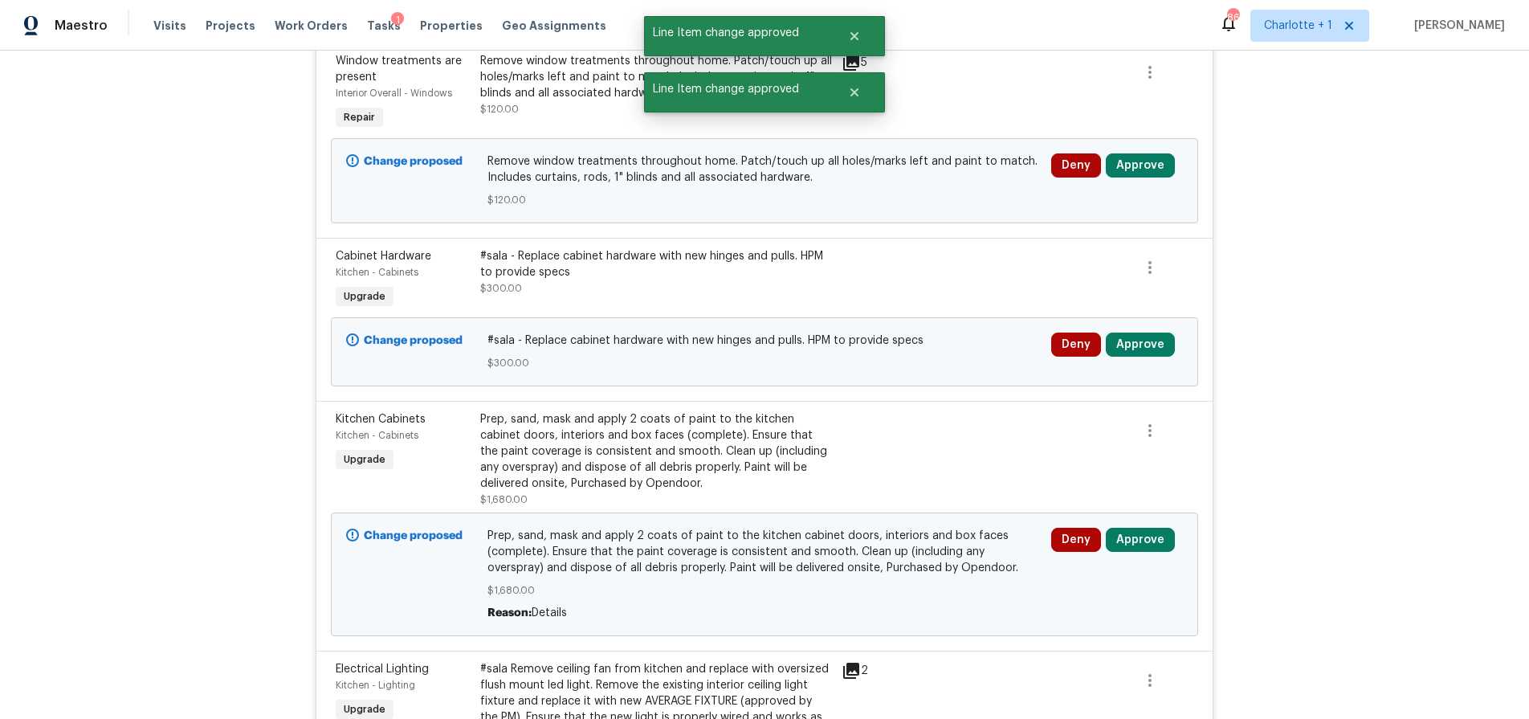
scroll to position [1763, 0]
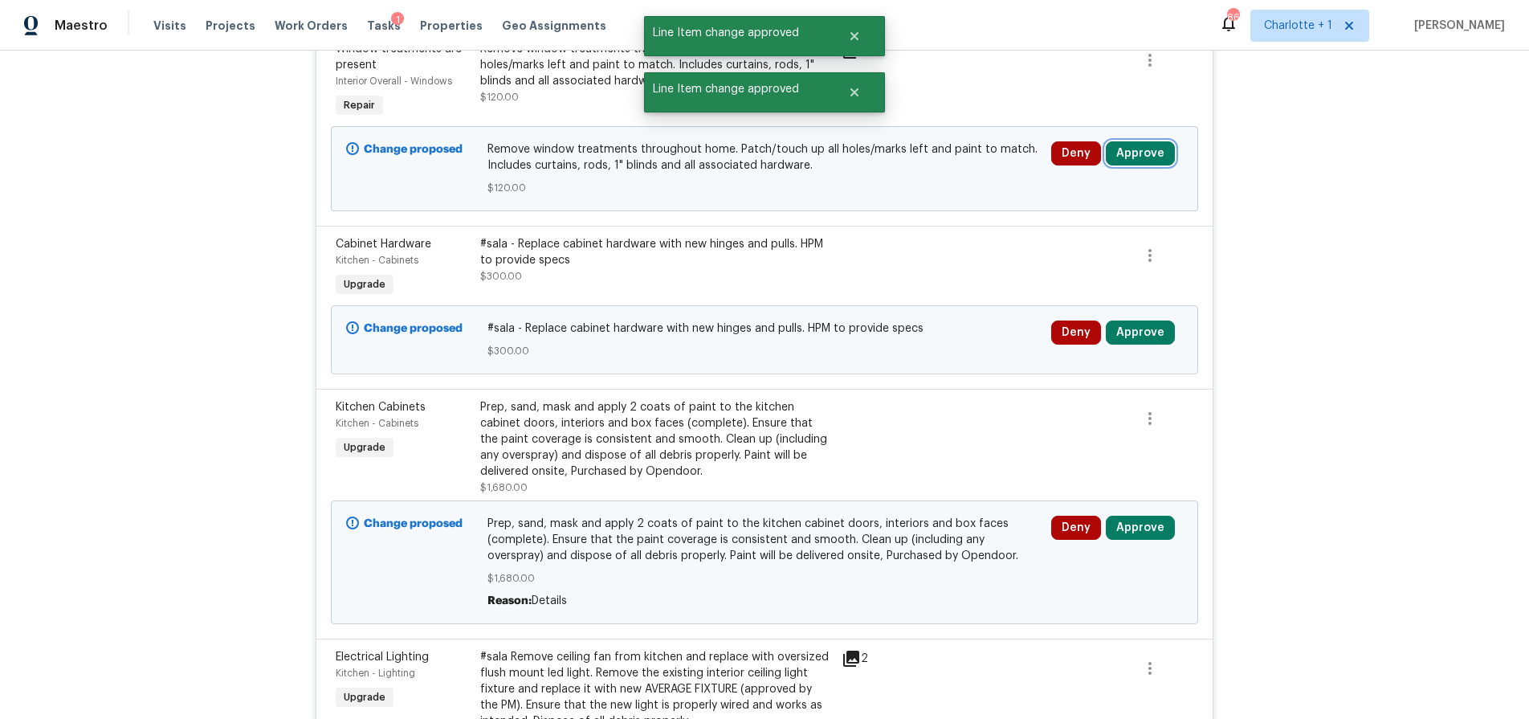
click at [1146, 141] on button "Approve" at bounding box center [1140, 153] width 69 height 24
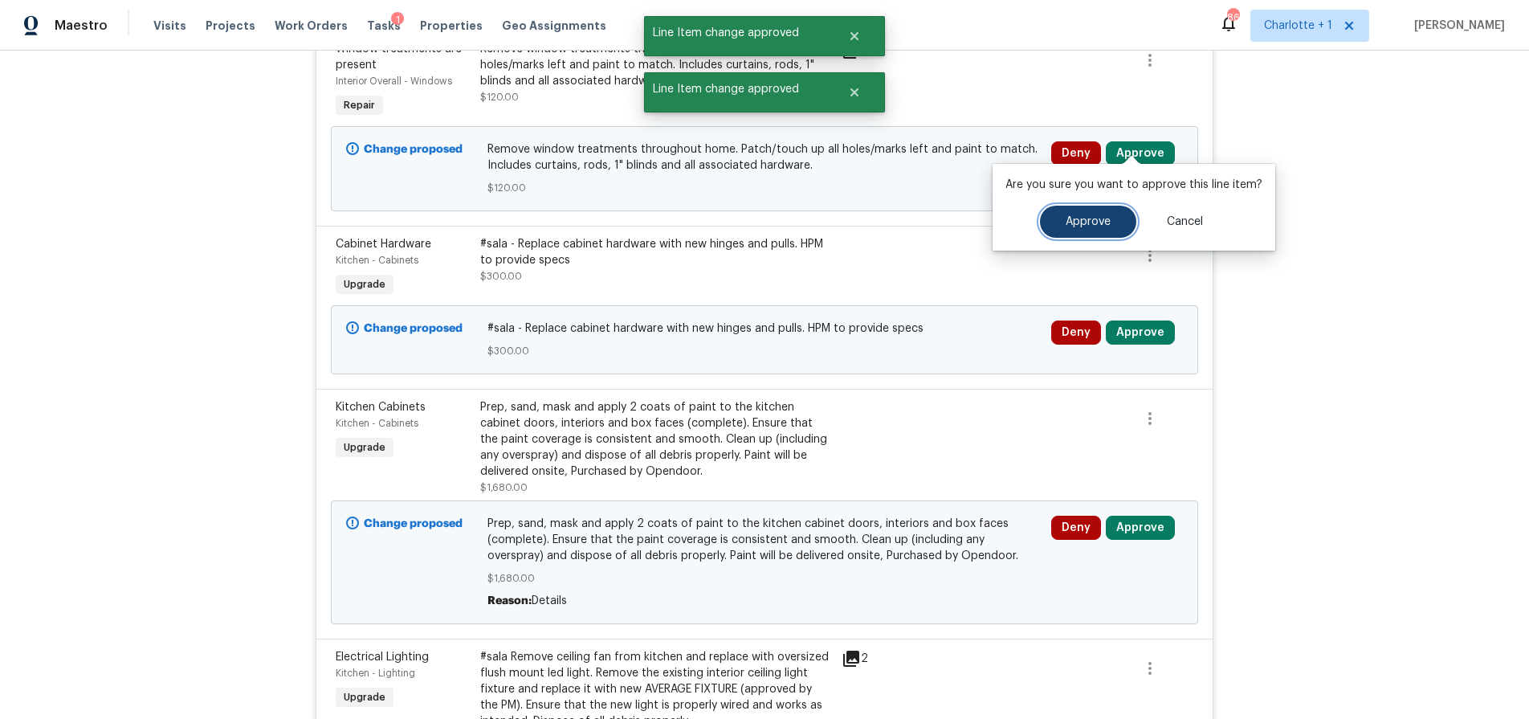
click at [1059, 207] on button "Approve" at bounding box center [1088, 222] width 96 height 32
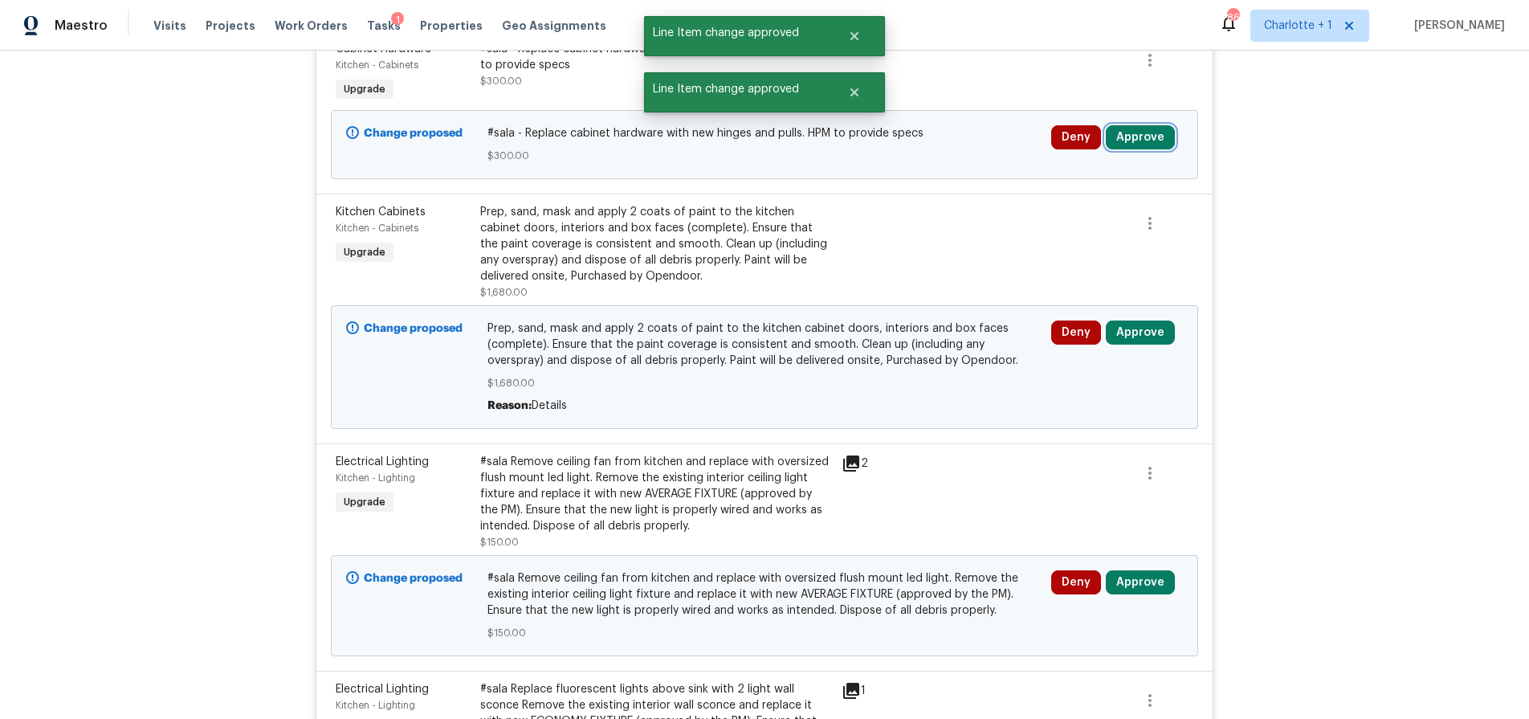
click at [1139, 125] on button "Approve" at bounding box center [1140, 137] width 69 height 24
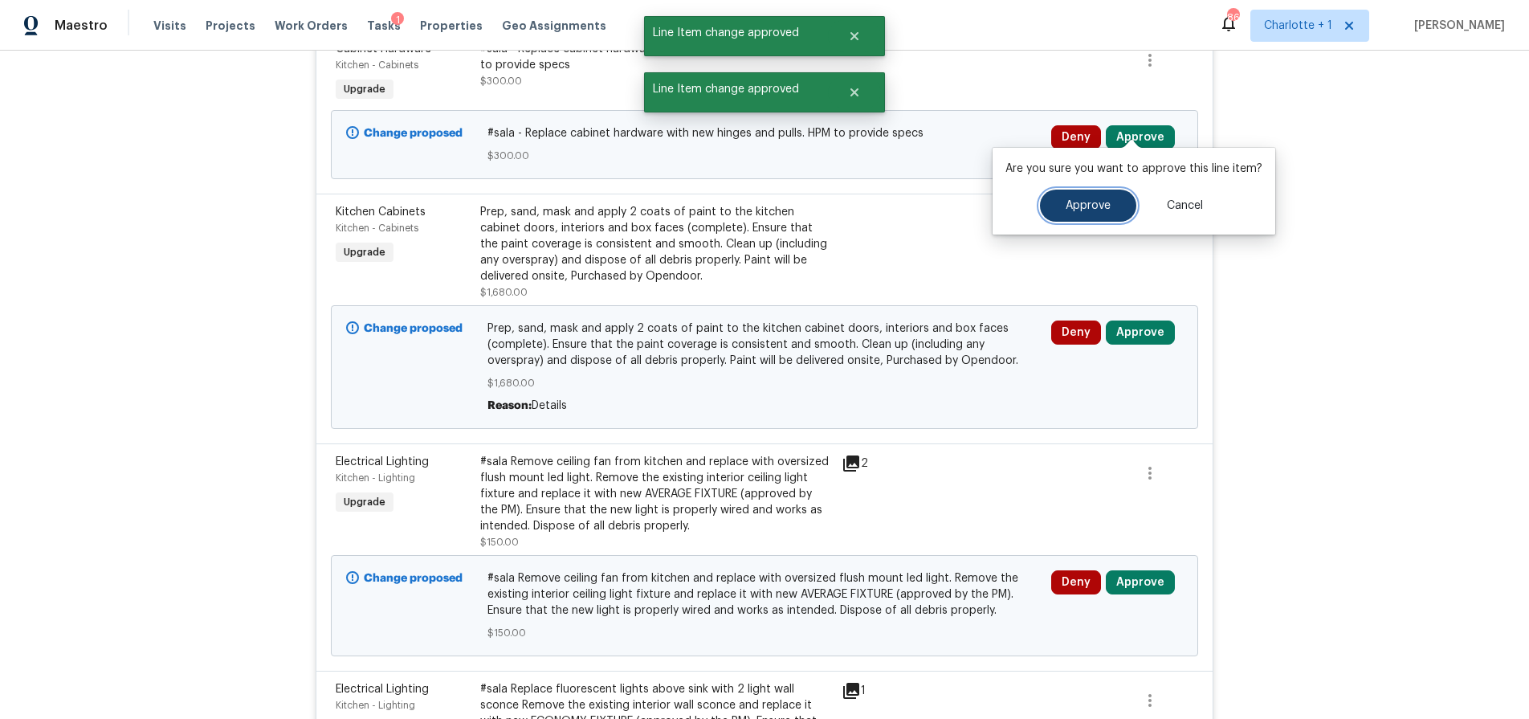
click at [1072, 200] on span "Approve" at bounding box center [1087, 206] width 45 height 12
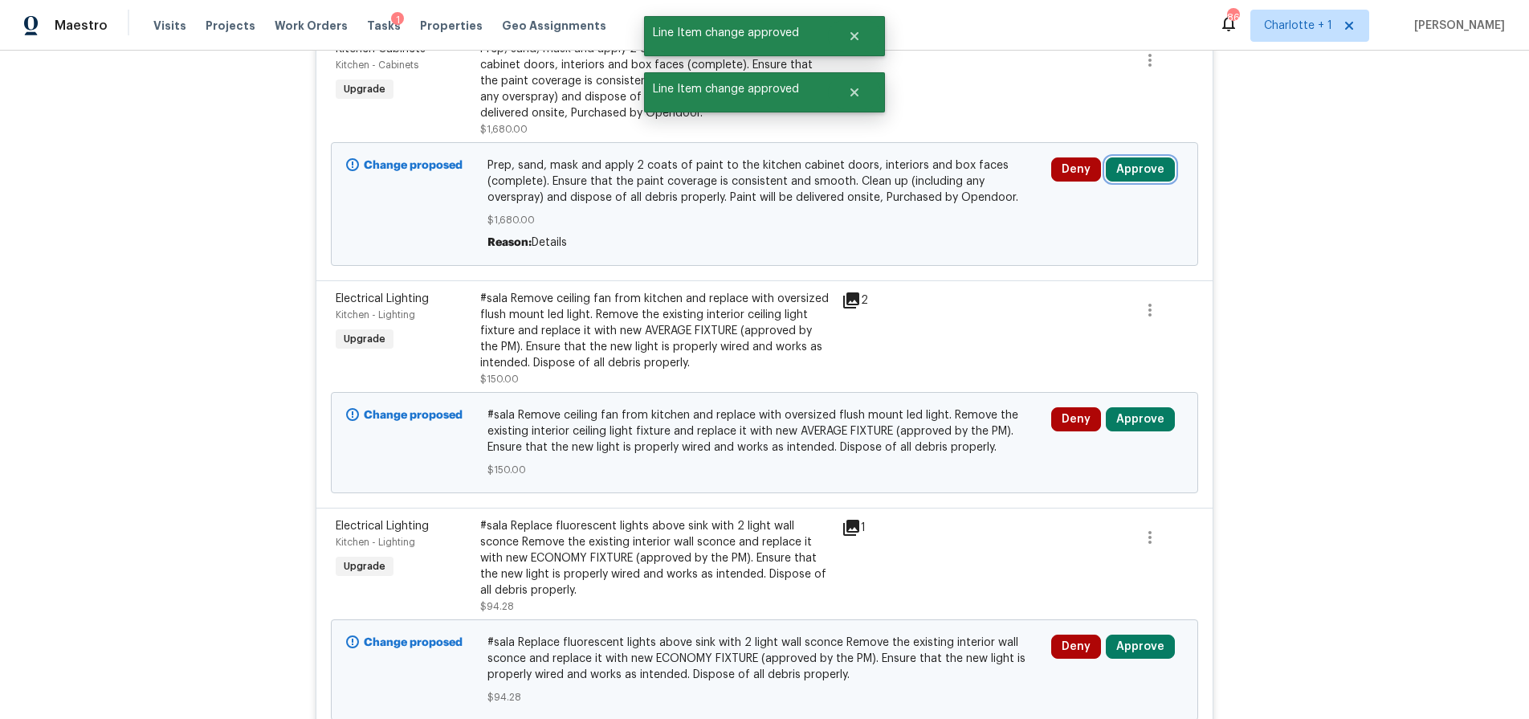
click at [1116, 159] on button "Approve" at bounding box center [1140, 169] width 69 height 24
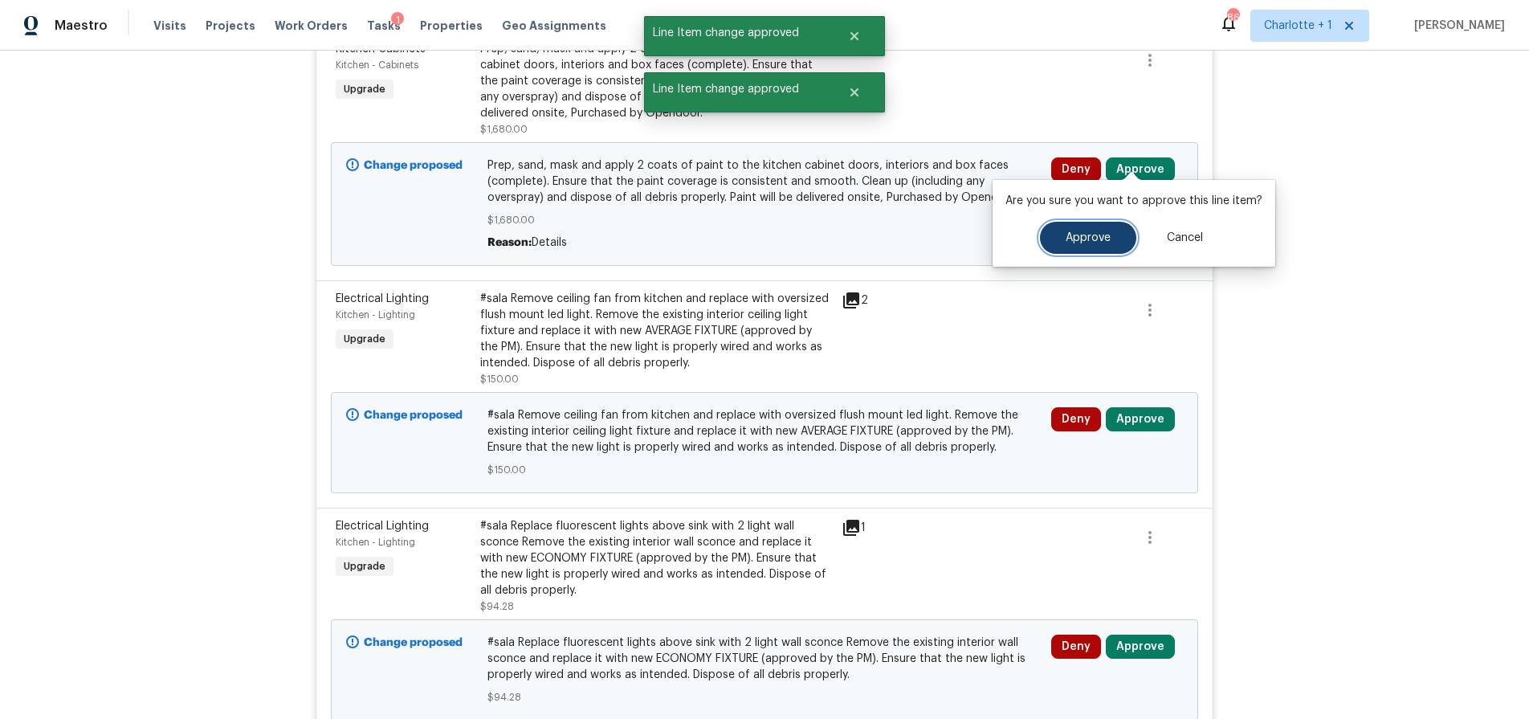
click at [1090, 232] on span "Approve" at bounding box center [1087, 238] width 45 height 12
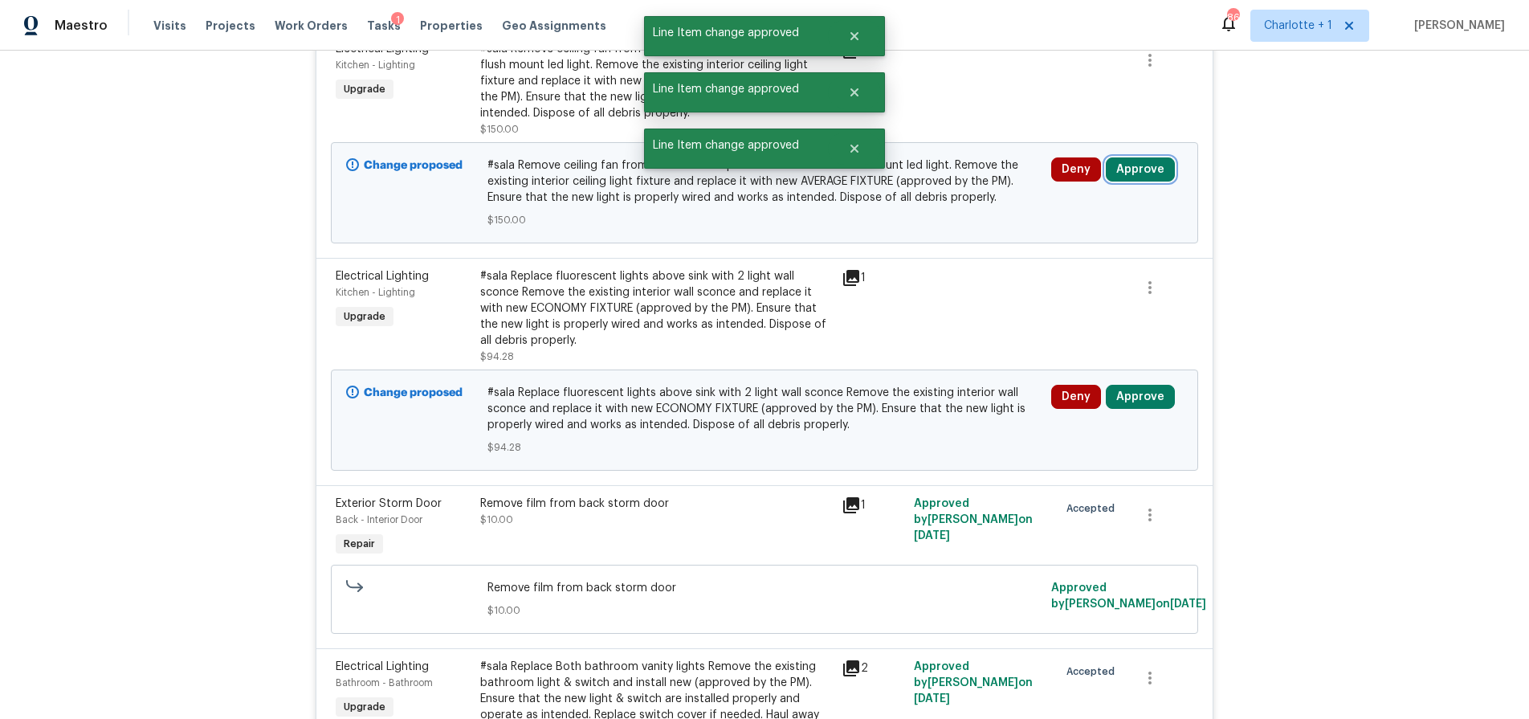
click at [1129, 157] on button "Approve" at bounding box center [1140, 169] width 69 height 24
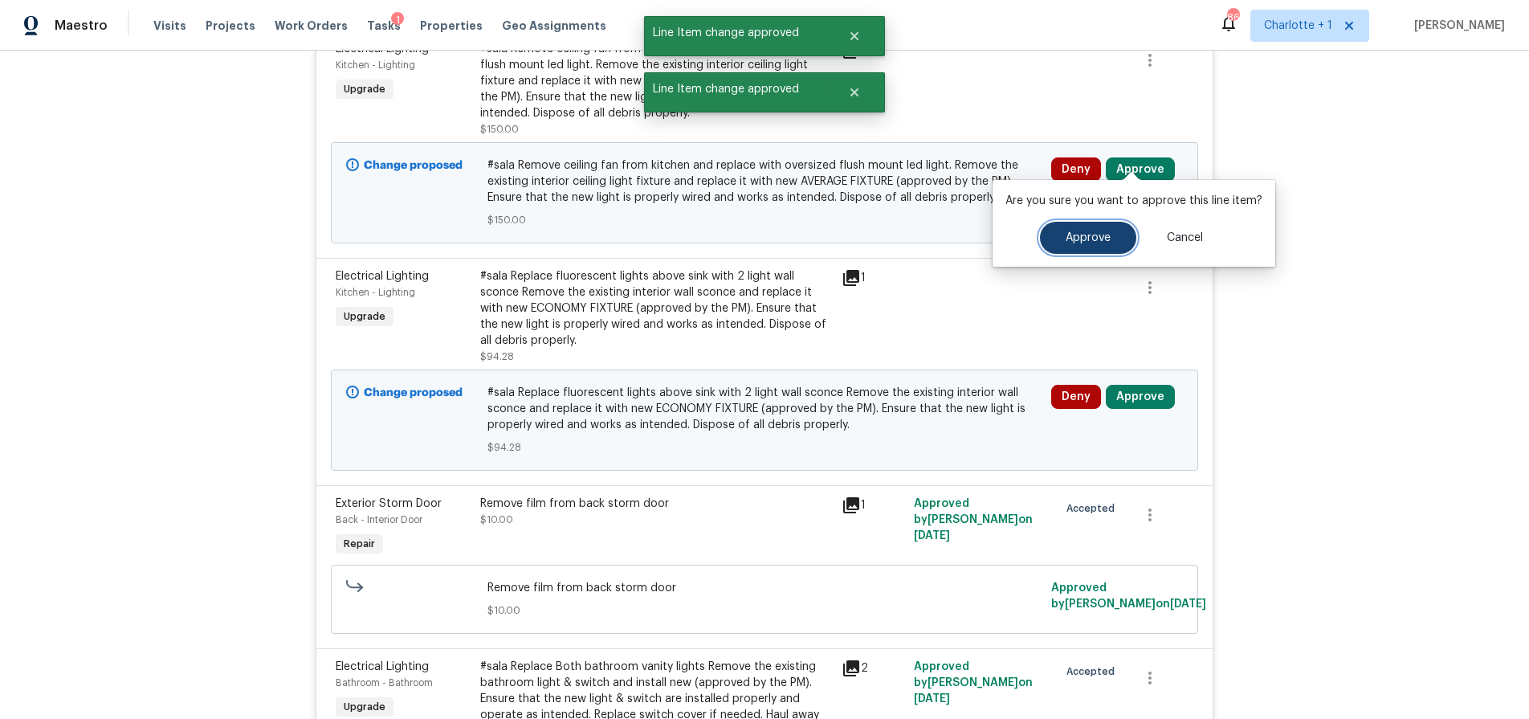
click at [1069, 233] on span "Approve" at bounding box center [1087, 238] width 45 height 12
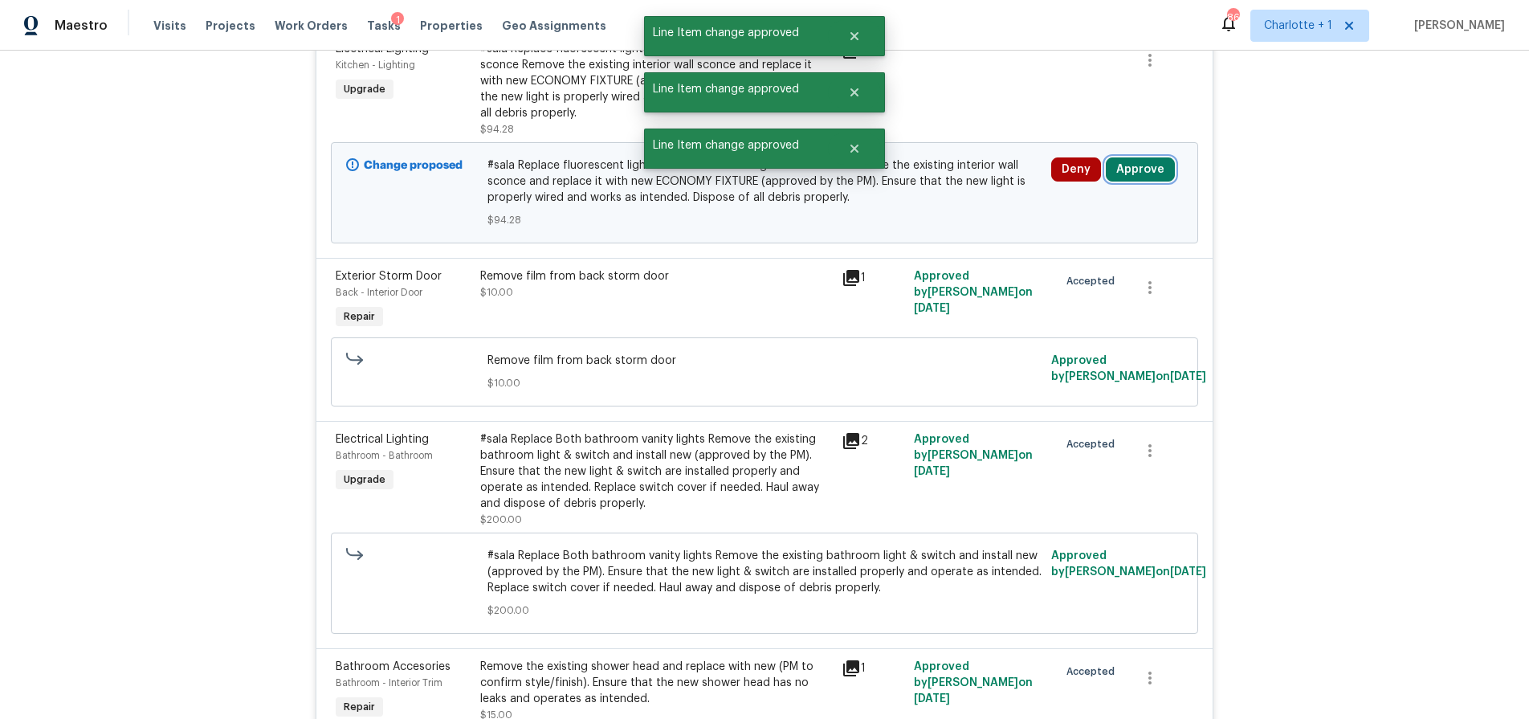
click at [1132, 161] on button "Approve" at bounding box center [1140, 169] width 69 height 24
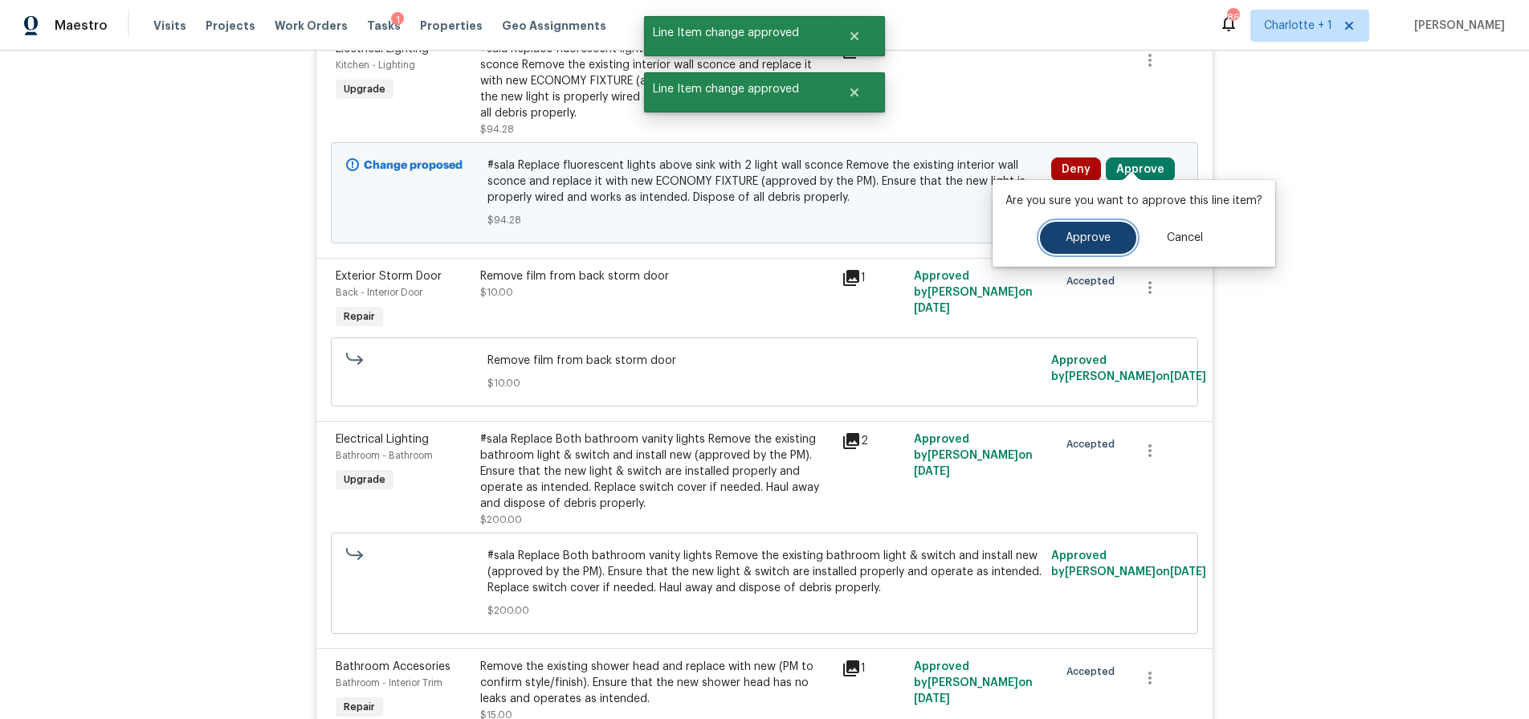
click at [1075, 237] on span "Approve" at bounding box center [1087, 238] width 45 height 12
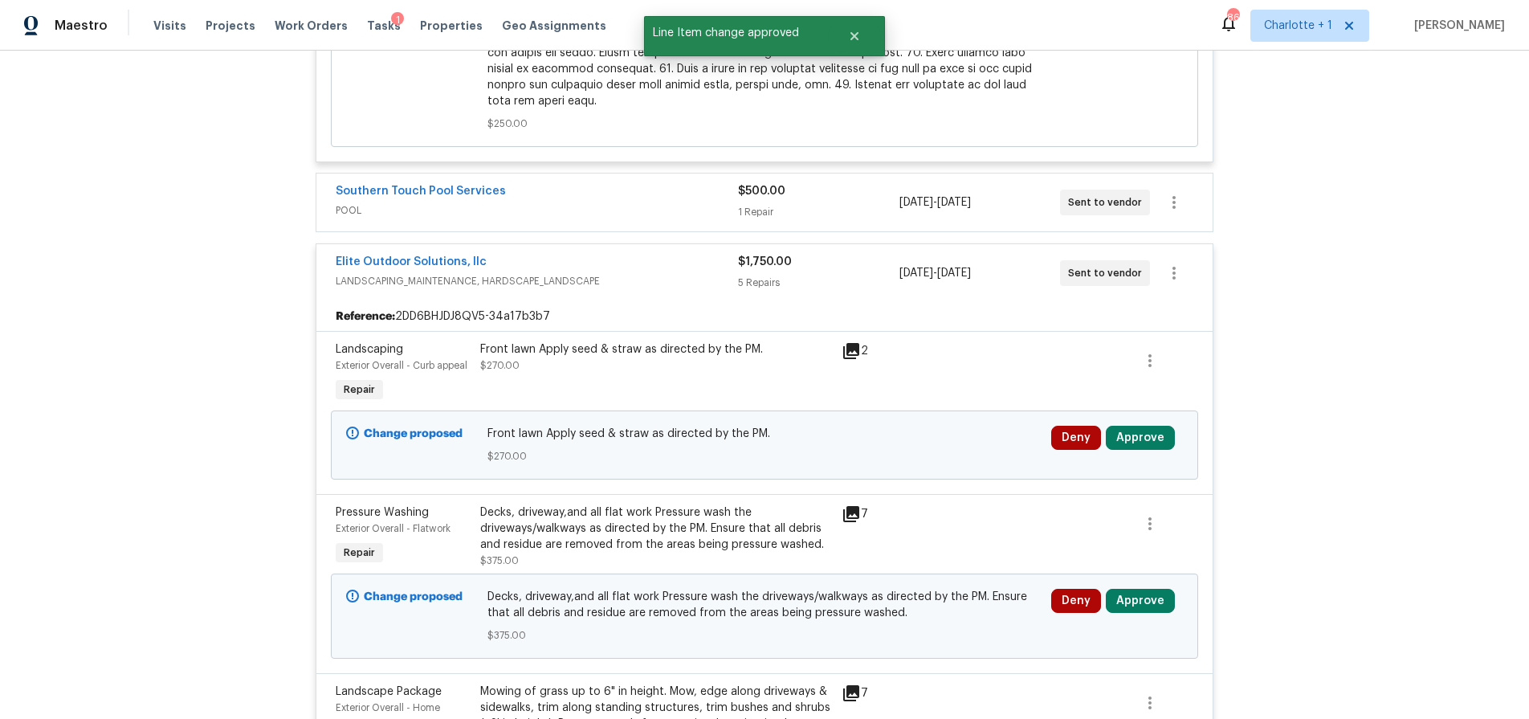
scroll to position [6496, 0]
click at [1127, 426] on button "Approve" at bounding box center [1140, 438] width 69 height 24
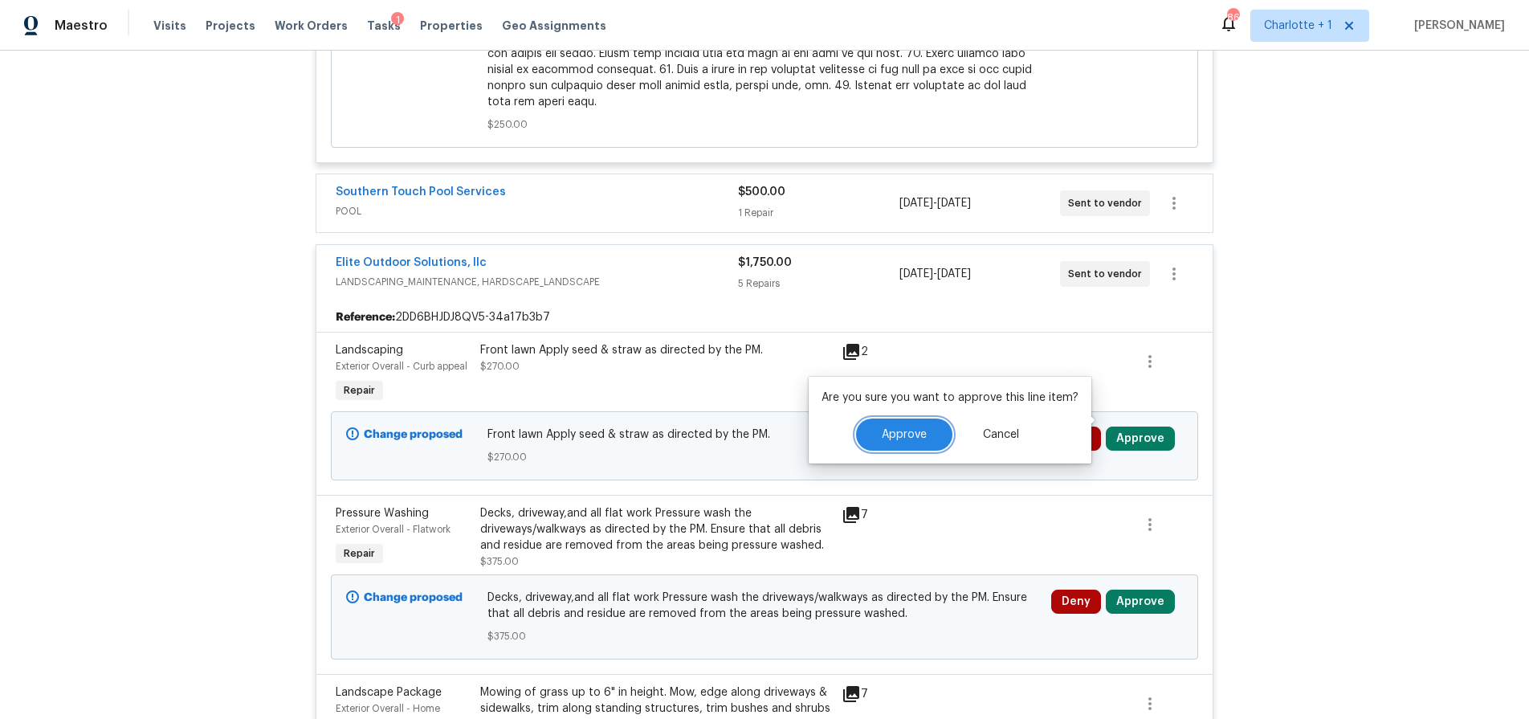
click at [935, 429] on button "Approve" at bounding box center [904, 434] width 96 height 32
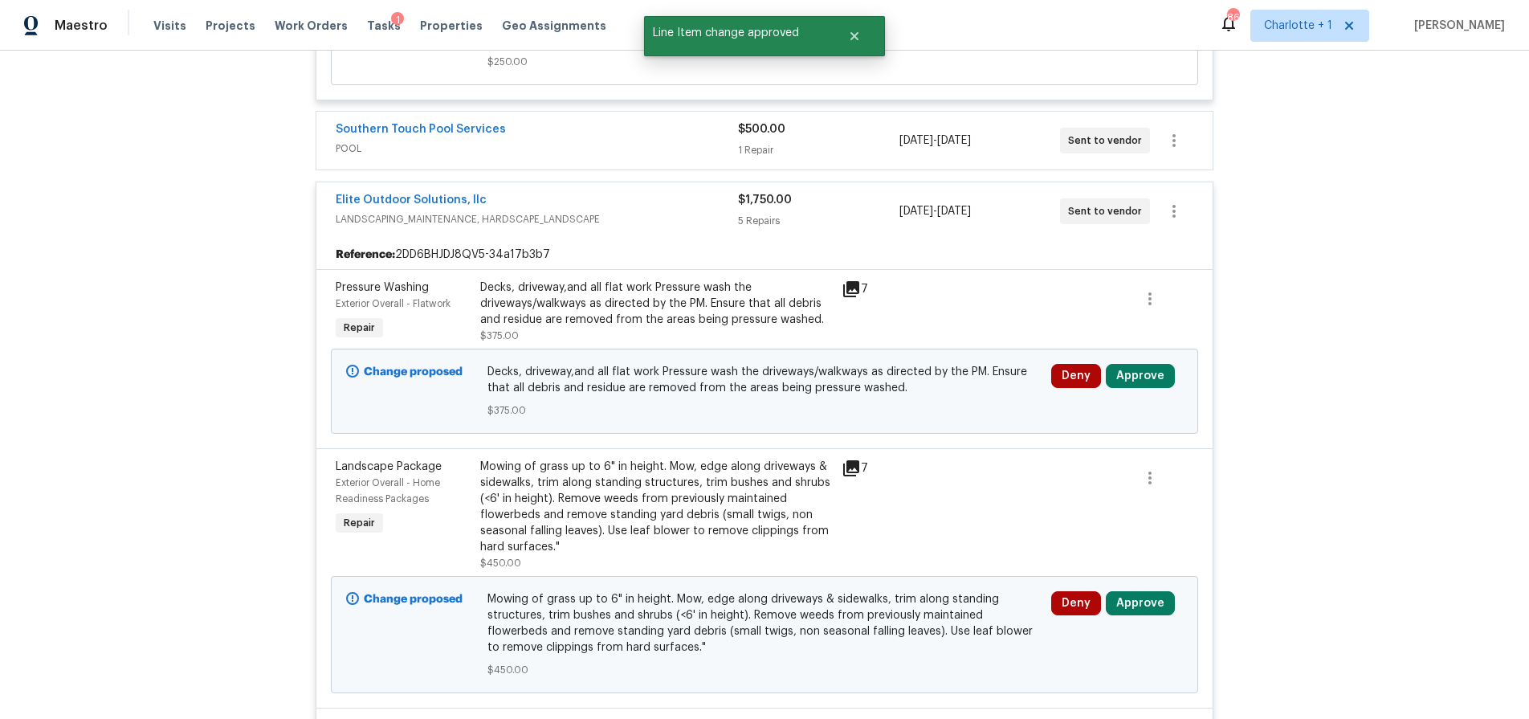
scroll to position [6580, 0]
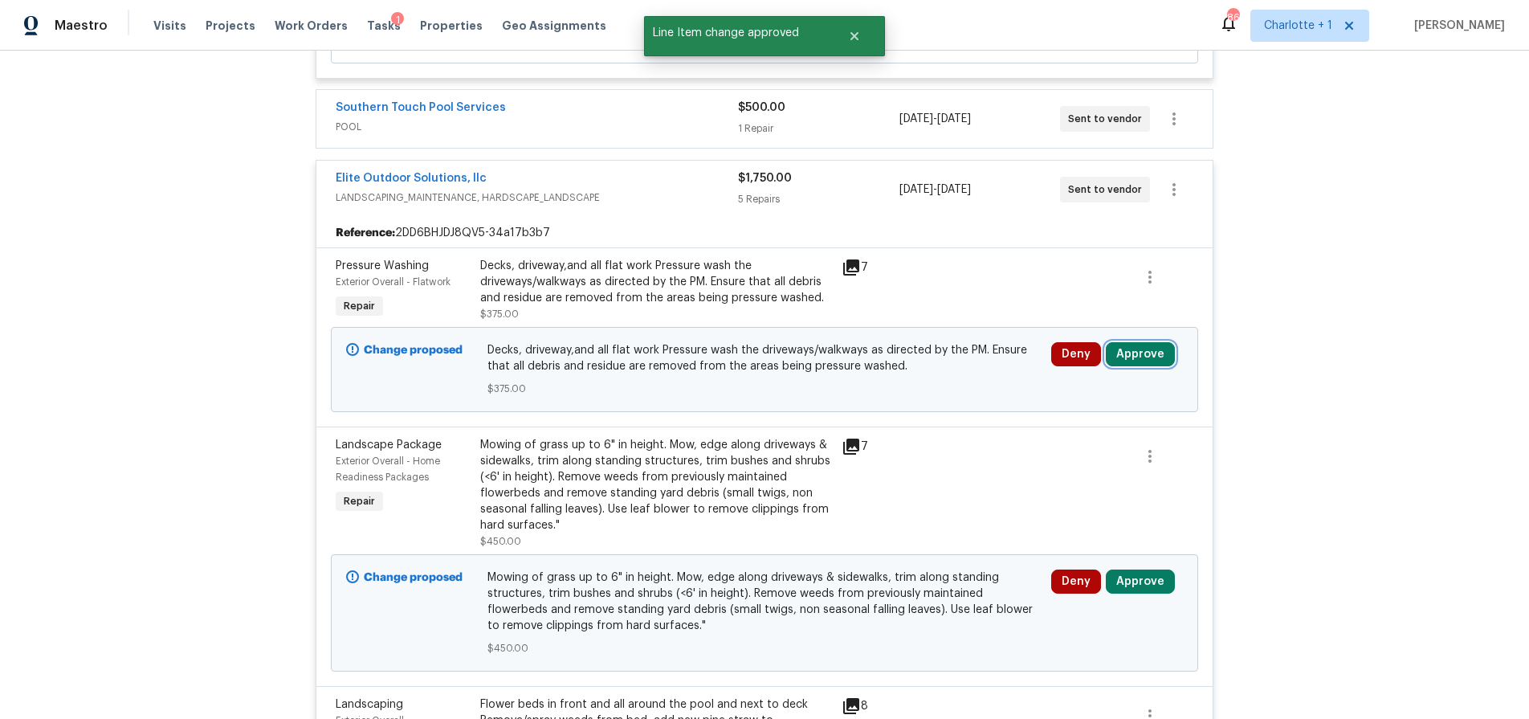
click at [1127, 342] on button "Approve" at bounding box center [1140, 354] width 69 height 24
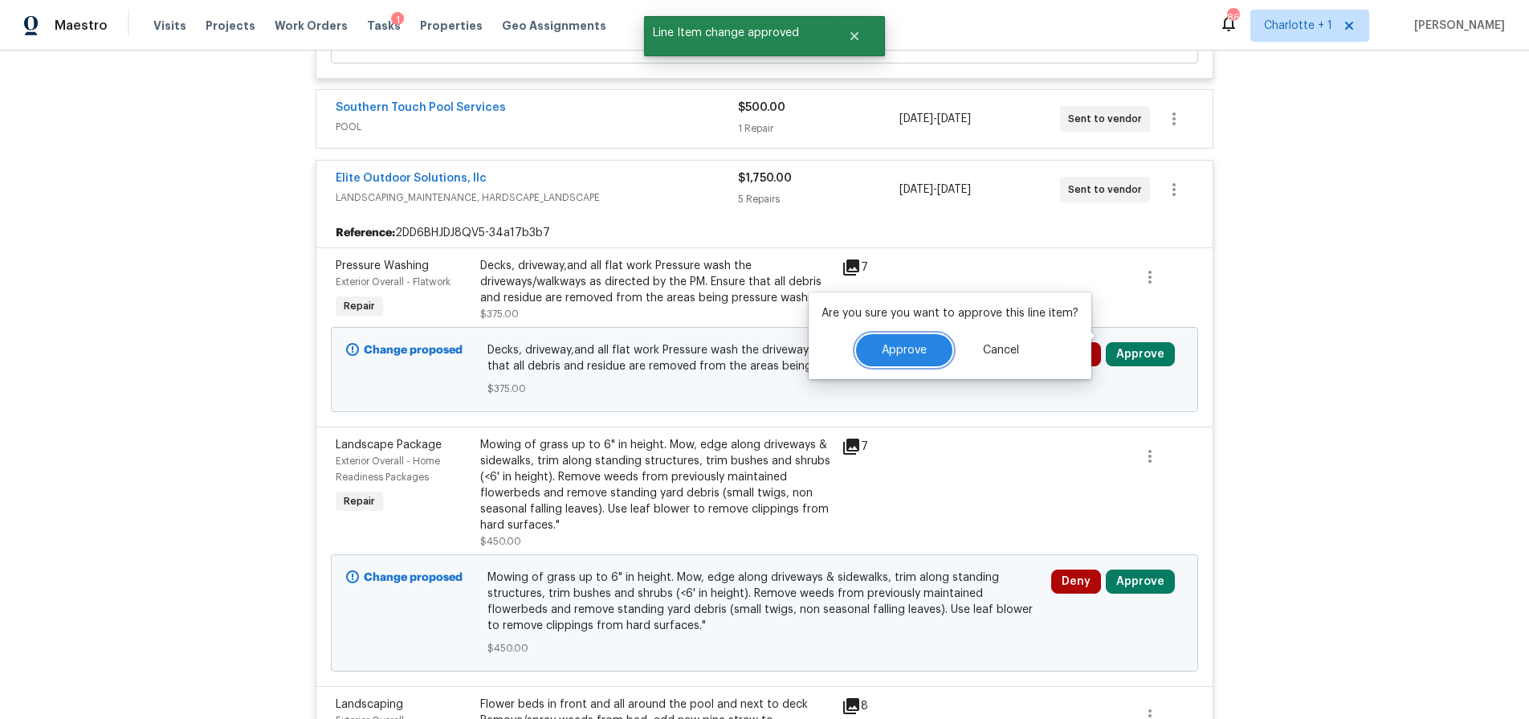
click at [925, 339] on button "Approve" at bounding box center [904, 350] width 96 height 32
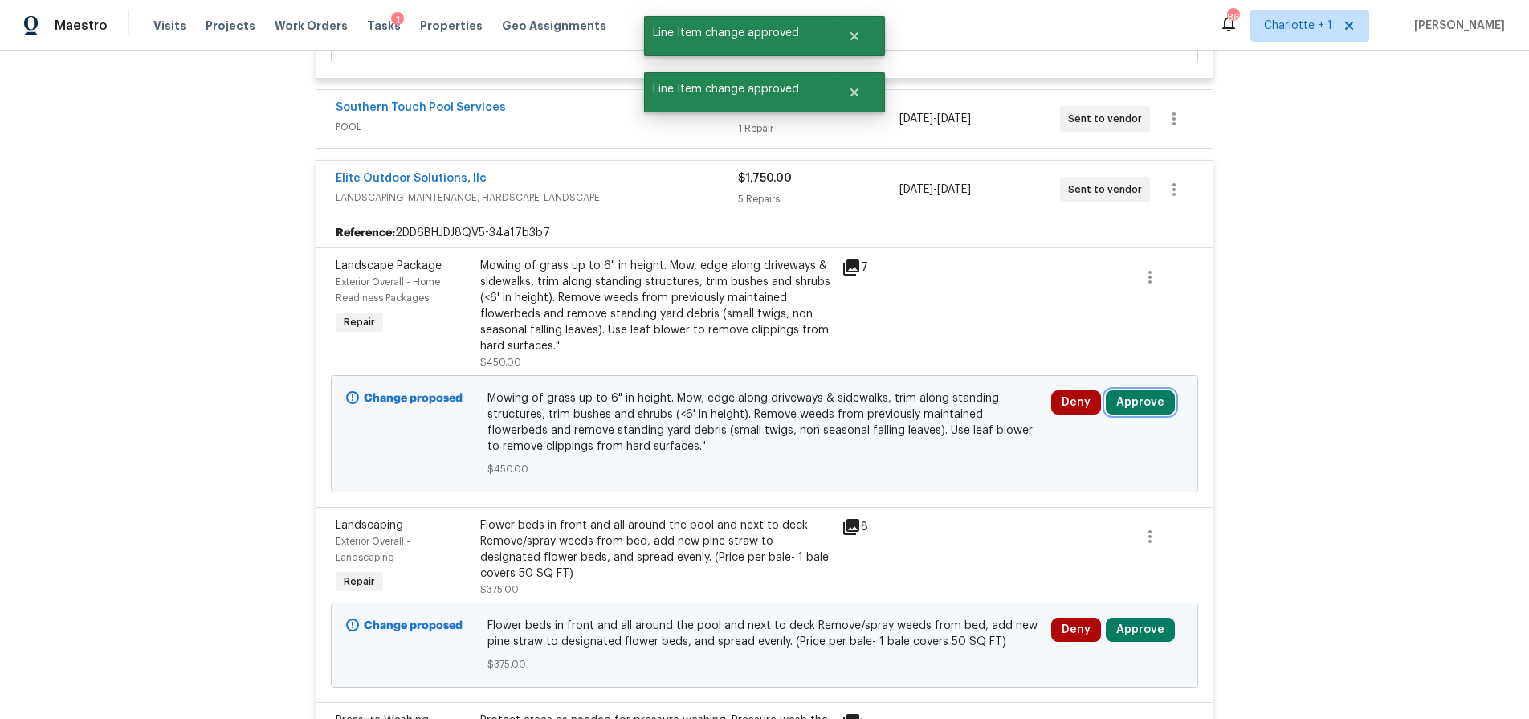
click at [1127, 390] on button "Approve" at bounding box center [1140, 402] width 69 height 24
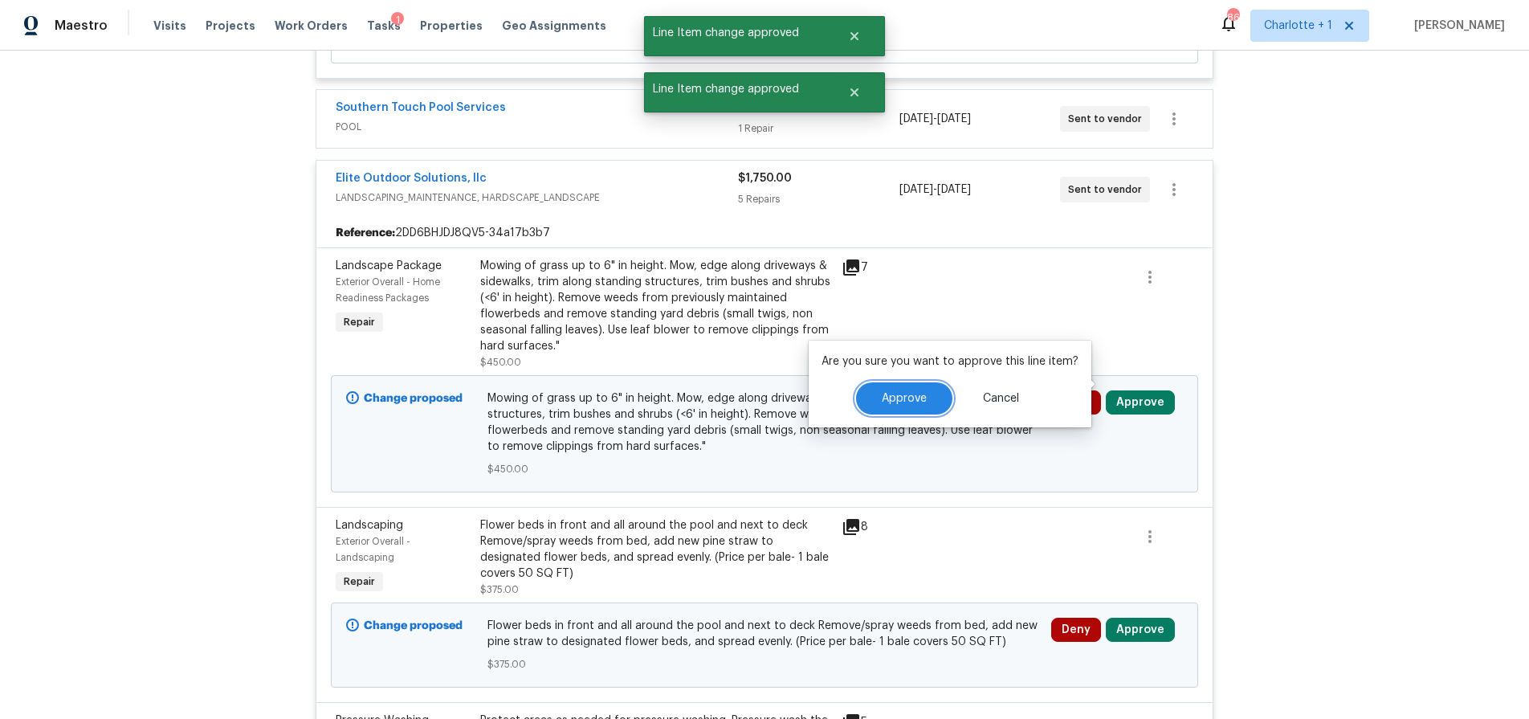
click at [919, 405] on button "Approve" at bounding box center [904, 398] width 96 height 32
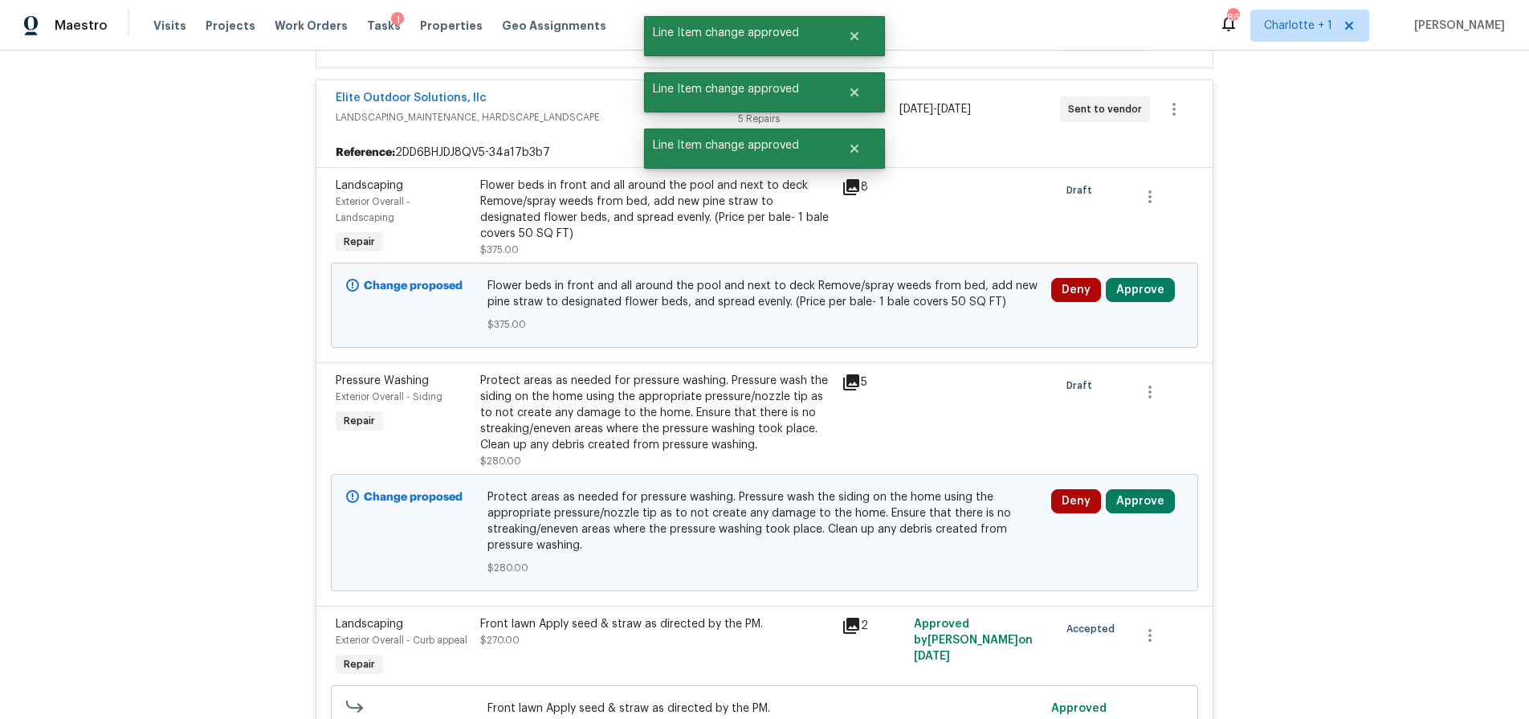
scroll to position [6662, 0]
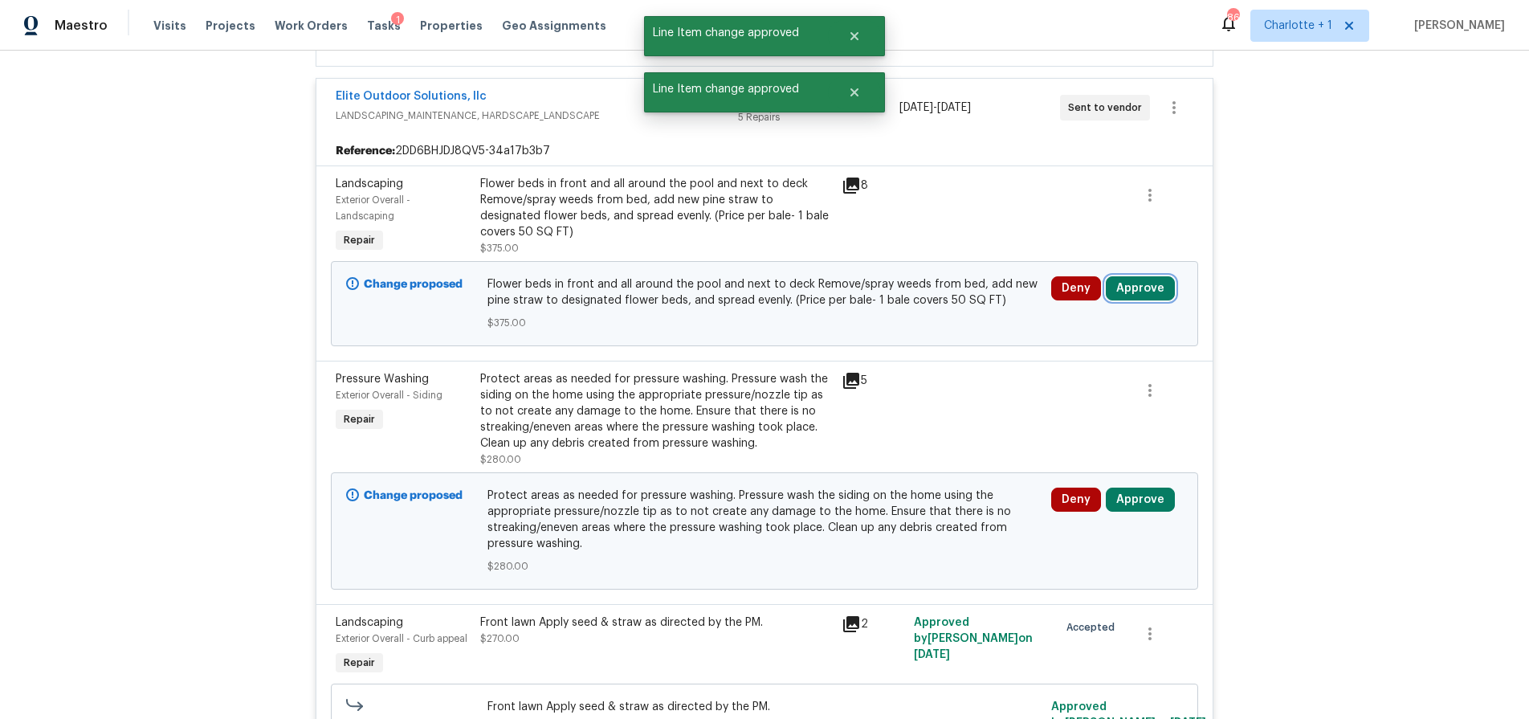
click at [1137, 276] on button "Approve" at bounding box center [1140, 288] width 69 height 24
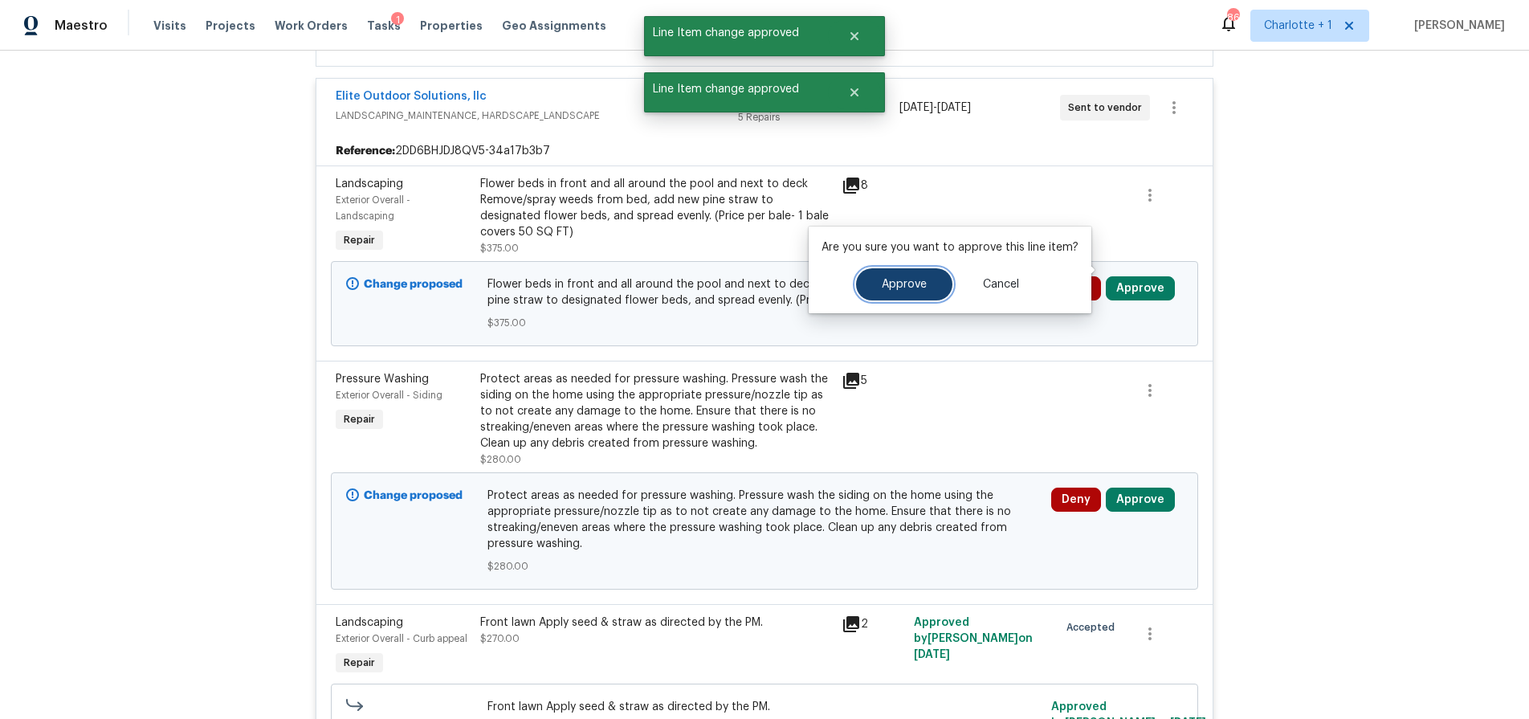
click at [920, 286] on span "Approve" at bounding box center [904, 285] width 45 height 12
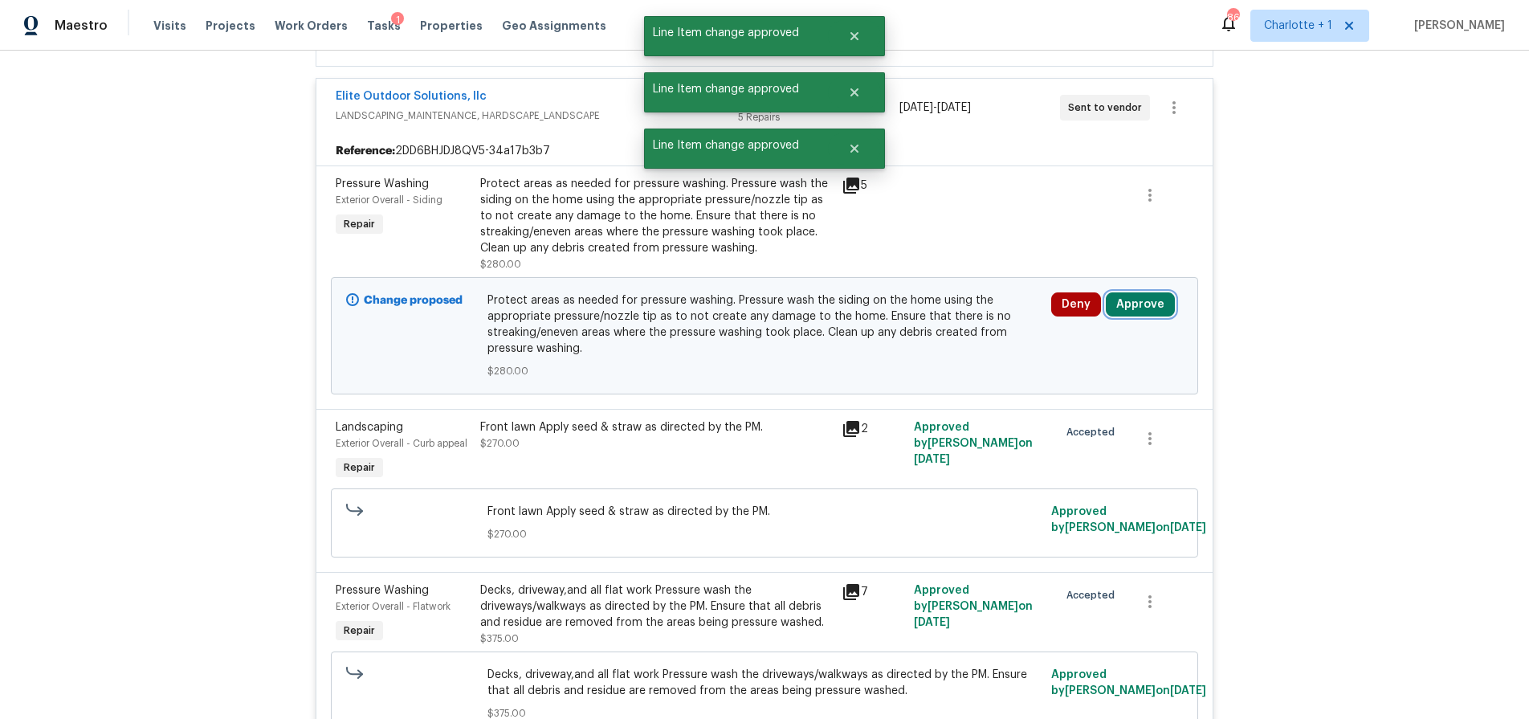
click at [1121, 292] on button "Approve" at bounding box center [1140, 304] width 69 height 24
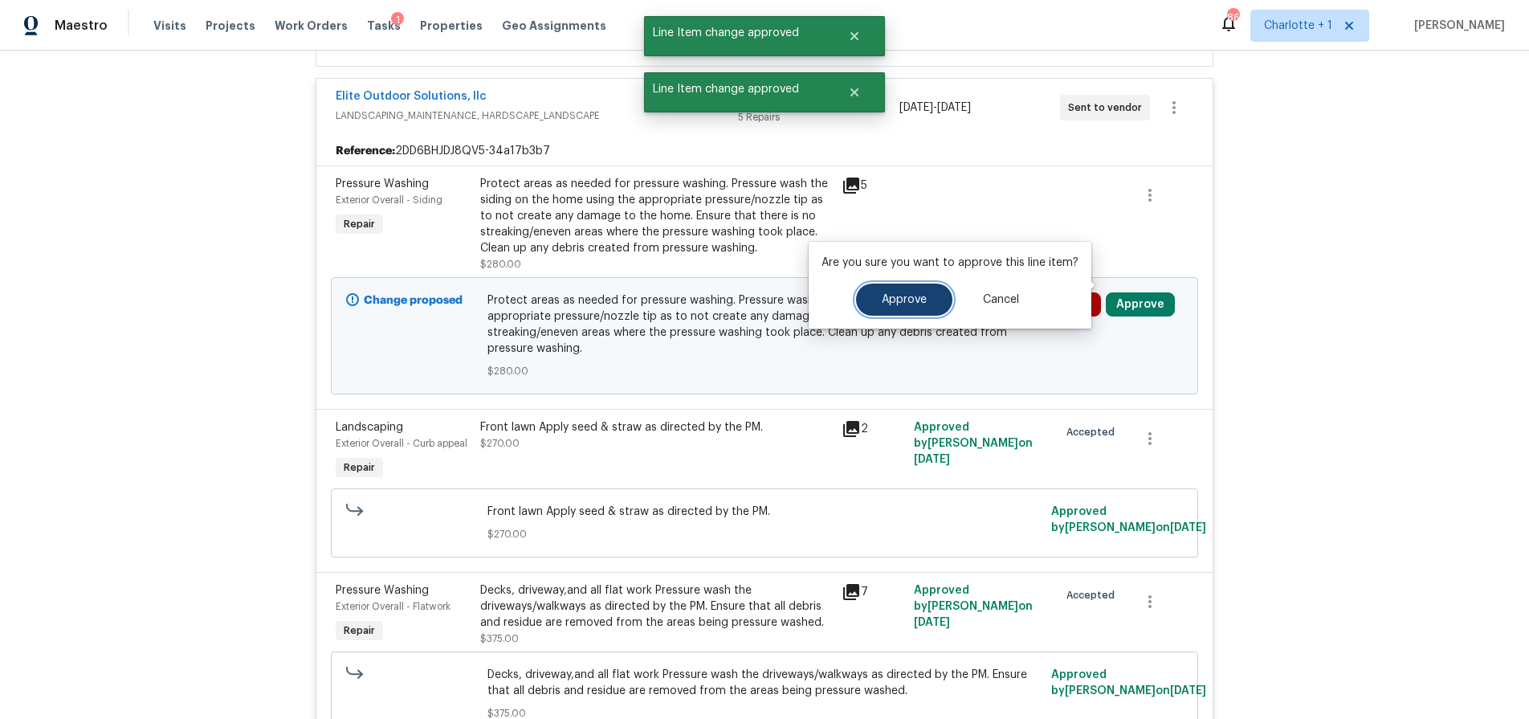
click at [911, 289] on button "Approve" at bounding box center [904, 299] width 96 height 32
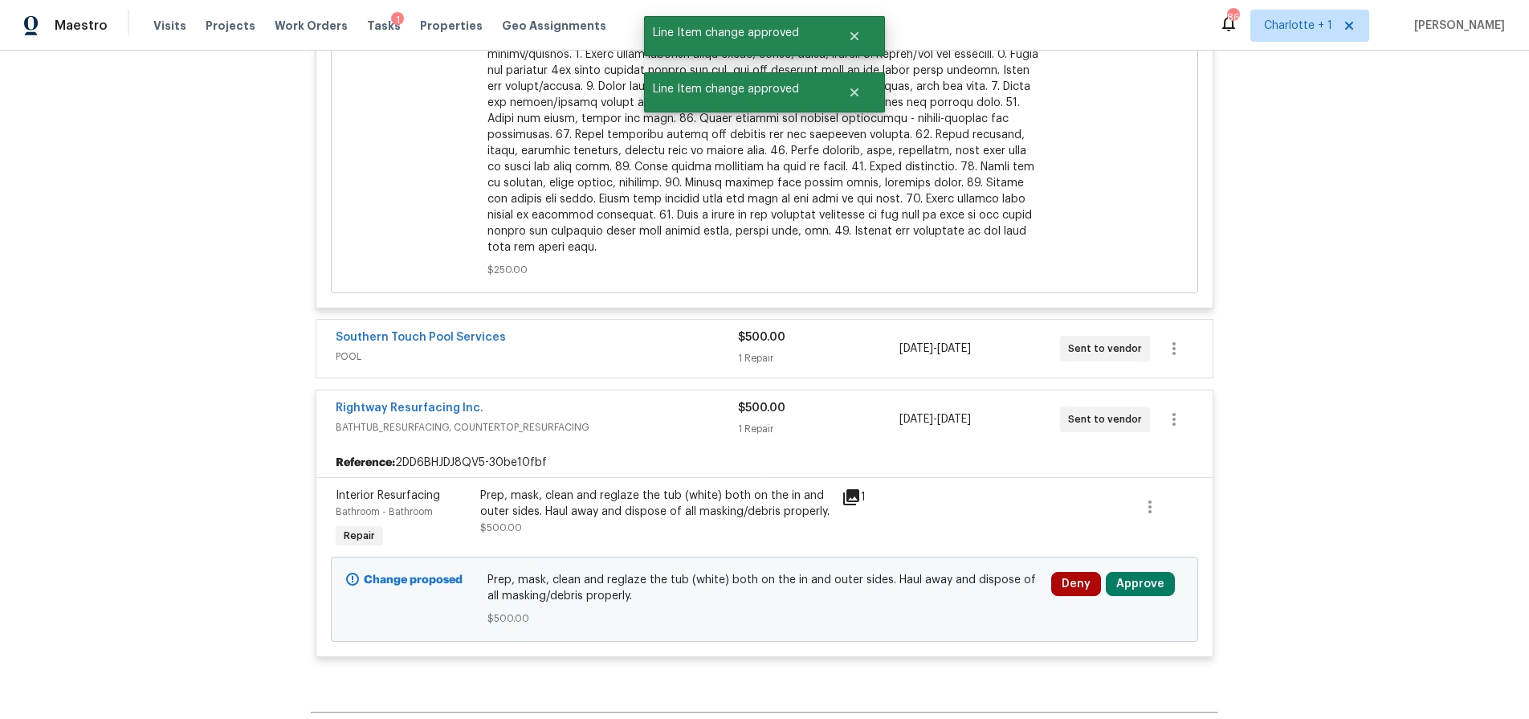
scroll to position [7666, 0]
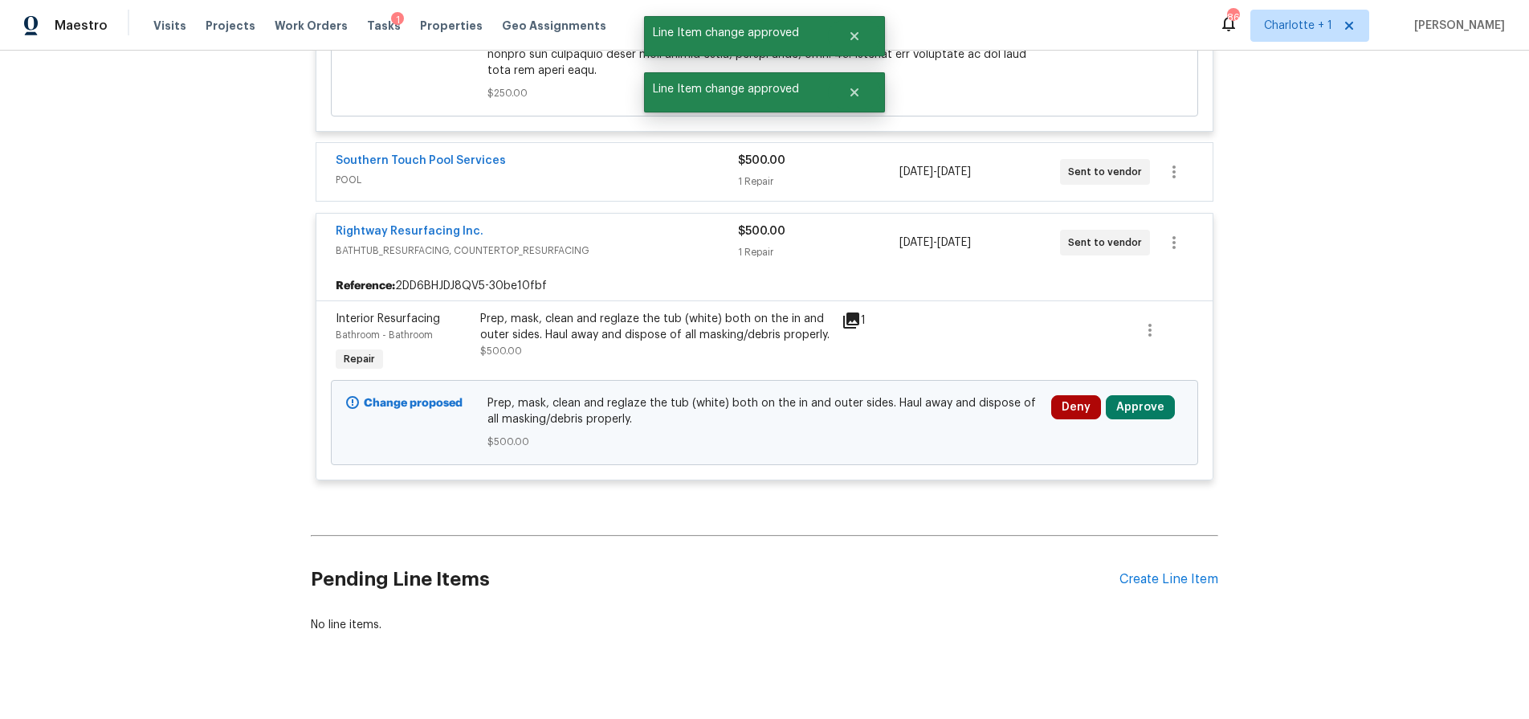
click at [1136, 403] on div "Deny Approve" at bounding box center [1116, 422] width 141 height 64
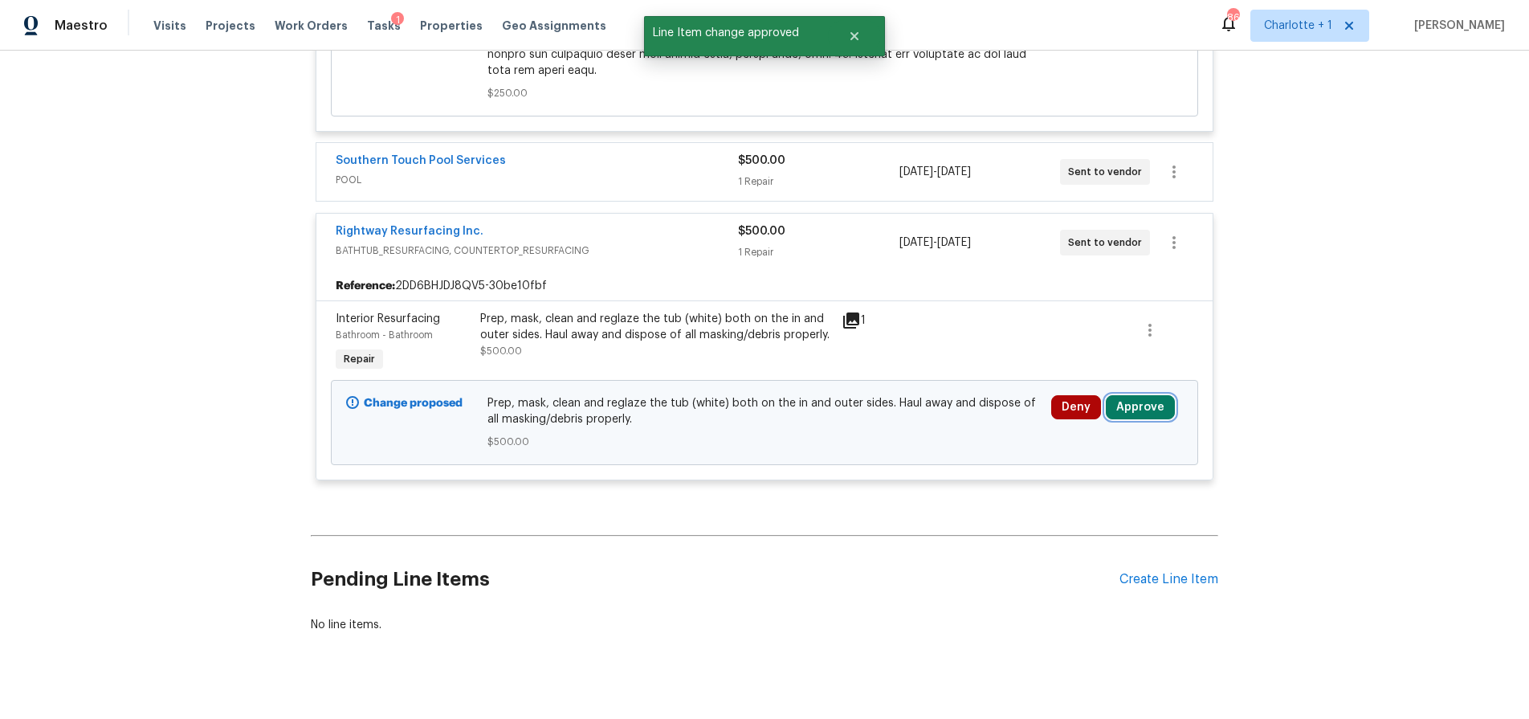
click at [1131, 398] on button "Approve" at bounding box center [1140, 407] width 69 height 24
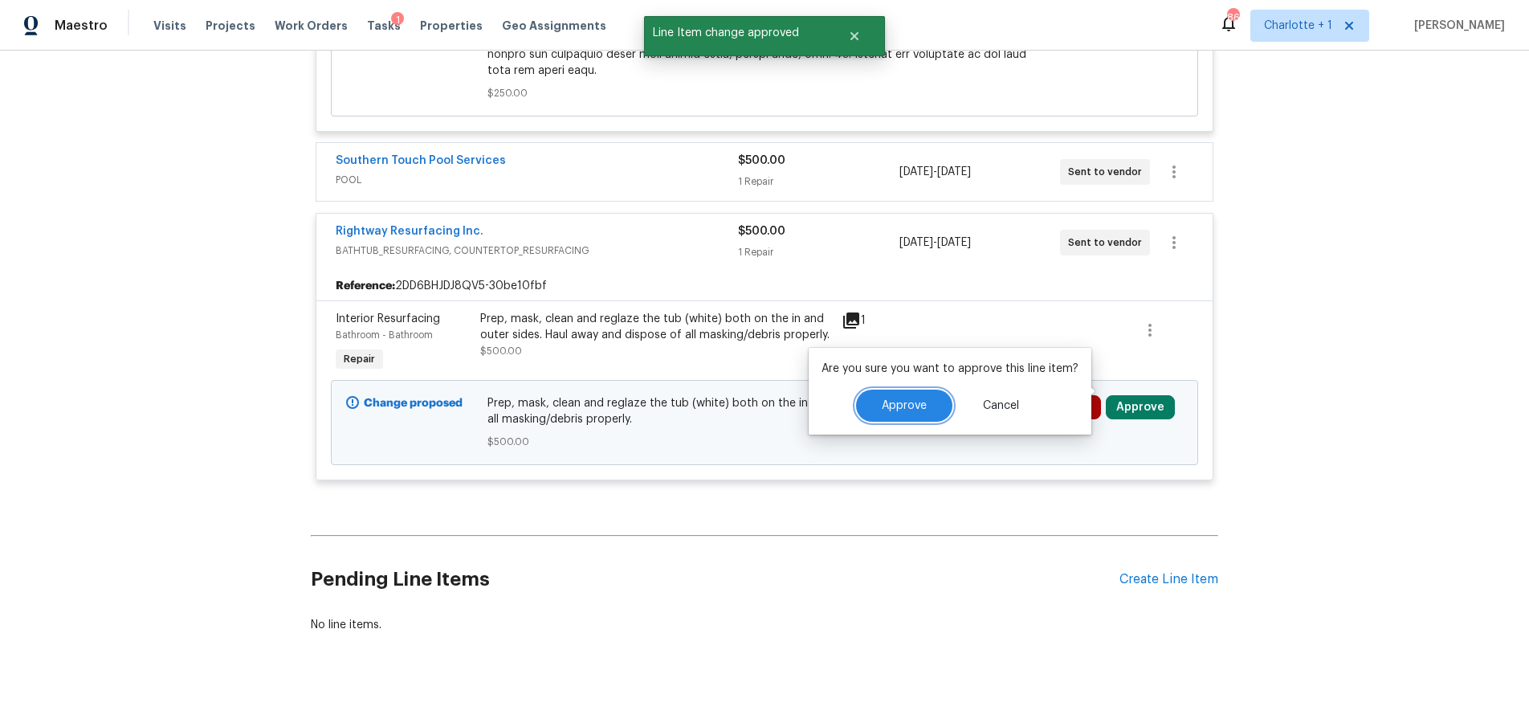
click at [888, 400] on span "Approve" at bounding box center [904, 406] width 45 height 12
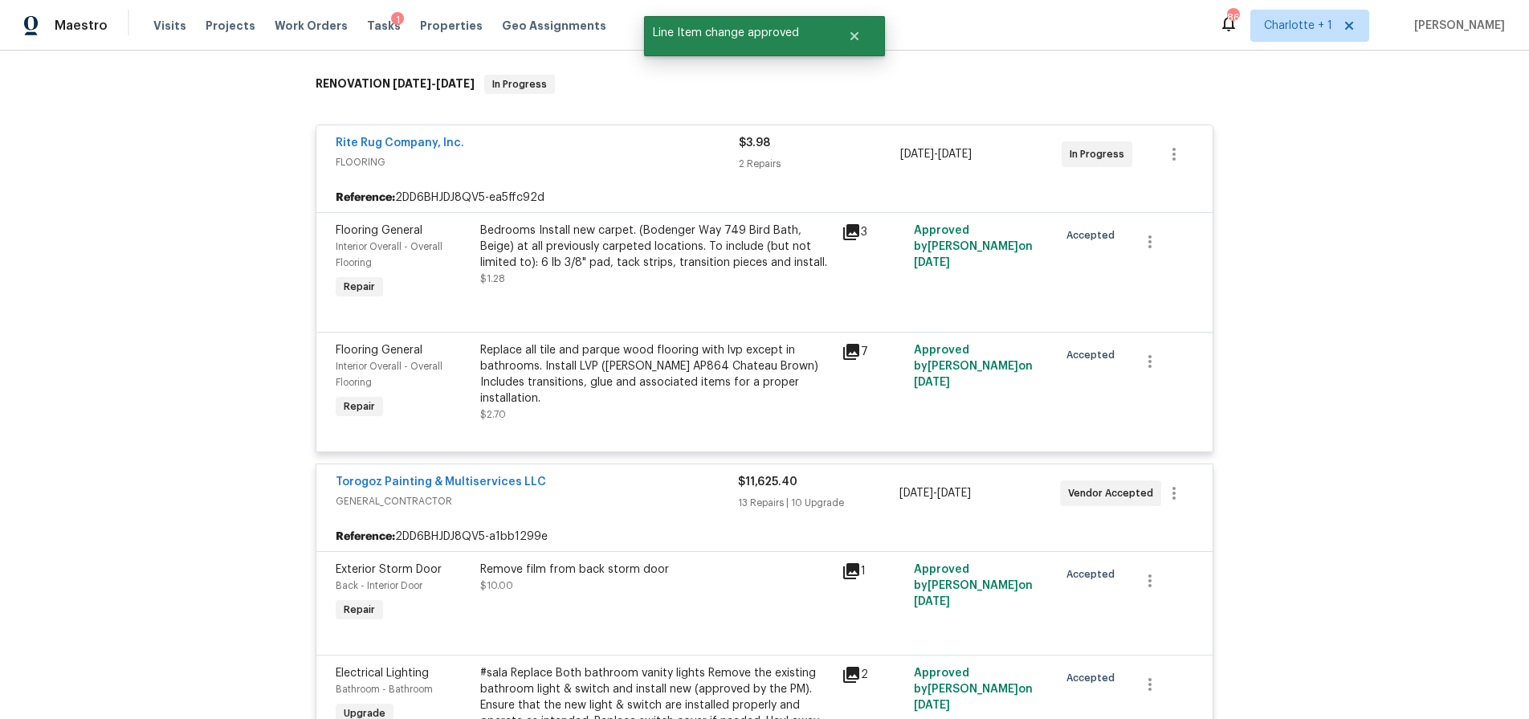
scroll to position [0, 0]
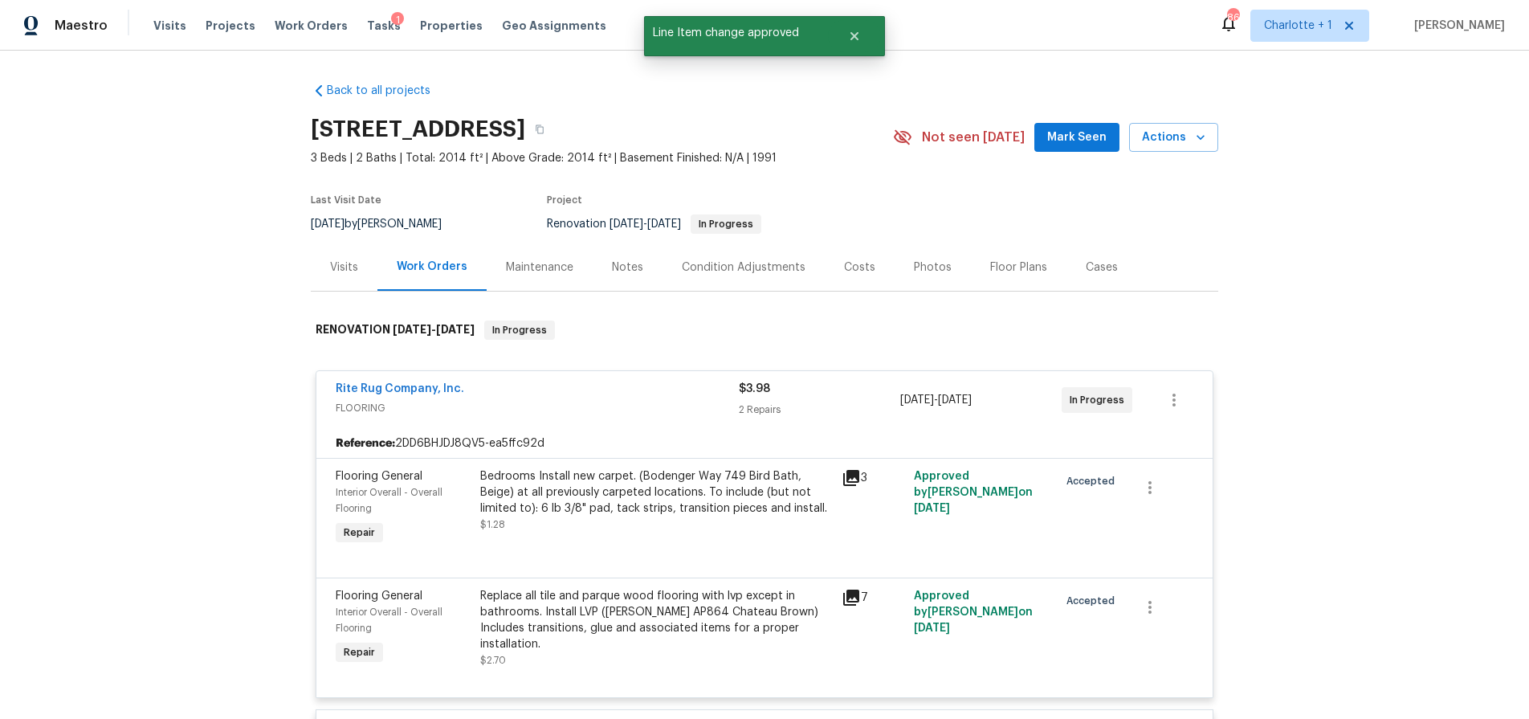
click at [844, 261] on div "Costs" at bounding box center [859, 267] width 31 height 16
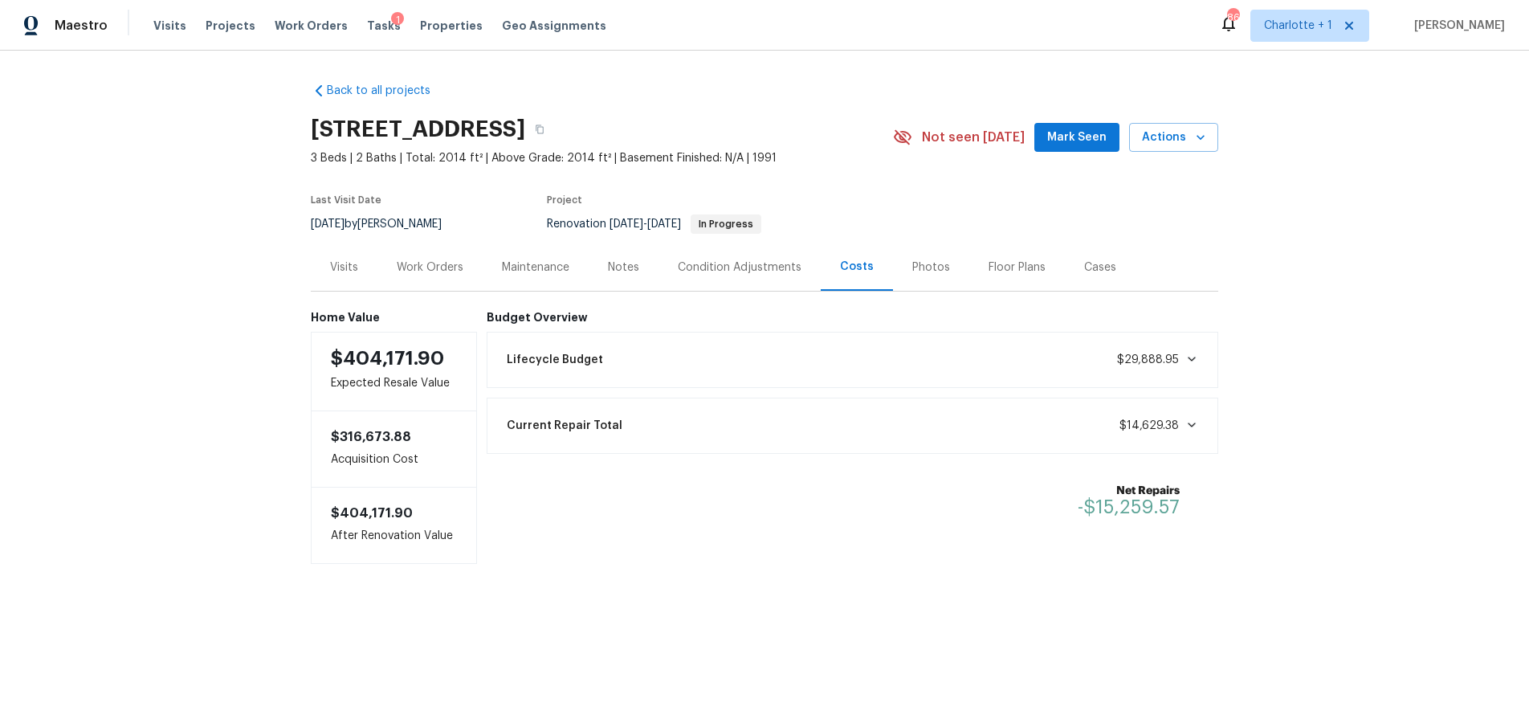
click at [147, 279] on div "Back to all projects 130 Boulder Dr, Lincolnton, NC 28092 3 Beds | 2 Baths | To…" at bounding box center [764, 355] width 1529 height 609
click at [444, 280] on div "Work Orders" at bounding box center [429, 266] width 105 height 47
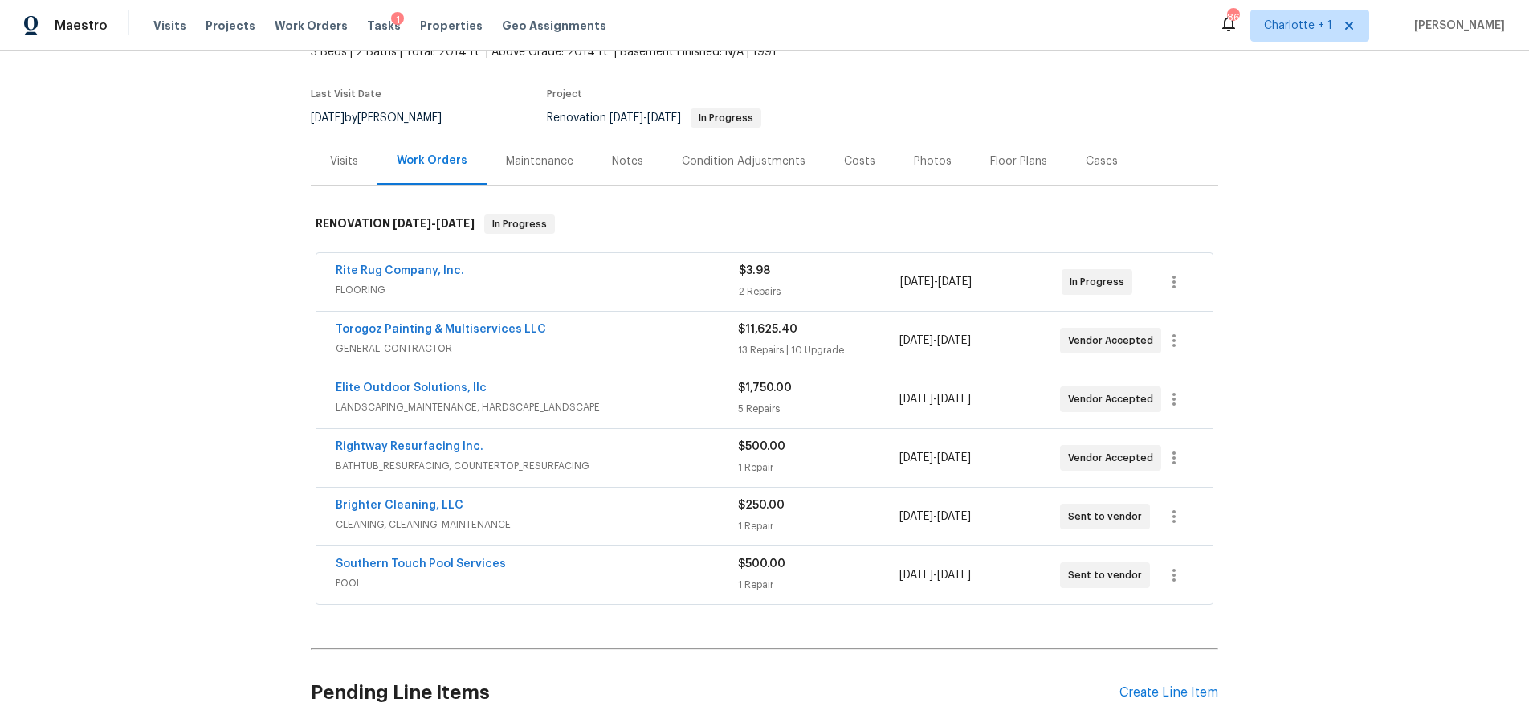
scroll to position [161, 0]
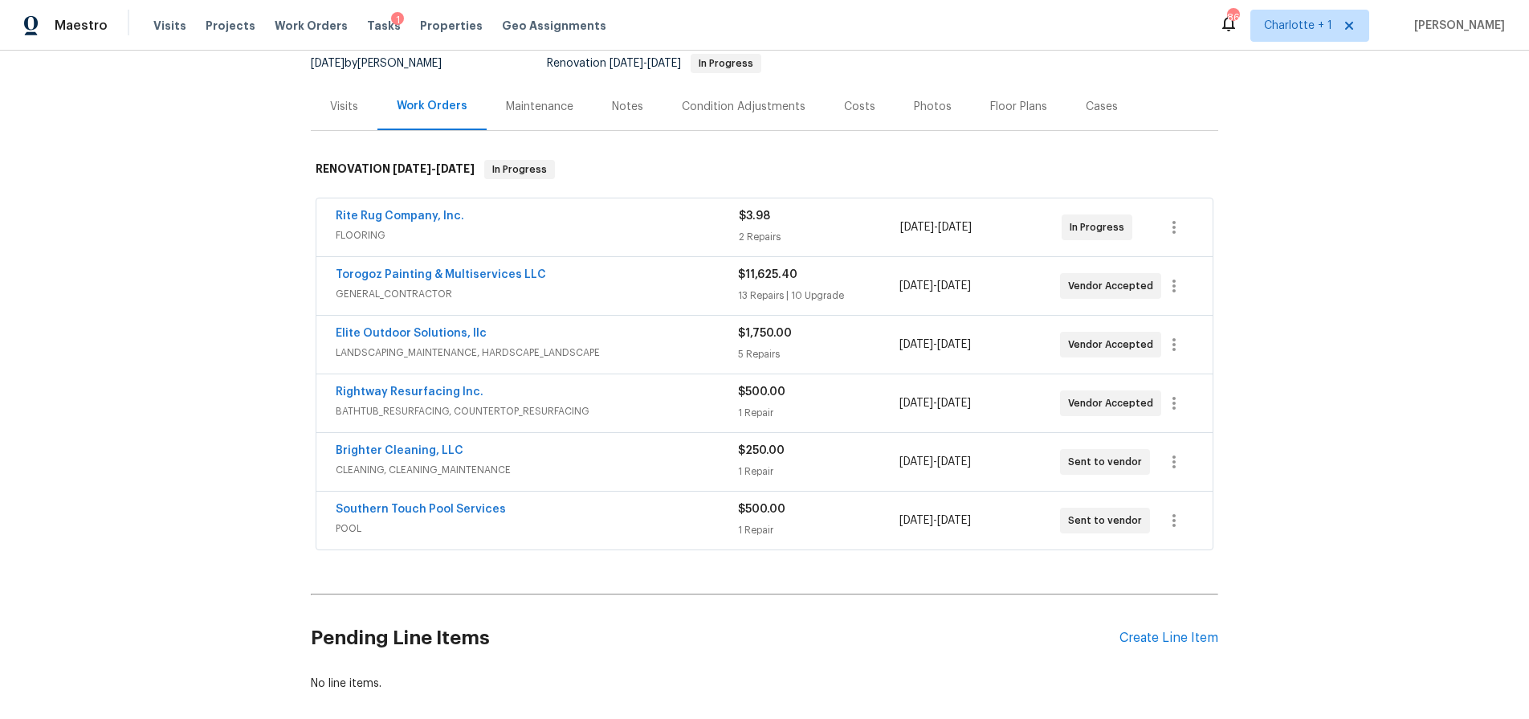
click at [613, 106] on div "Notes" at bounding box center [627, 107] width 31 height 16
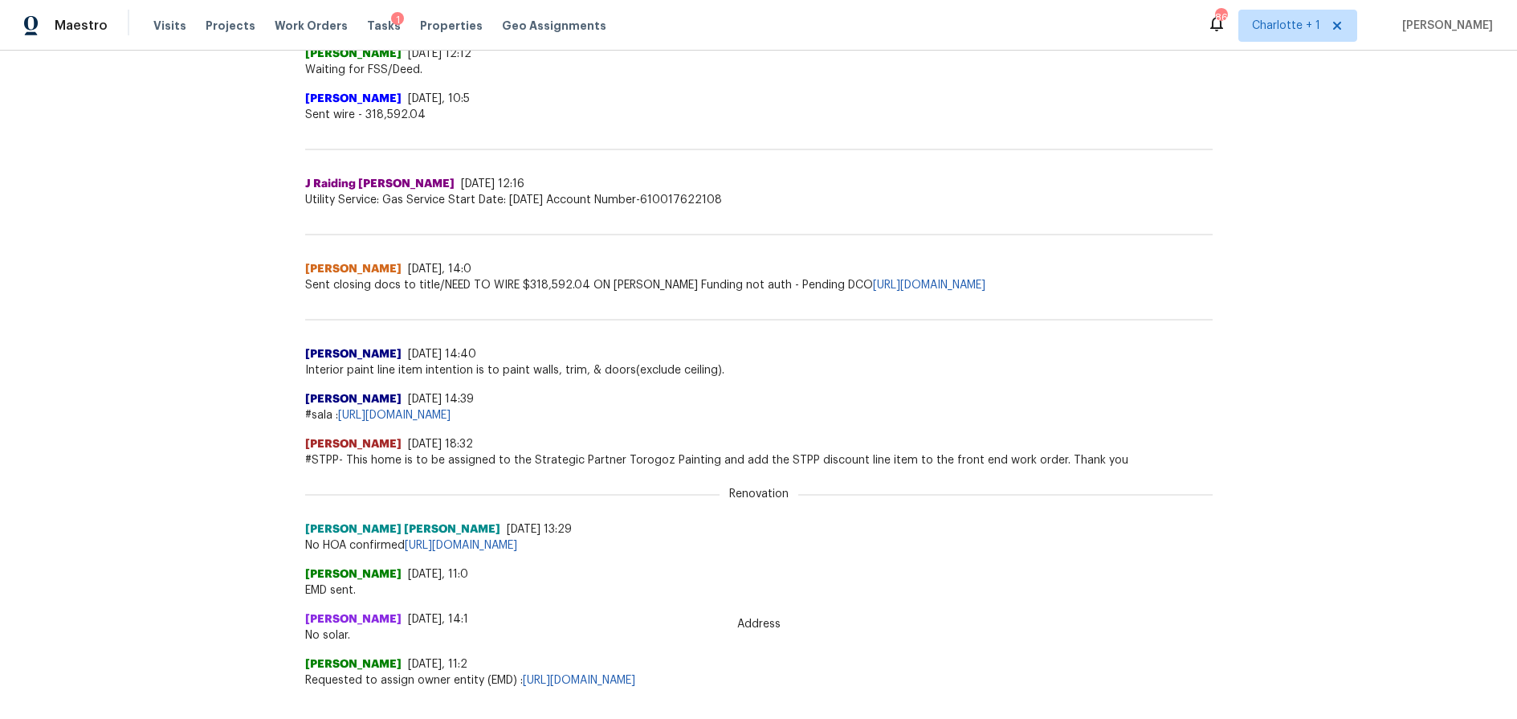
scroll to position [727, 0]
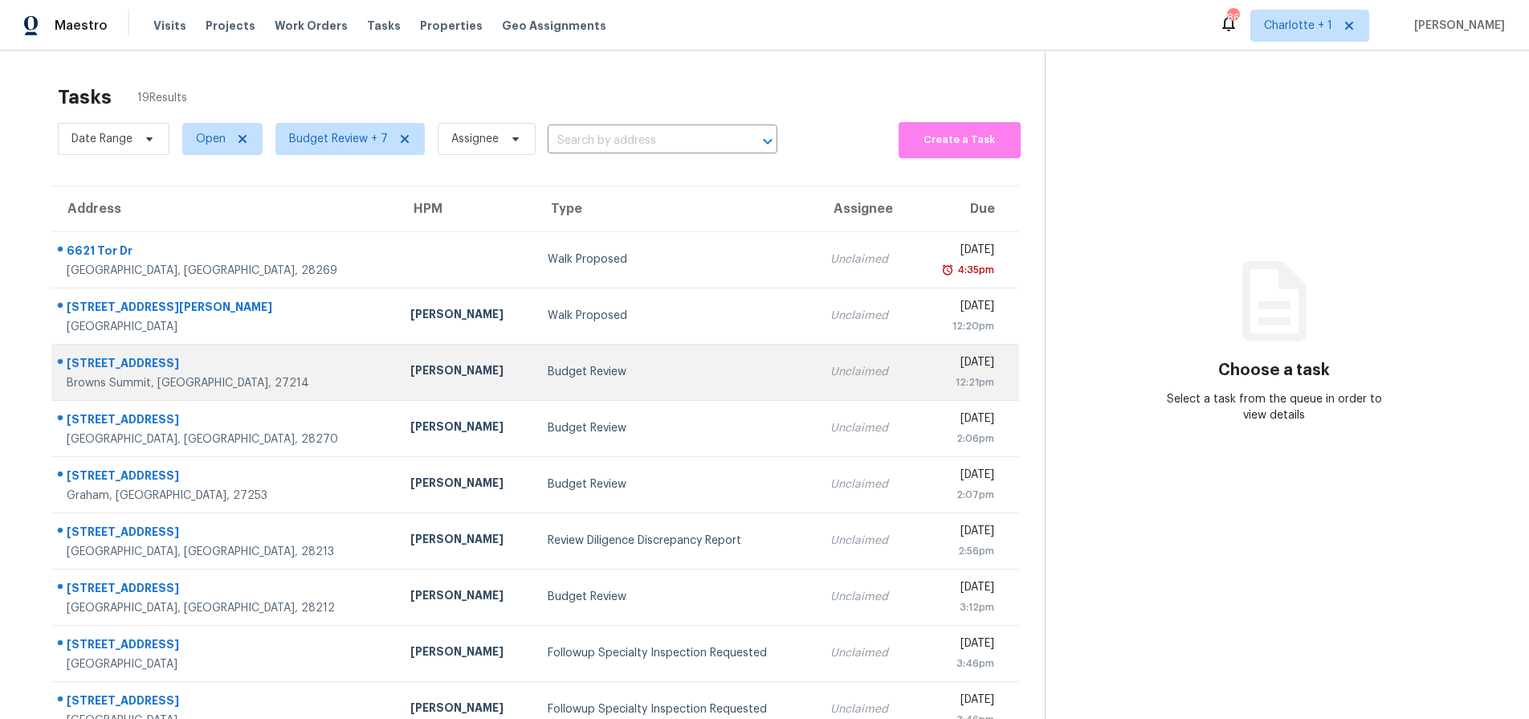
click at [548, 369] on div "Budget Review" at bounding box center [676, 372] width 257 height 16
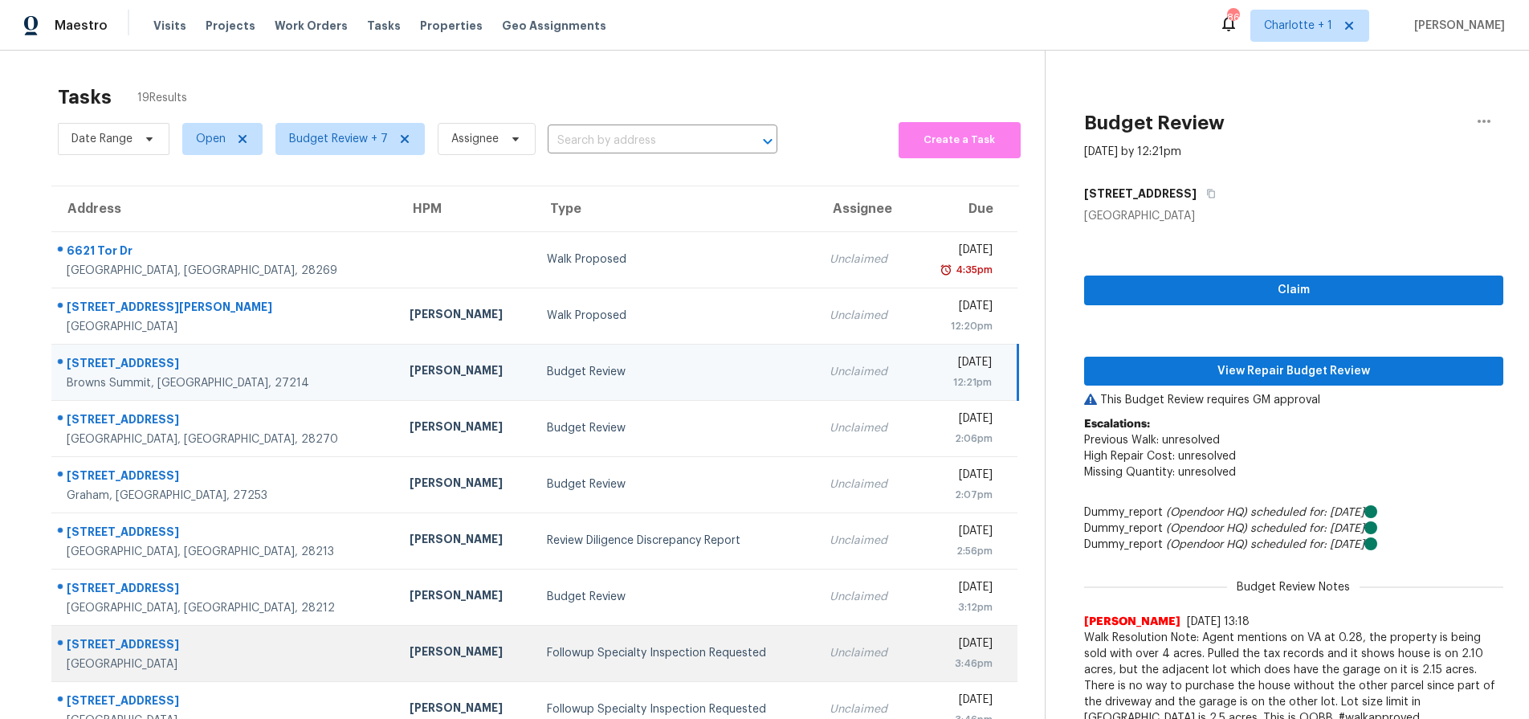
scroll to position [164, 0]
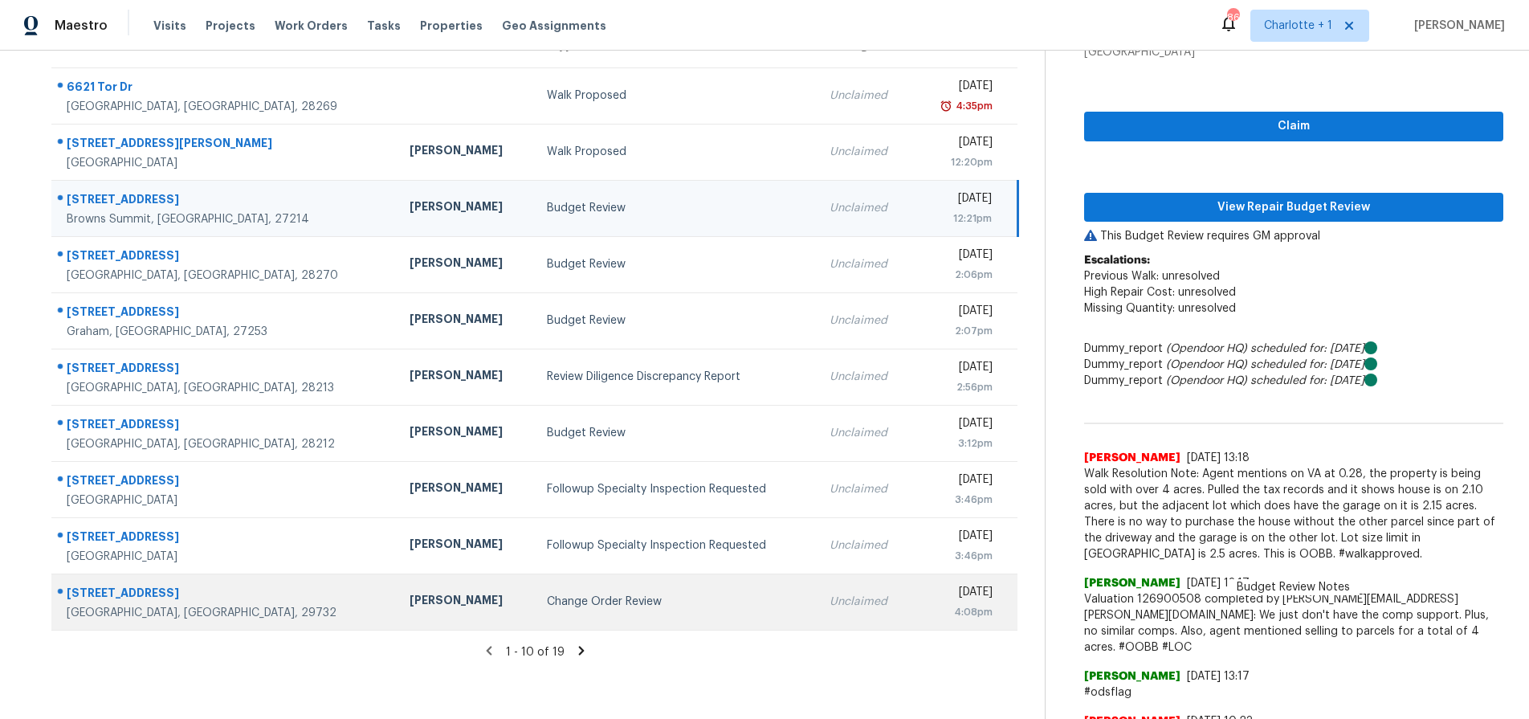
click at [547, 605] on div "Change Order Review" at bounding box center [675, 601] width 257 height 16
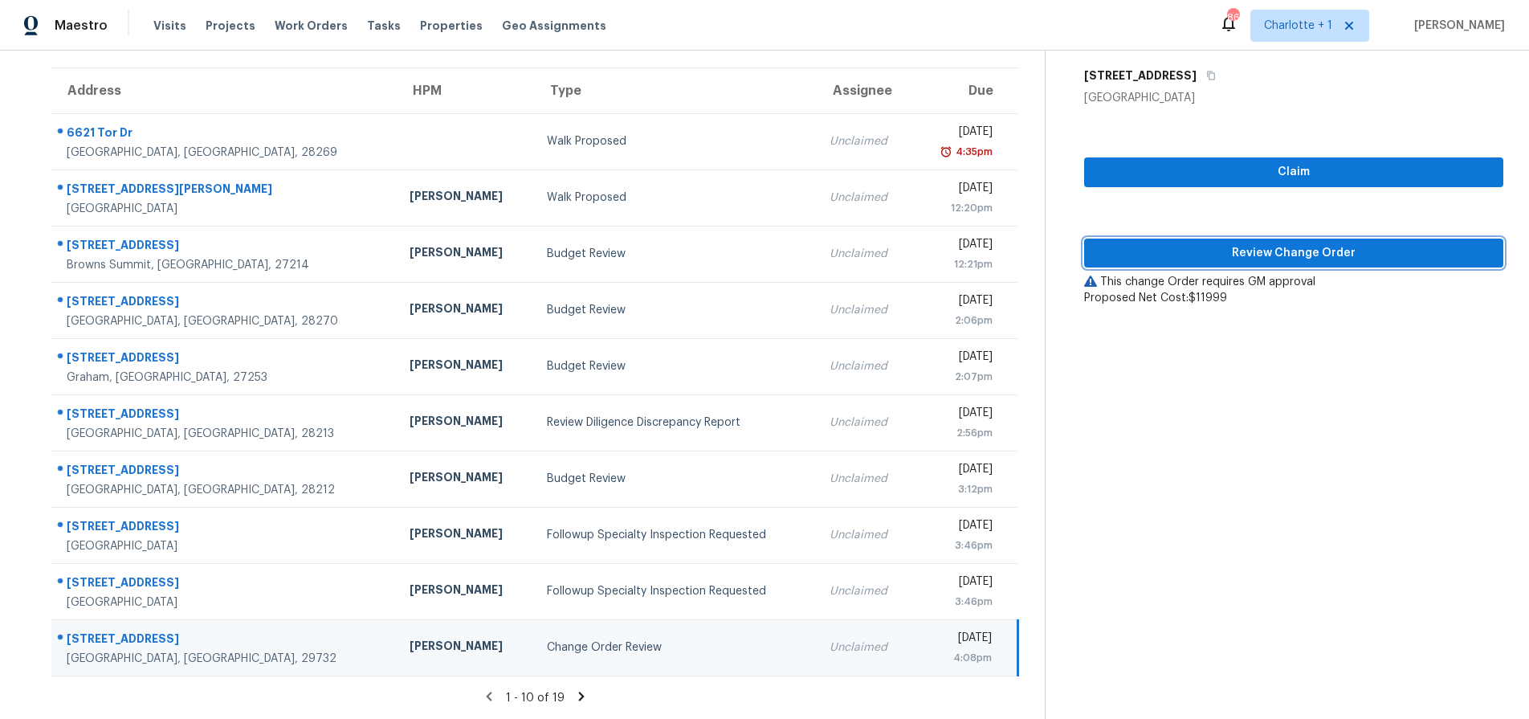
click at [1216, 243] on span "Review Change Order" at bounding box center [1293, 253] width 393 height 20
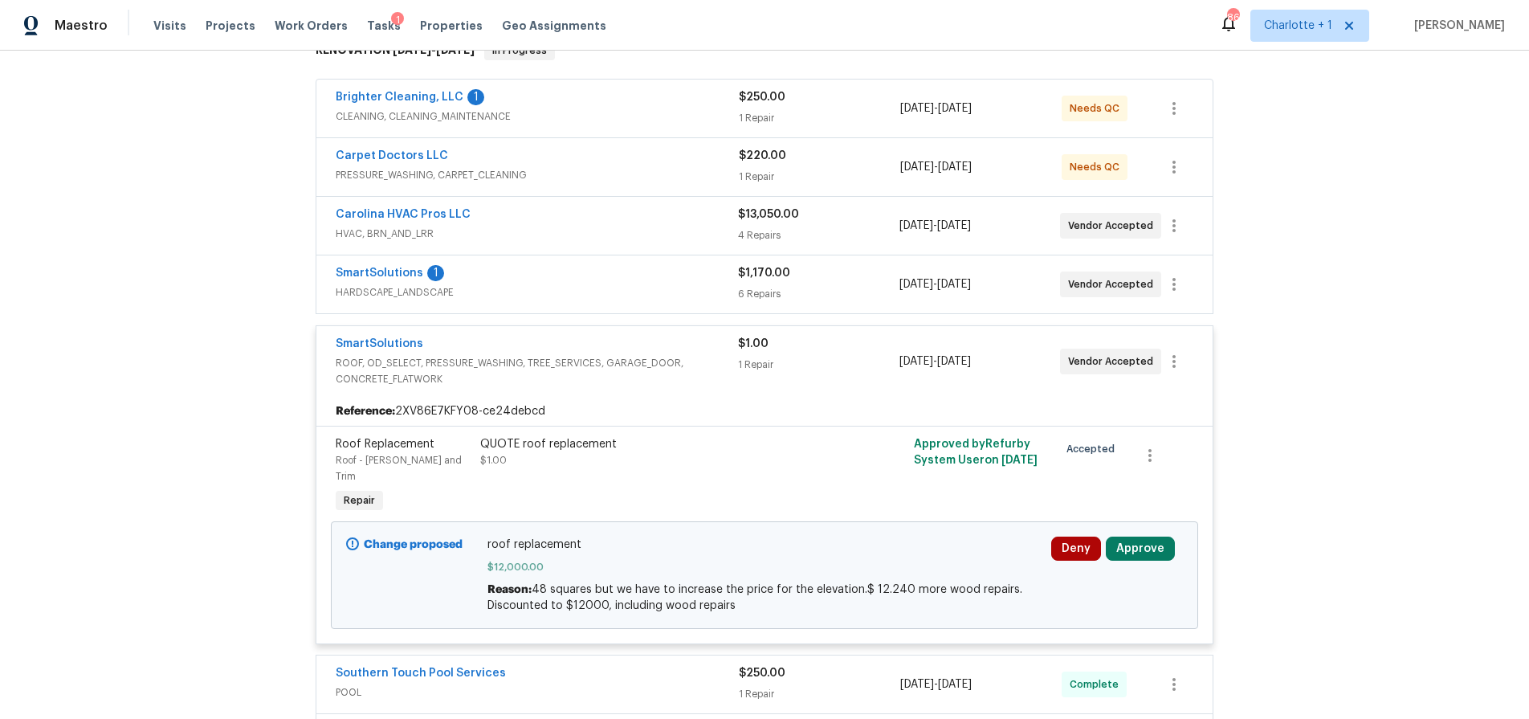
scroll to position [332, 0]
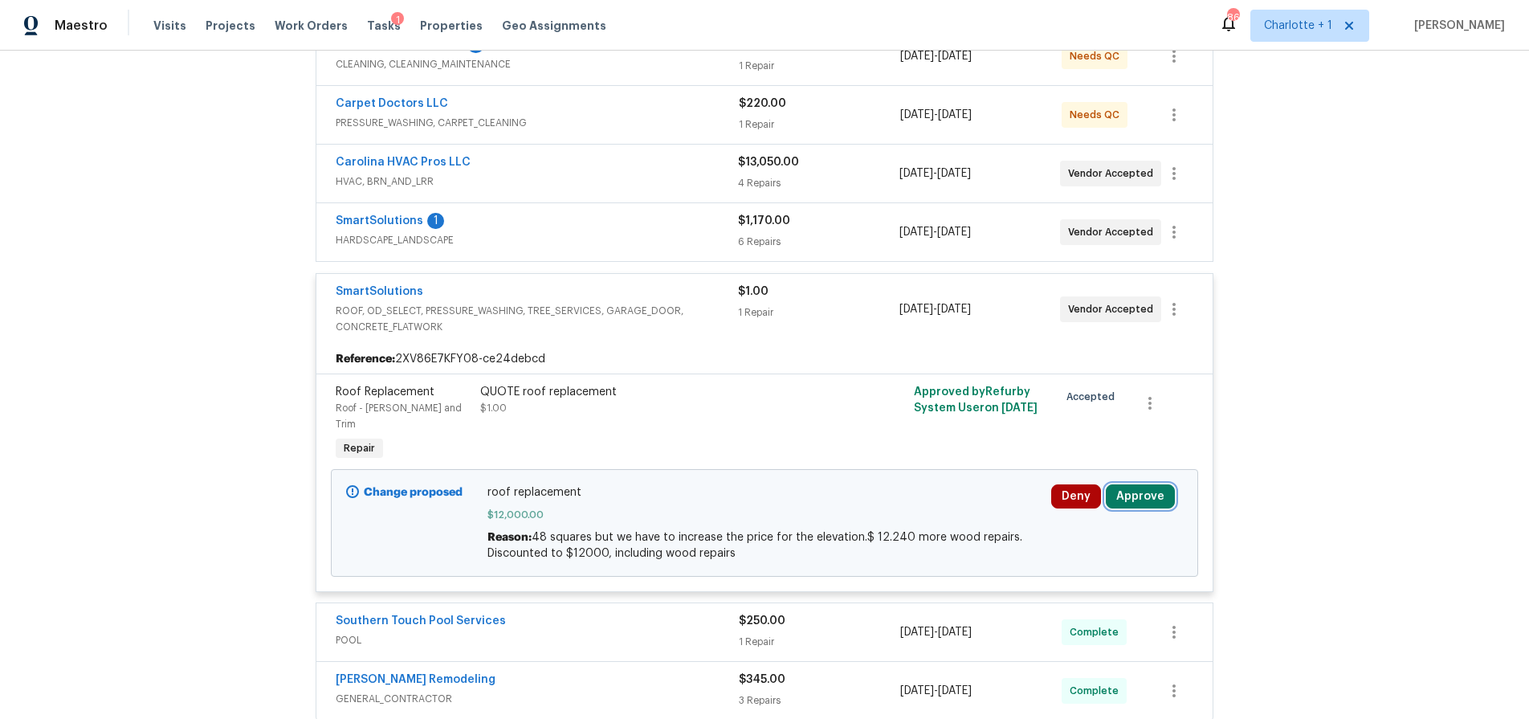
click at [1131, 484] on button "Approve" at bounding box center [1140, 496] width 69 height 24
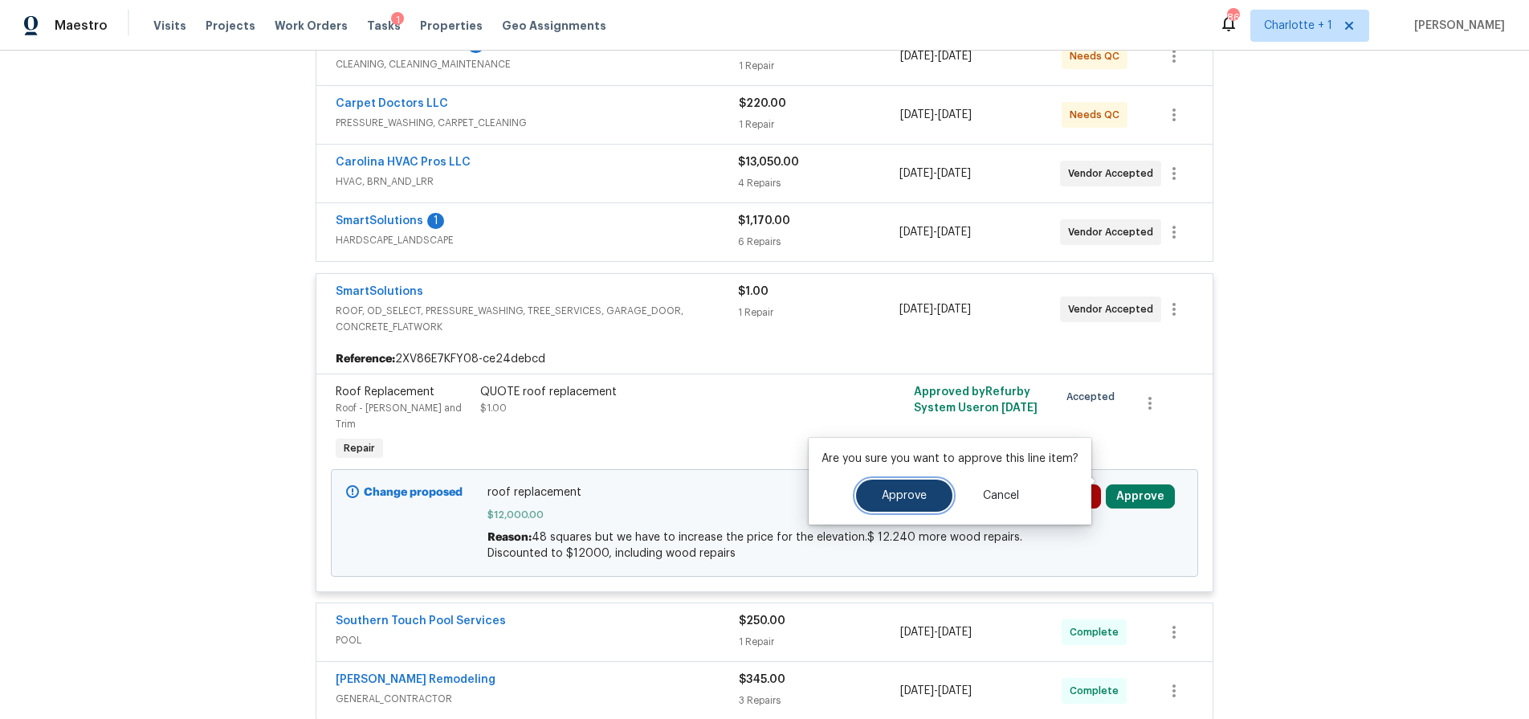
click at [917, 491] on span "Approve" at bounding box center [904, 496] width 45 height 12
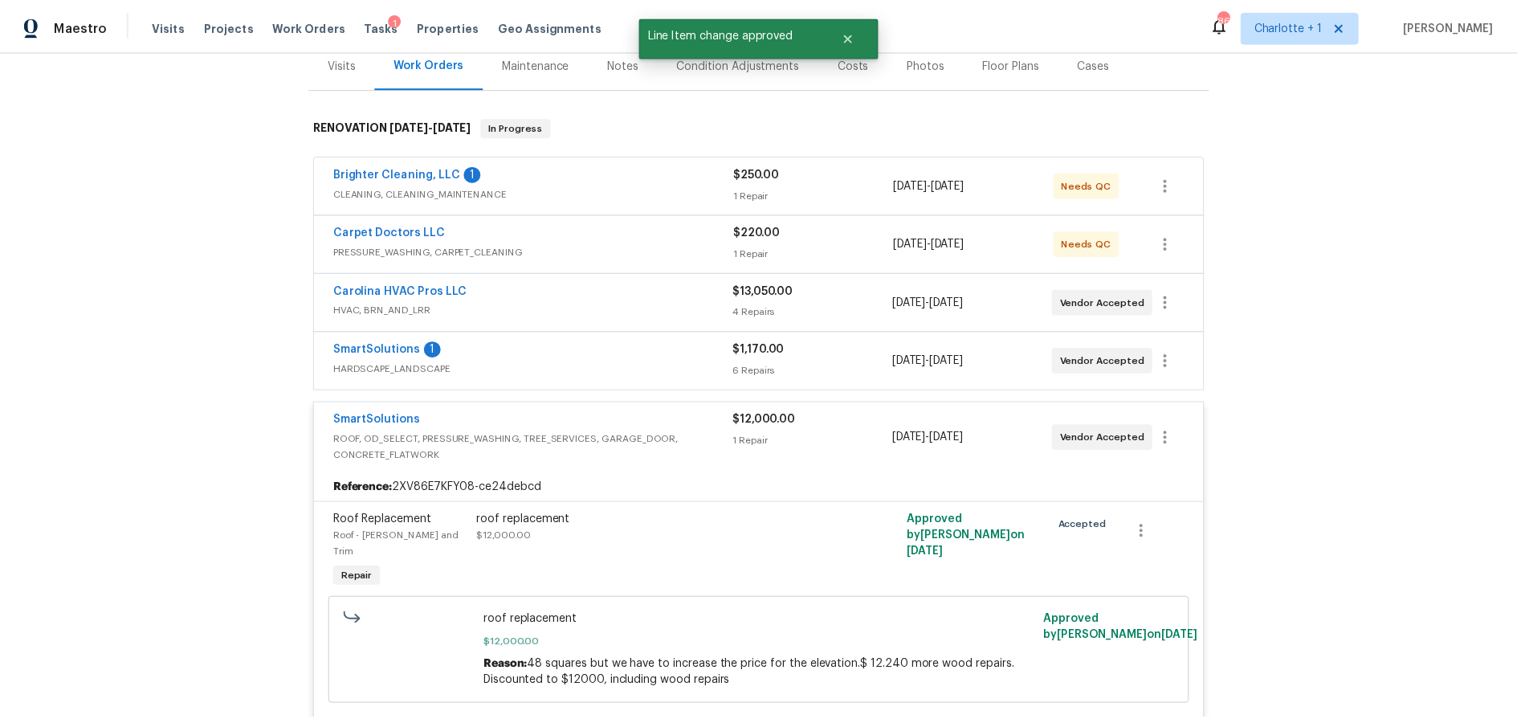
scroll to position [0, 0]
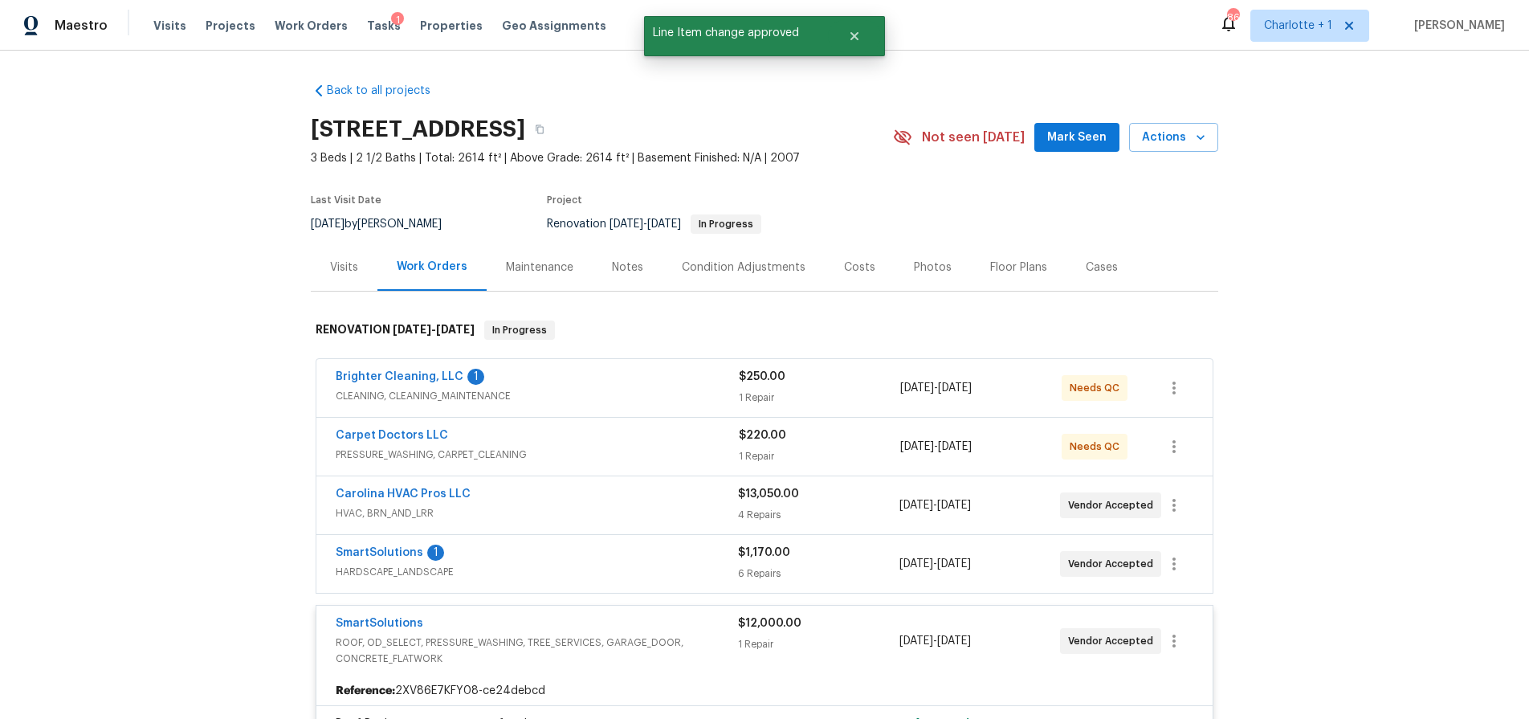
click at [825, 257] on div "Costs" at bounding box center [860, 266] width 70 height 47
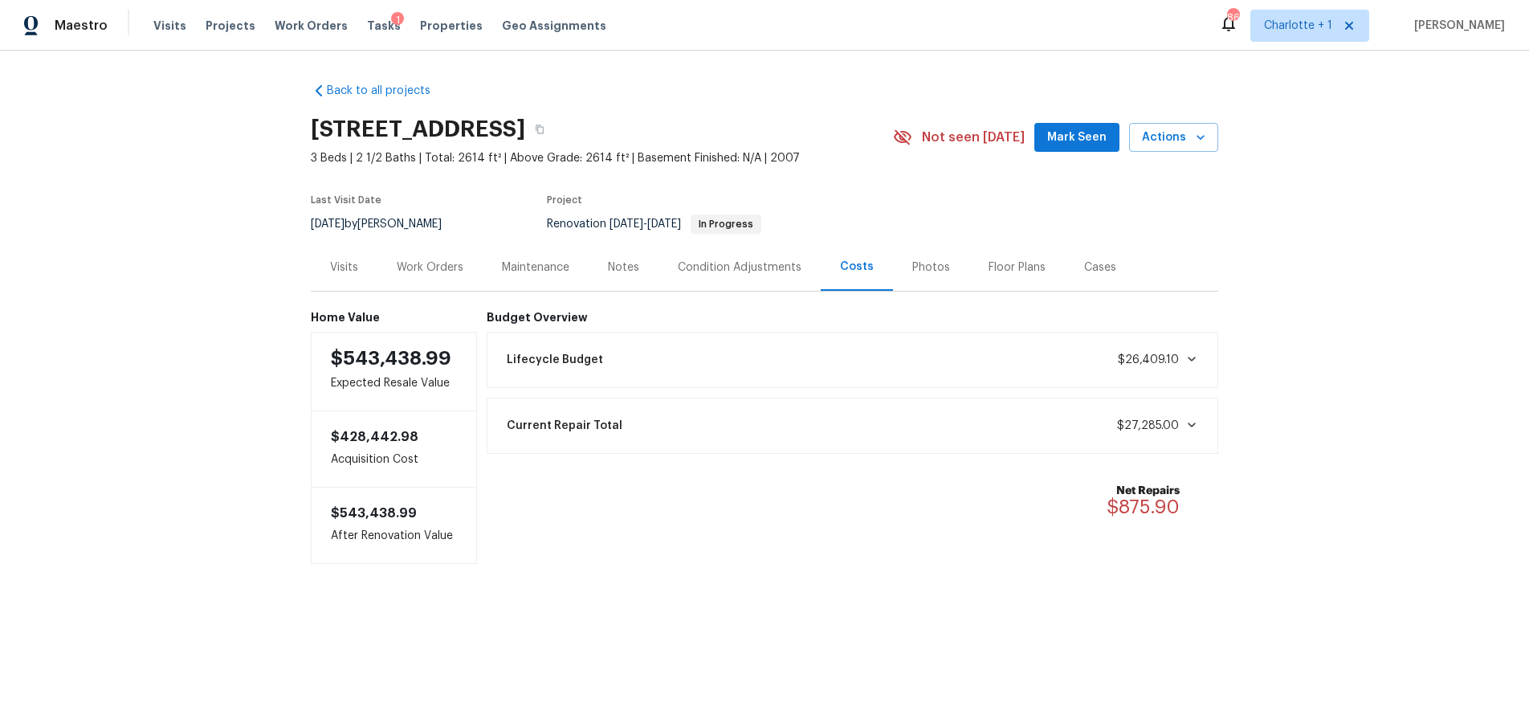
click at [619, 261] on div "Notes" at bounding box center [623, 267] width 31 height 16
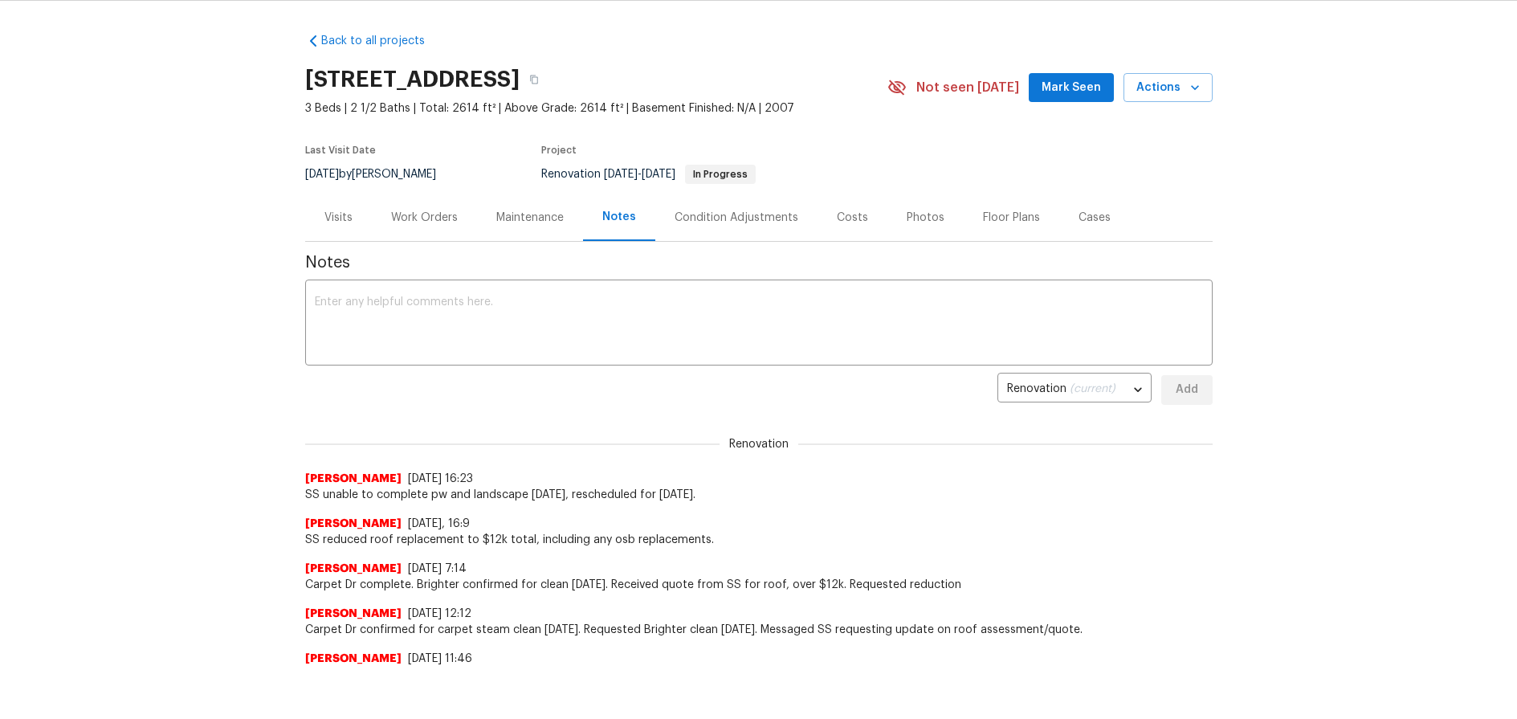
click at [411, 225] on div "Work Orders" at bounding box center [424, 218] width 67 height 16
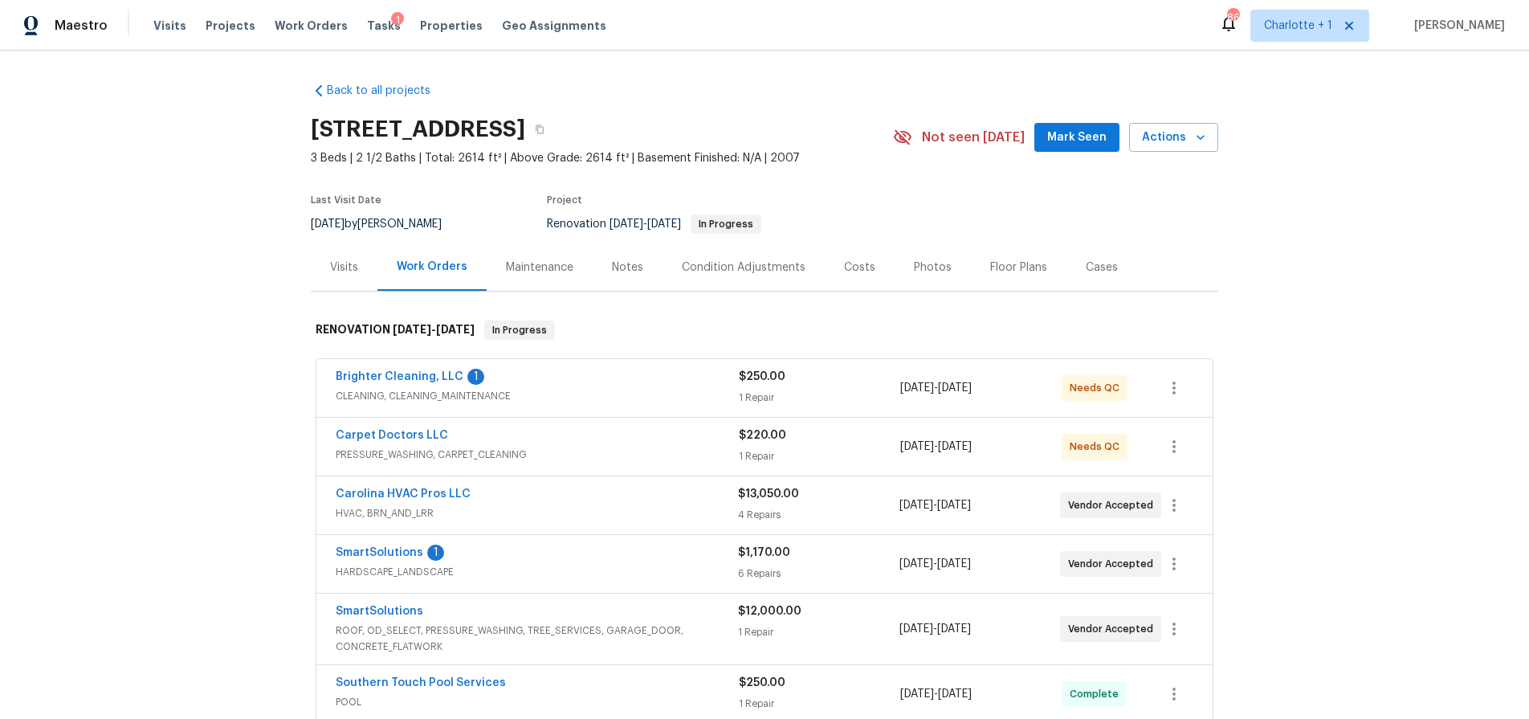
click at [880, 259] on div "Costs" at bounding box center [860, 266] width 70 height 47
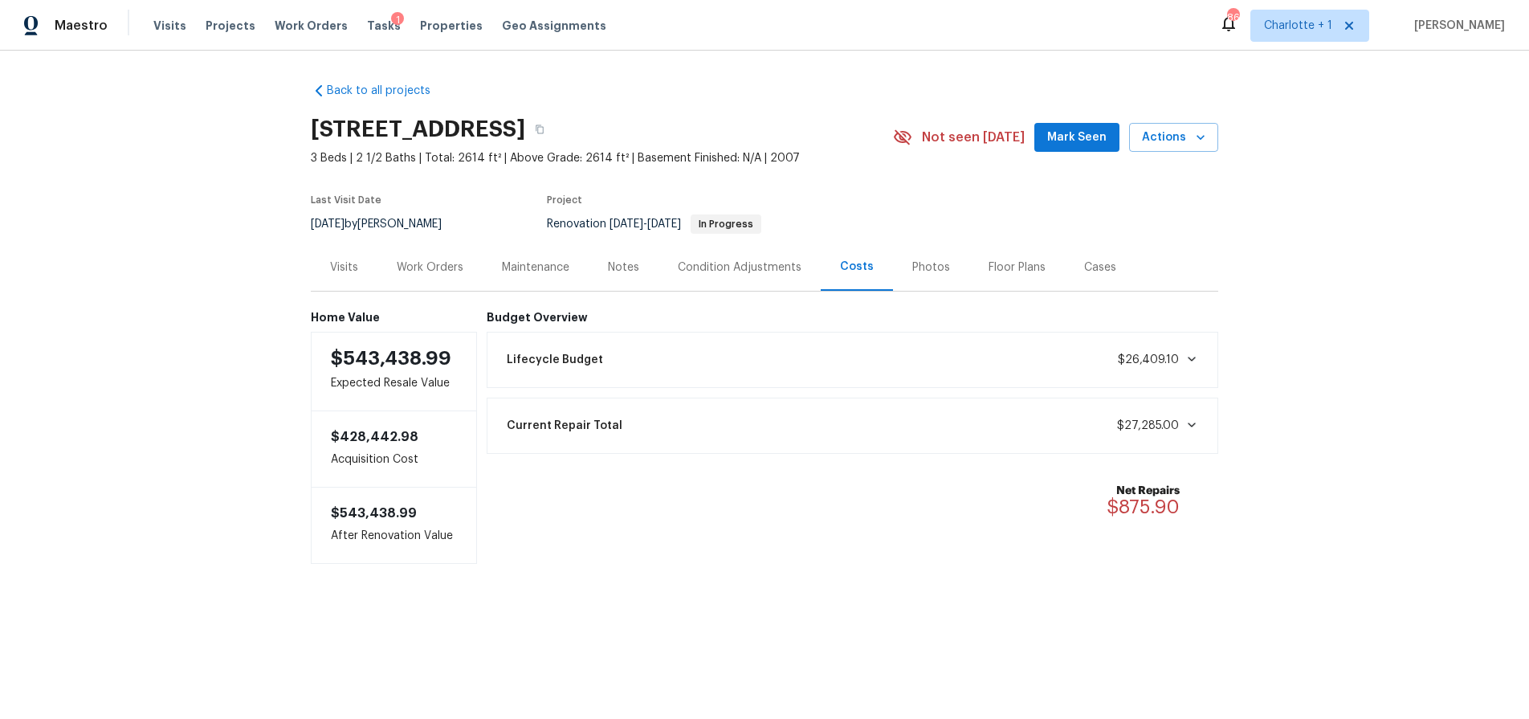
click at [418, 255] on div "Work Orders" at bounding box center [429, 266] width 105 height 47
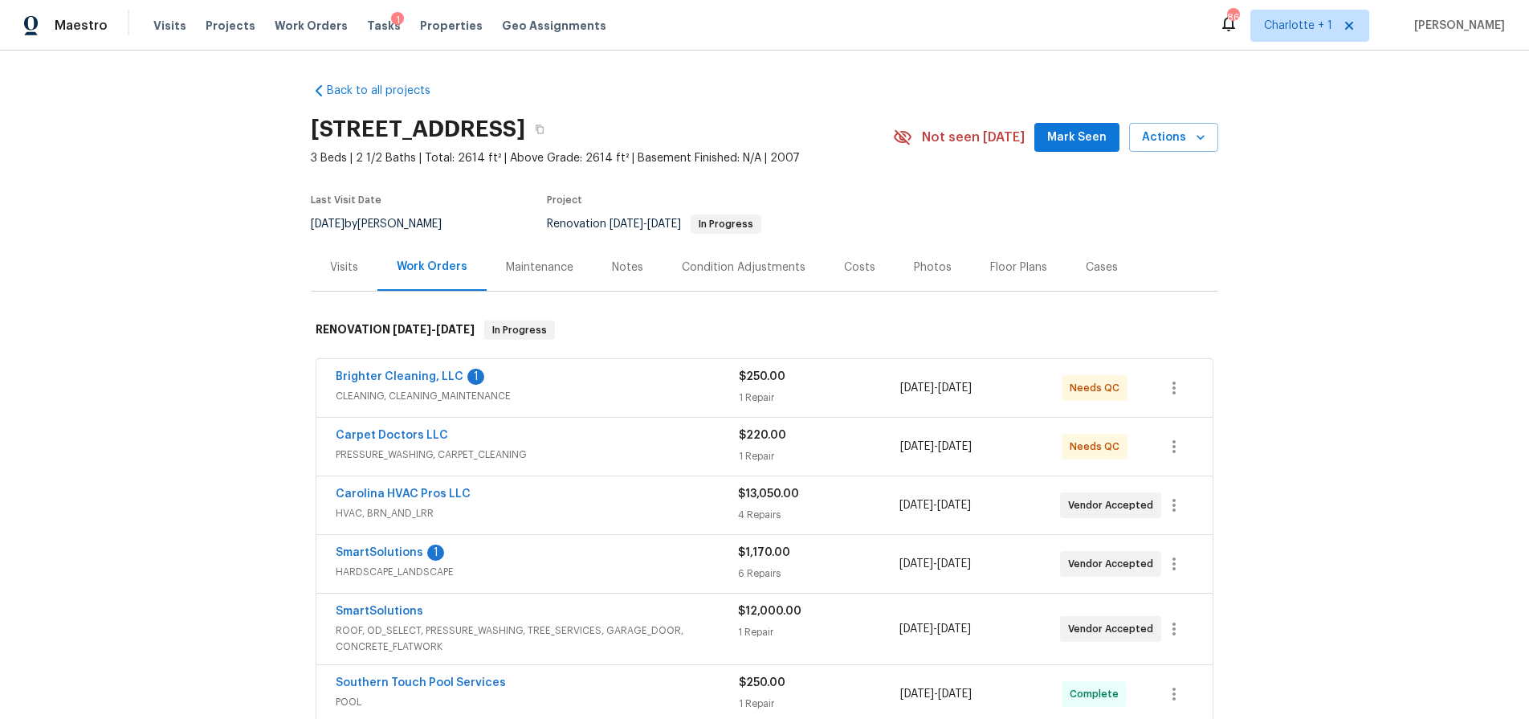
click at [585, 386] on div "Brighter Cleaning, LLC 1" at bounding box center [537, 378] width 403 height 19
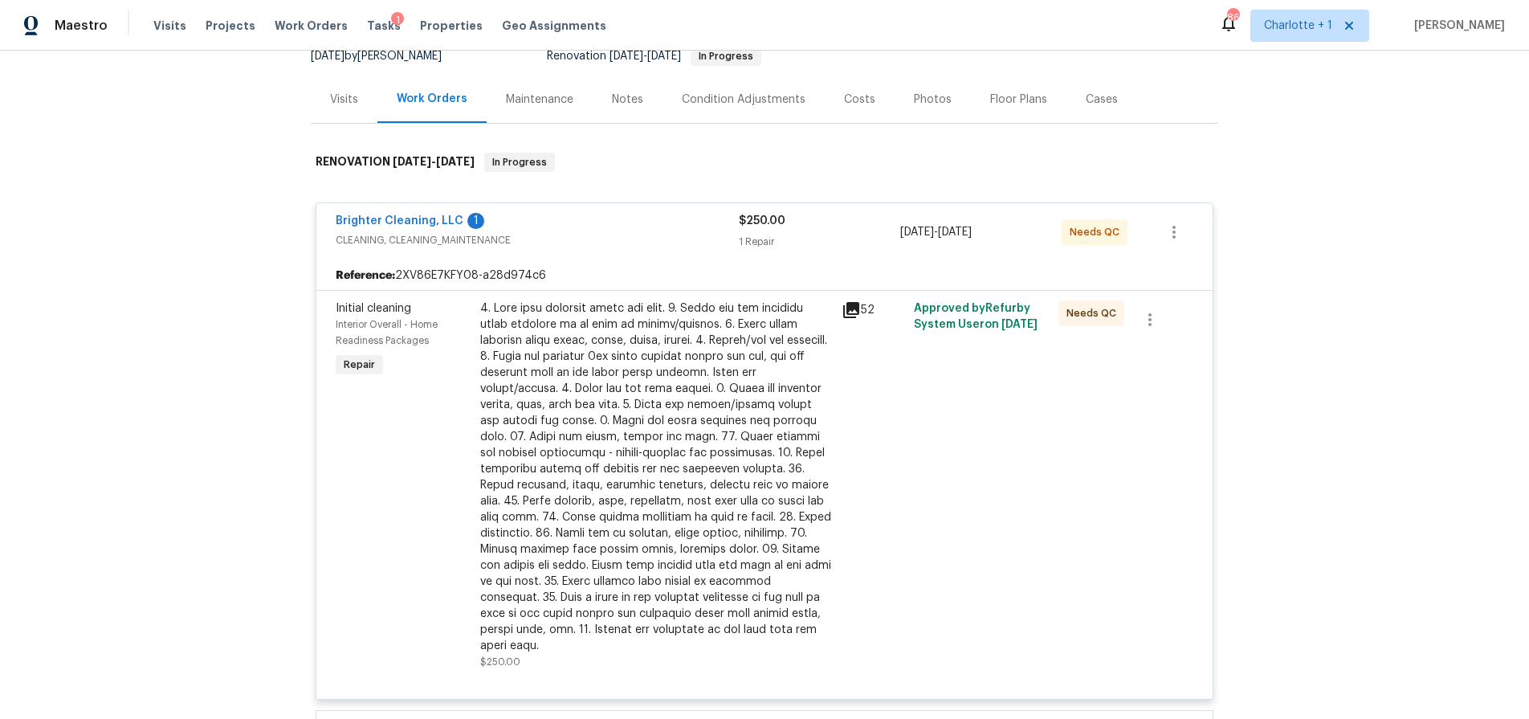
scroll to position [177, 0]
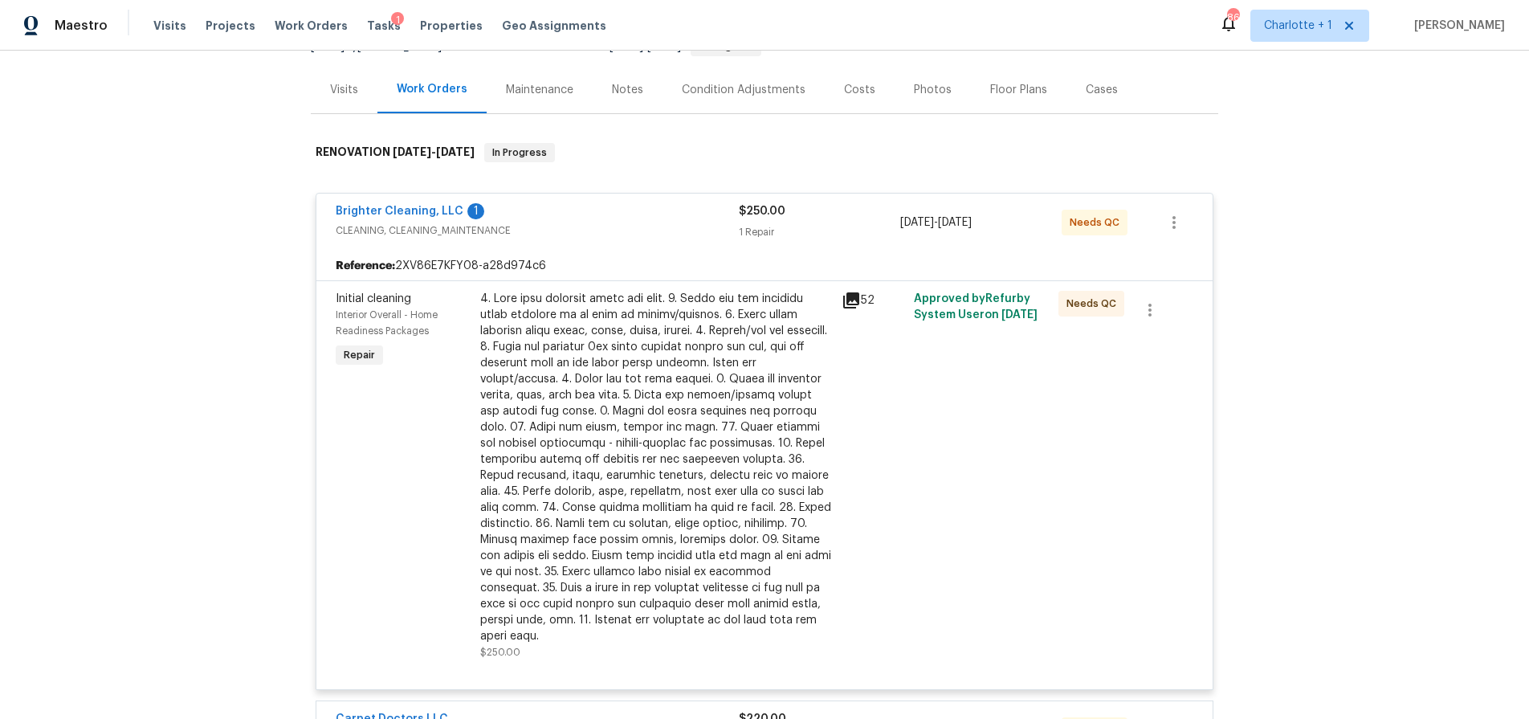
click at [617, 433] on div at bounding box center [656, 467] width 352 height 353
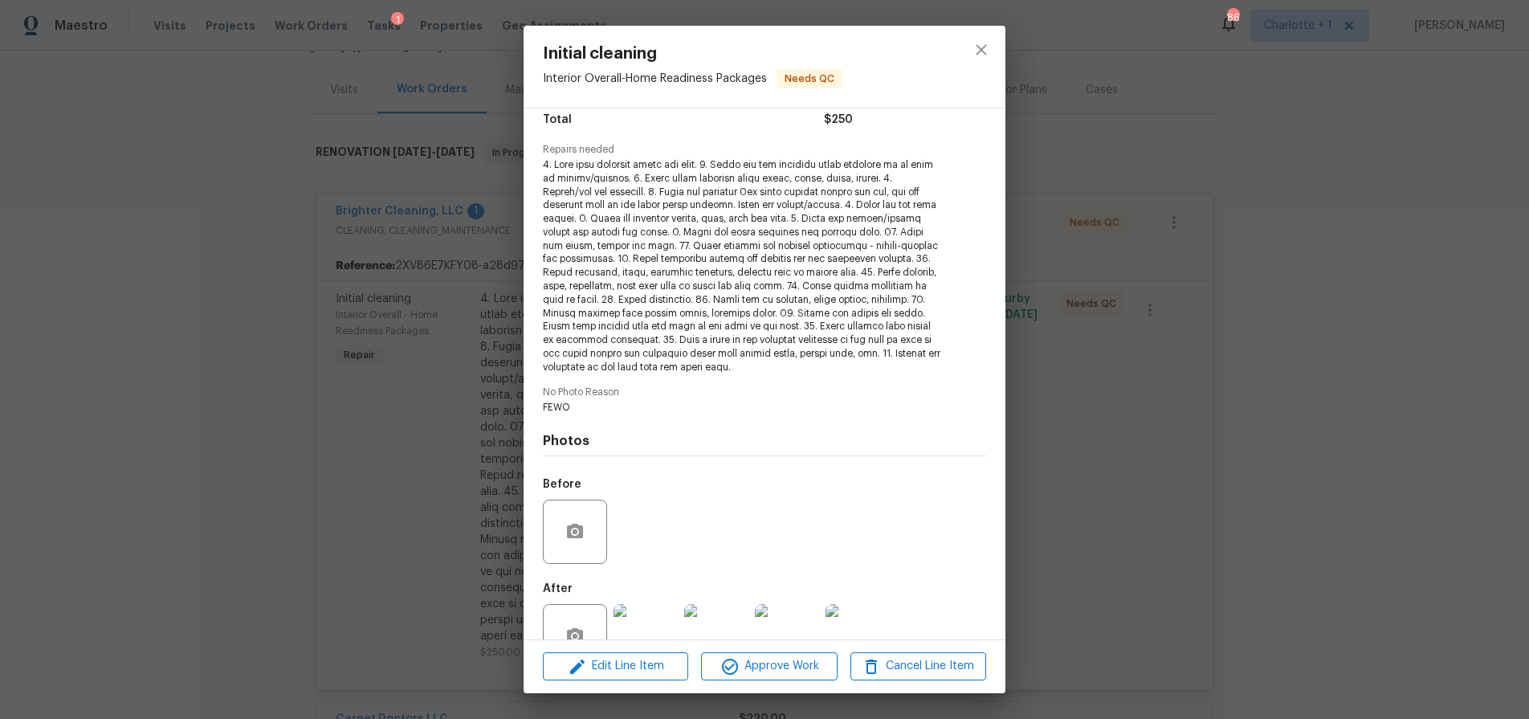
scroll to position [182, 0]
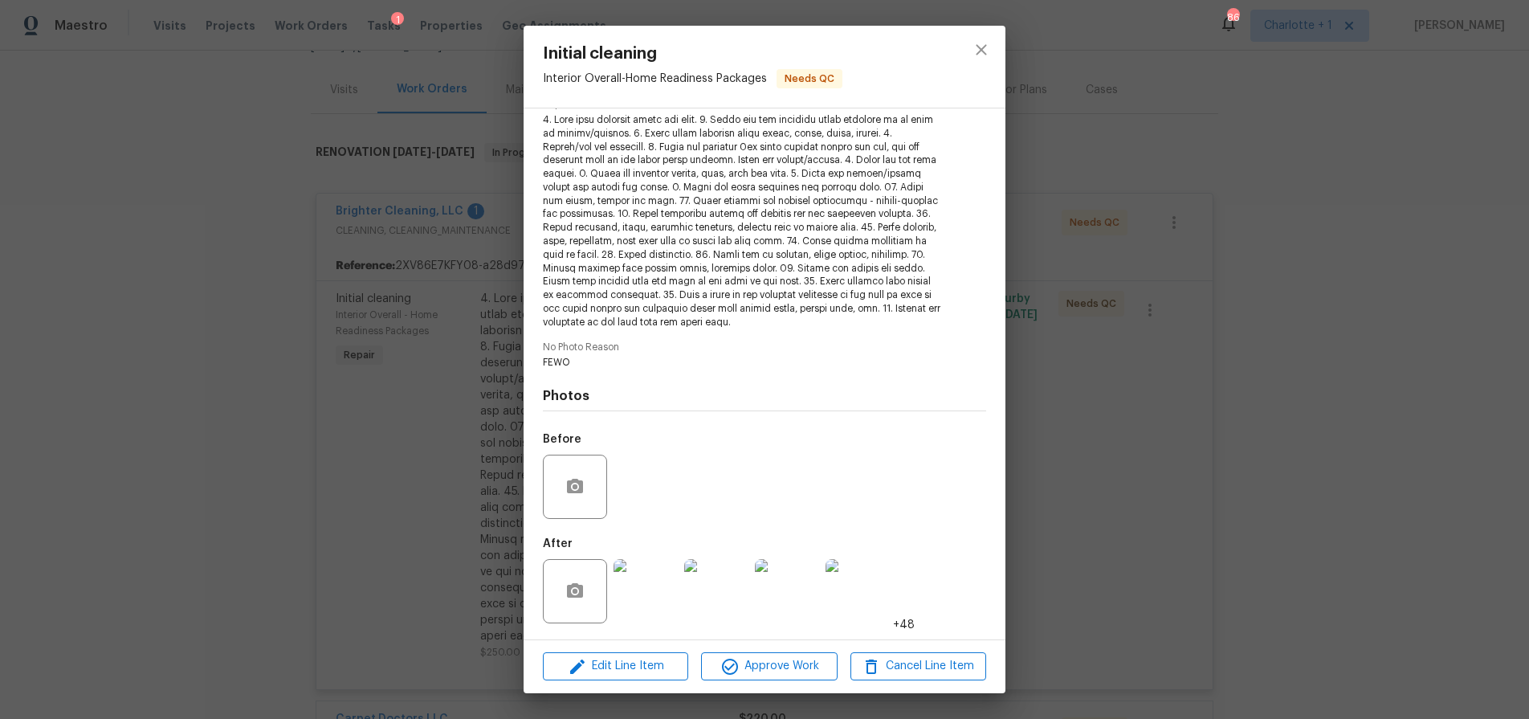
click at [642, 572] on img at bounding box center [645, 591] width 64 height 64
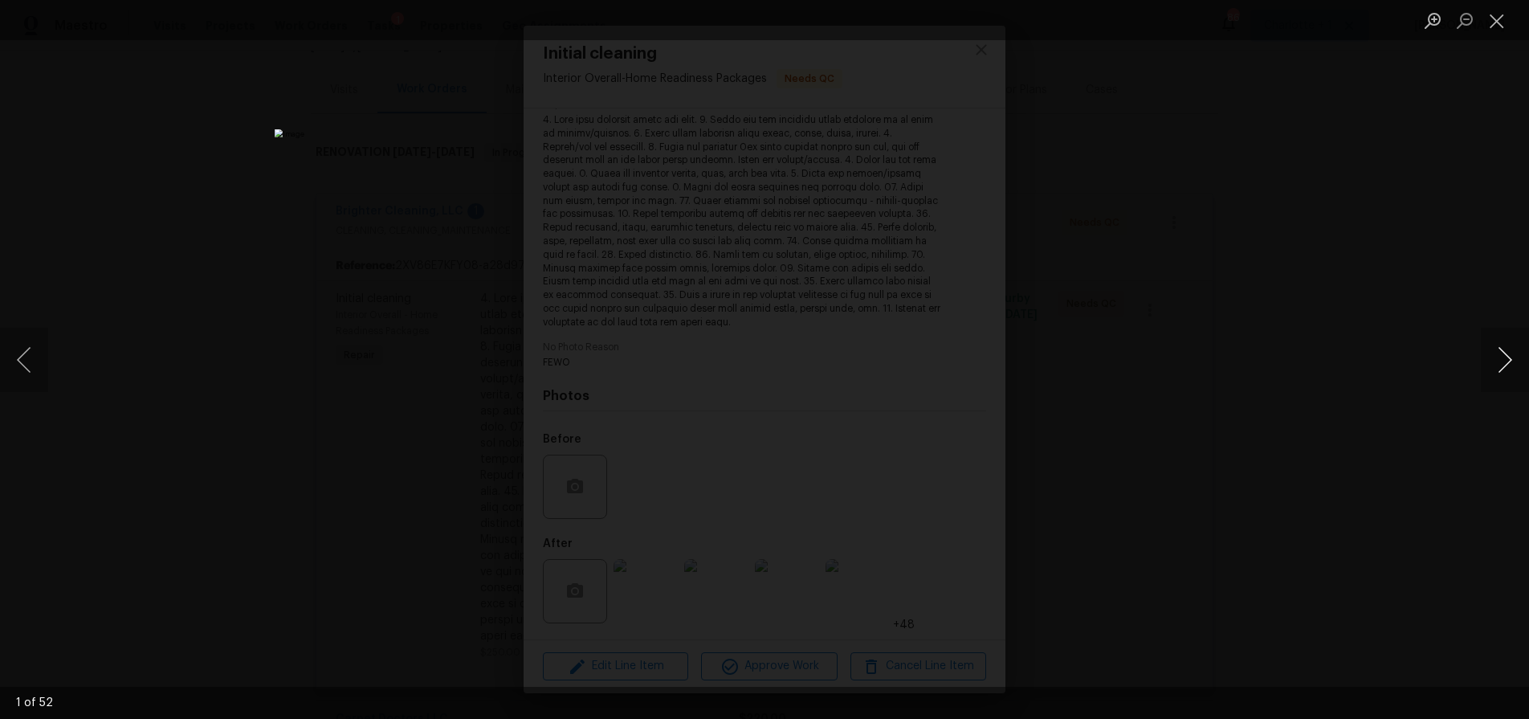
click at [1485, 357] on button "Next image" at bounding box center [1505, 360] width 48 height 64
click at [1489, 355] on button "Next image" at bounding box center [1505, 360] width 48 height 64
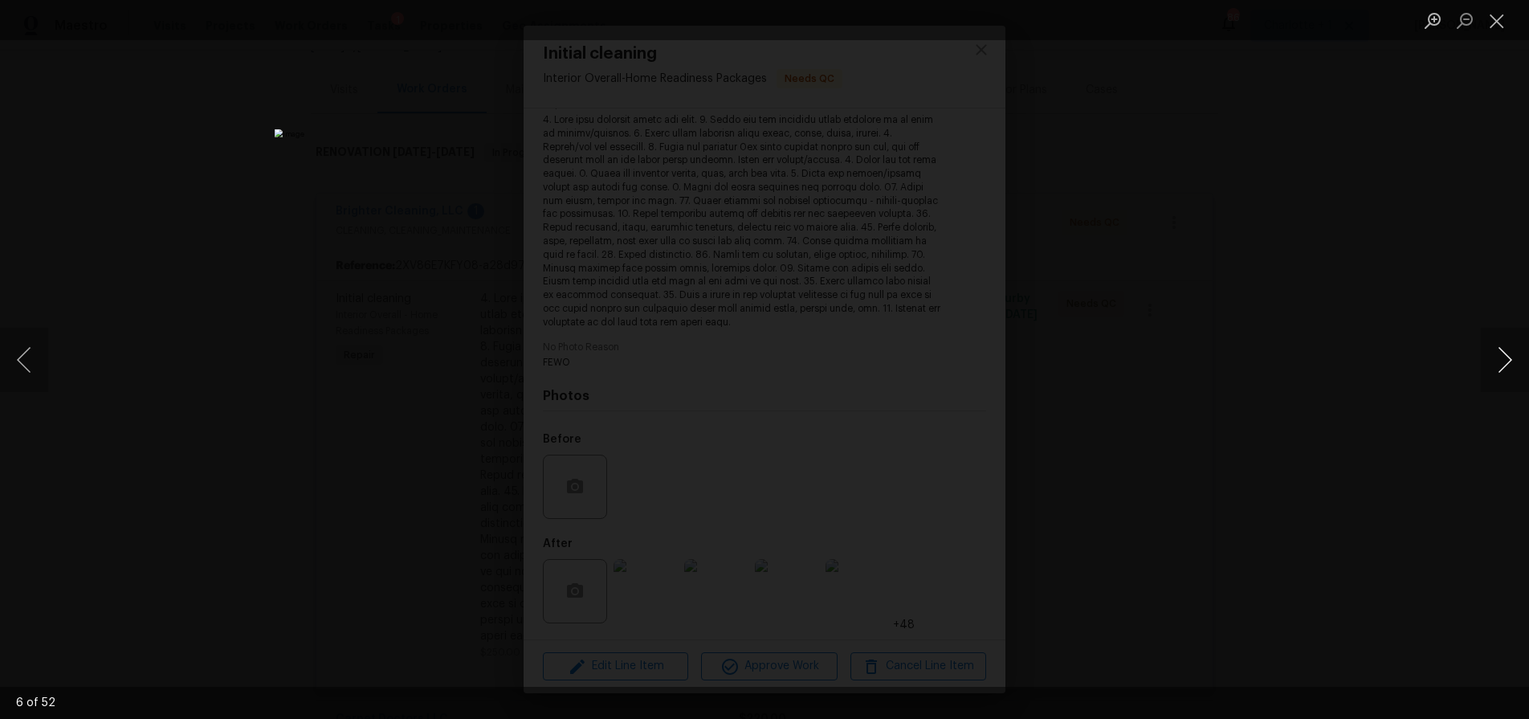
click at [1489, 355] on button "Next image" at bounding box center [1505, 360] width 48 height 64
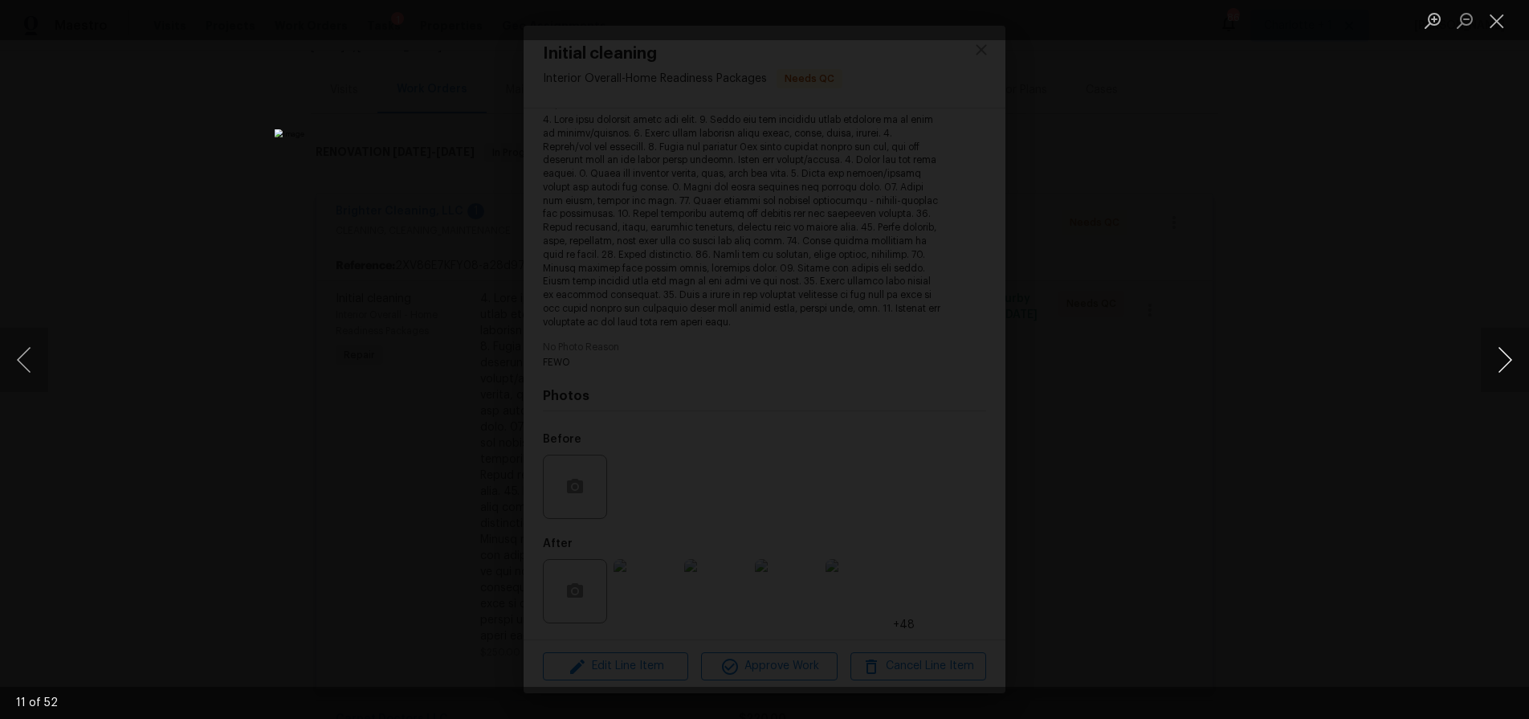
click at [1489, 355] on button "Next image" at bounding box center [1505, 360] width 48 height 64
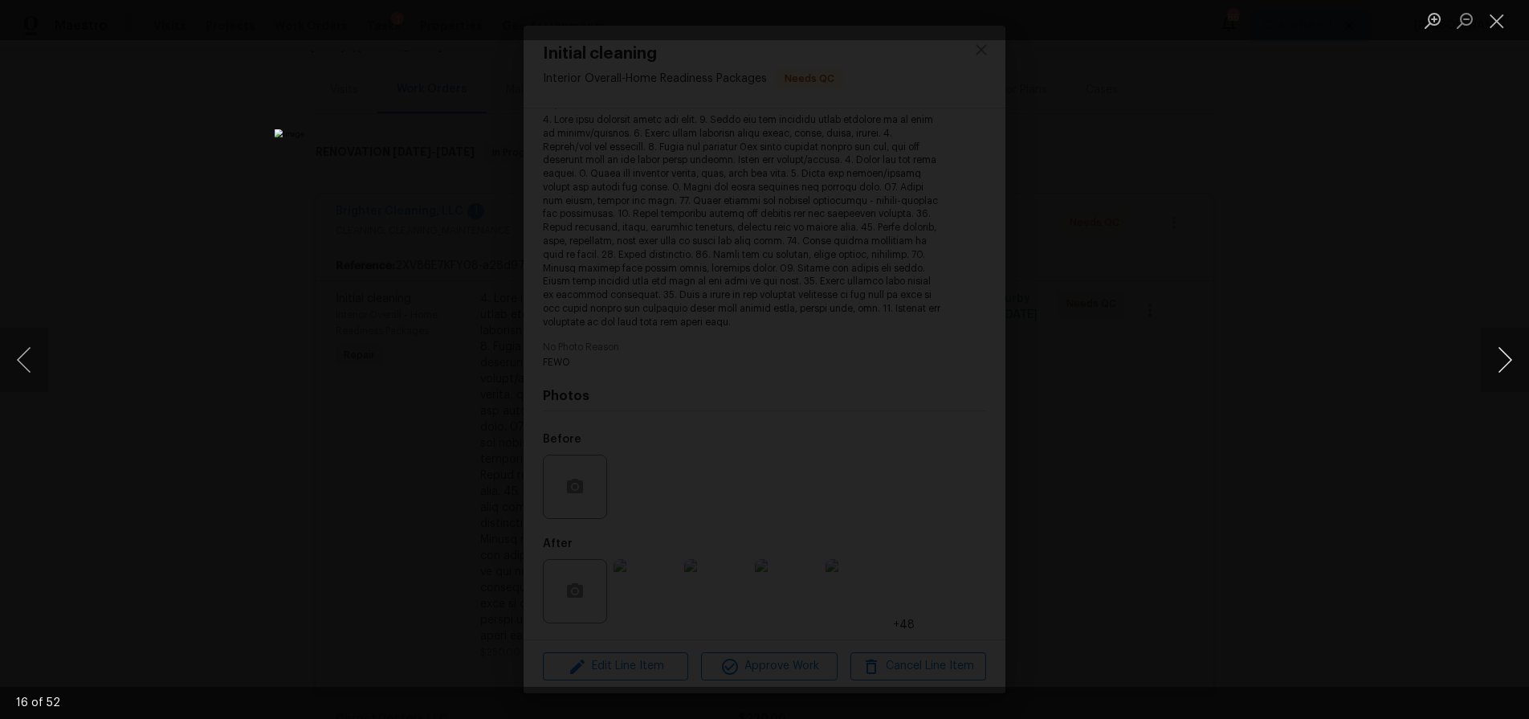
click at [1489, 355] on button "Next image" at bounding box center [1505, 360] width 48 height 64
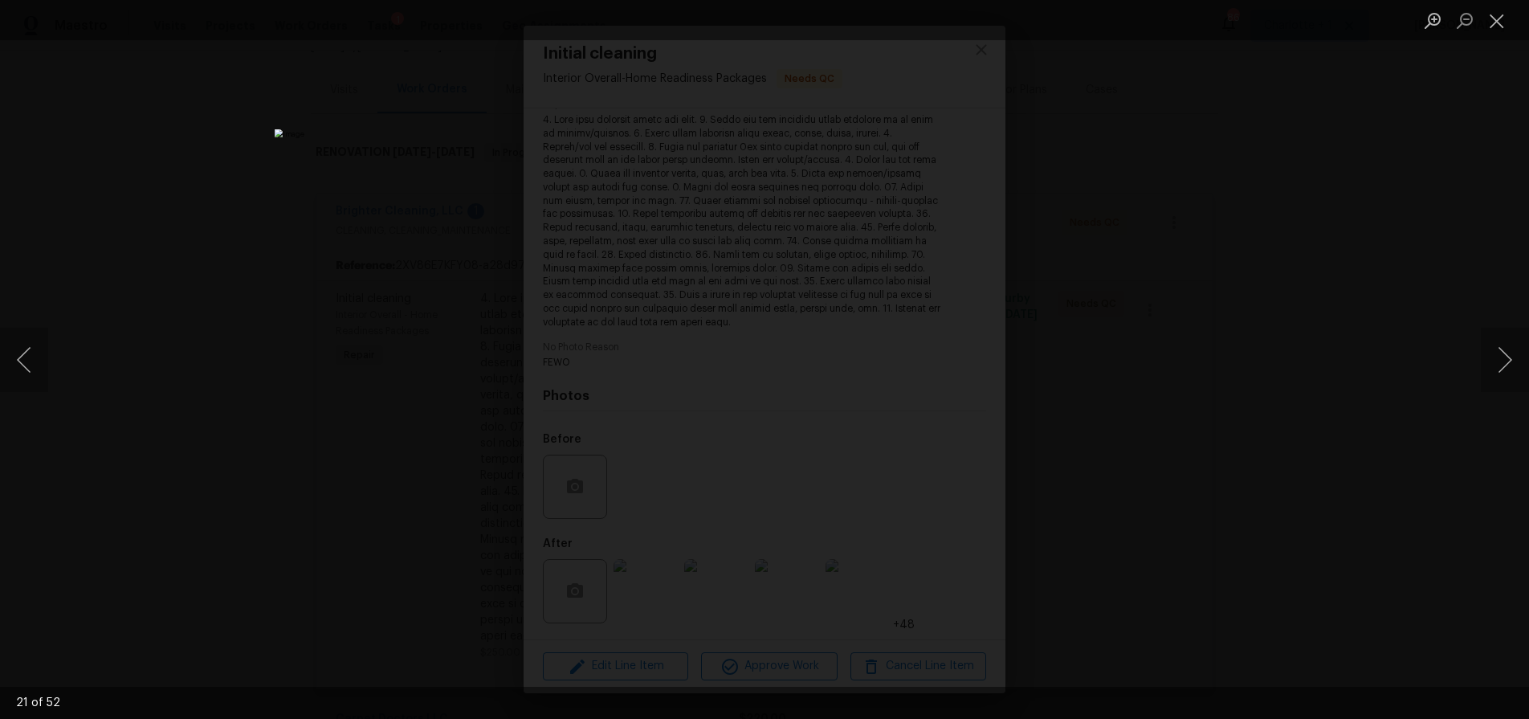
drag, startPoint x: 240, startPoint y: 290, endPoint x: 234, endPoint y: 275, distance: 15.8
click at [240, 290] on div "Lightbox" at bounding box center [764, 359] width 1529 height 719
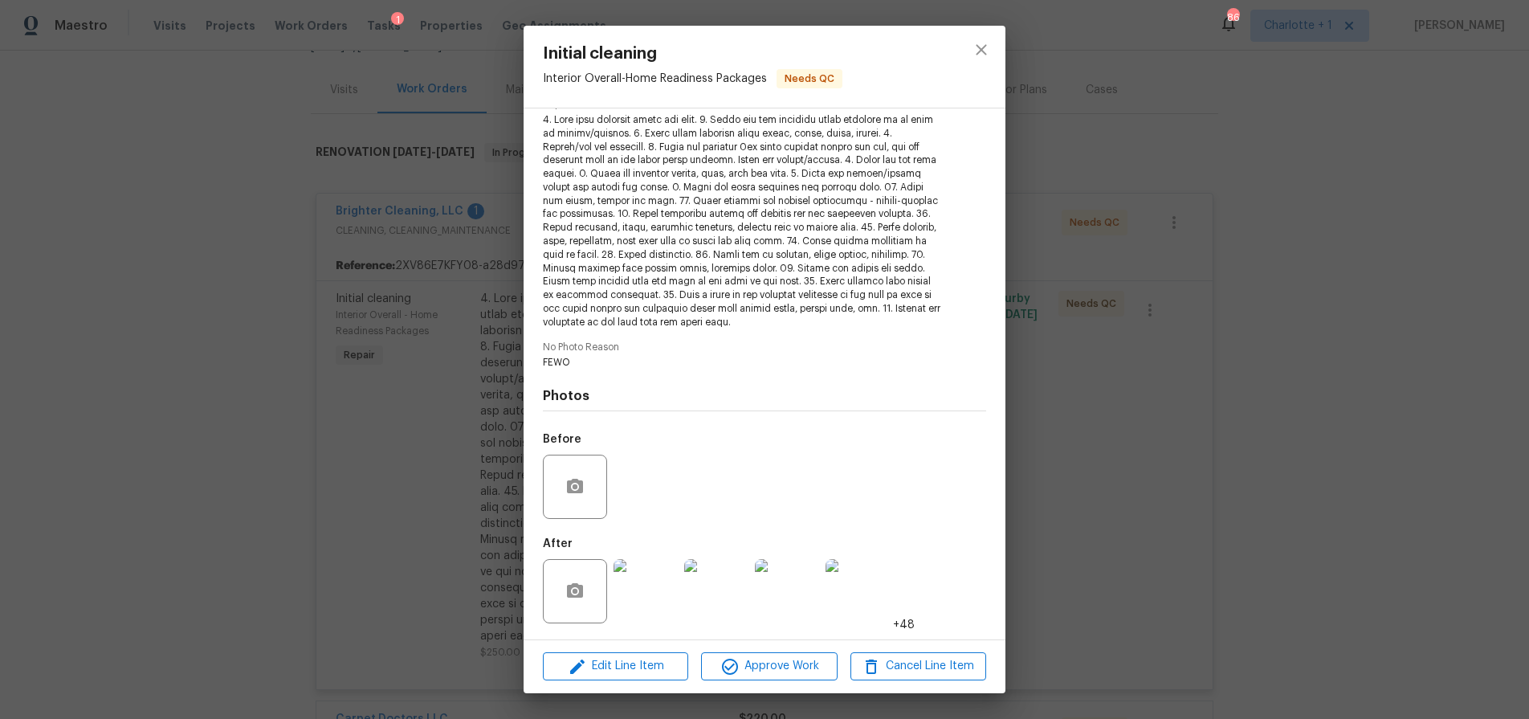
click at [378, 110] on div "Initial cleaning Interior Overall - Home Readiness Packages Needs QC Vendor Bri…" at bounding box center [764, 359] width 1529 height 719
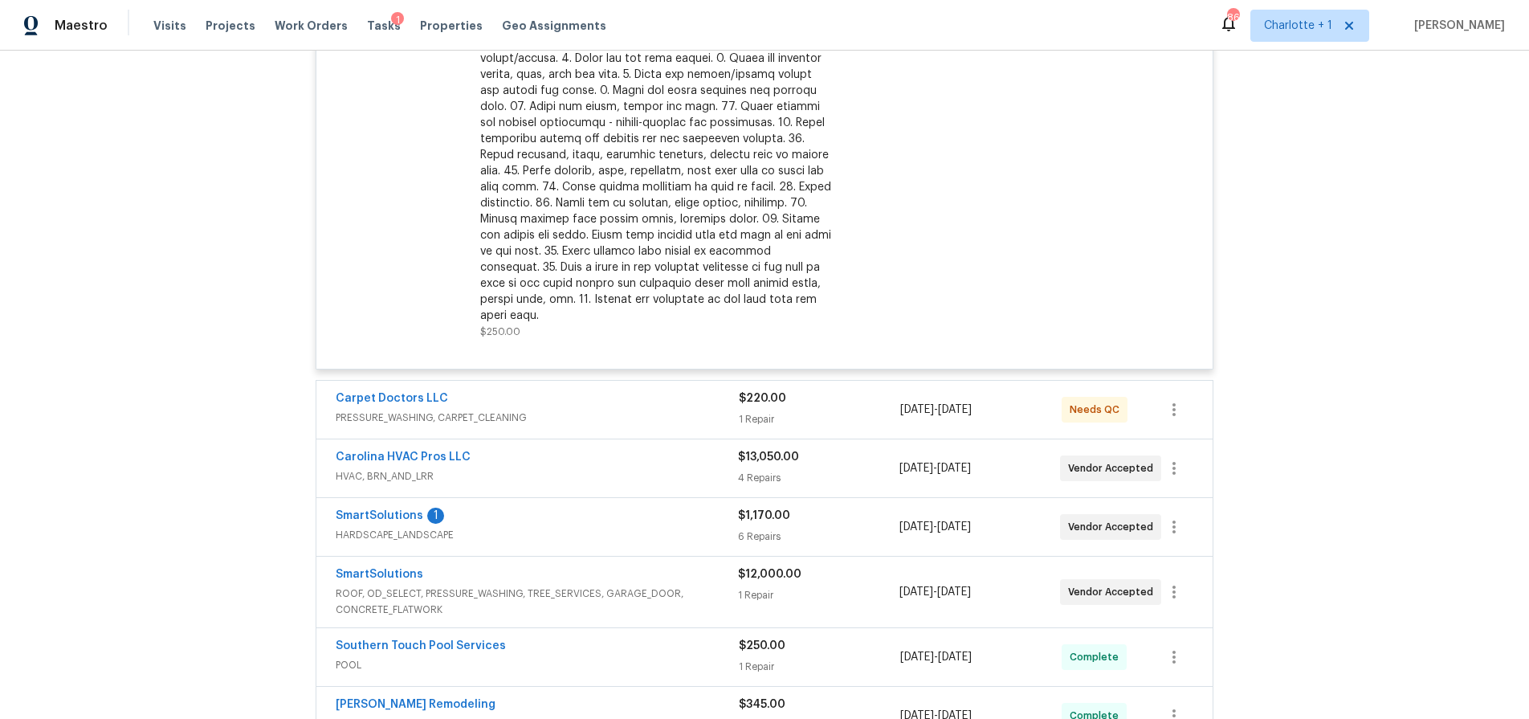
scroll to position [0, 0]
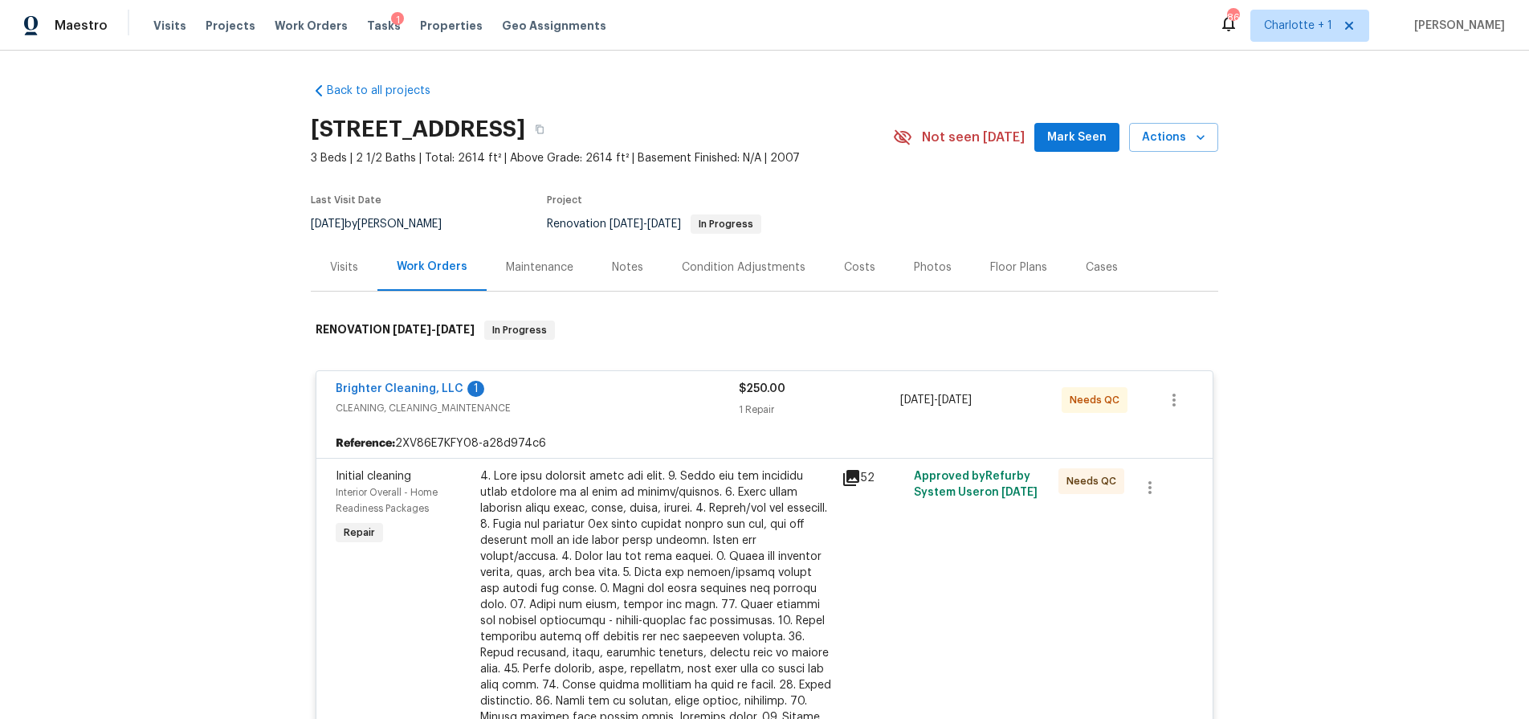
click at [780, 265] on div "Condition Adjustments" at bounding box center [744, 267] width 124 height 16
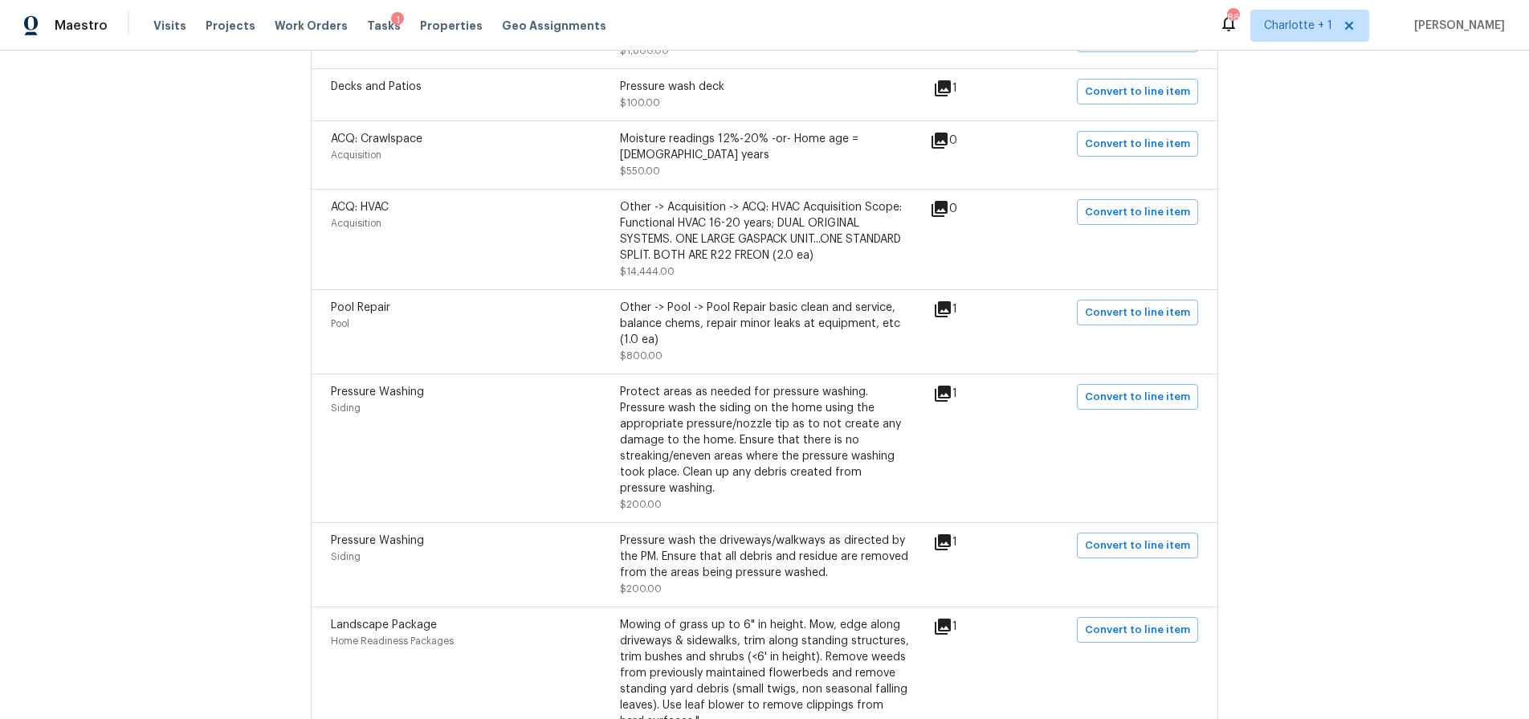
scroll to position [445, 0]
click at [742, 240] on div "Other -> Acquisition -> ACQ: HVAC Acquisition Scope: Functional HVAC 16-20 year…" at bounding box center [764, 230] width 289 height 64
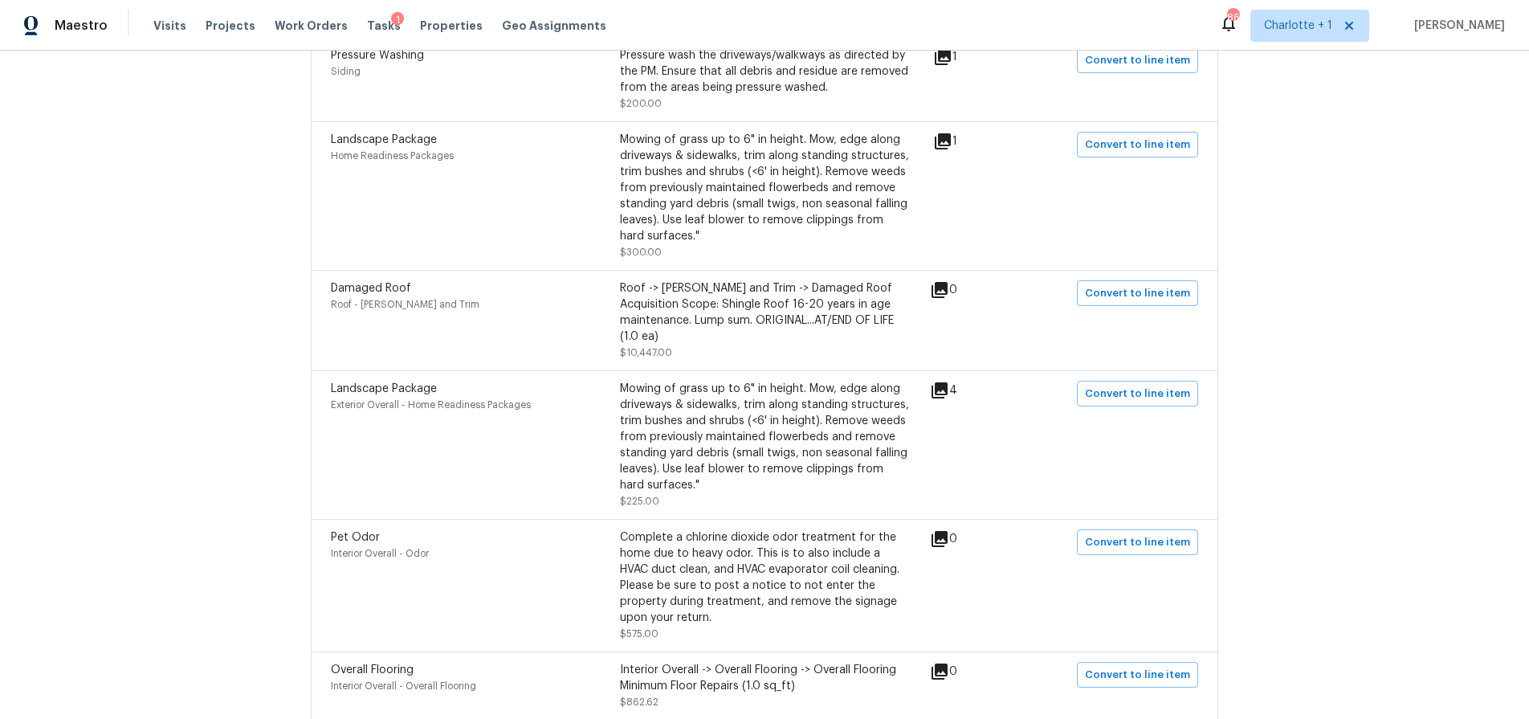
scroll to position [926, 0]
click at [953, 383] on div "4" at bounding box center [969, 392] width 79 height 19
click at [947, 385] on icon at bounding box center [939, 393] width 16 height 16
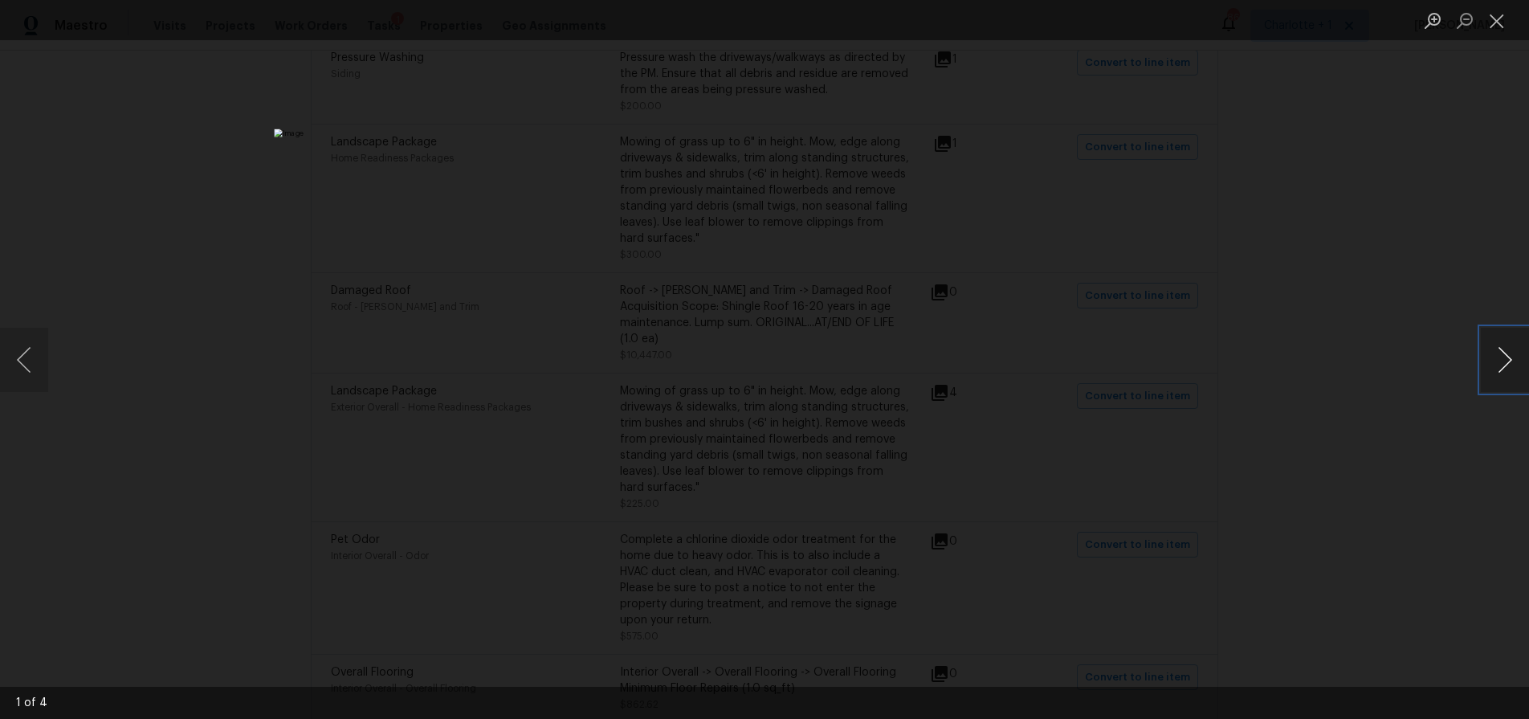
click at [1491, 361] on button "Next image" at bounding box center [1505, 360] width 48 height 64
click at [1368, 254] on div "Lightbox" at bounding box center [764, 359] width 1529 height 719
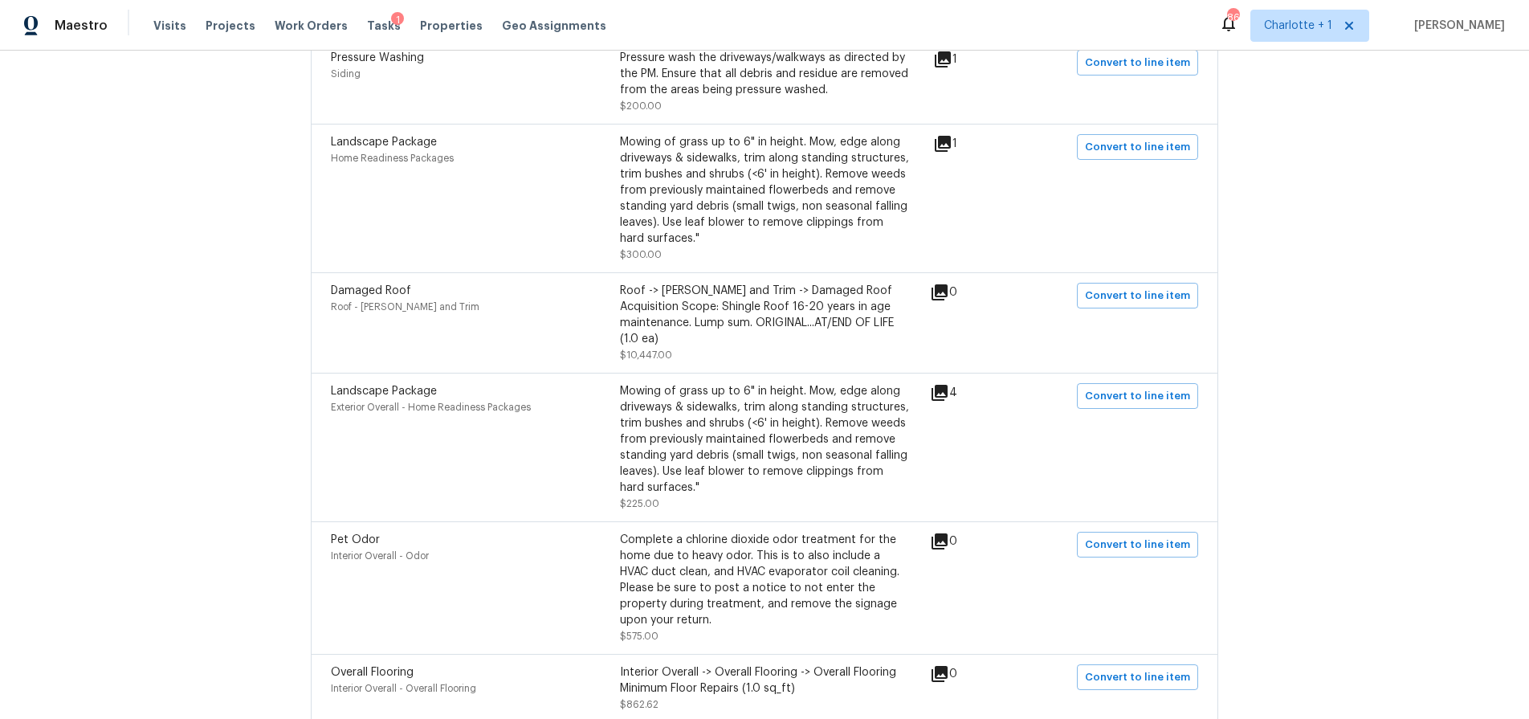
drag, startPoint x: 510, startPoint y: 201, endPoint x: 552, endPoint y: 210, distance: 43.6
click at [509, 201] on div "Landscape Package Home Readiness Packages" at bounding box center [475, 198] width 289 height 128
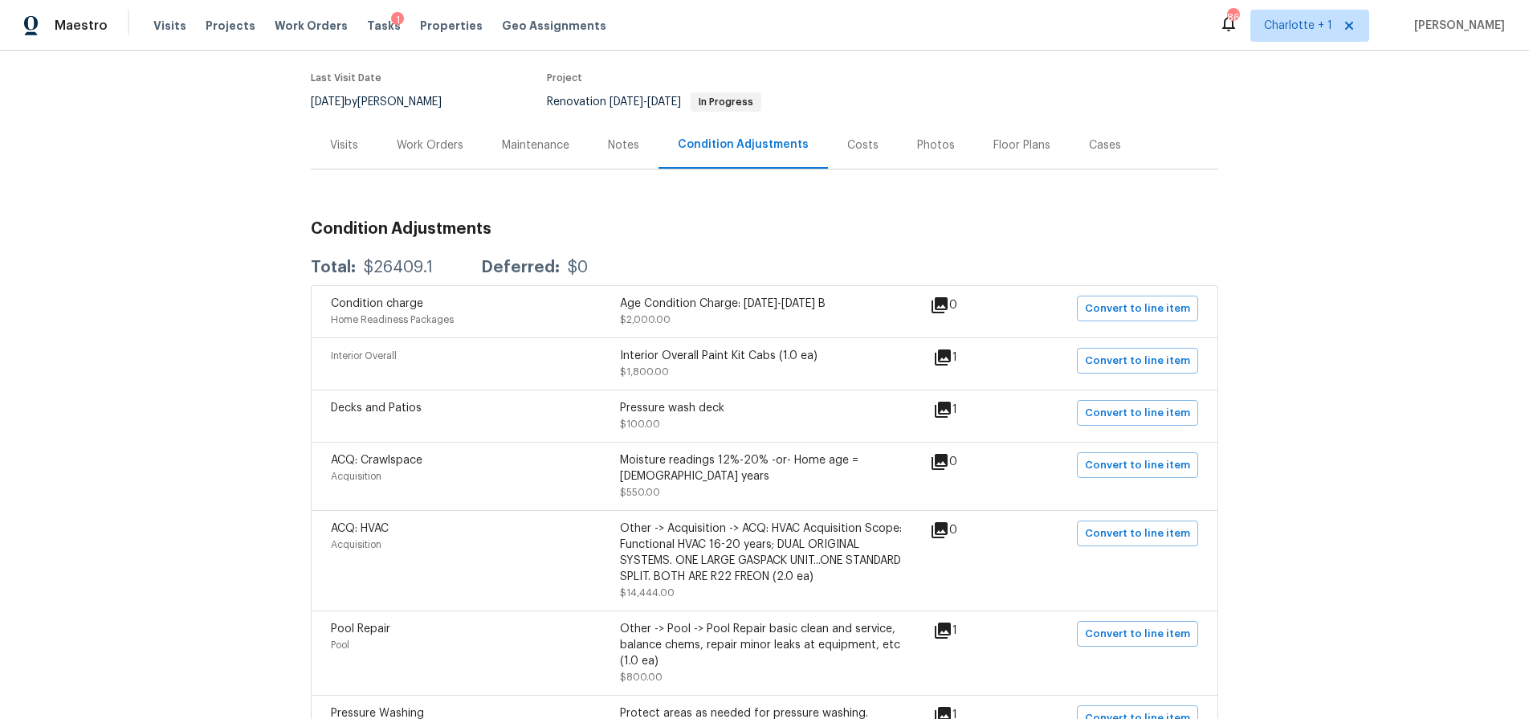
scroll to position [0, 0]
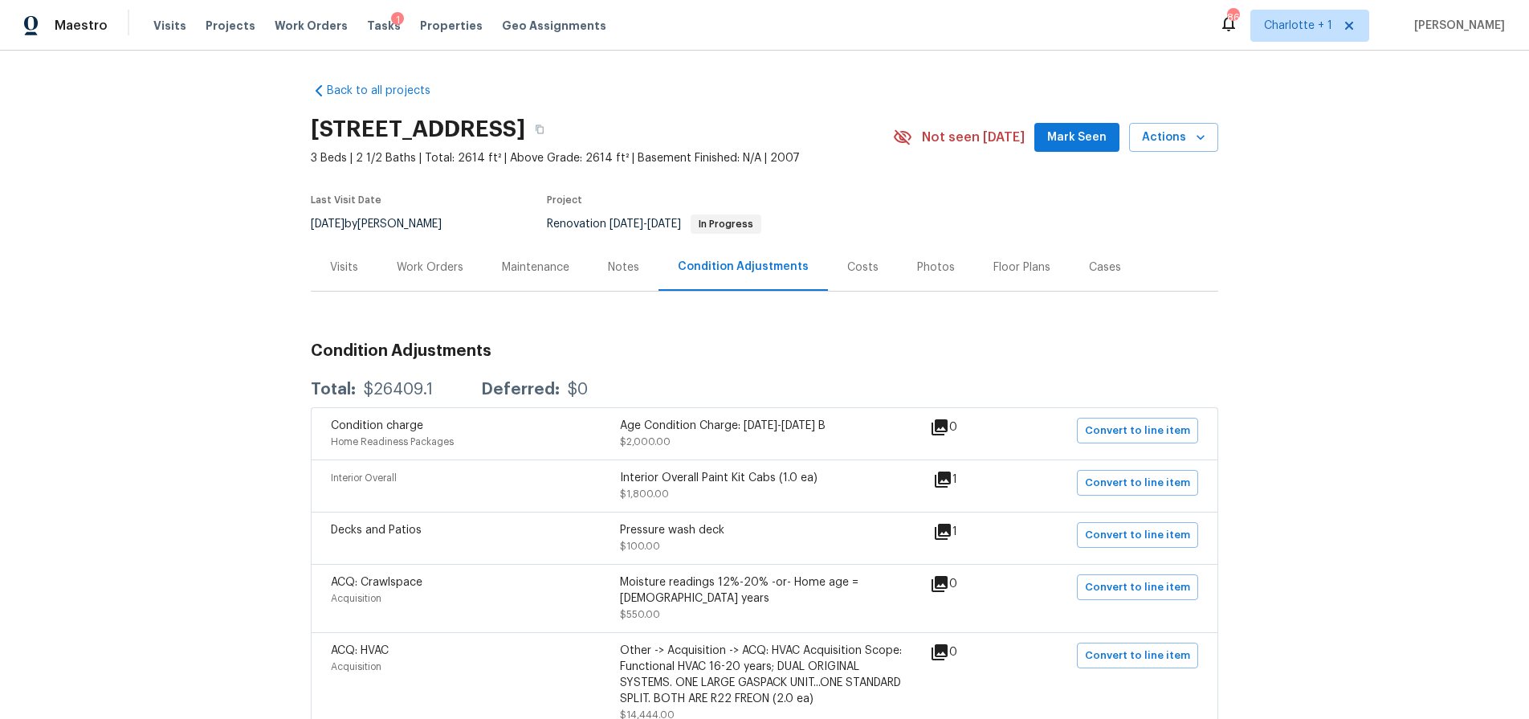
drag, startPoint x: 232, startPoint y: 159, endPoint x: 247, endPoint y: 161, distance: 15.3
click at [232, 159] on div "Back to all projects 4640 Channing Park Way, Rock Hill, SC 29732 3 Beds | 2 1/2…" at bounding box center [764, 385] width 1529 height 668
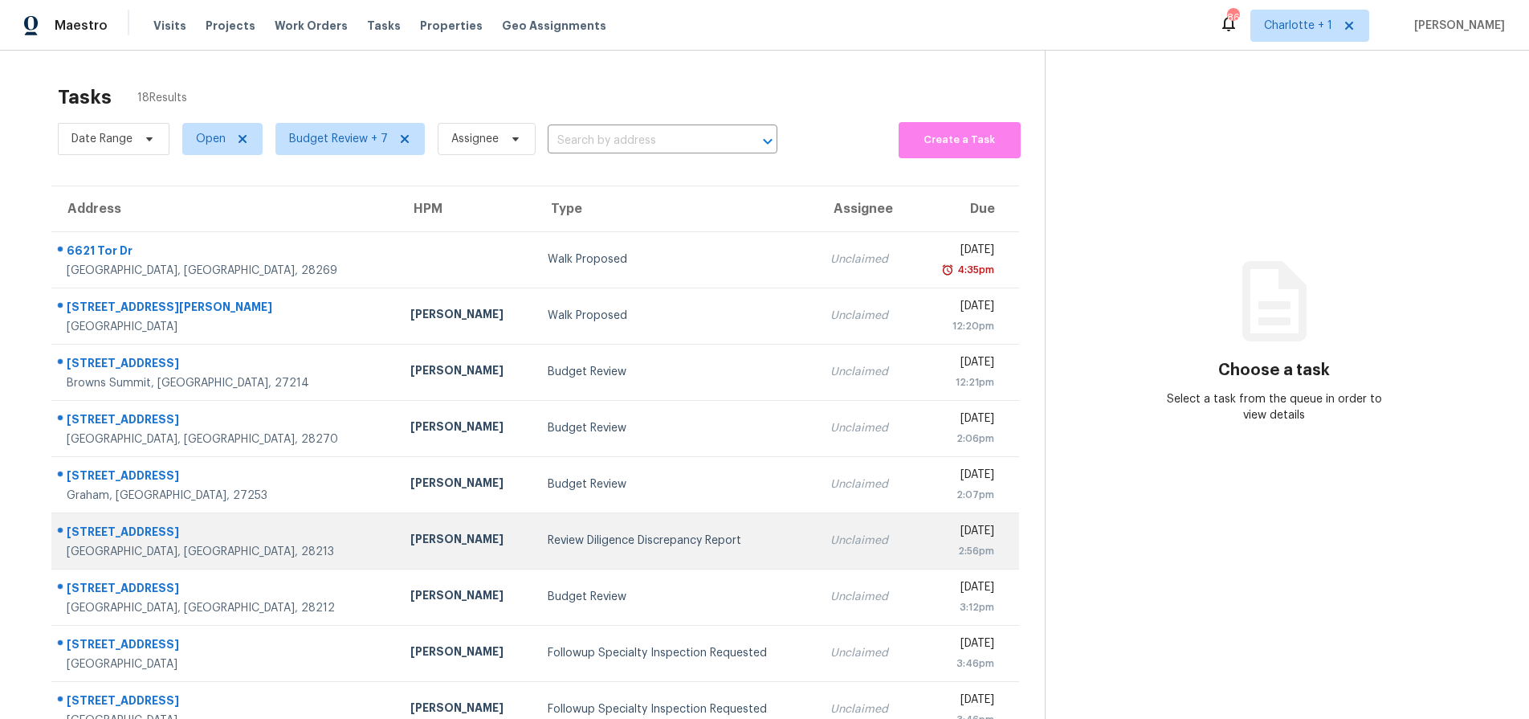
scroll to position [129, 0]
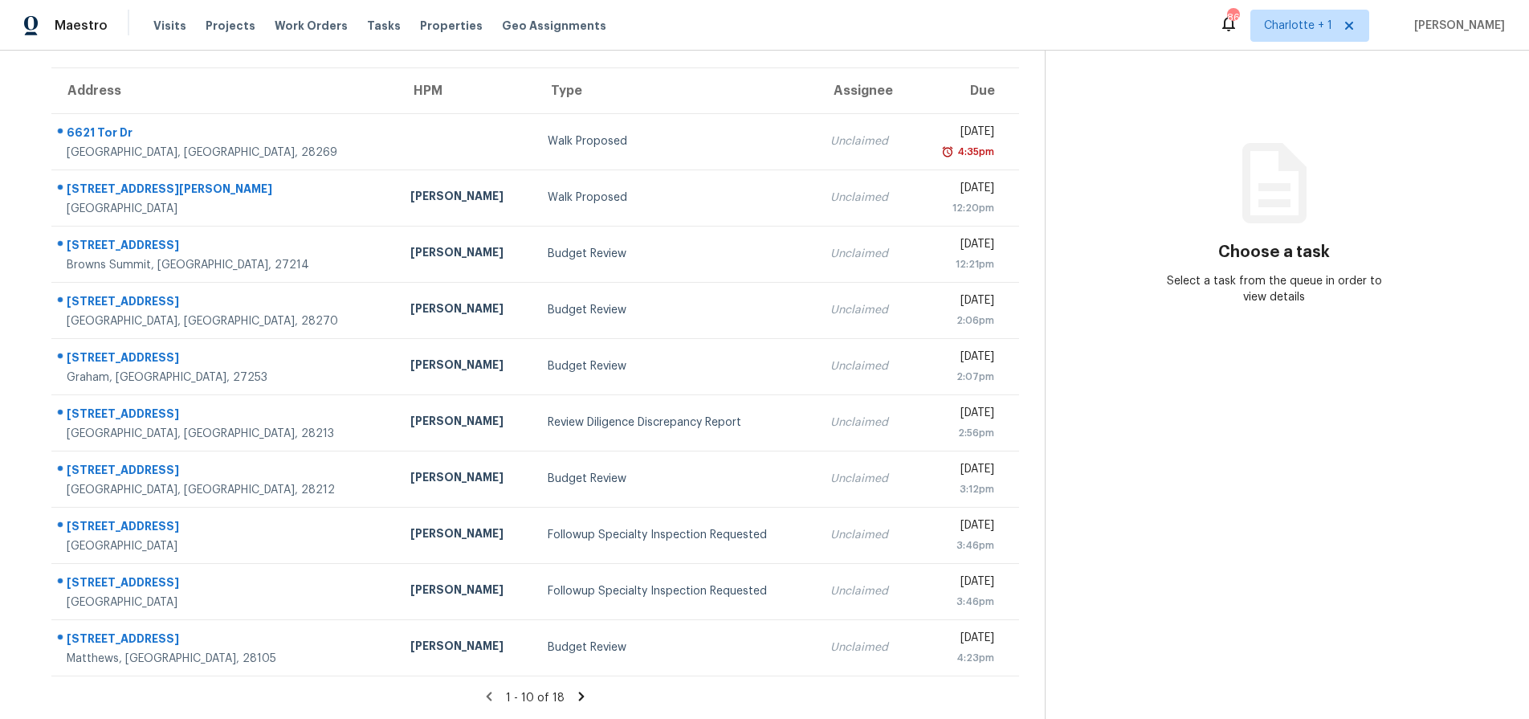
click at [579, 691] on icon at bounding box center [582, 695] width 6 height 9
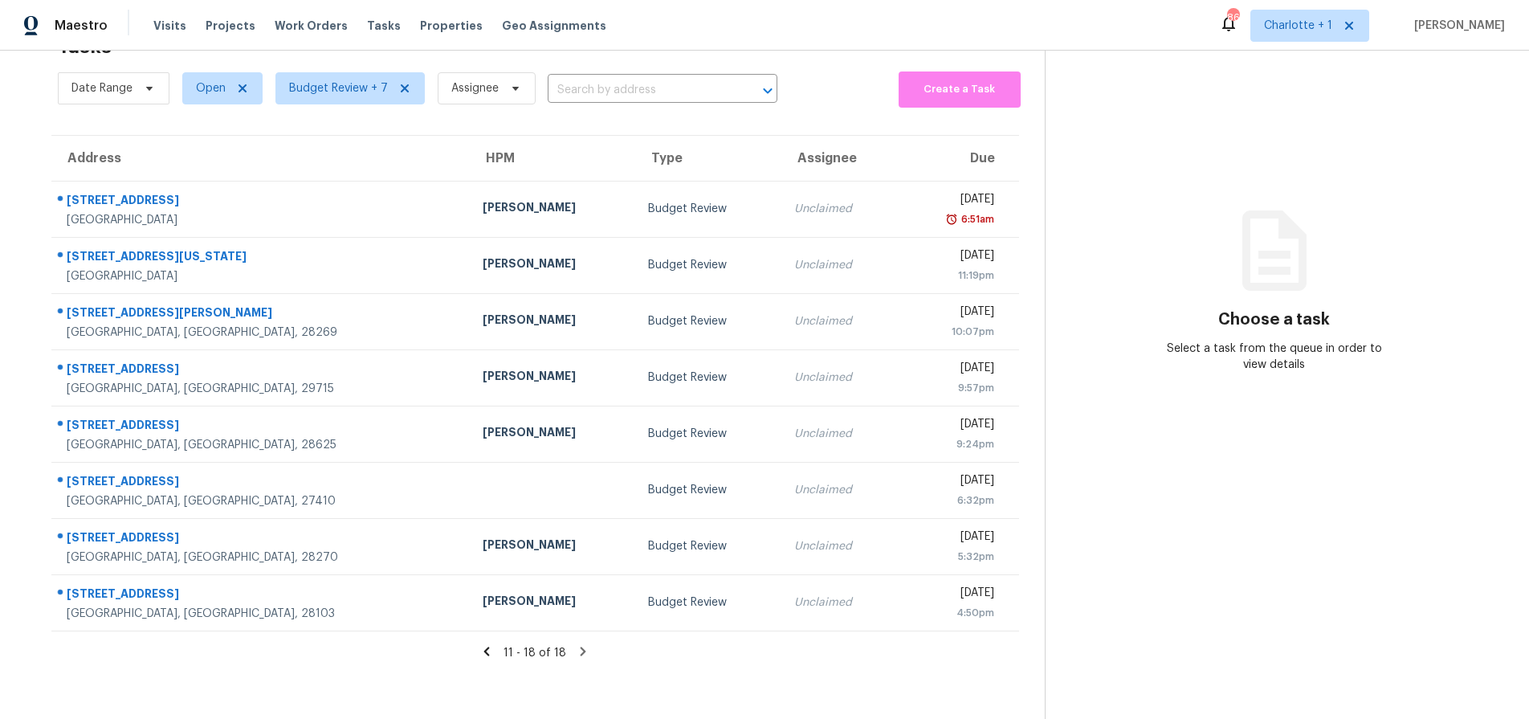
click at [471, 644] on div "11 - 18 of 18" at bounding box center [535, 652] width 1019 height 17
click at [483, 644] on icon at bounding box center [486, 651] width 14 height 14
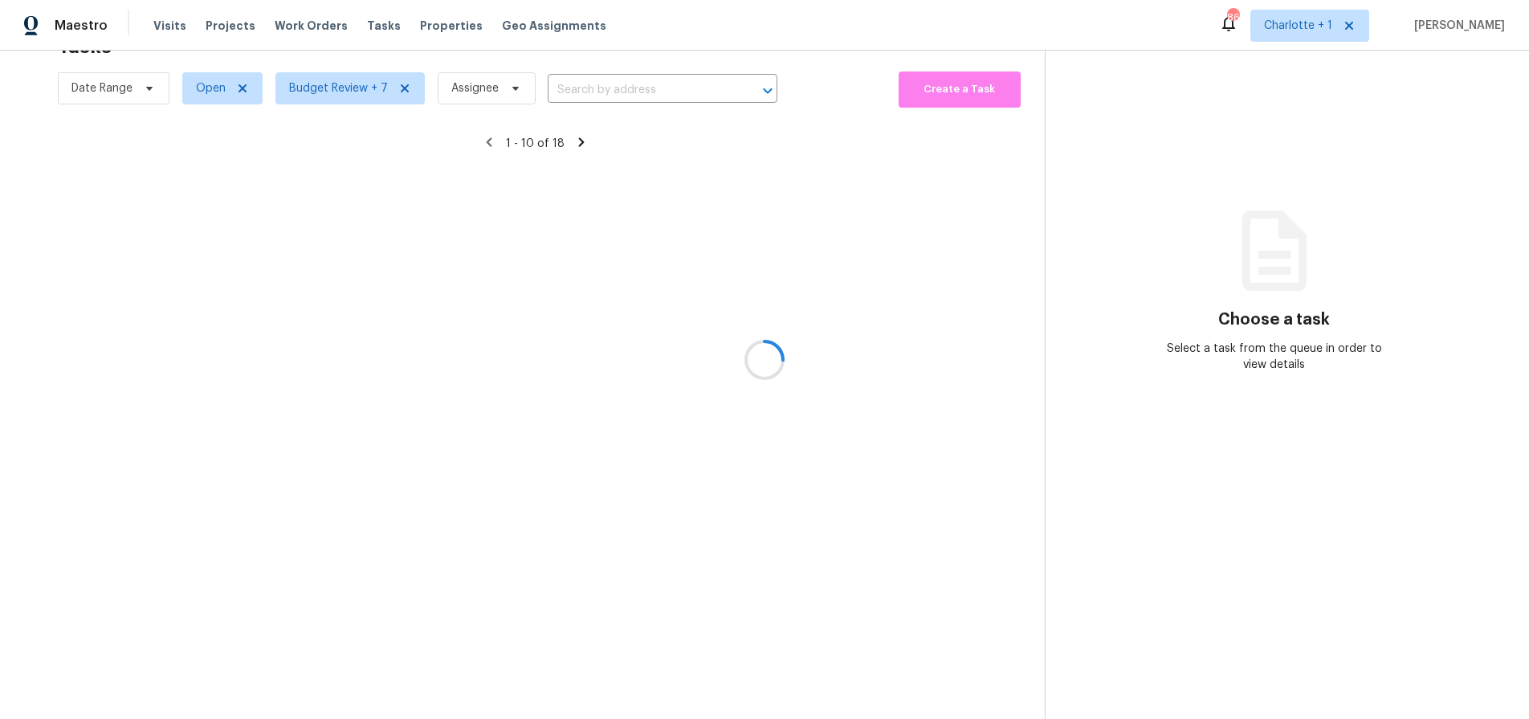
scroll to position [129, 0]
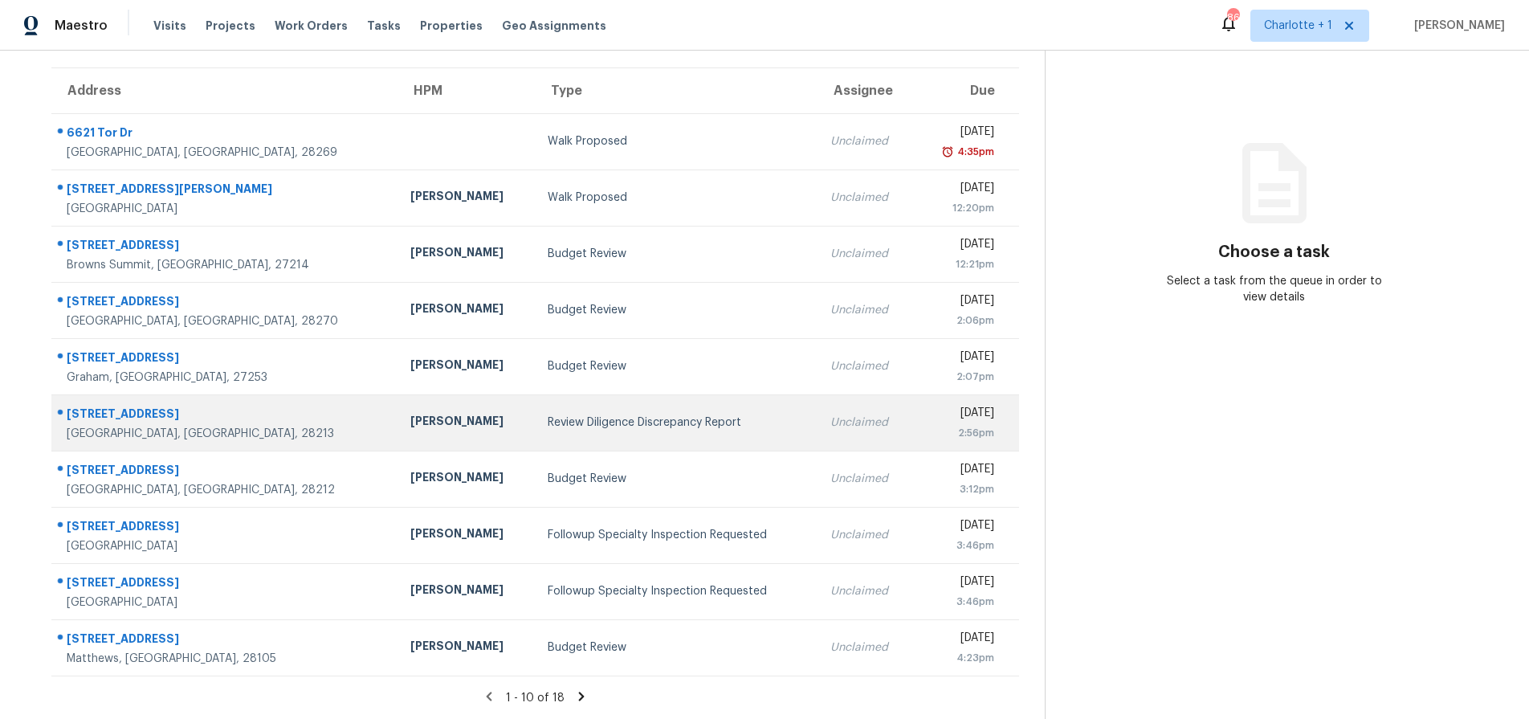
click at [251, 426] on div "Charlotte, NC, 28213" at bounding box center [226, 434] width 318 height 16
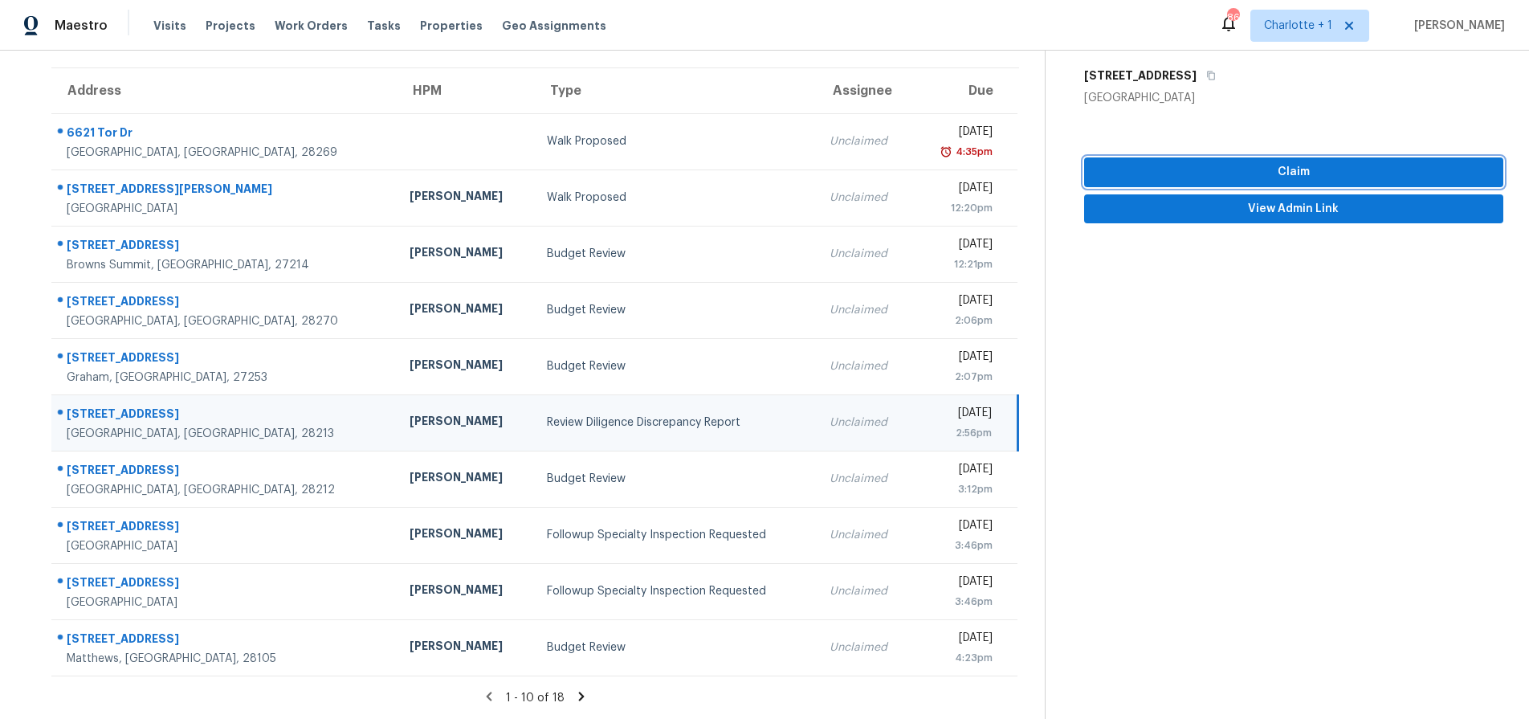
click at [1241, 164] on span "Claim" at bounding box center [1293, 172] width 393 height 20
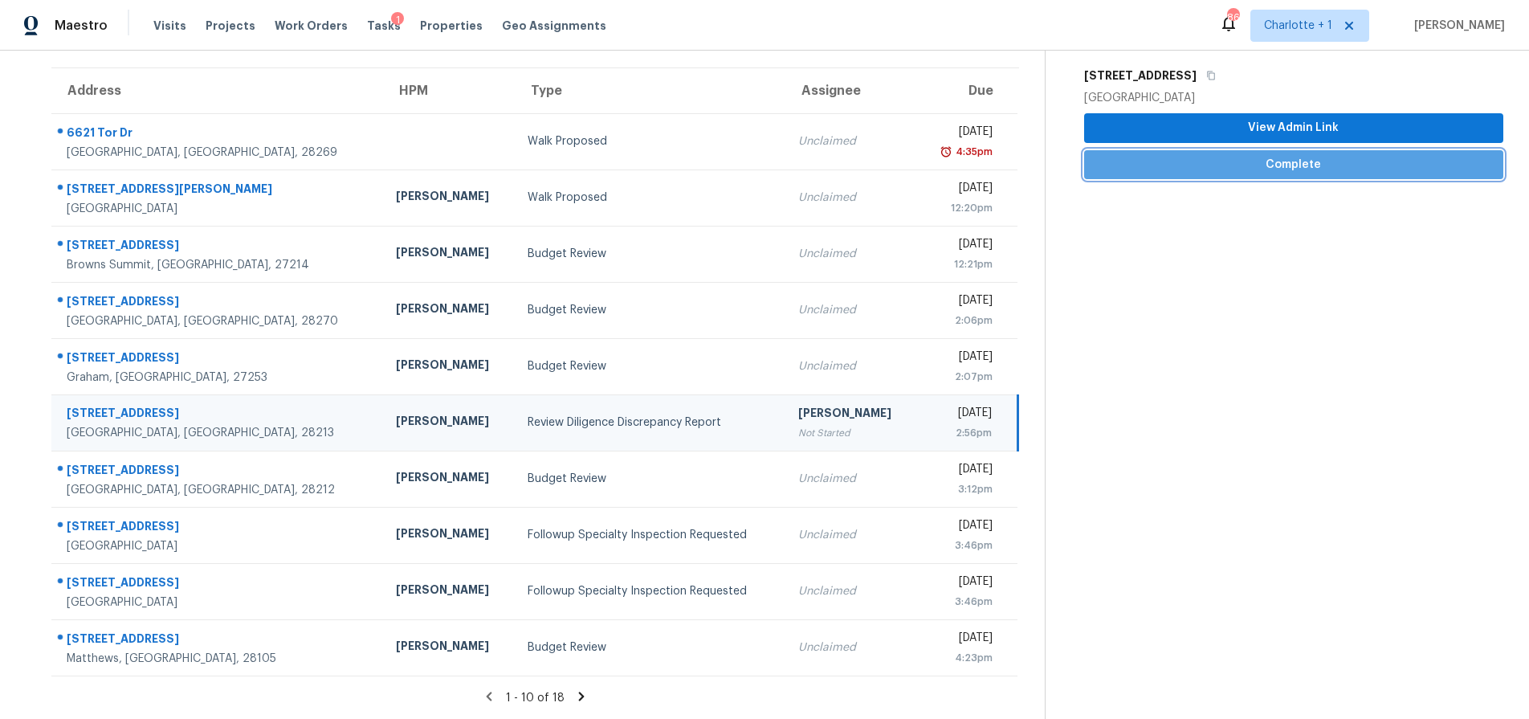
click at [1214, 155] on span "Complete" at bounding box center [1293, 165] width 393 height 20
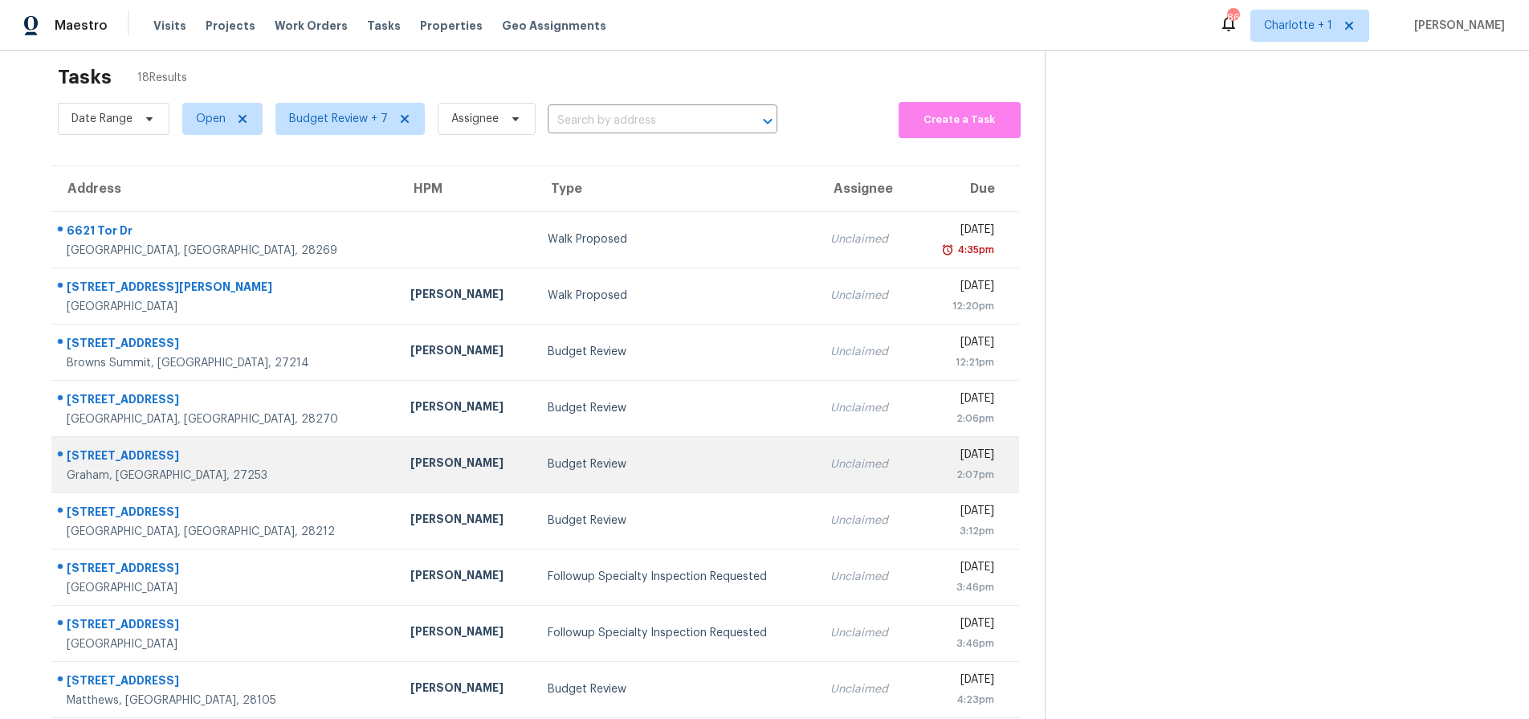
scroll to position [0, 0]
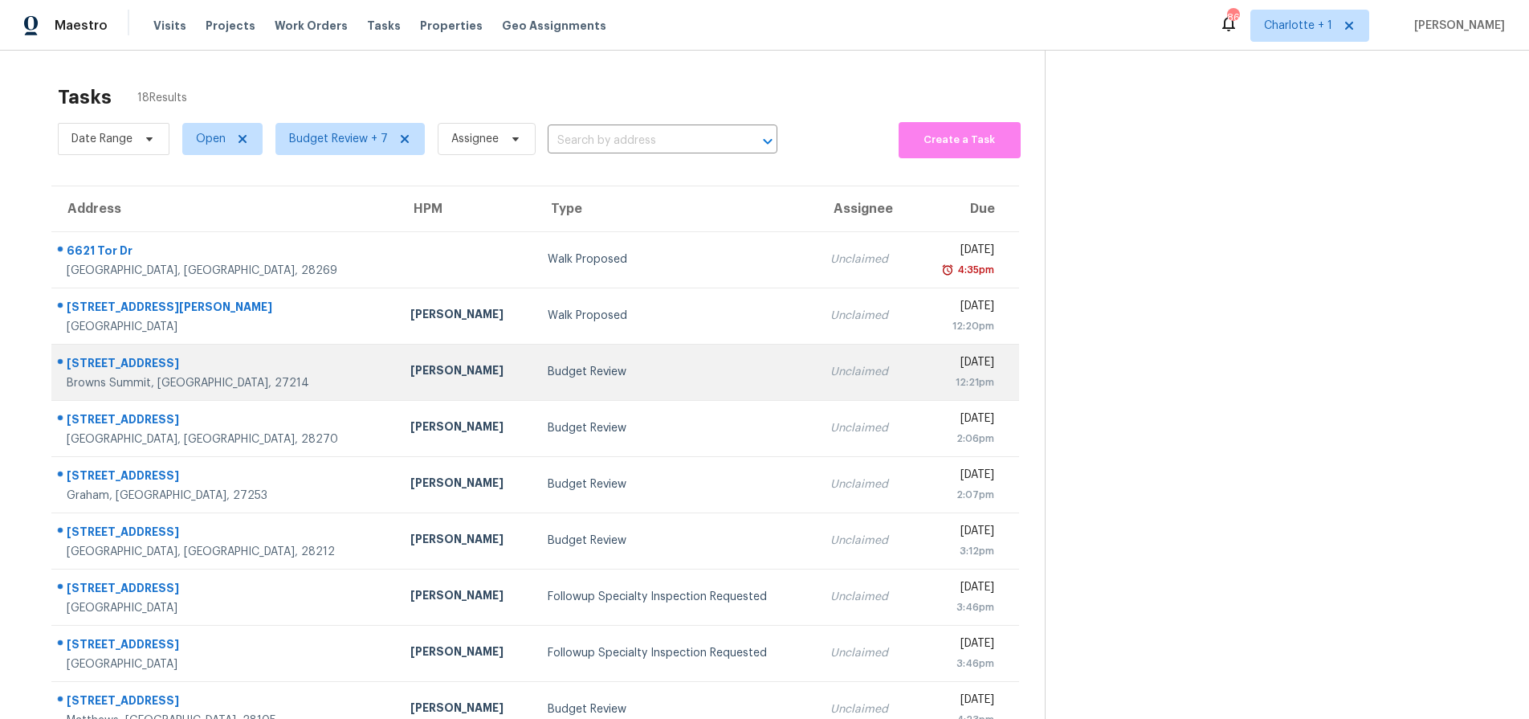
click at [548, 371] on div "Budget Review" at bounding box center [676, 372] width 257 height 16
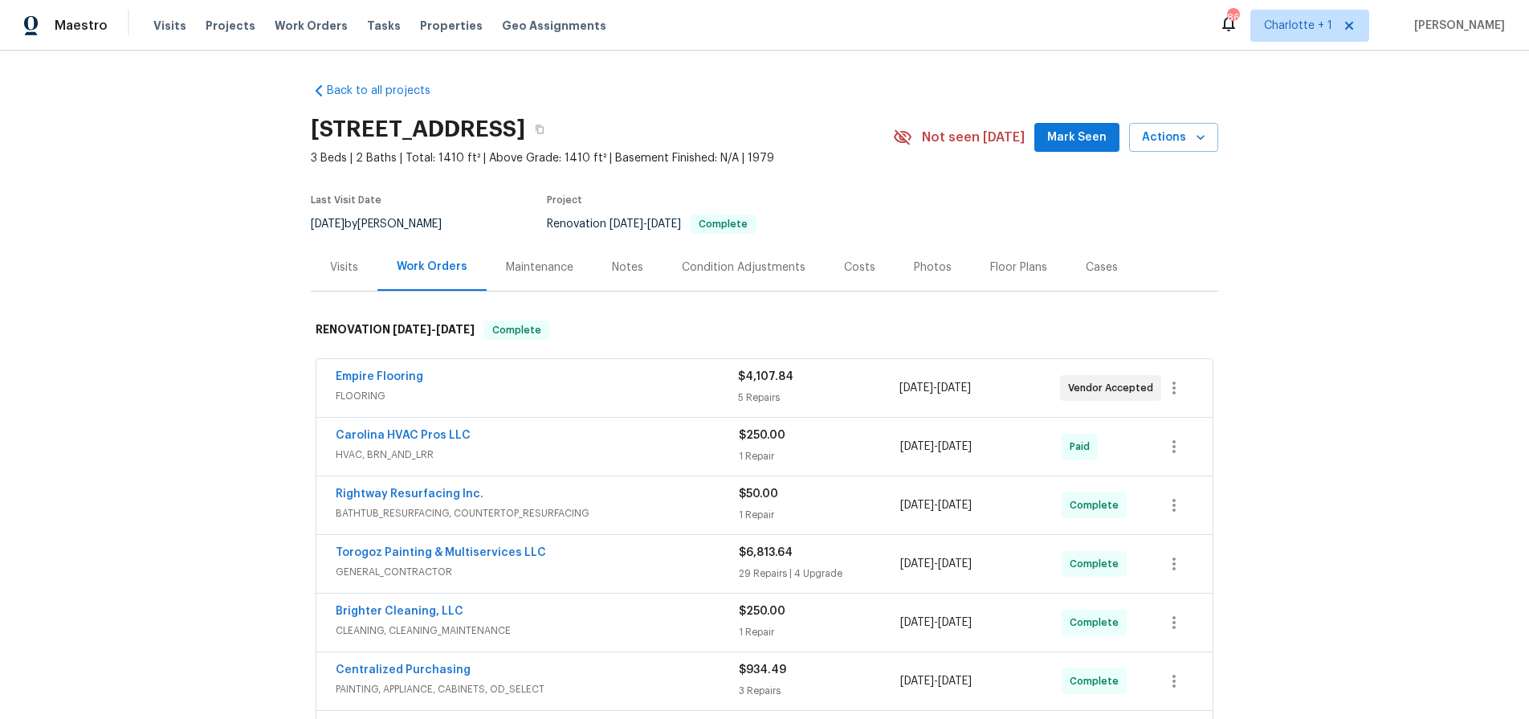
click at [348, 256] on div "Visits" at bounding box center [344, 266] width 67 height 47
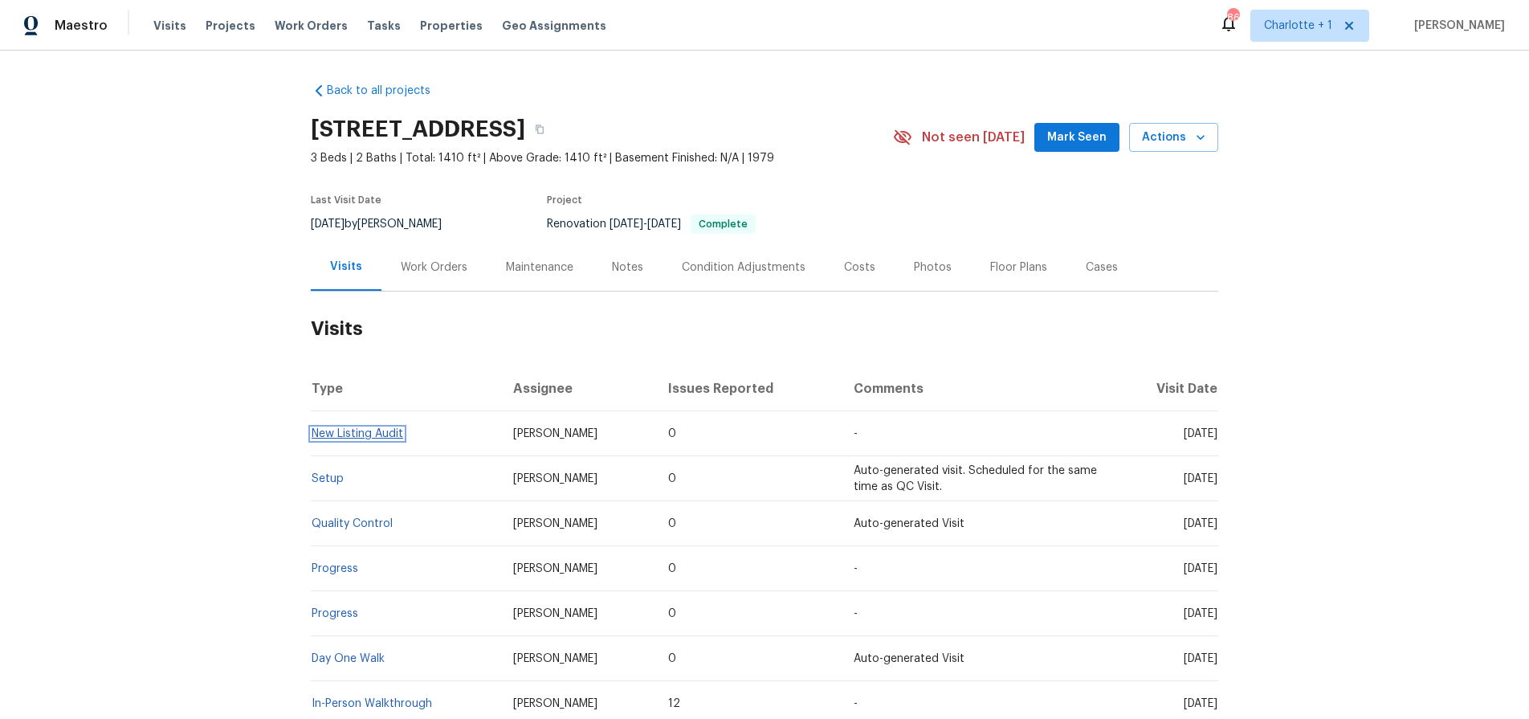
click at [333, 435] on link "New Listing Audit" at bounding box center [358, 433] width 92 height 11
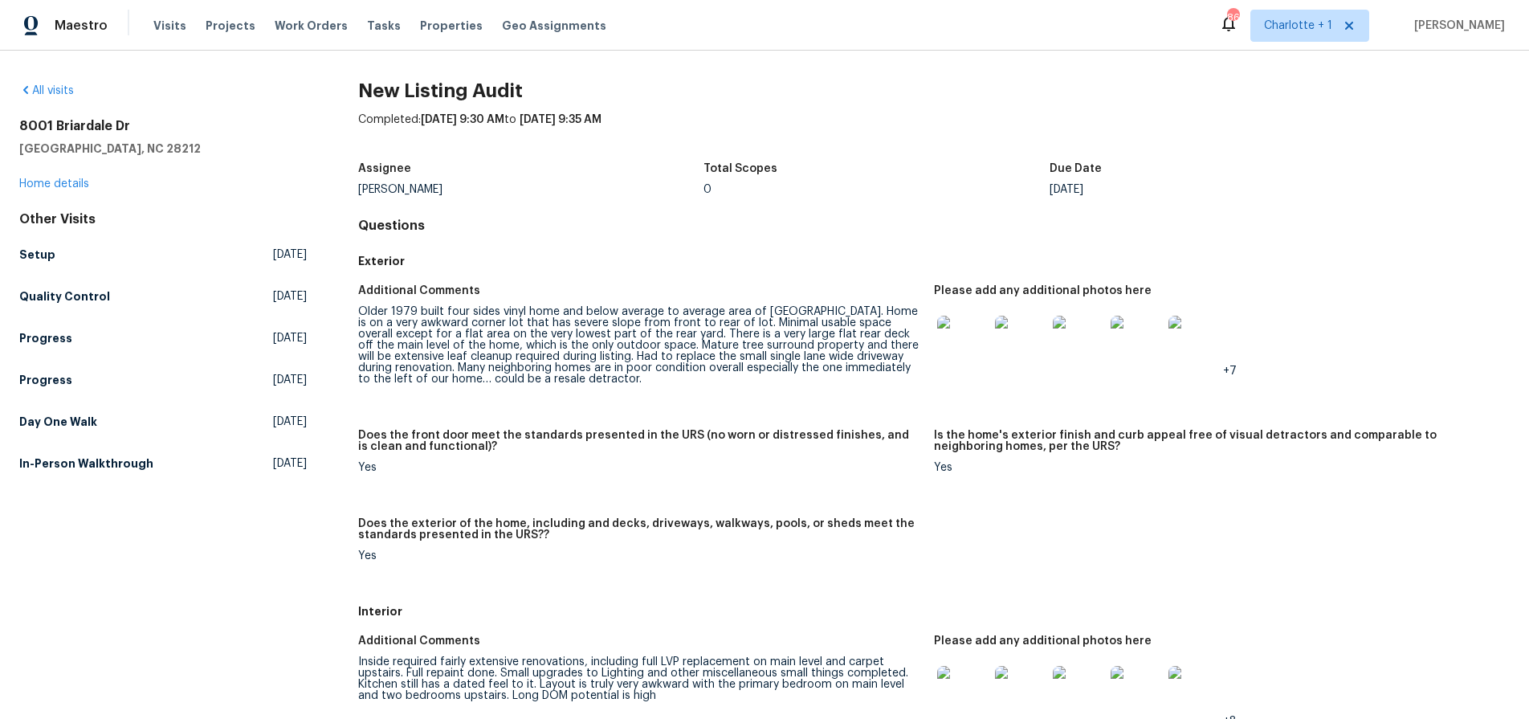
click at [953, 344] on img at bounding box center [962, 341] width 51 height 51
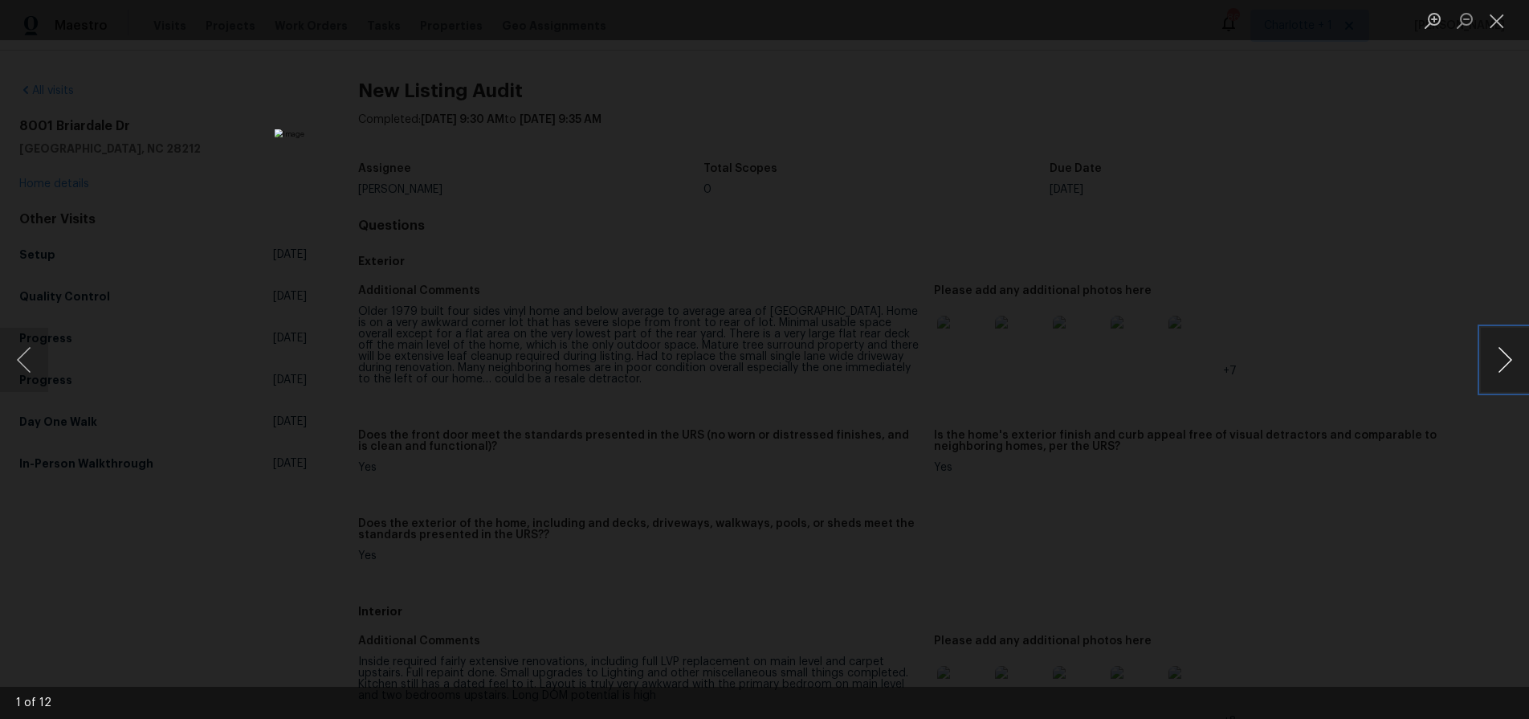
click at [1489, 360] on button "Next image" at bounding box center [1505, 360] width 48 height 64
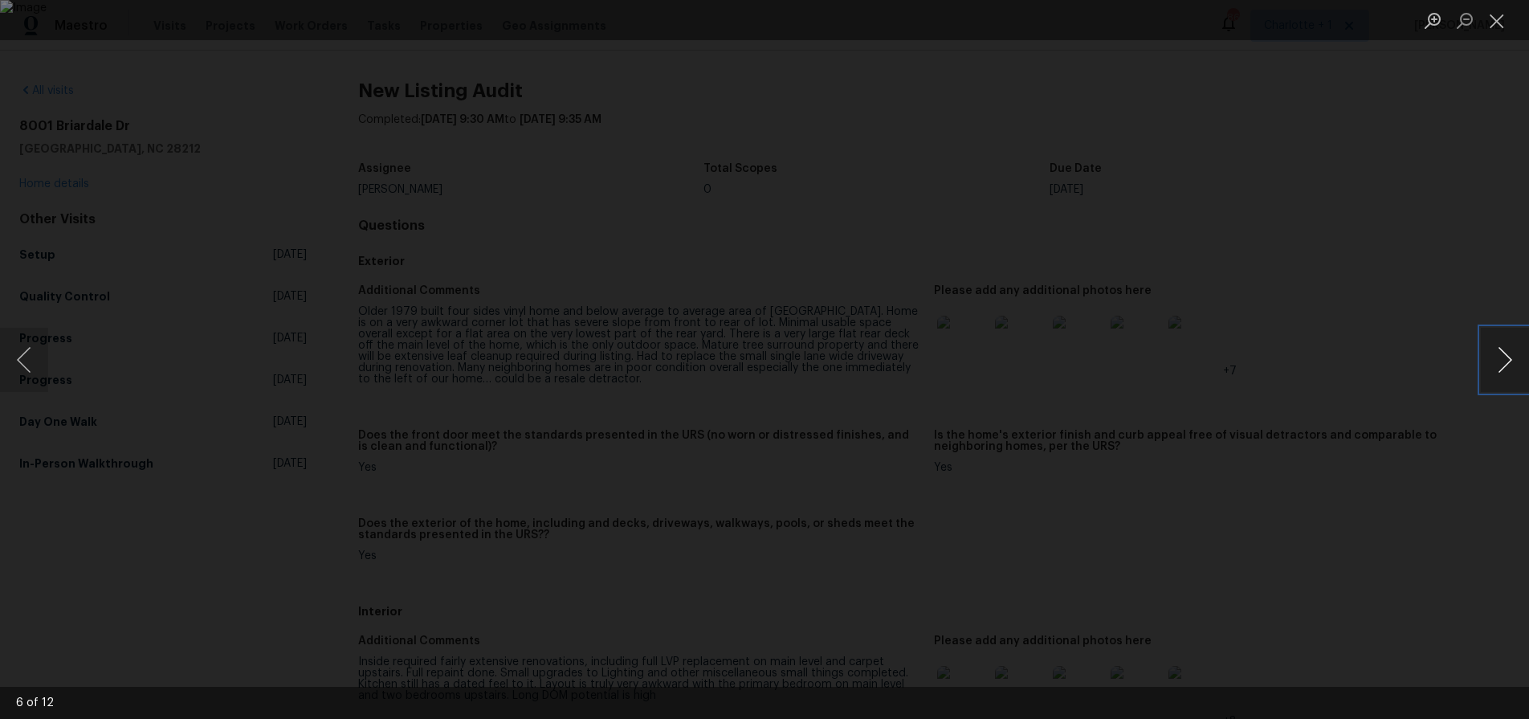
click at [1489, 360] on button "Next image" at bounding box center [1505, 360] width 48 height 64
drag, startPoint x: 1370, startPoint y: 190, endPoint x: 1350, endPoint y: 190, distance: 20.1
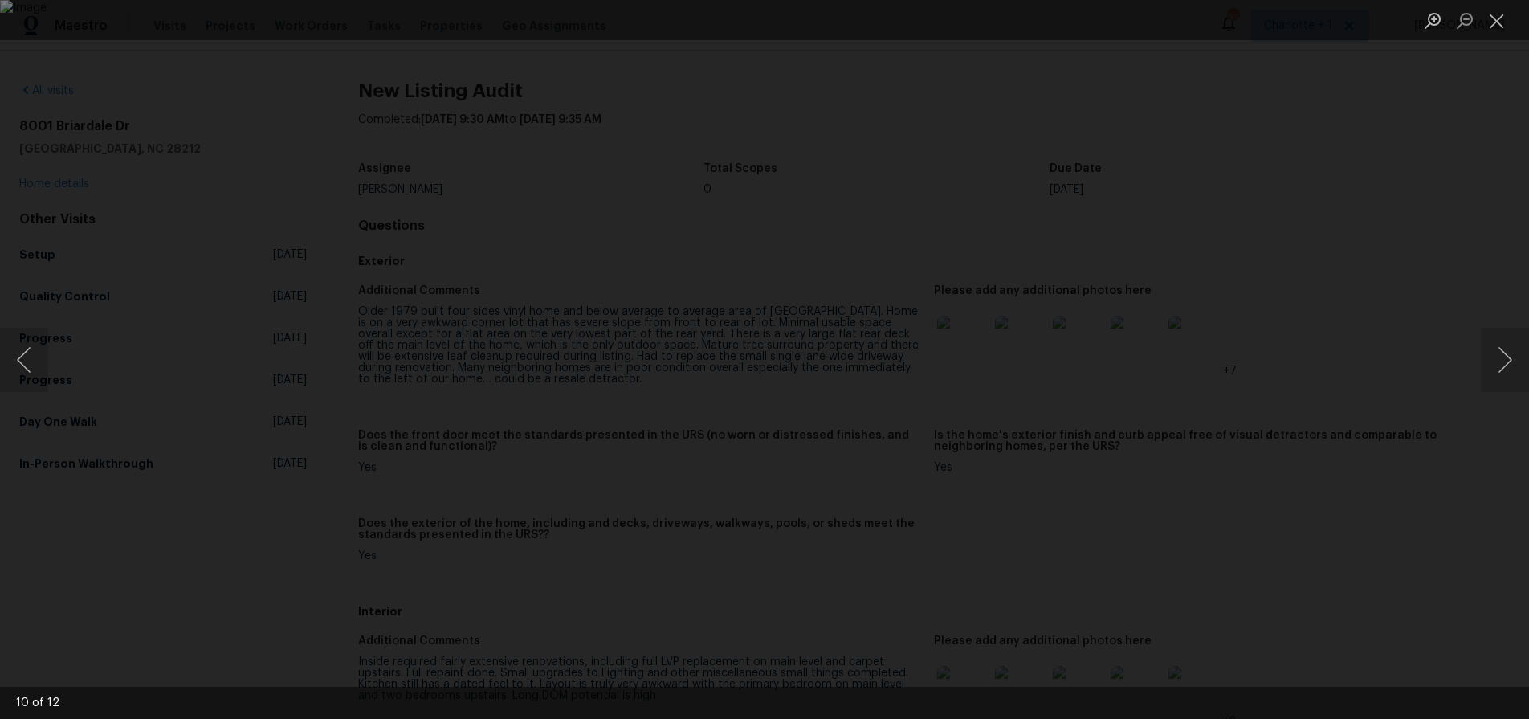
click at [1369, 190] on div "Lightbox" at bounding box center [764, 359] width 1529 height 719
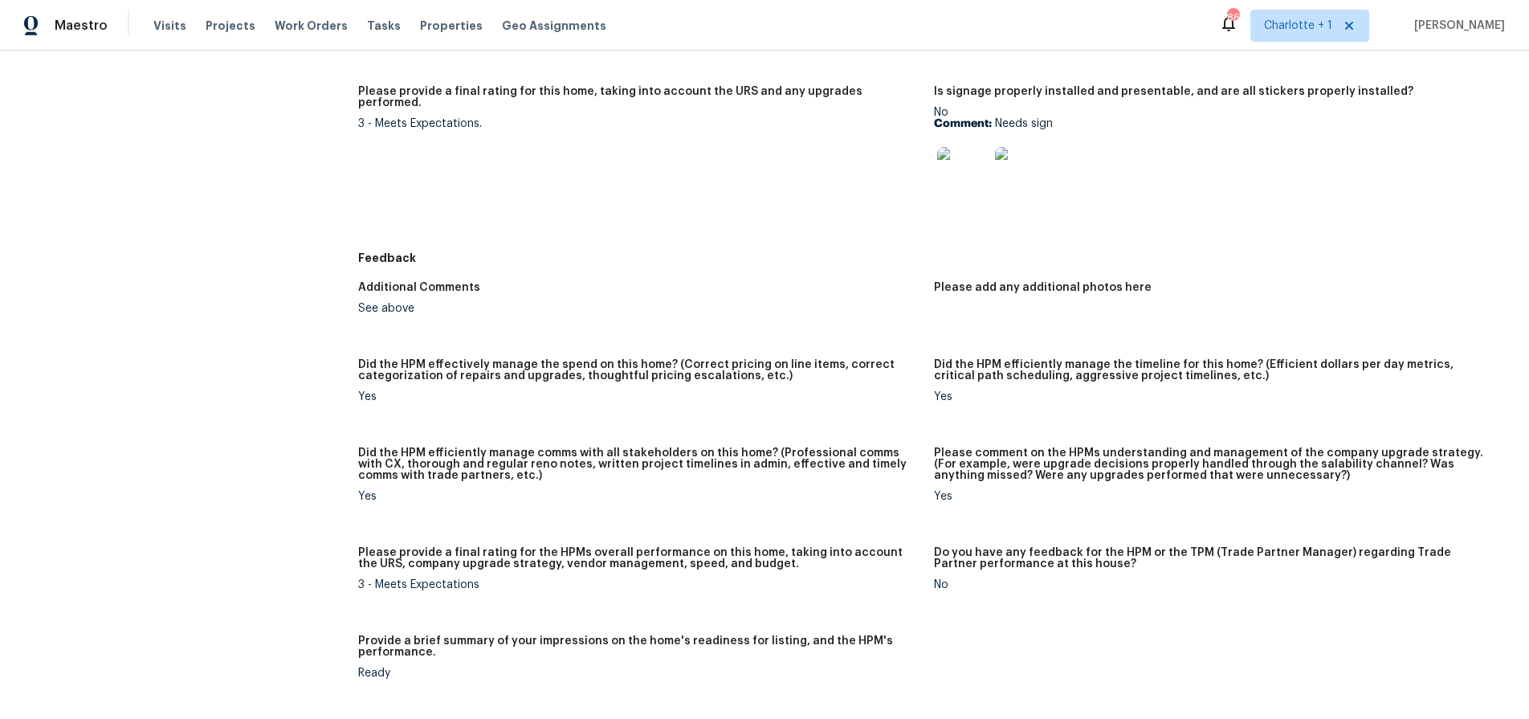
scroll to position [1192, 0]
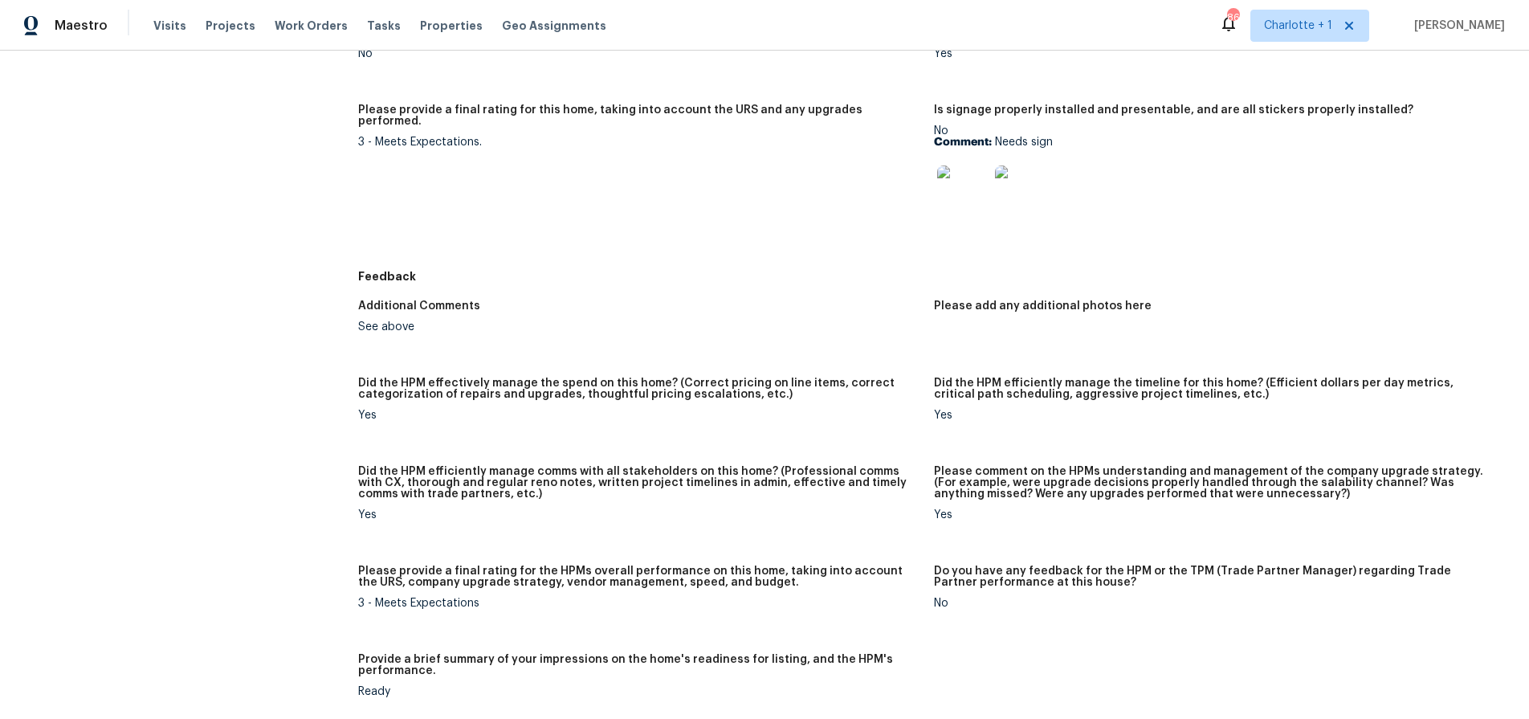
click at [952, 187] on img at bounding box center [962, 190] width 51 height 51
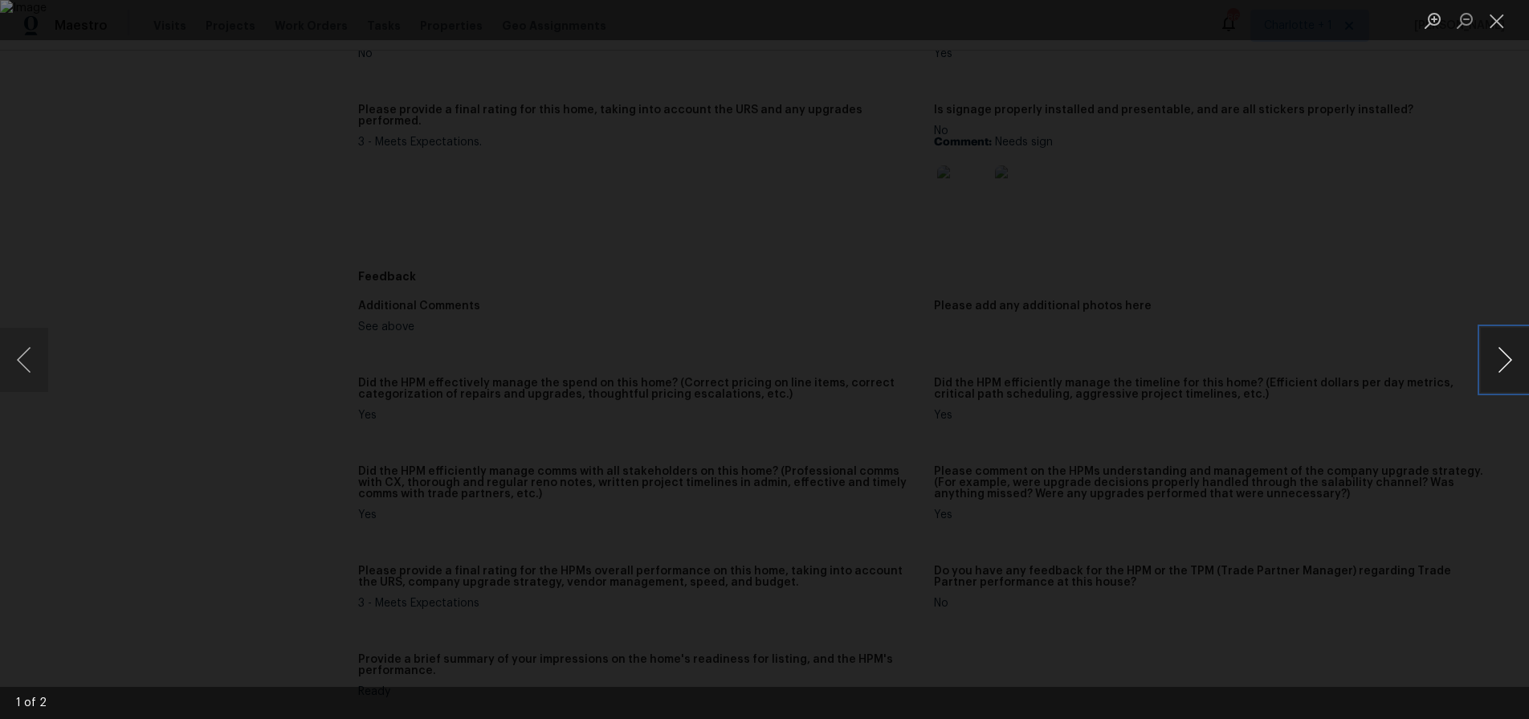
click at [1492, 350] on button "Next image" at bounding box center [1505, 360] width 48 height 64
click at [1394, 165] on div "Lightbox" at bounding box center [764, 359] width 1529 height 719
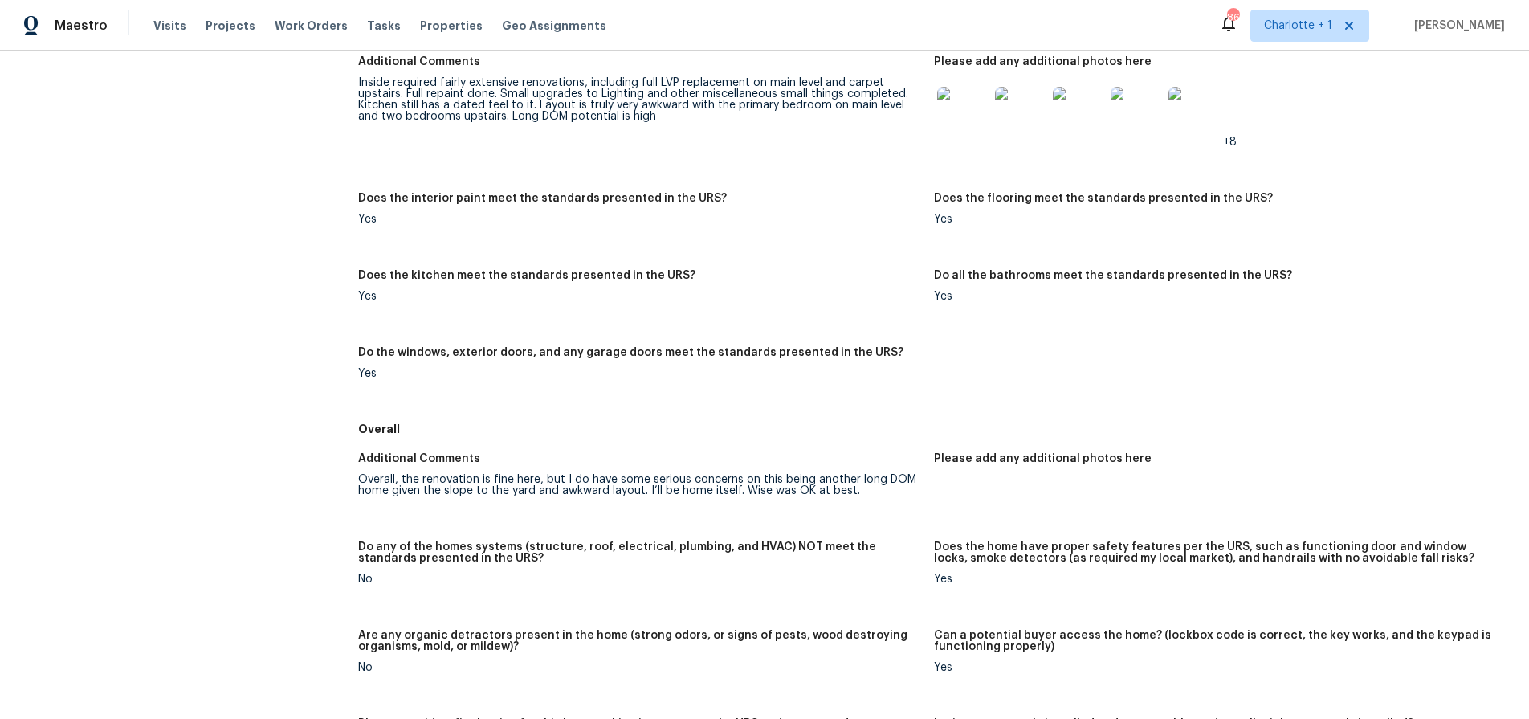
scroll to position [0, 0]
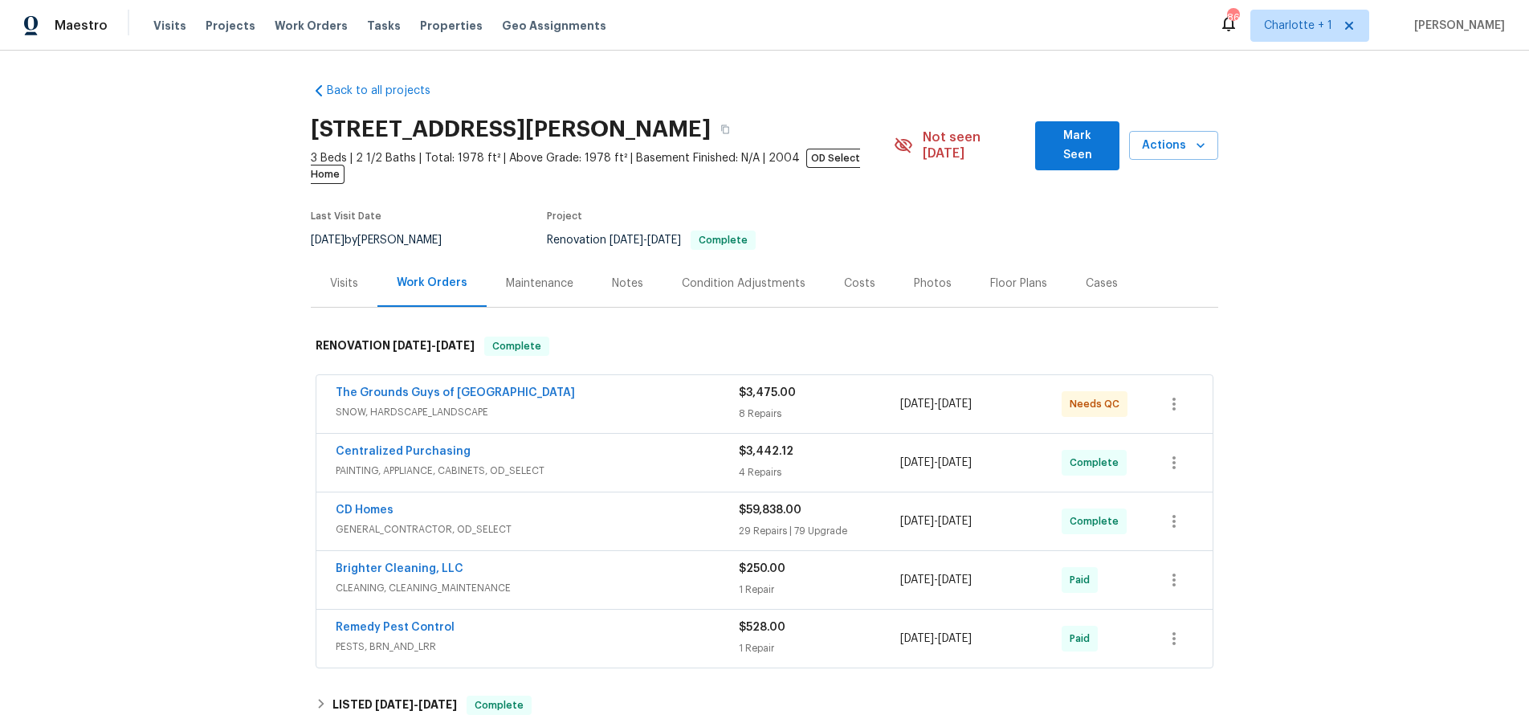
click at [350, 275] on div "Visits" at bounding box center [344, 283] width 28 height 16
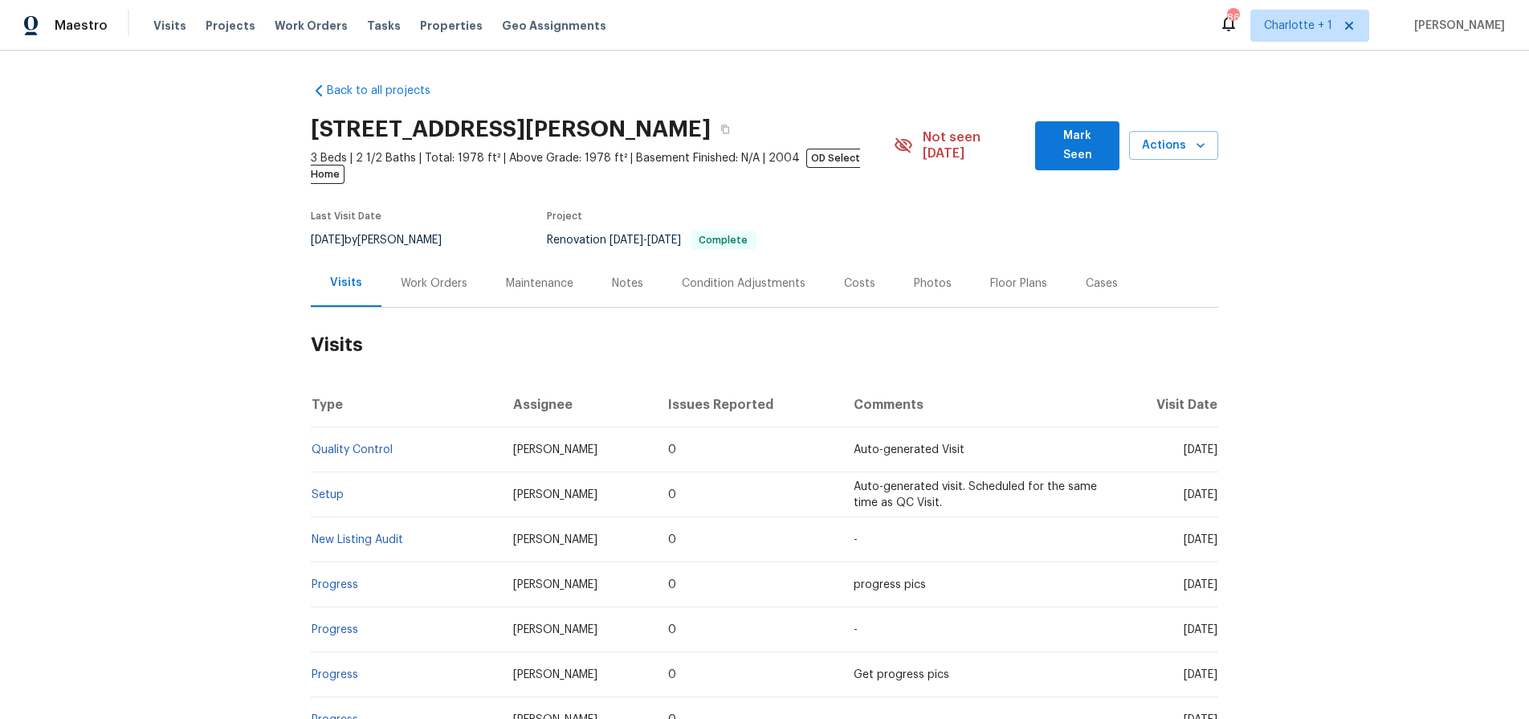
click at [434, 275] on div "Work Orders" at bounding box center [434, 283] width 67 height 16
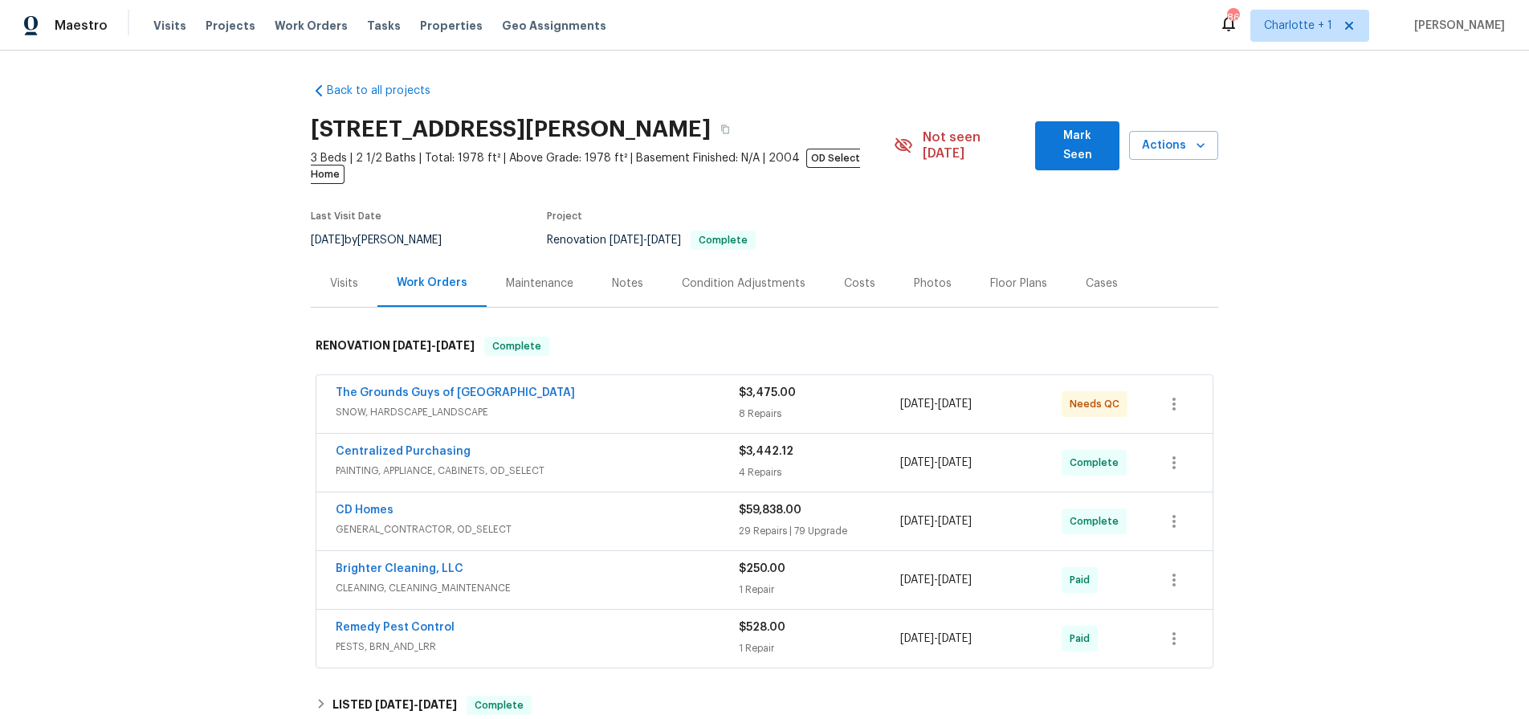
click at [845, 275] on div "Costs" at bounding box center [859, 283] width 31 height 16
